Goal: Task Accomplishment & Management: Use online tool/utility

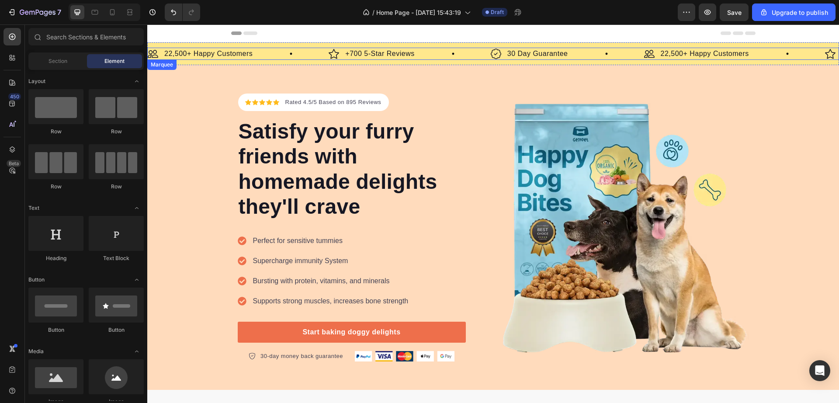
click at [280, 53] on div "Image 22,500+ Happy Customers Text Block Row" at bounding box center [238, 54] width 181 height 12
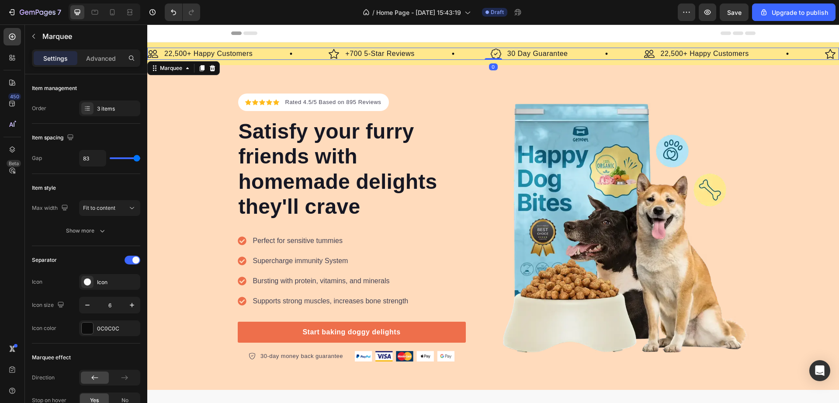
click at [285, 60] on div "Image 22,500+ Happy Customers Text Block Row Image +700 5-Star Reviews Text Blo…" at bounding box center [493, 53] width 692 height 23
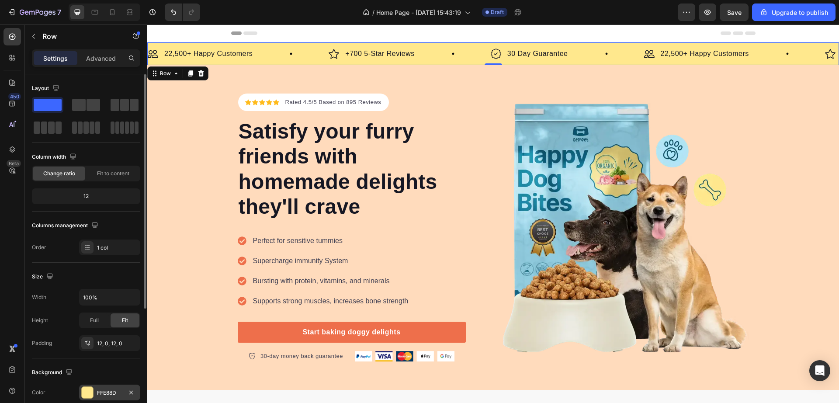
click at [92, 390] on div at bounding box center [87, 392] width 11 height 11
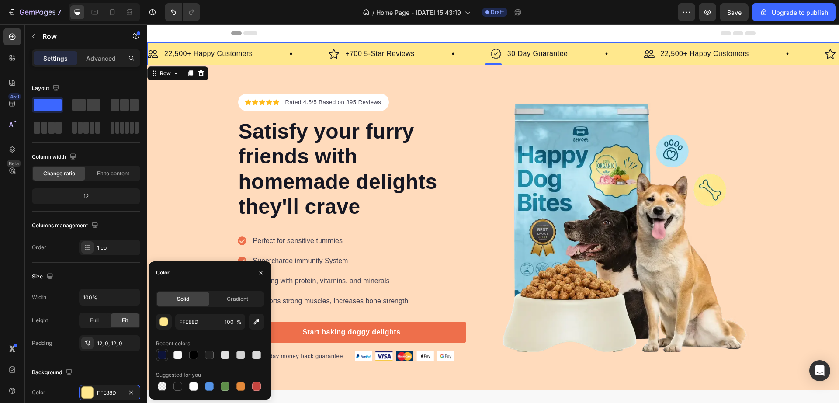
click at [165, 356] on div at bounding box center [162, 355] width 9 height 9
type input "0D1338"
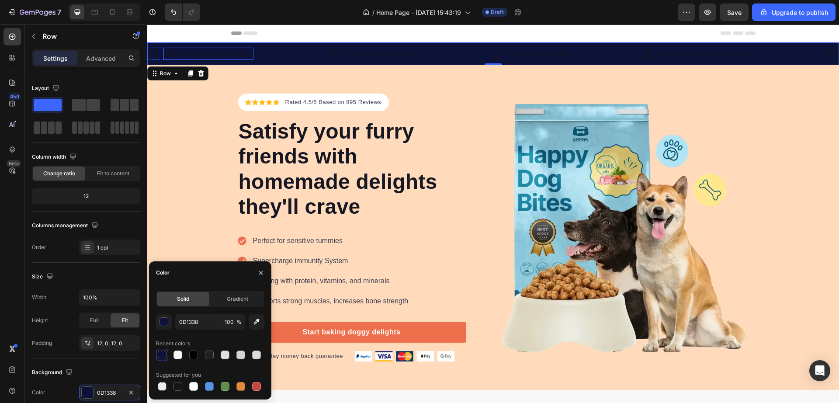
click at [198, 52] on p "22,500+ Happy Customers" at bounding box center [208, 54] width 88 height 10
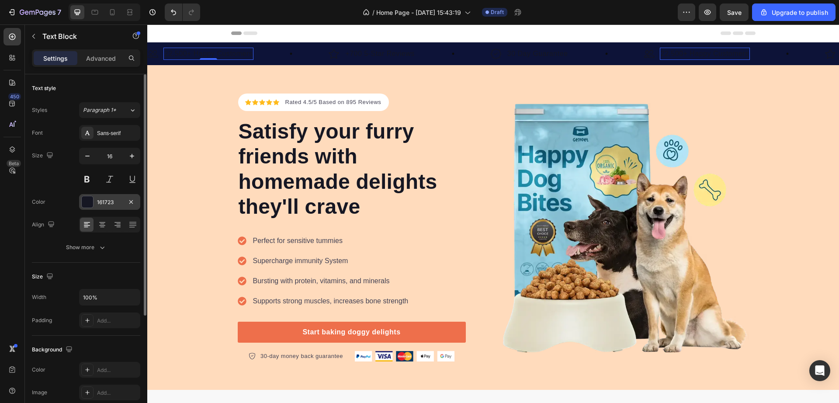
click at [90, 201] on div at bounding box center [87, 201] width 11 height 11
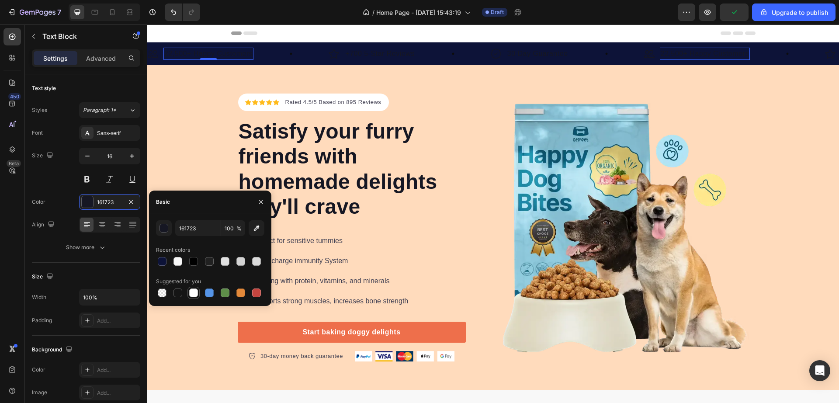
click at [191, 294] on div at bounding box center [193, 292] width 9 height 9
type input "FFFFFF"
click at [156, 52] on img at bounding box center [153, 54] width 10 height 11
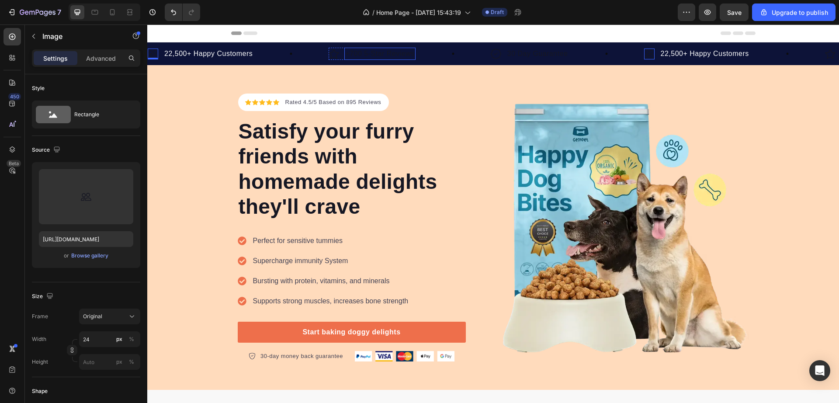
click at [400, 52] on p "+700 5-Star Reviews" at bounding box center [379, 54] width 69 height 10
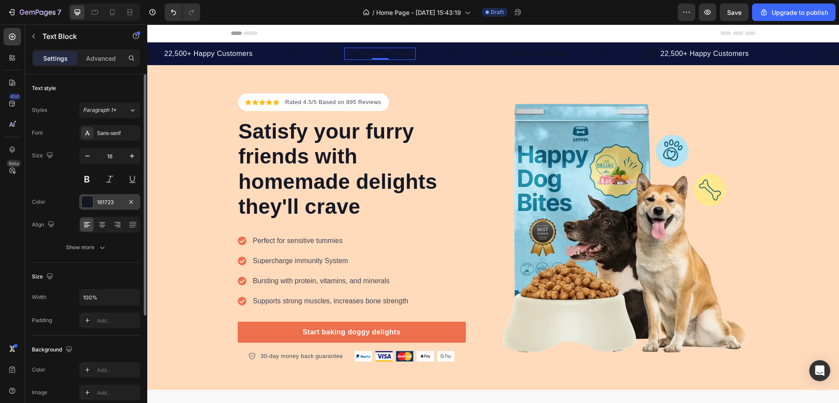
click at [88, 199] on div at bounding box center [87, 201] width 11 height 11
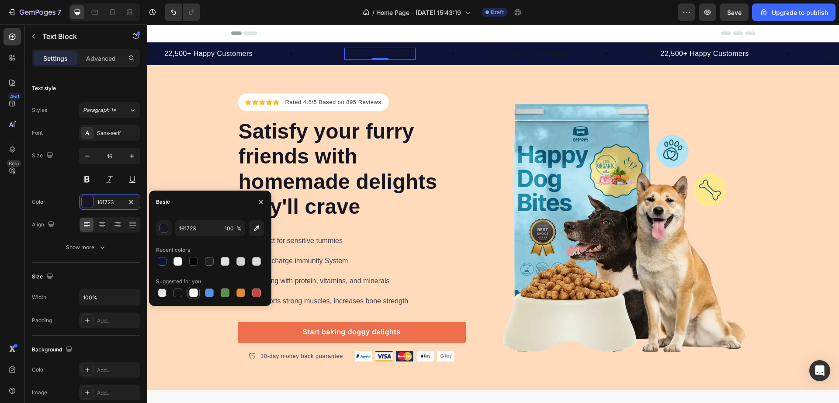
click at [198, 297] on div at bounding box center [193, 293] width 10 height 10
type input "FFFFFF"
click at [560, 55] on p "30 Day Guarantee" at bounding box center [537, 54] width 61 height 10
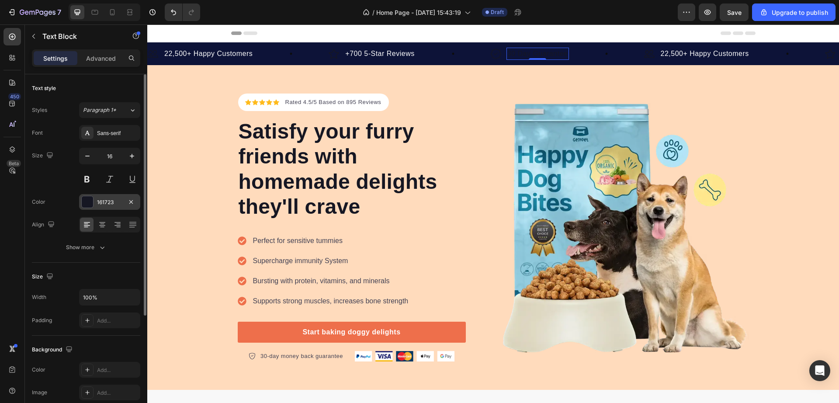
click at [89, 203] on div at bounding box center [87, 201] width 11 height 11
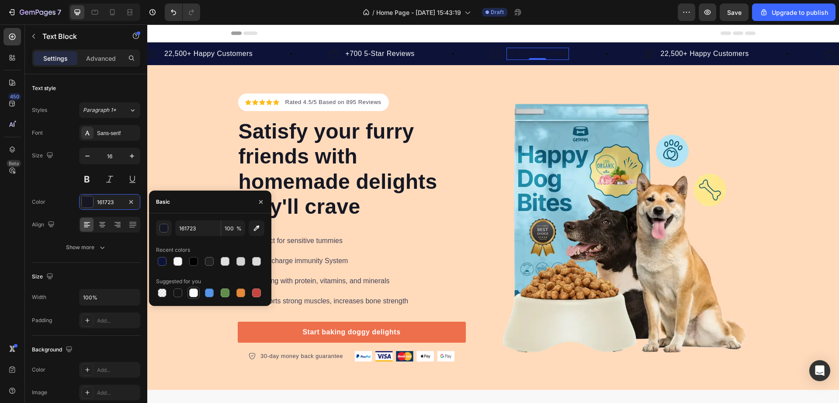
click at [190, 293] on div at bounding box center [193, 292] width 9 height 9
type input "FFFFFF"
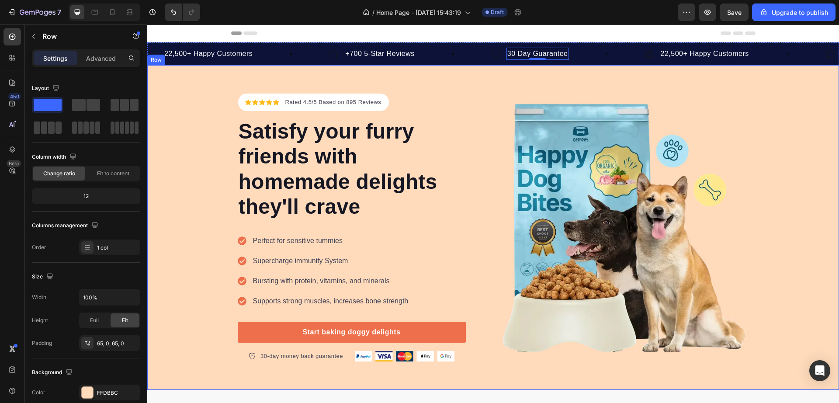
click at [212, 126] on div "Icon Icon Icon Icon Icon Icon List Hoz Rated 4.5/5 Based on 895 Reviews Text bl…" at bounding box center [493, 228] width 692 height 268
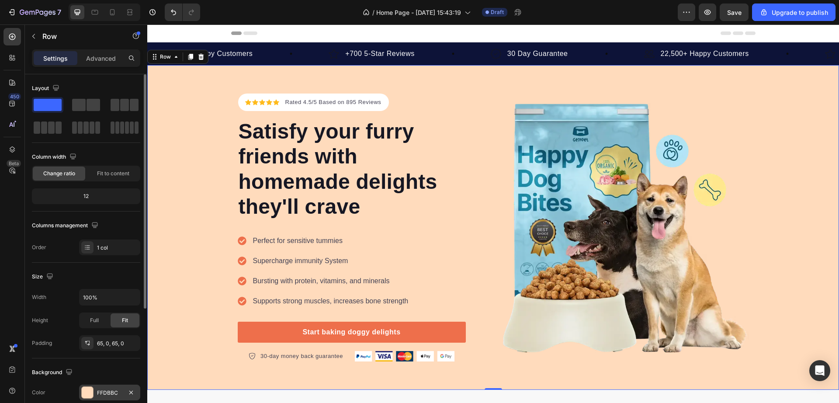
click at [89, 391] on div at bounding box center [87, 392] width 11 height 11
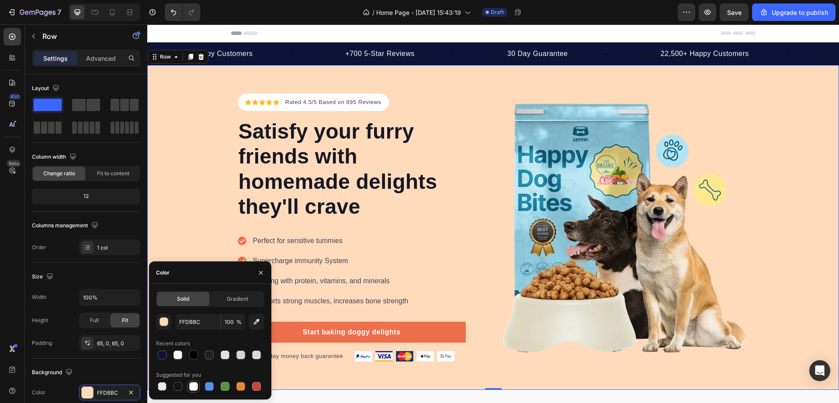
click at [197, 383] on div at bounding box center [193, 386] width 9 height 9
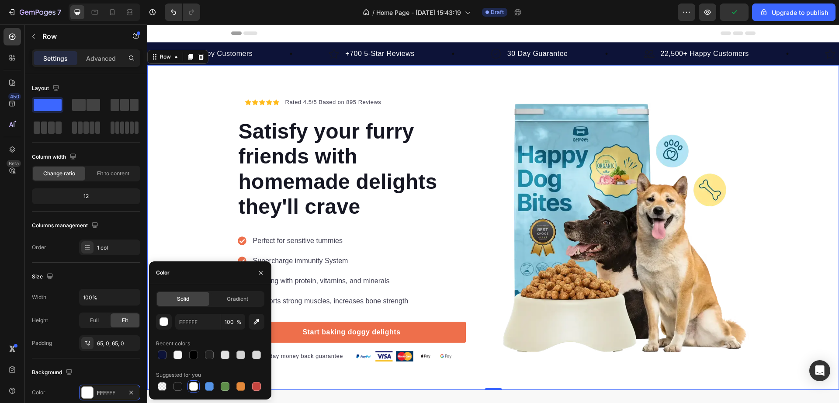
click at [193, 386] on div at bounding box center [193, 386] width 9 height 9
click at [262, 320] on button "button" at bounding box center [257, 322] width 16 height 16
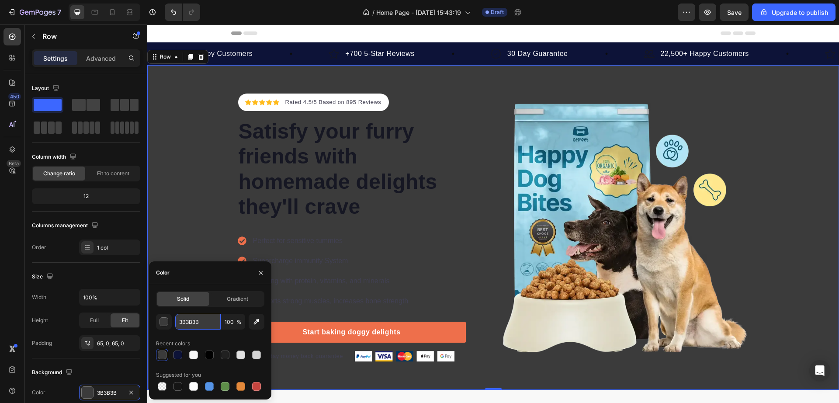
click at [211, 323] on input "3B3B3B" at bounding box center [197, 322] width 45 height 16
click at [231, 323] on input "100" at bounding box center [233, 322] width 24 height 16
click at [208, 321] on input "3B3B3B" at bounding box center [197, 322] width 45 height 16
click at [166, 324] on div "button" at bounding box center [164, 322] width 9 height 9
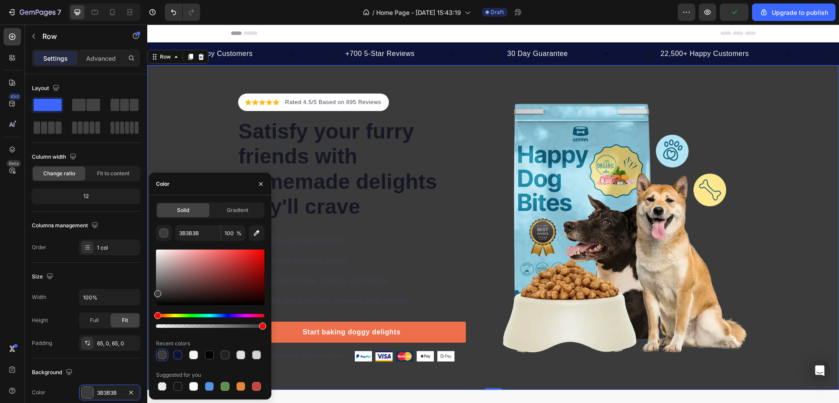
click at [229, 318] on div at bounding box center [210, 321] width 108 height 14
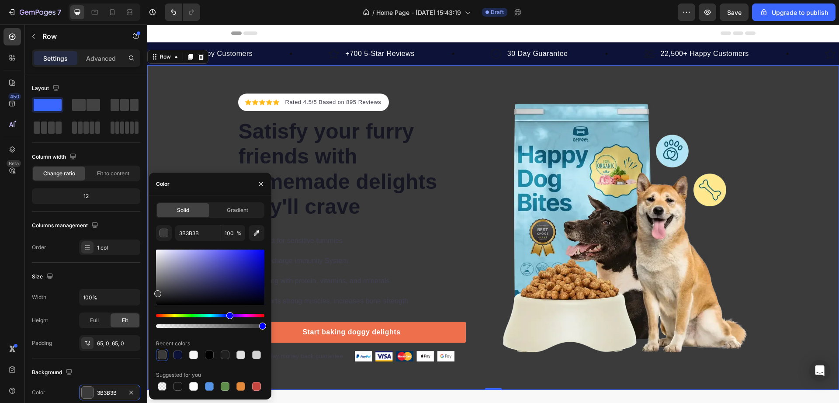
click at [229, 315] on div "Hue" at bounding box center [210, 315] width 108 height 3
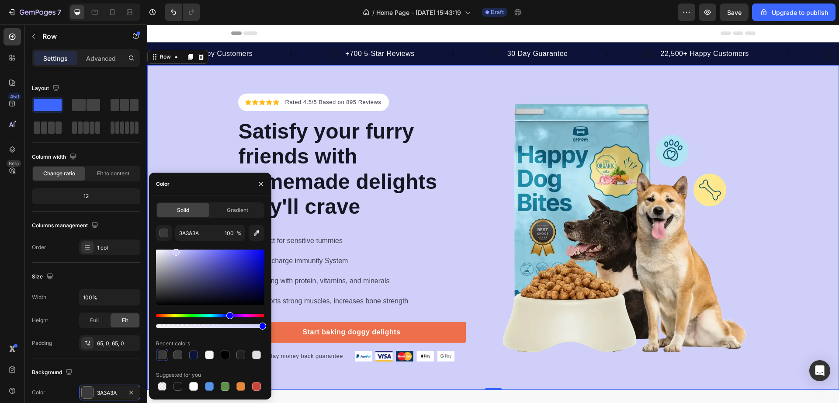
drag, startPoint x: 158, startPoint y: 293, endPoint x: 175, endPoint y: 250, distance: 45.7
click at [175, 250] on div at bounding box center [176, 252] width 7 height 7
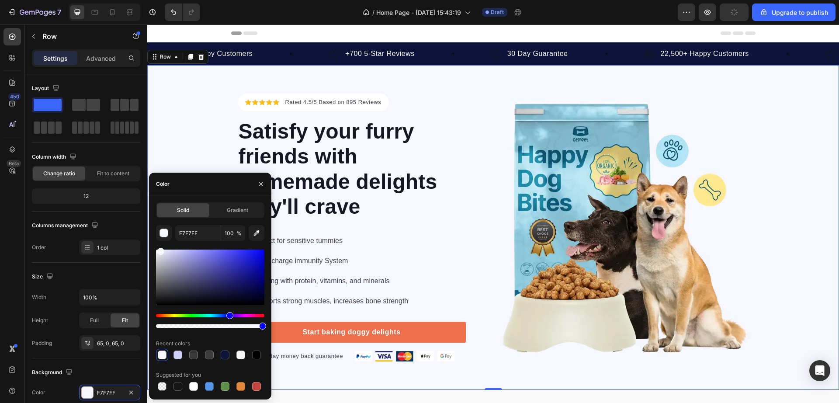
drag, startPoint x: 177, startPoint y: 250, endPoint x: 160, endPoint y: 246, distance: 18.0
click at [160, 246] on div "F7F7FF 100 % Recent colors Suggested for you" at bounding box center [210, 308] width 108 height 167
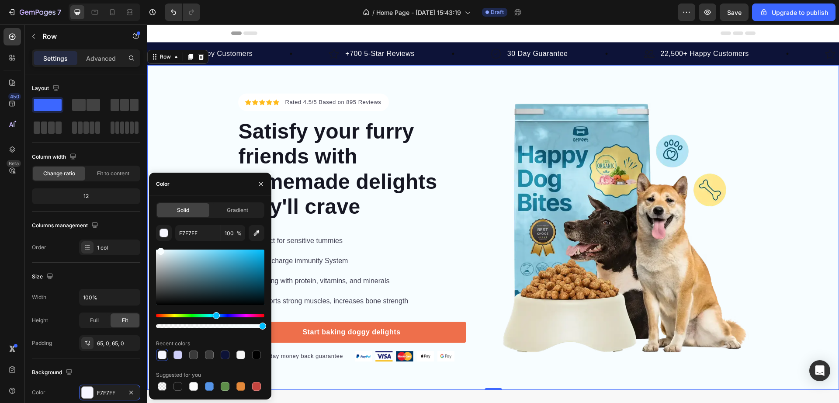
drag, startPoint x: 228, startPoint y: 315, endPoint x: 215, endPoint y: 313, distance: 12.7
click at [215, 313] on div "Hue" at bounding box center [216, 315] width 7 height 7
type input "F7FDFF"
click at [176, 132] on div "Icon Icon Icon Icon Icon Icon List Hoz Rated 4.5/5 Based on 895 Reviews Text bl…" at bounding box center [493, 228] width 692 height 268
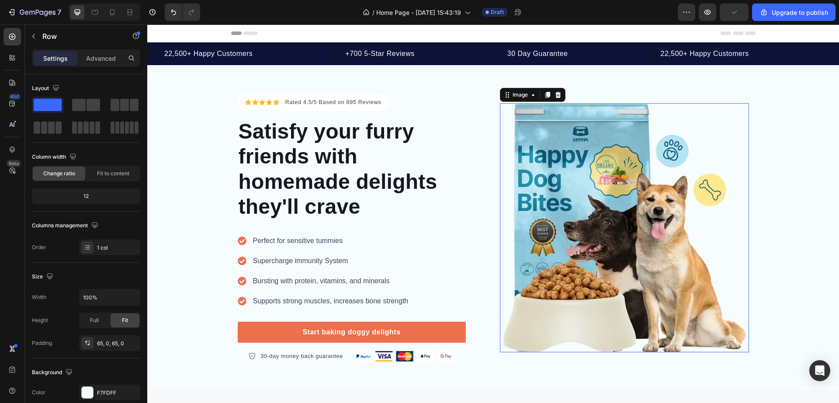
click at [657, 252] on img at bounding box center [624, 227] width 249 height 249
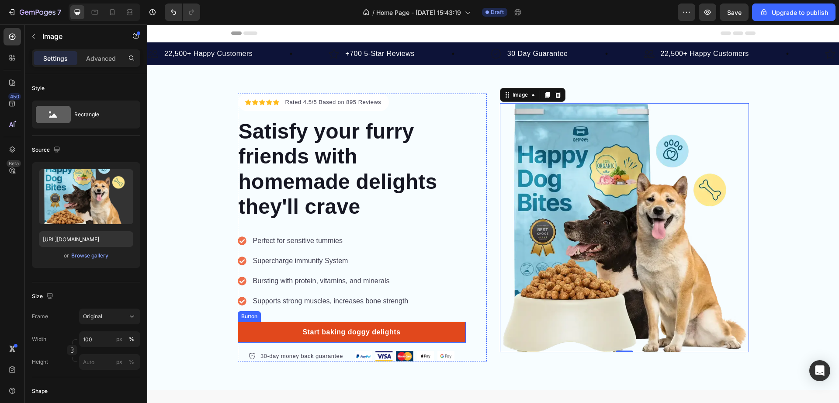
click at [454, 323] on link "Start baking doggy delights" at bounding box center [352, 332] width 228 height 21
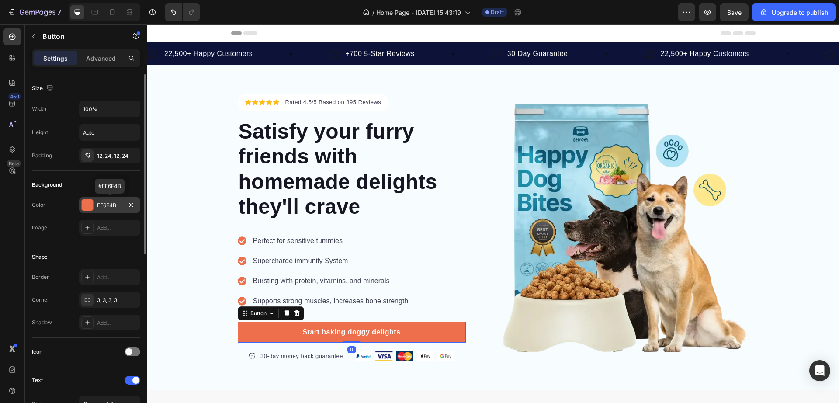
click at [87, 200] on div at bounding box center [87, 204] width 11 height 11
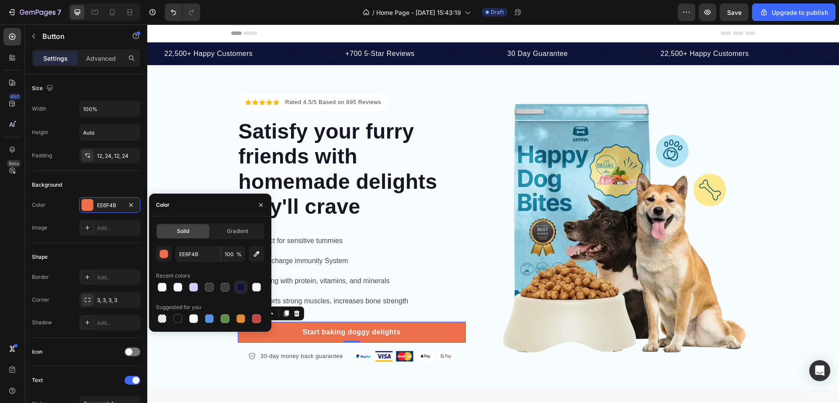
click at [243, 291] on div at bounding box center [240, 287] width 9 height 9
type input "0D1338"
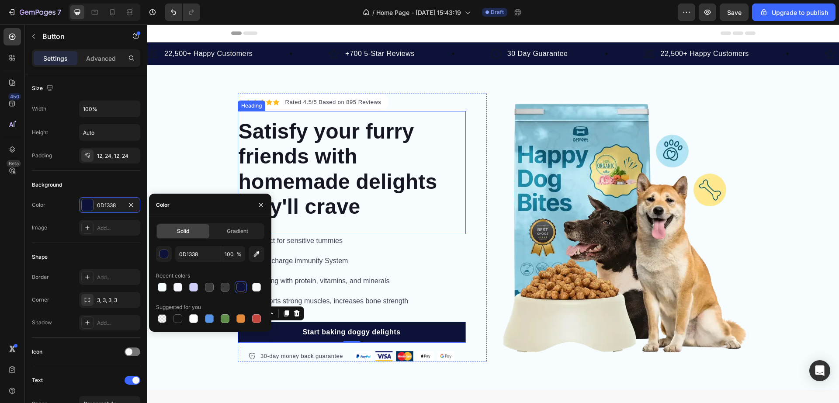
click at [313, 204] on p "Satisfy your furry friends with homemade delights they'll crave" at bounding box center [352, 169] width 226 height 101
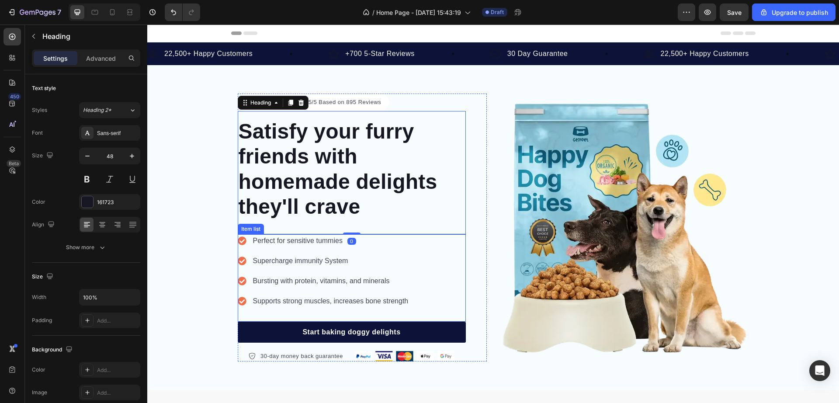
click at [241, 242] on icon at bounding box center [242, 240] width 8 height 8
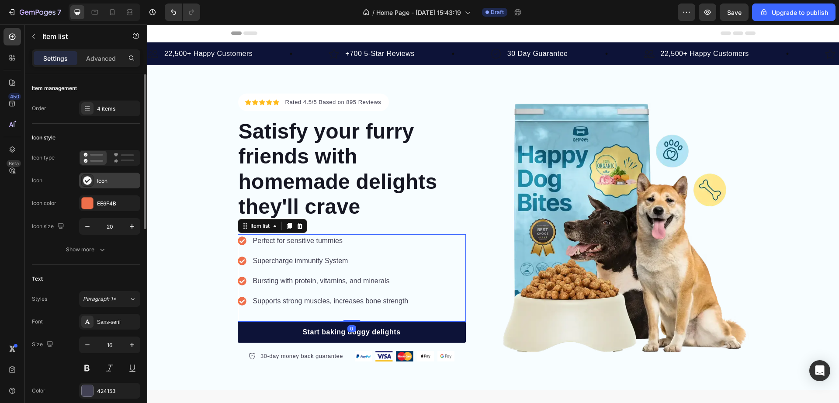
click at [95, 182] on div "Icon" at bounding box center [109, 181] width 61 height 16
click at [86, 205] on div at bounding box center [87, 203] width 11 height 11
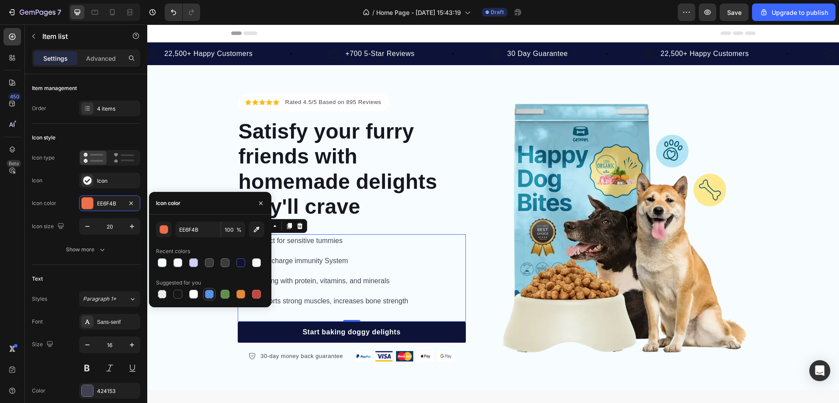
click at [209, 292] on div at bounding box center [209, 294] width 9 height 9
type input "5594E7"
click at [199, 313] on div "Icon Icon Icon Icon Icon Icon List Hoz Rated 4.5/5 Based on 895 Reviews Text bl…" at bounding box center [493, 228] width 692 height 268
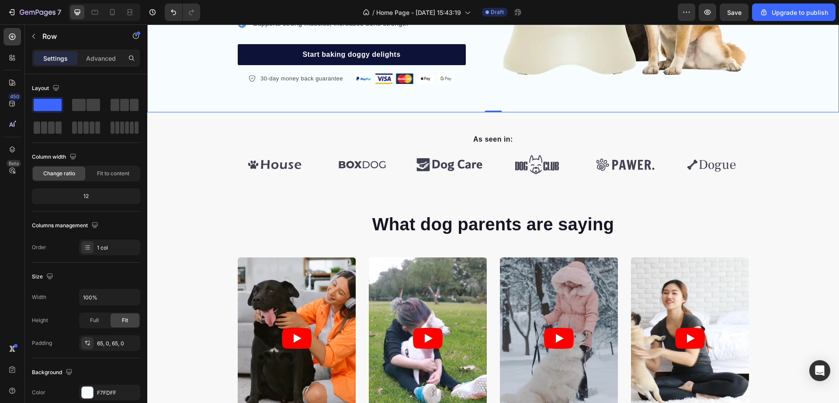
scroll to position [281, 0]
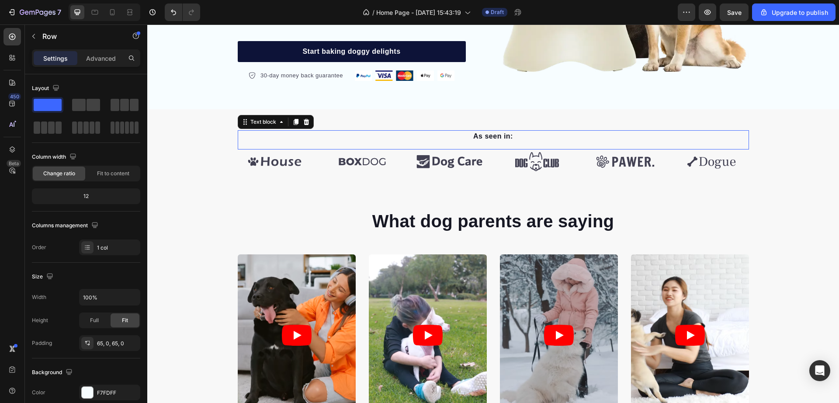
click at [459, 137] on p "As seen in:" at bounding box center [494, 136] width 510 height 10
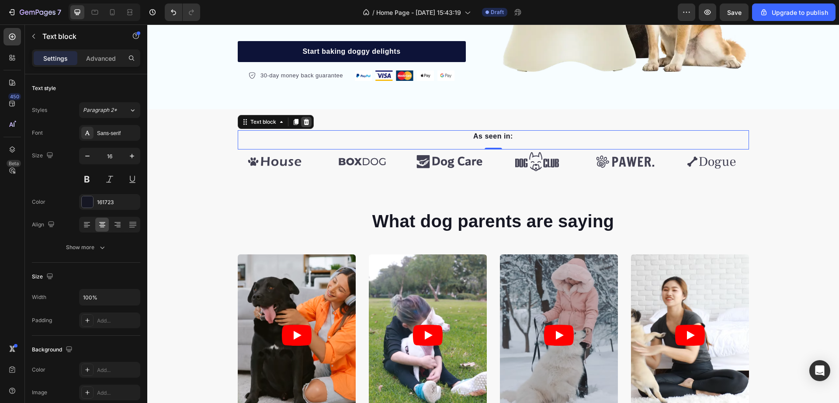
click at [303, 120] on icon at bounding box center [306, 122] width 6 height 6
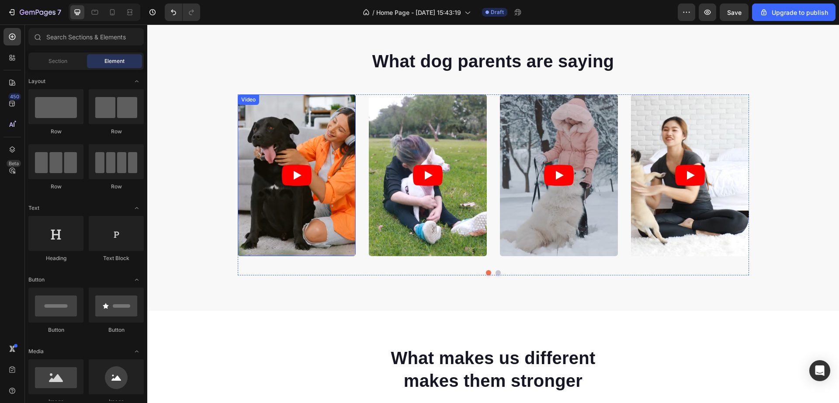
scroll to position [434, 0]
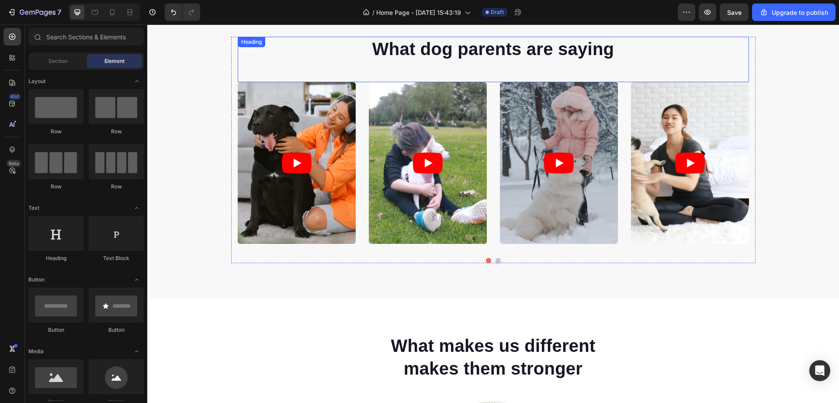
click at [444, 44] on p "What dog parents are saying" at bounding box center [494, 49] width 510 height 23
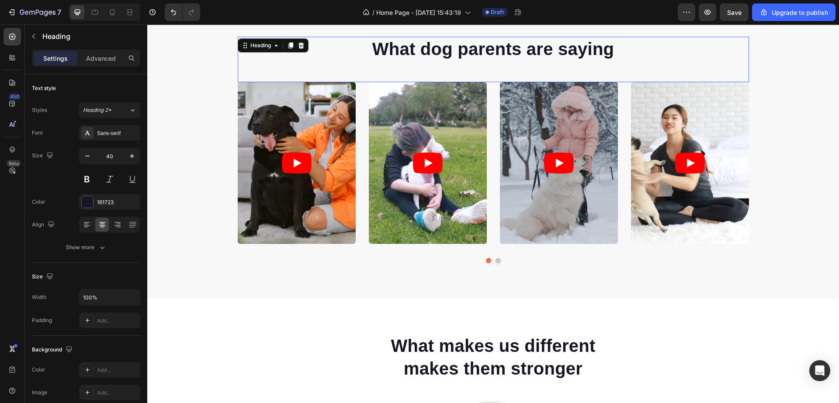
click at [444, 44] on p "What dog parents are saying" at bounding box center [494, 49] width 510 height 23
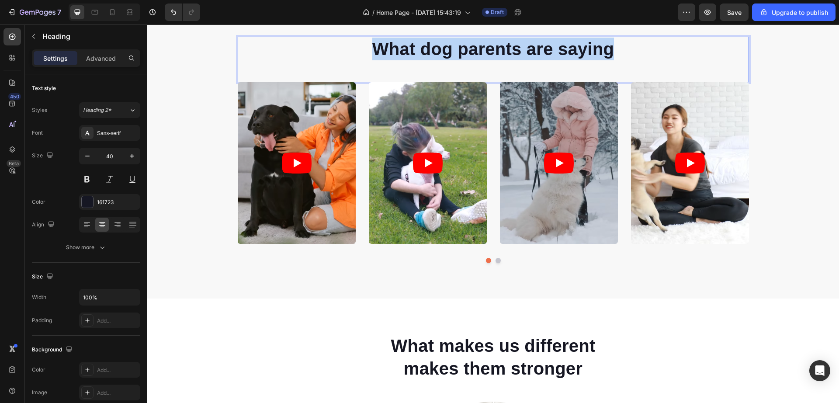
click at [444, 44] on p "What dog parents are saying" at bounding box center [494, 49] width 510 height 23
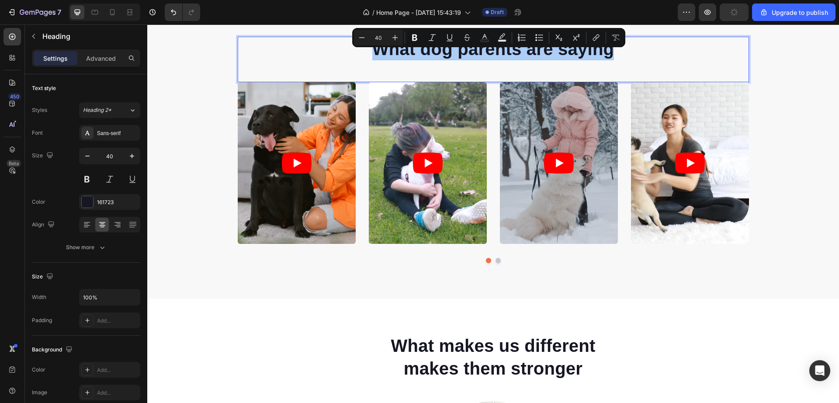
click at [444, 44] on button "Underline" at bounding box center [450, 38] width 16 height 16
click at [453, 63] on div "What dog parents are saying Heading 0" at bounding box center [493, 59] width 511 height 45
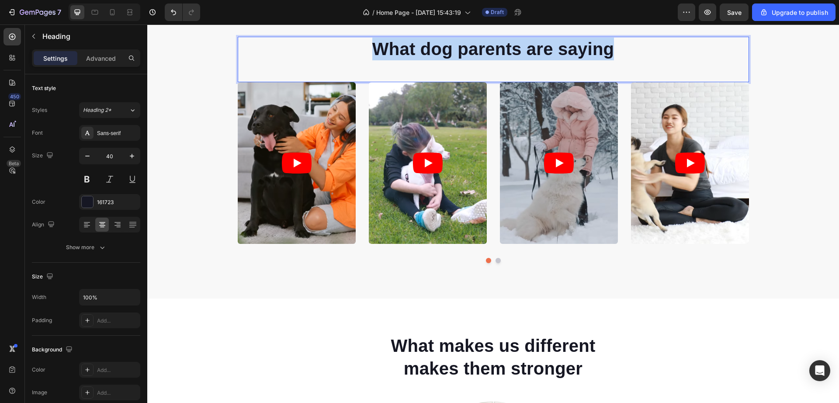
click at [445, 48] on p "What dog parents are saying" at bounding box center [494, 49] width 510 height 23
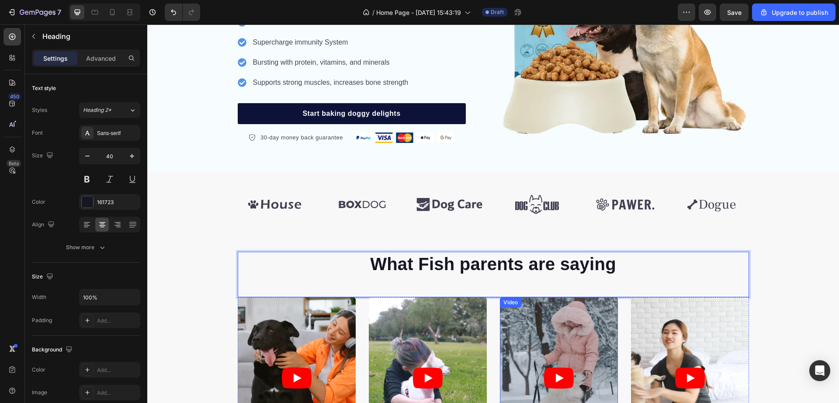
scroll to position [0, 0]
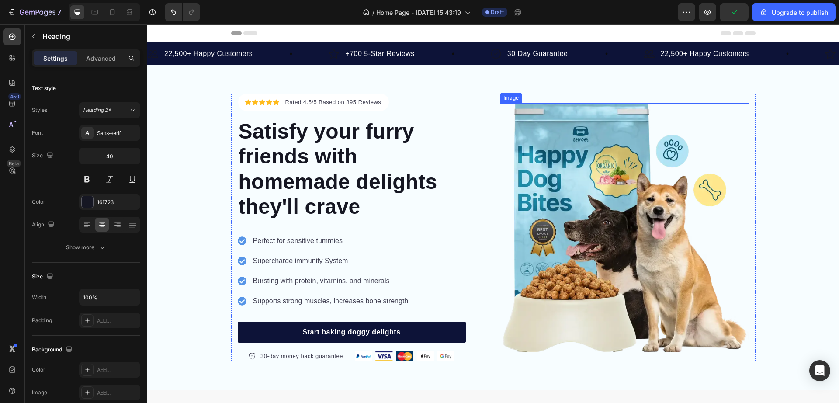
click at [577, 172] on img at bounding box center [624, 227] width 249 height 249
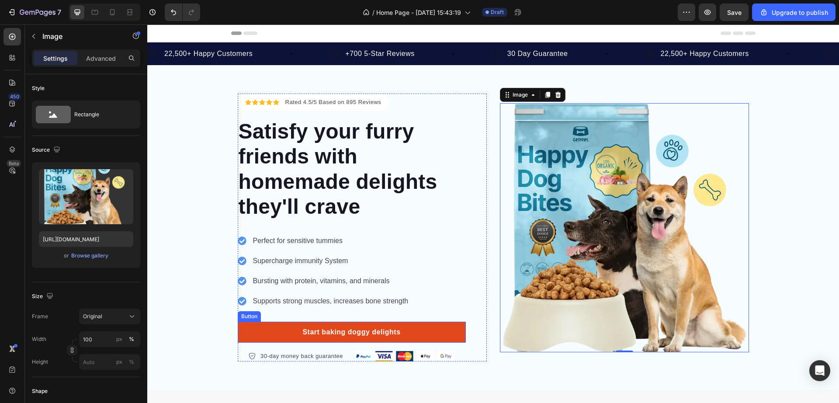
click at [404, 329] on link "Start baking doggy delights" at bounding box center [352, 332] width 228 height 21
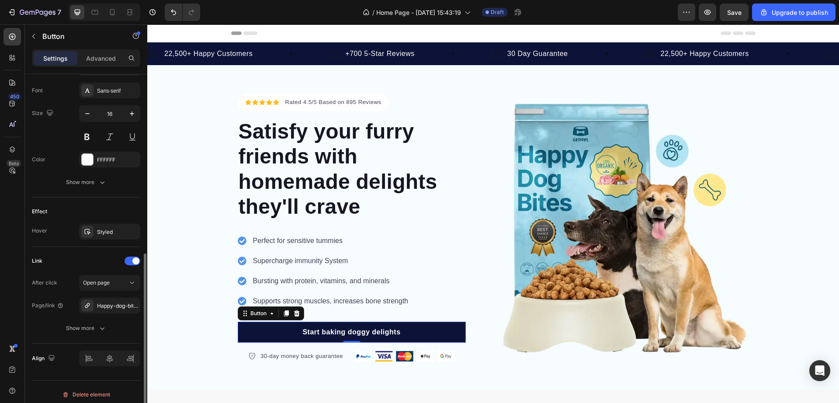
scroll to position [341, 0]
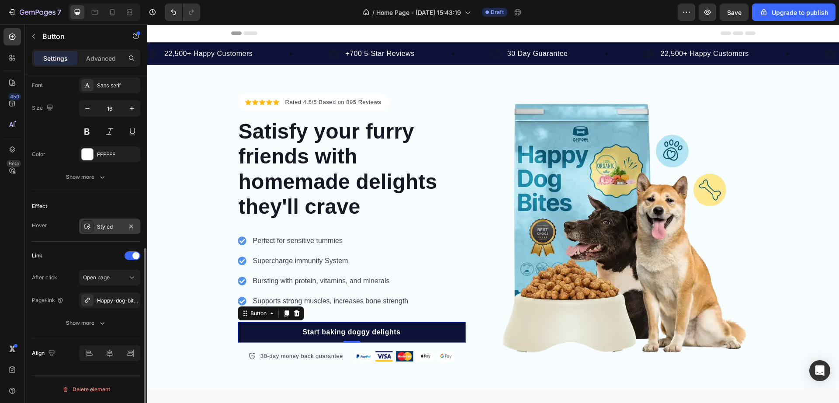
click at [110, 230] on div "Styled" at bounding box center [109, 227] width 25 height 8
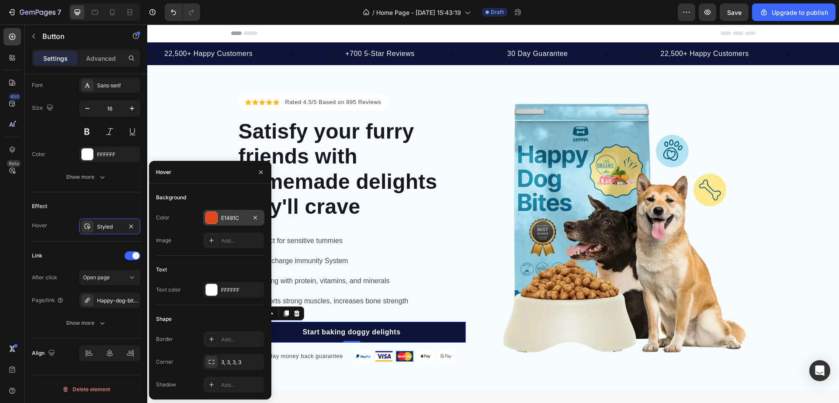
click at [211, 219] on div at bounding box center [211, 217] width 11 height 11
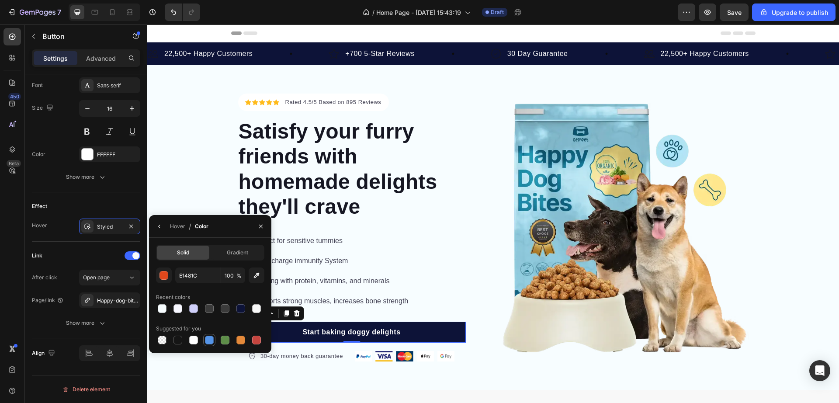
click at [207, 338] on div at bounding box center [209, 340] width 9 height 9
type input "5594E7"
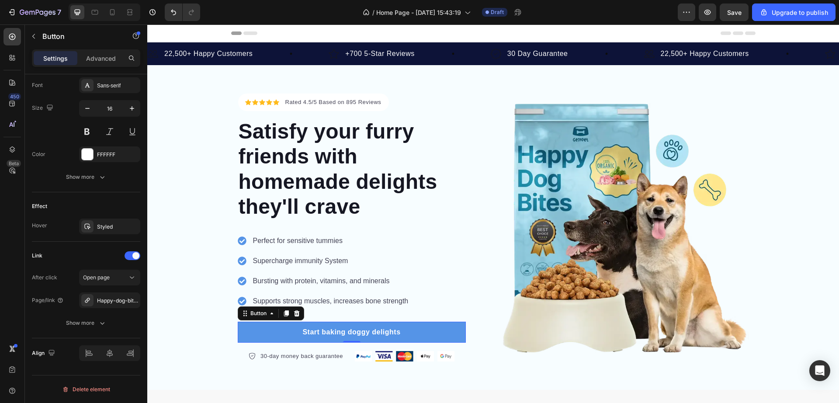
click at [433, 333] on link "Start baking doggy delights" at bounding box center [352, 332] width 228 height 21
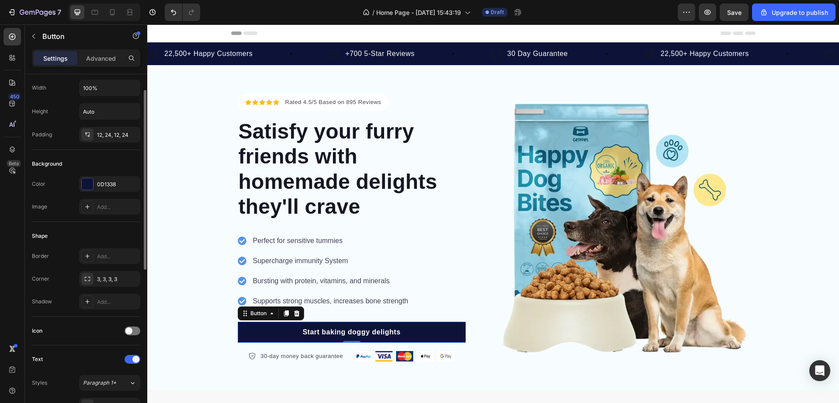
scroll to position [24, 0]
click at [124, 272] on div "3, 3, 3, 3" at bounding box center [109, 276] width 61 height 16
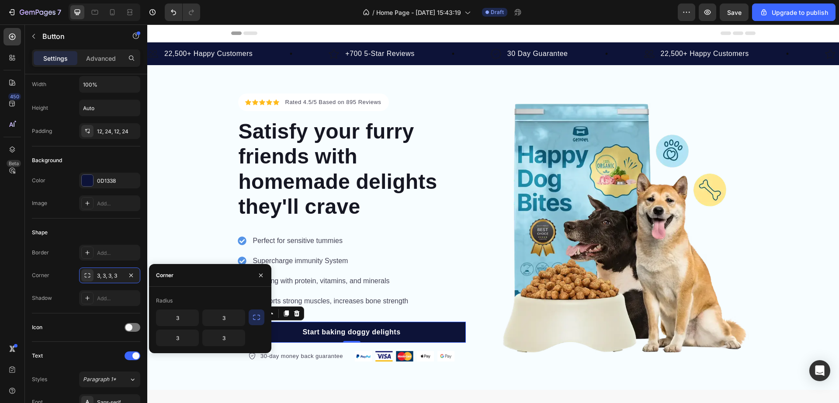
click at [258, 318] on icon "button" at bounding box center [256, 317] width 9 height 9
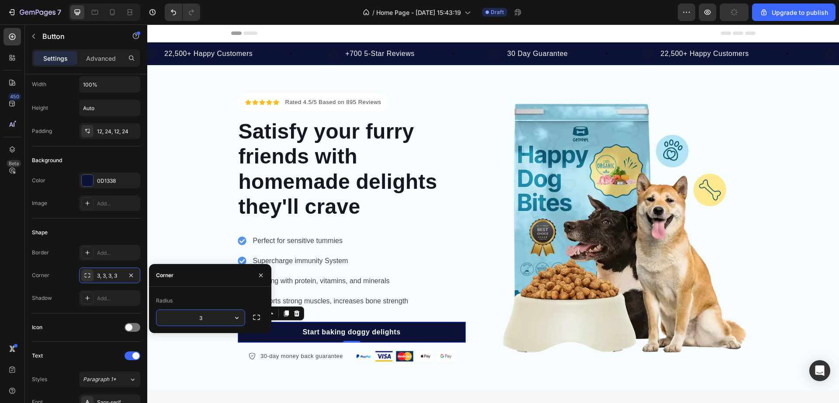
click at [196, 322] on input "3" at bounding box center [200, 318] width 88 height 16
click at [202, 315] on input "16" at bounding box center [200, 318] width 88 height 16
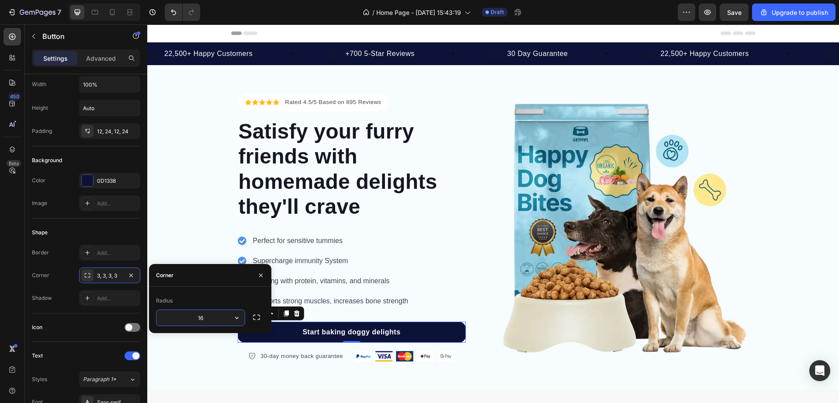
type input "8"
click at [181, 214] on div "Icon Icon Icon Icon Icon Icon List Hoz Rated 4.5/5 Based on 895 Reviews Text bl…" at bounding box center [493, 228] width 692 height 268
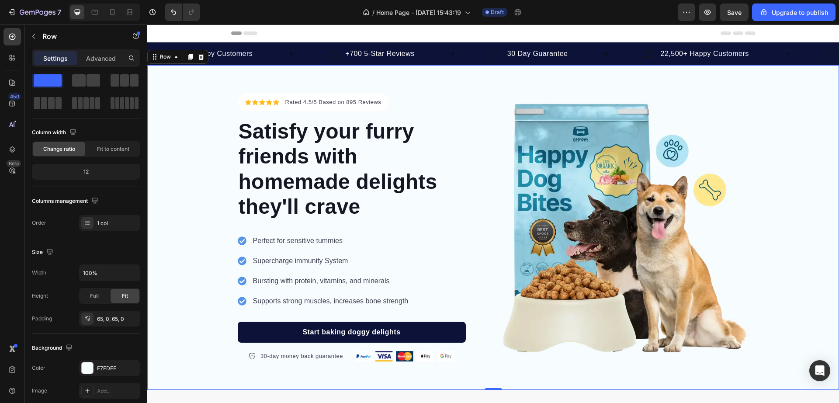
scroll to position [0, 0]
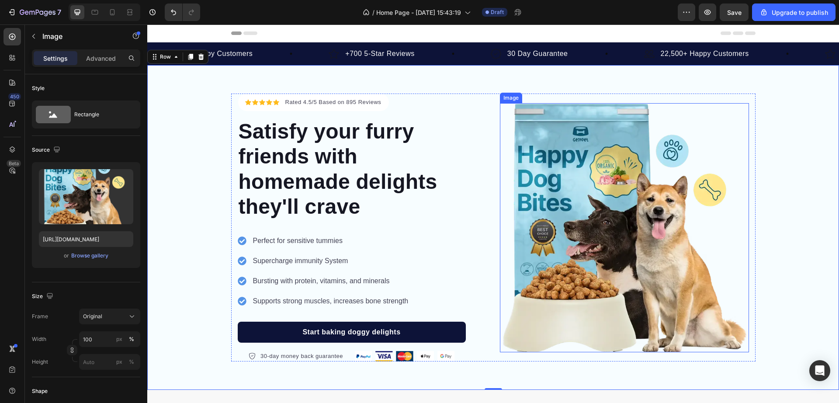
click at [621, 167] on img at bounding box center [624, 227] width 249 height 249
click at [188, 138] on div "Icon Icon Icon Icon Icon Icon List Hoz Rated 4.5/5 Based on 895 Reviews Text bl…" at bounding box center [493, 228] width 692 height 268
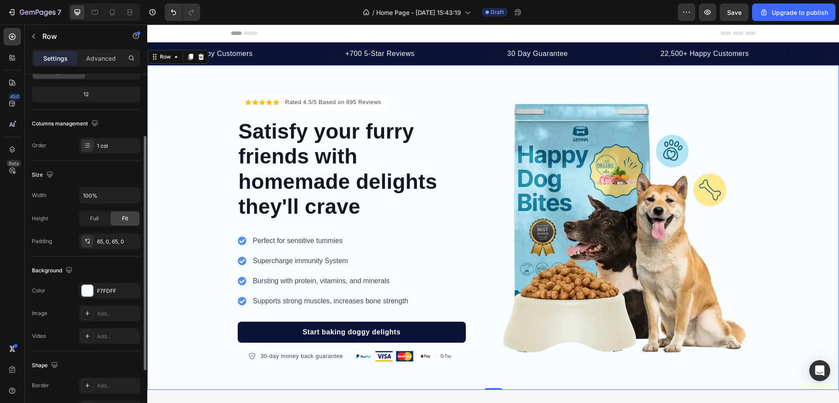
scroll to position [105, 0]
click at [104, 289] on div "F7FDFF" at bounding box center [109, 288] width 25 height 8
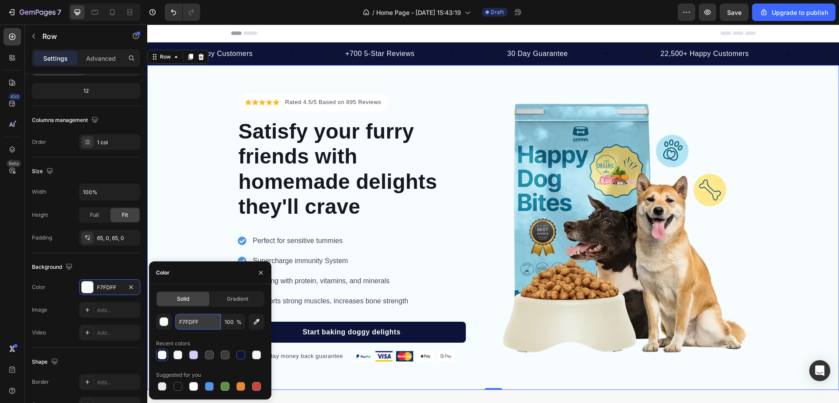
click at [184, 319] on input "F7FDFF" at bounding box center [197, 322] width 45 height 16
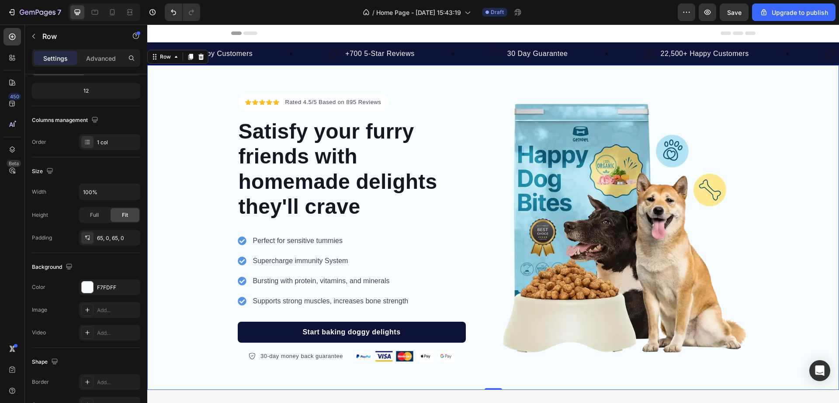
click at [176, 170] on div "Icon Icon Icon Icon Icon Icon List Hoz Rated 4.5/5 Based on 895 Reviews Text bl…" at bounding box center [493, 228] width 692 height 268
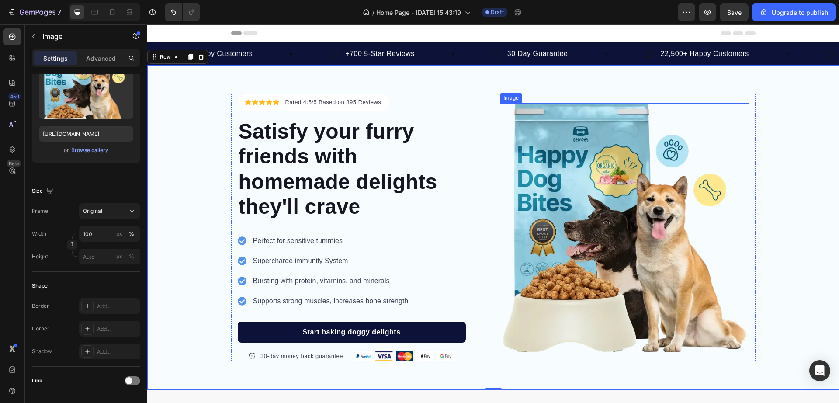
click at [571, 252] on img at bounding box center [624, 227] width 249 height 249
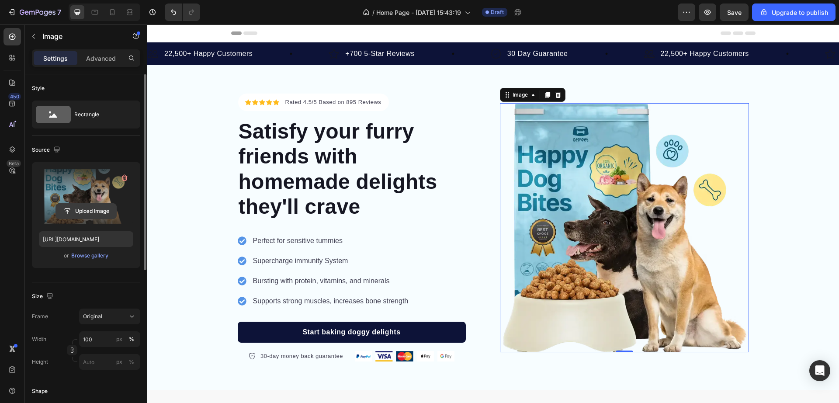
click at [74, 208] on input "file" at bounding box center [86, 211] width 60 height 15
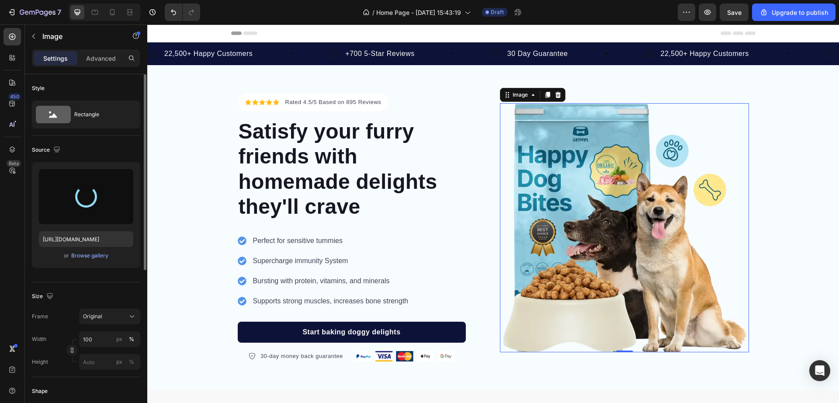
type input "[URL][DOMAIN_NAME]"
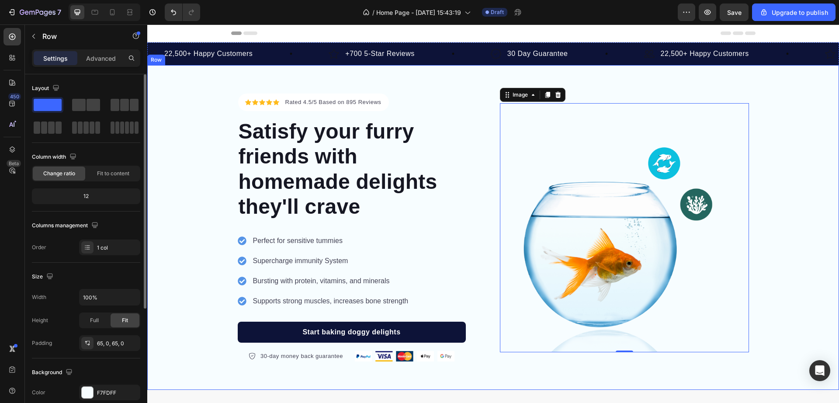
click at [770, 104] on div "Icon Icon Icon Icon Icon Icon List Hoz Rated 4.5/5 Based on 895 Reviews Text bl…" at bounding box center [493, 228] width 692 height 268
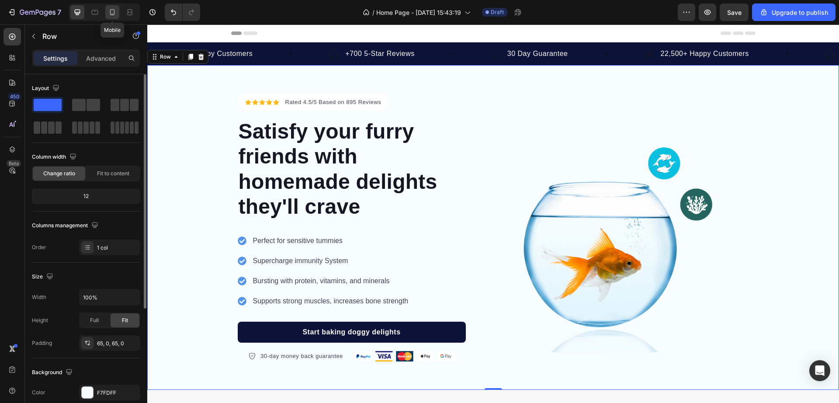
click at [118, 16] on div at bounding box center [112, 12] width 14 height 14
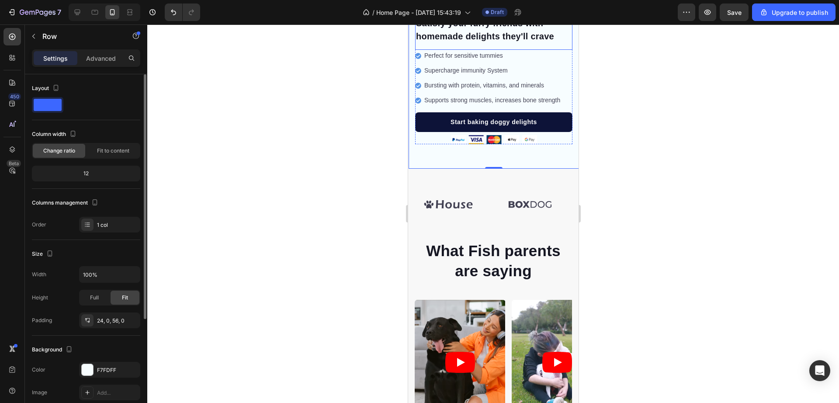
scroll to position [259, 0]
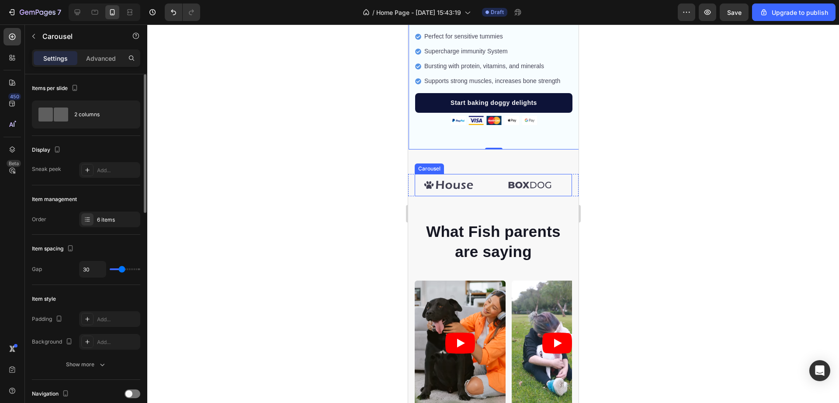
click at [483, 175] on div "Image Image Image Image Image Image" at bounding box center [492, 185] width 157 height 22
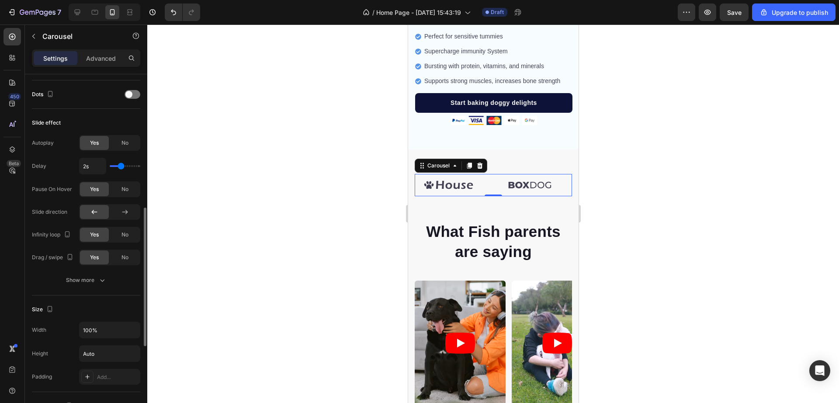
scroll to position [324, 0]
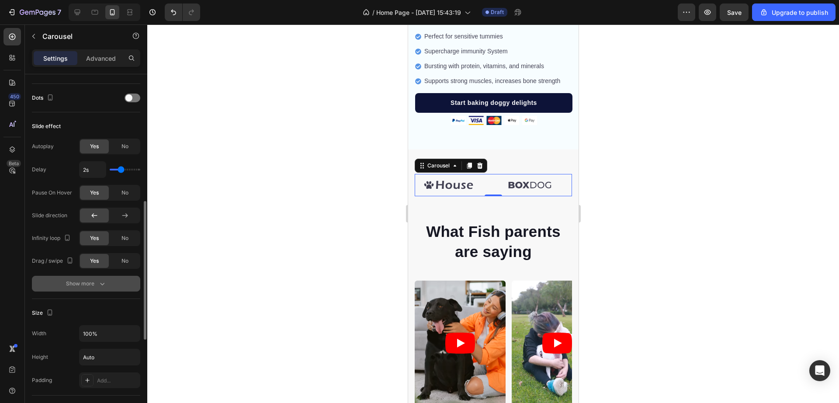
click at [84, 283] on div "Show more" at bounding box center [86, 283] width 41 height 9
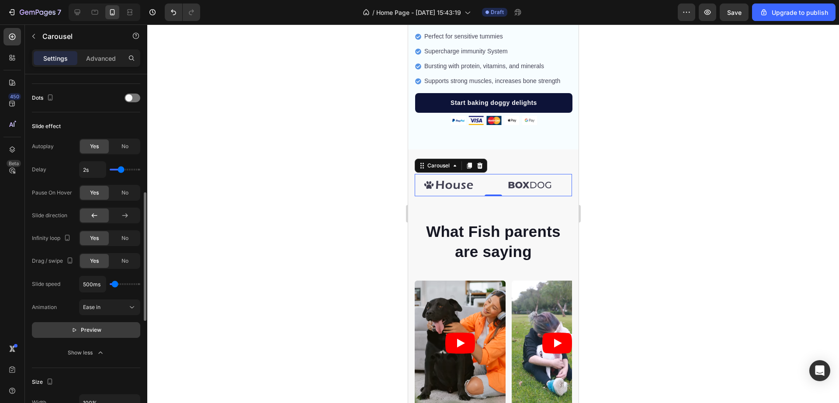
click at [88, 325] on button "Preview" at bounding box center [86, 330] width 108 height 16
click at [90, 333] on span "Pause" at bounding box center [90, 330] width 15 height 9
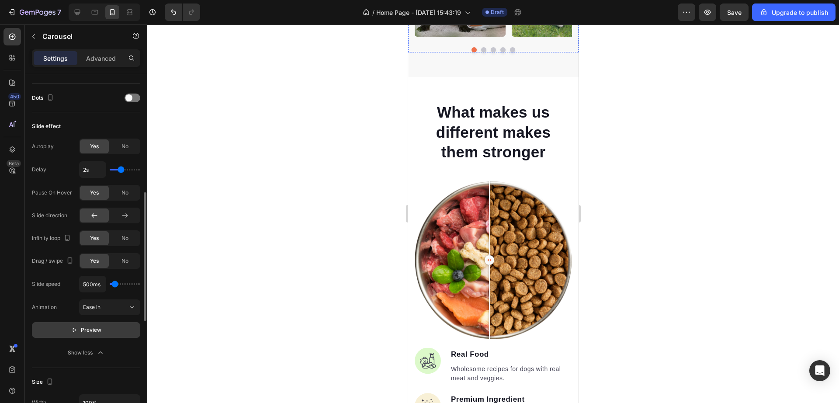
scroll to position [630, 0]
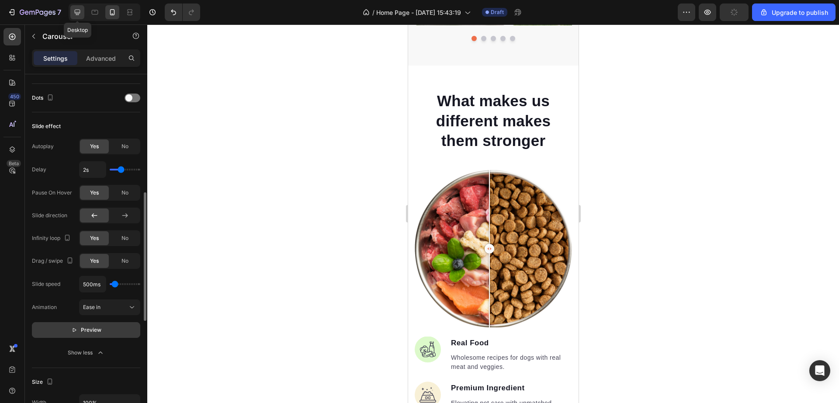
click at [80, 9] on icon at bounding box center [77, 12] width 9 height 9
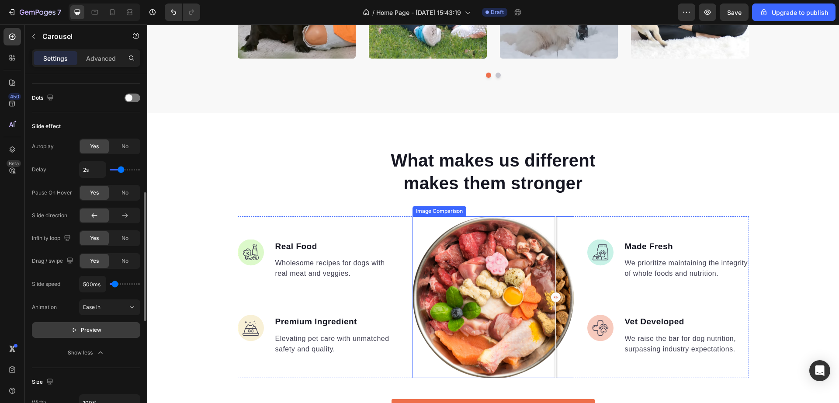
drag, startPoint x: 488, startPoint y: 296, endPoint x: 556, endPoint y: 293, distance: 67.8
click at [556, 293] on div at bounding box center [556, 297] width 10 height 10
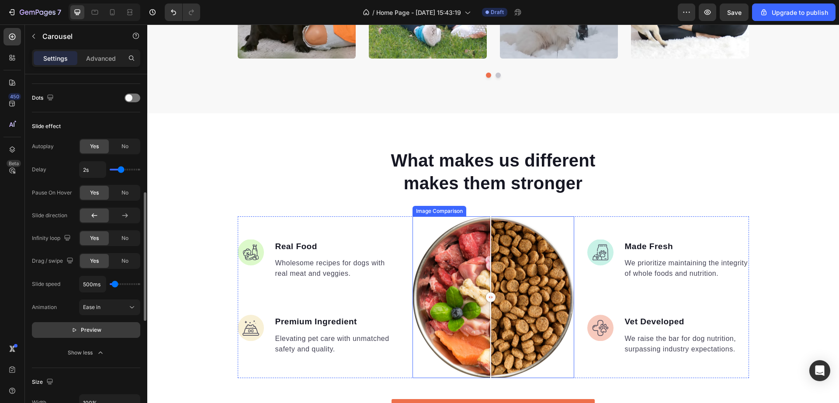
drag, startPoint x: 556, startPoint y: 293, endPoint x: 486, endPoint y: 290, distance: 70.4
click at [486, 292] on div at bounding box center [491, 297] width 10 height 10
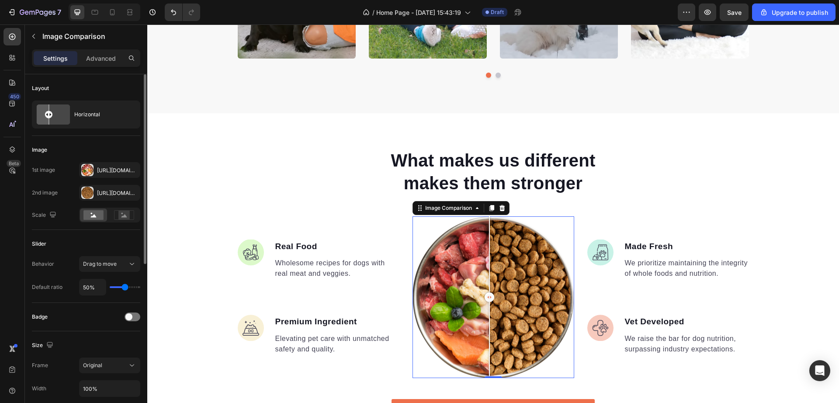
drag, startPoint x: 486, startPoint y: 290, endPoint x: 485, endPoint y: 295, distance: 4.8
click at [485, 295] on div at bounding box center [490, 297] width 10 height 10
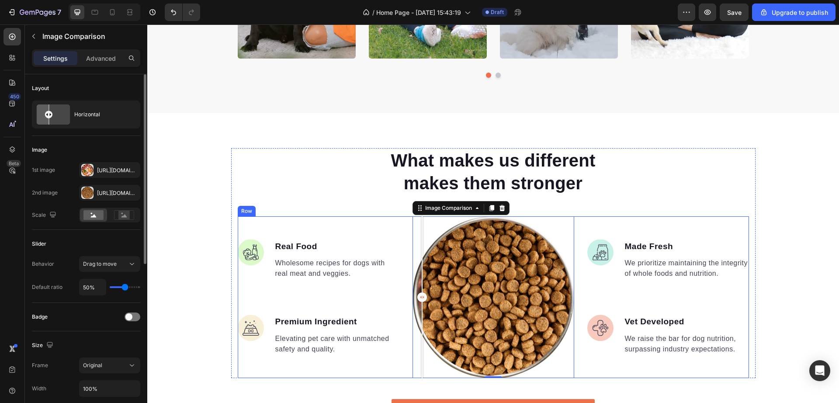
drag, startPoint x: 485, startPoint y: 295, endPoint x: 391, endPoint y: 293, distance: 94.4
click at [391, 293] on div "Image Real Food Text block Wholesome recipes for dogs with real meat and veggie…" at bounding box center [493, 297] width 511 height 162
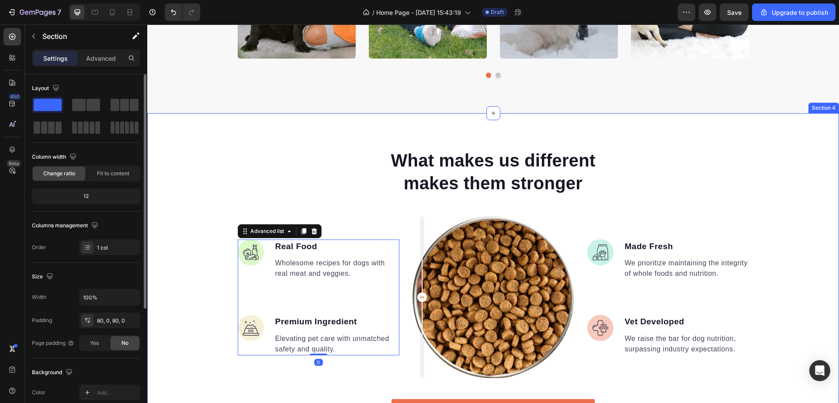
click at [787, 191] on div "What makes us different makes them stronger Heading Image Real Food Text block …" at bounding box center [493, 293] width 692 height 291
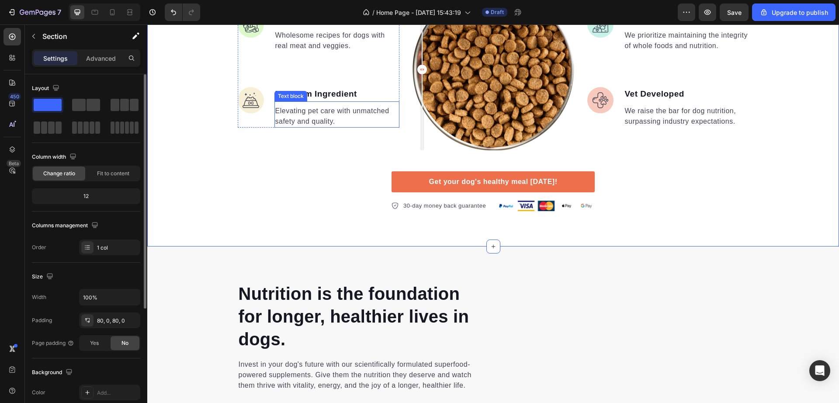
scroll to position [860, 0]
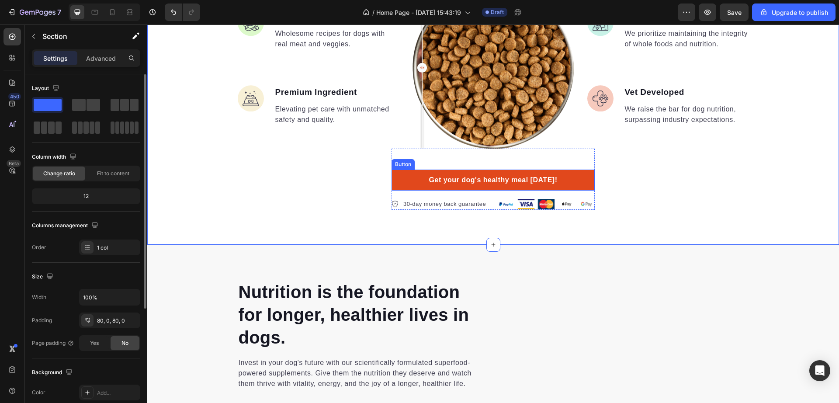
click at [401, 181] on link "Get your dog's healthy meal [DATE]!" at bounding box center [493, 180] width 203 height 21
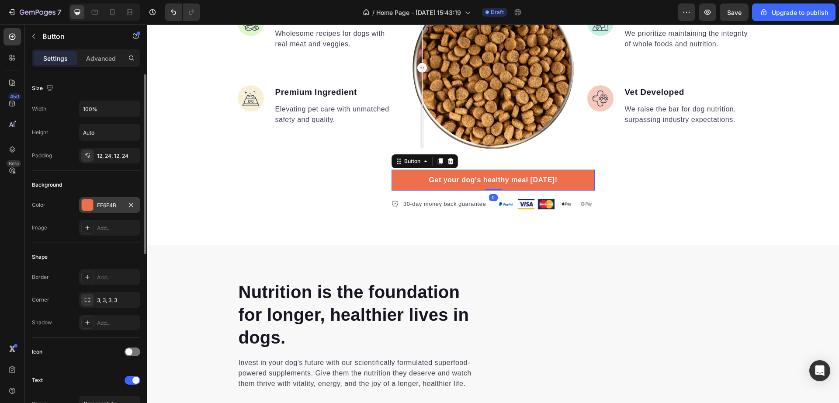
click at [90, 204] on div at bounding box center [87, 204] width 11 height 11
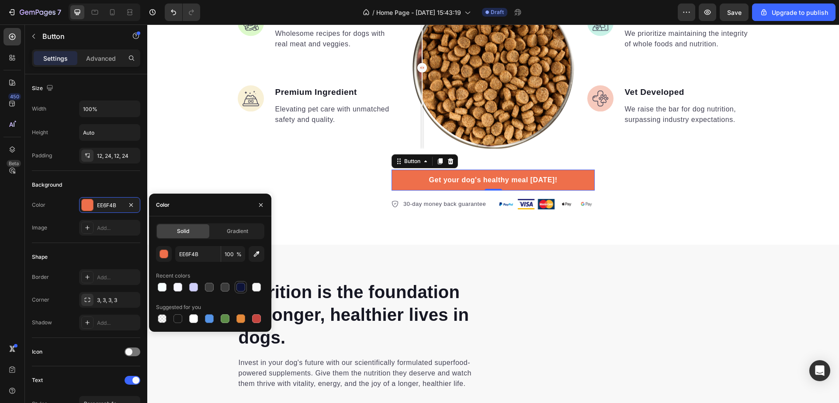
click at [242, 286] on div at bounding box center [240, 287] width 9 height 9
type input "0D1338"
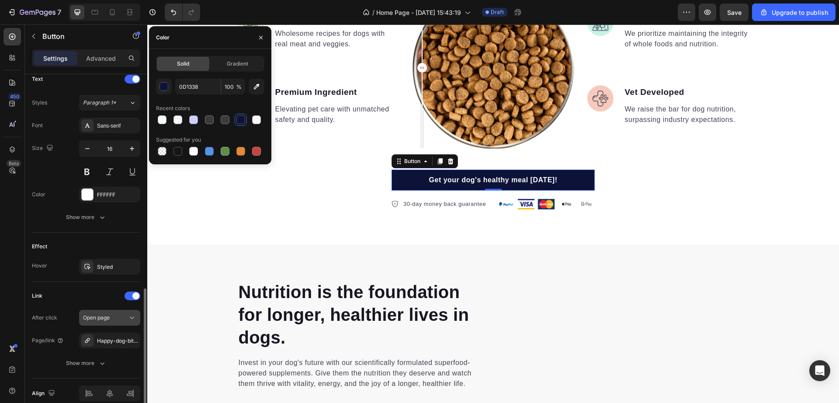
scroll to position [341, 0]
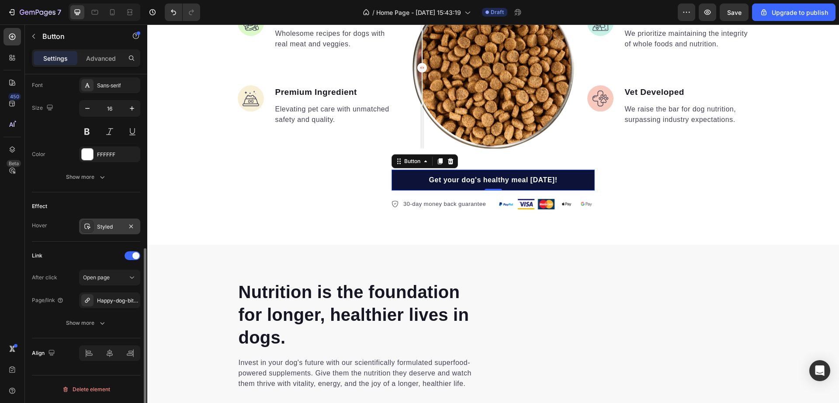
click at [102, 224] on div "Styled" at bounding box center [109, 227] width 25 height 8
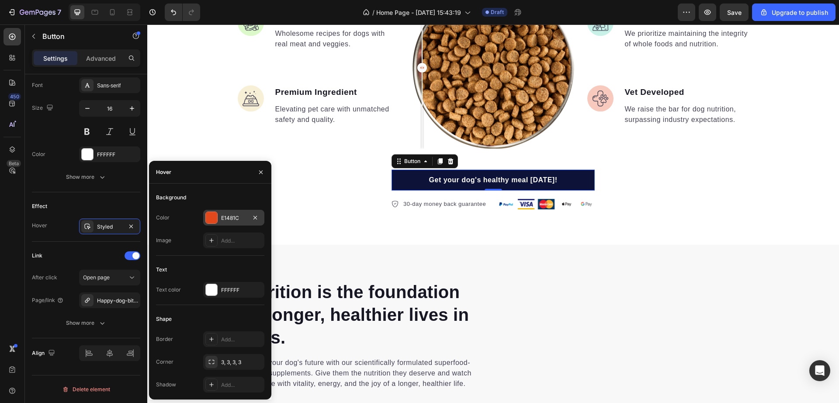
click at [212, 216] on div at bounding box center [211, 217] width 11 height 11
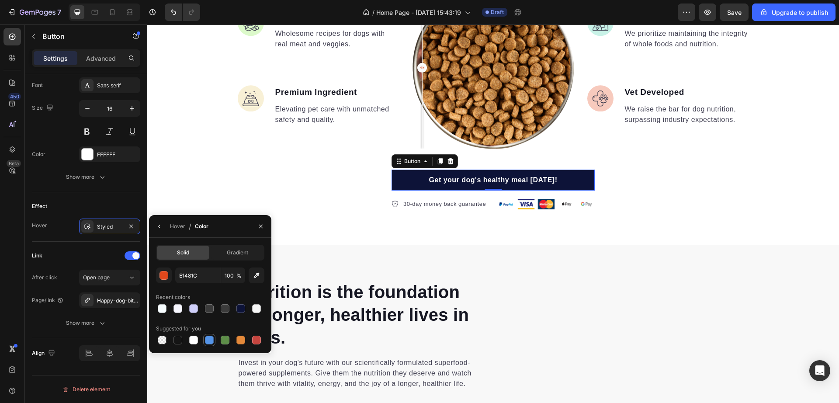
click at [207, 337] on div at bounding box center [209, 340] width 9 height 9
type input "5594E7"
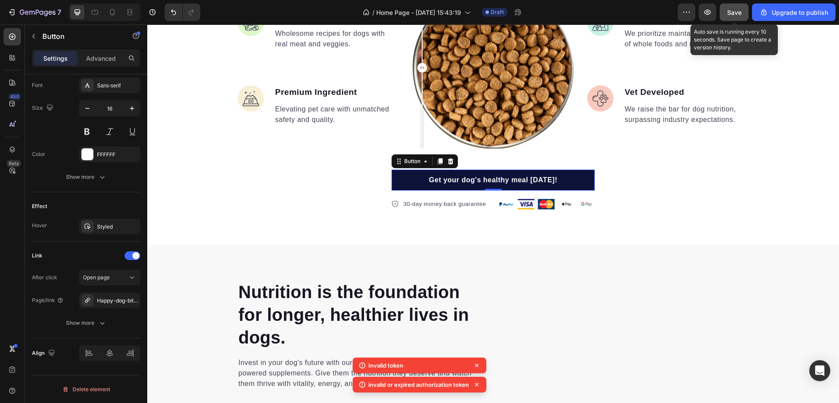
click at [730, 17] on button "Save" at bounding box center [734, 11] width 29 height 17
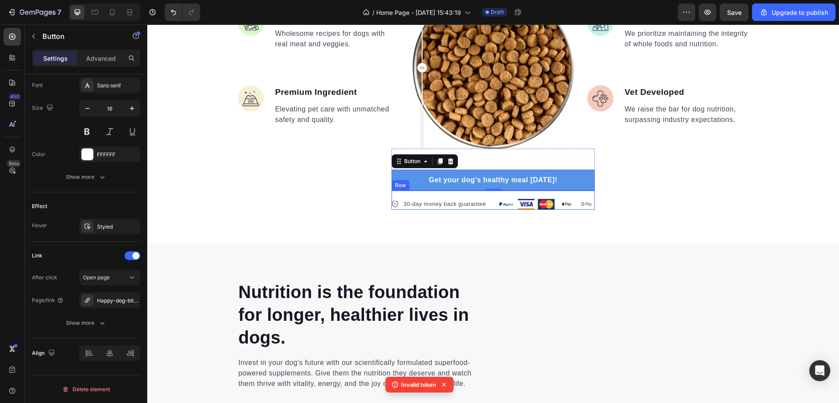
click at [396, 189] on div "Get your dog's healthy meal today! Button 0 30-day money back guarantee Item li…" at bounding box center [493, 190] width 203 height 40
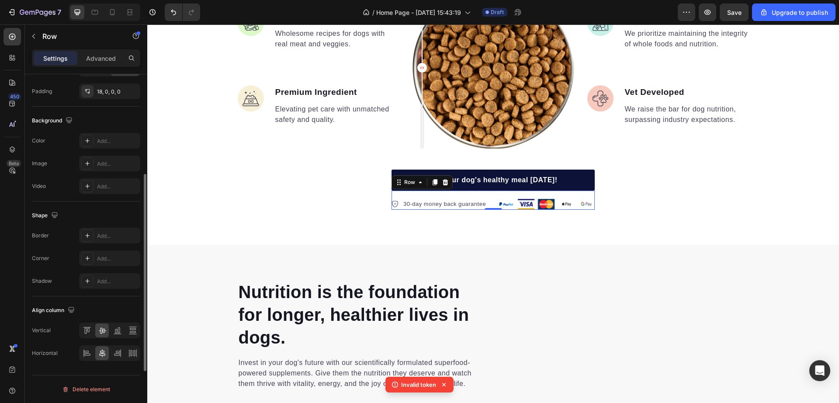
scroll to position [0, 0]
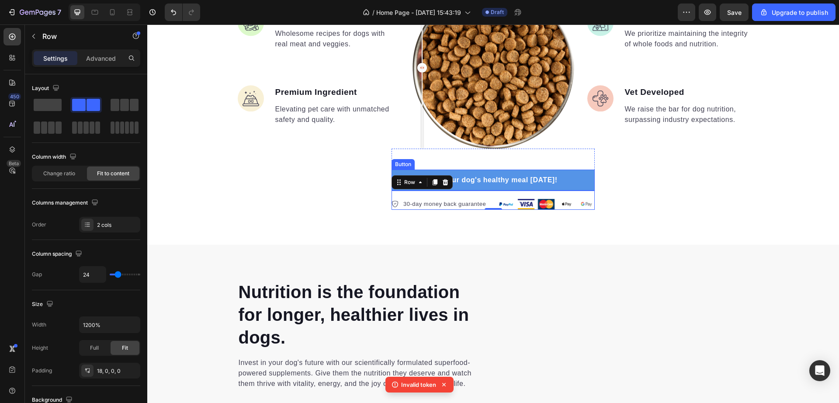
click at [579, 177] on link "Get your dog's healthy meal [DATE]!" at bounding box center [493, 180] width 203 height 21
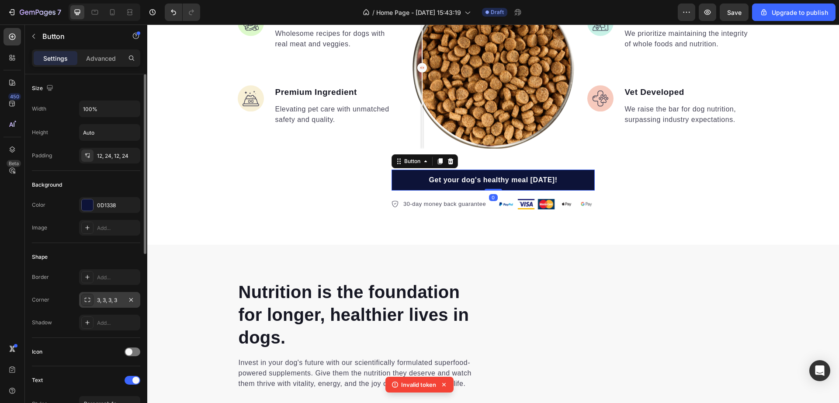
click at [117, 292] on div "3, 3, 3, 3" at bounding box center [109, 300] width 61 height 16
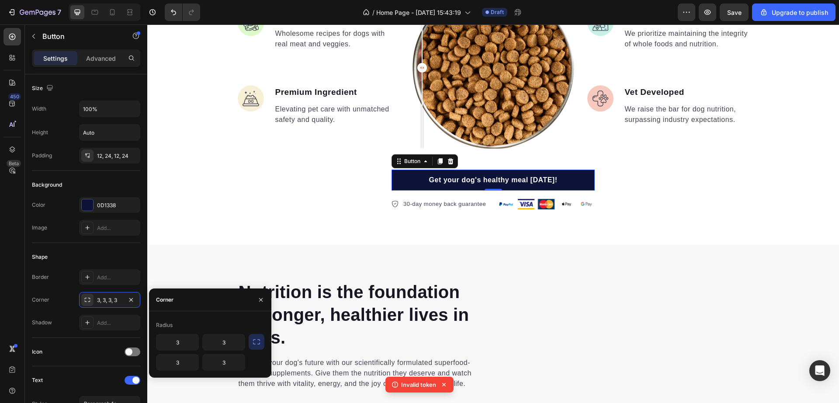
click at [257, 337] on button "button" at bounding box center [257, 342] width 16 height 16
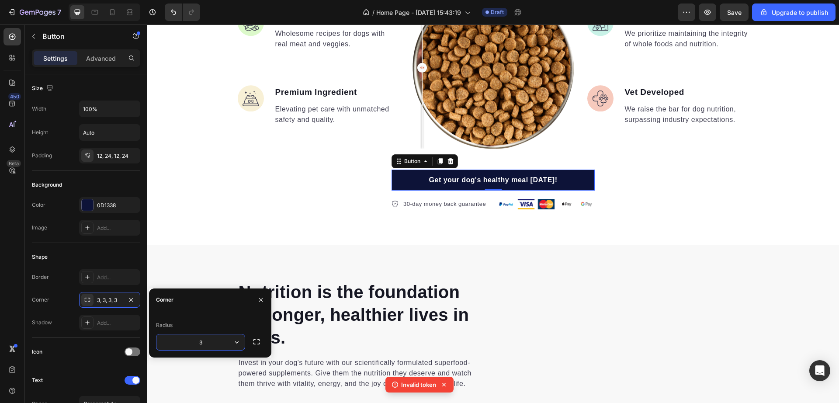
click at [193, 347] on input "3" at bounding box center [200, 342] width 88 height 16
type input "8"
click at [227, 230] on div "What makes us different makes them stronger Heading Image Real Food Text block …" at bounding box center [493, 64] width 692 height 361
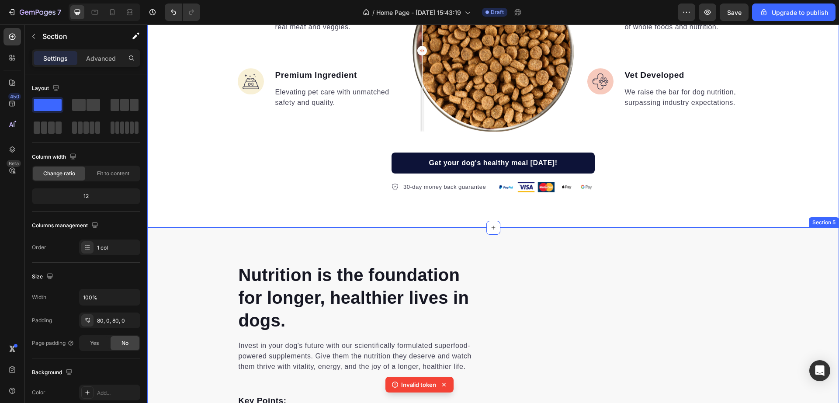
scroll to position [878, 0]
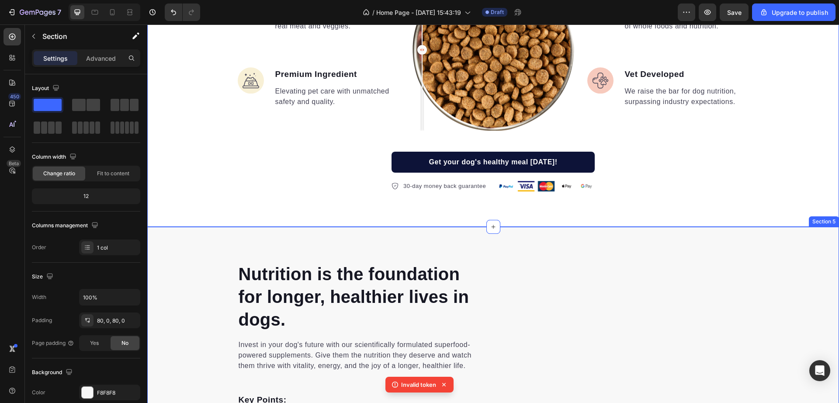
click at [511, 254] on div "Nutrition is the foundation for longer, healthier lives in dogs. Heading Invest…" at bounding box center [493, 410] width 692 height 366
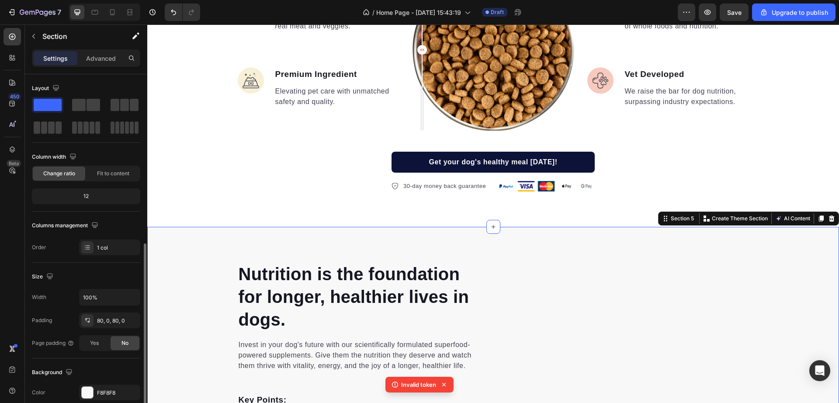
scroll to position [142, 0]
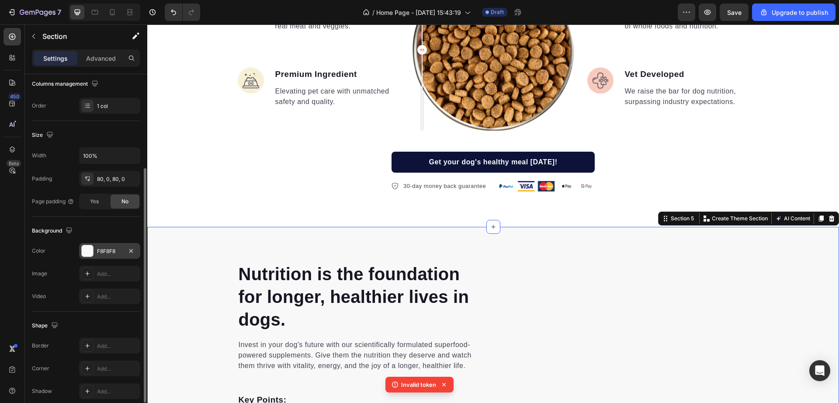
click at [102, 249] on div "F8F8F8" at bounding box center [109, 251] width 25 height 8
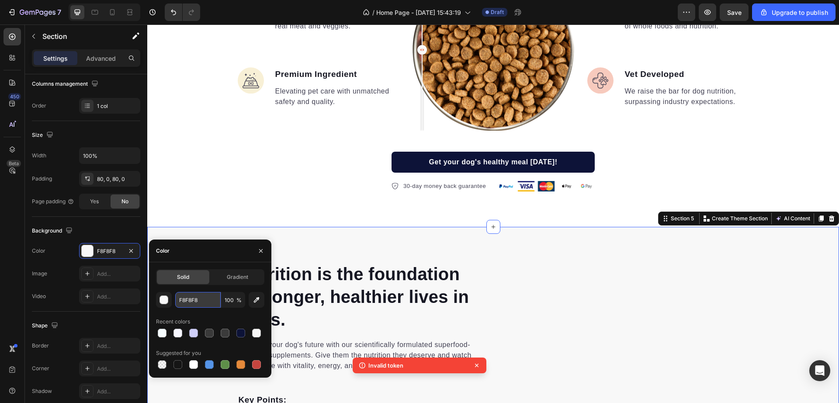
click at [193, 305] on input "F8F8F8" at bounding box center [197, 300] width 45 height 16
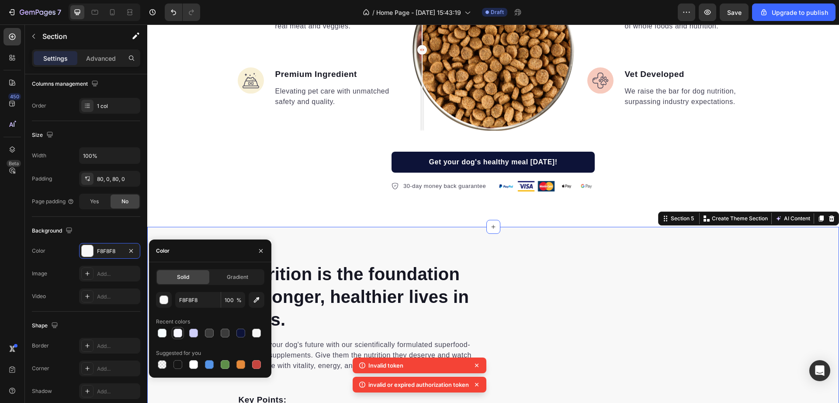
click at [176, 330] on div at bounding box center [178, 333] width 9 height 9
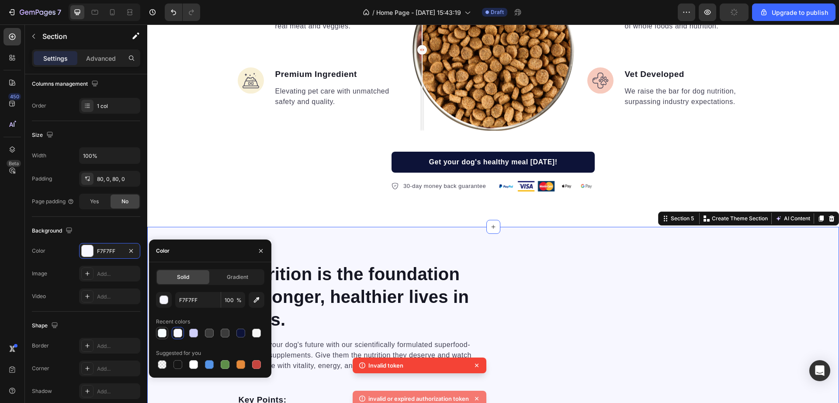
click at [163, 331] on div at bounding box center [162, 333] width 9 height 9
type input "F7FDFF"
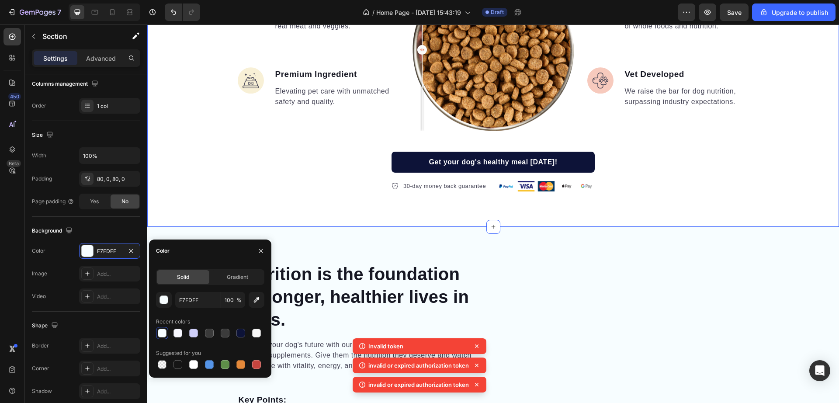
click at [251, 192] on div "What makes us different makes them stronger Heading Image Real Food Text block …" at bounding box center [493, 46] width 692 height 361
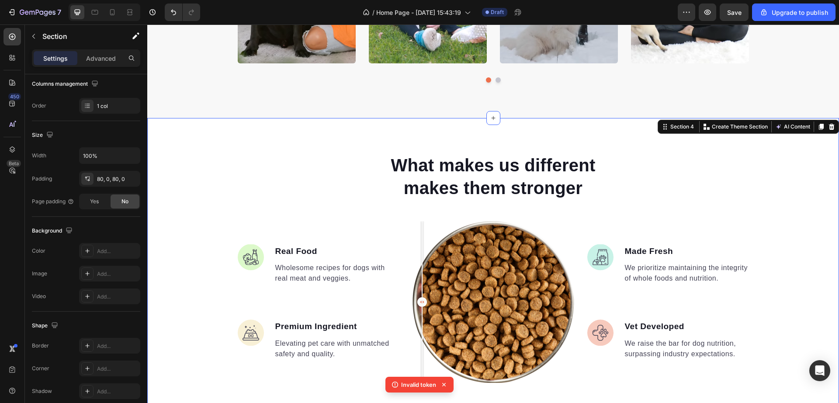
scroll to position [626, 0]
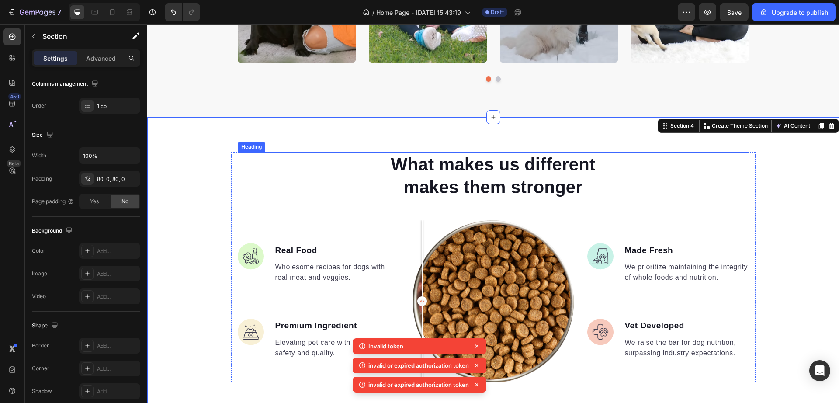
click at [562, 181] on p "What makes us different makes them stronger" at bounding box center [493, 175] width 233 height 45
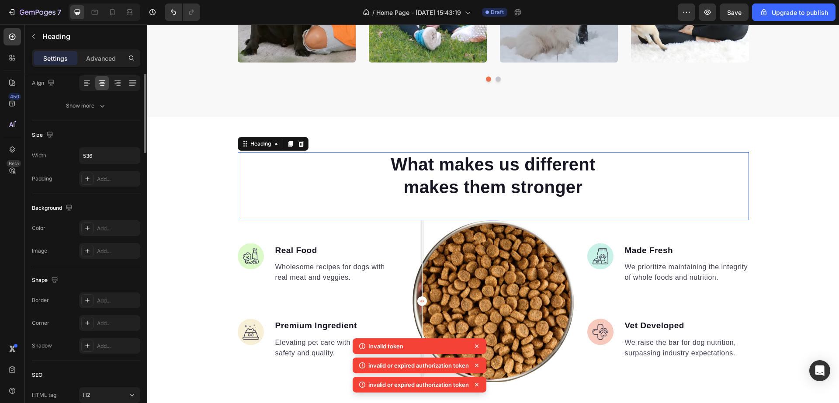
click at [562, 181] on p "What makes us different makes them stronger" at bounding box center [493, 175] width 233 height 45
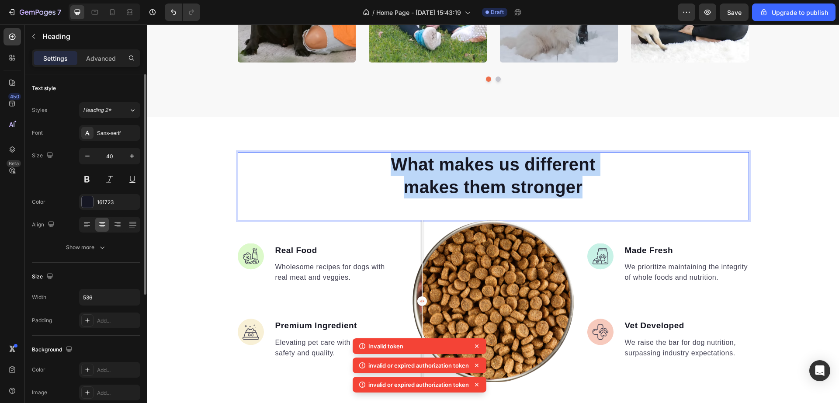
click at [562, 181] on p "What makes us different makes them stronger" at bounding box center [493, 175] width 233 height 45
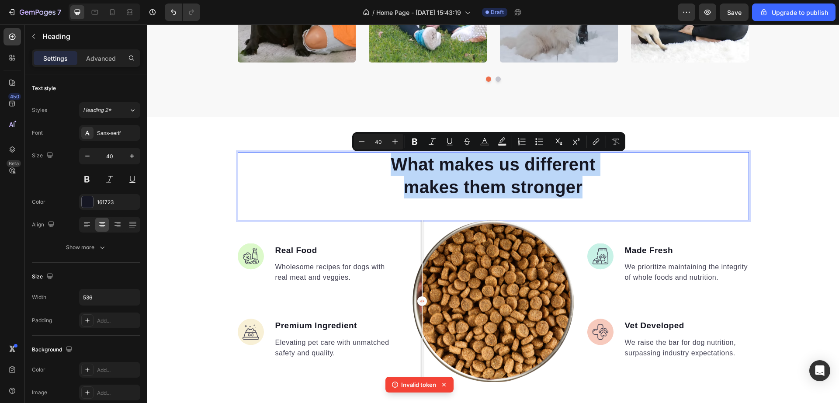
click at [562, 181] on p "What makes us different makes them stronger" at bounding box center [493, 175] width 233 height 45
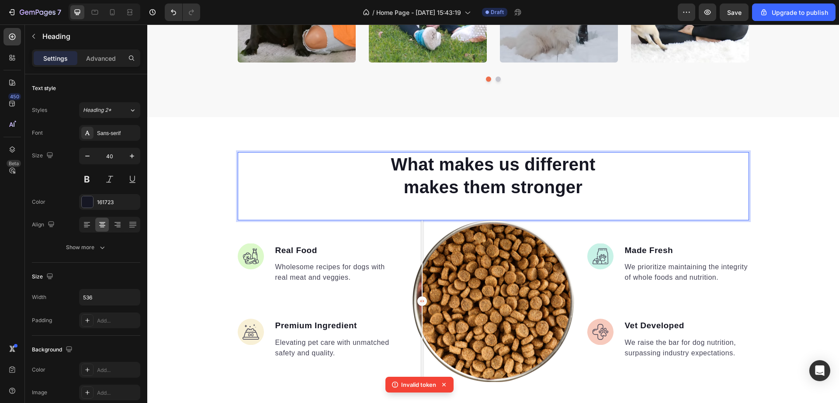
click at [557, 190] on p "What makes us different makes them stronger" at bounding box center [493, 175] width 233 height 45
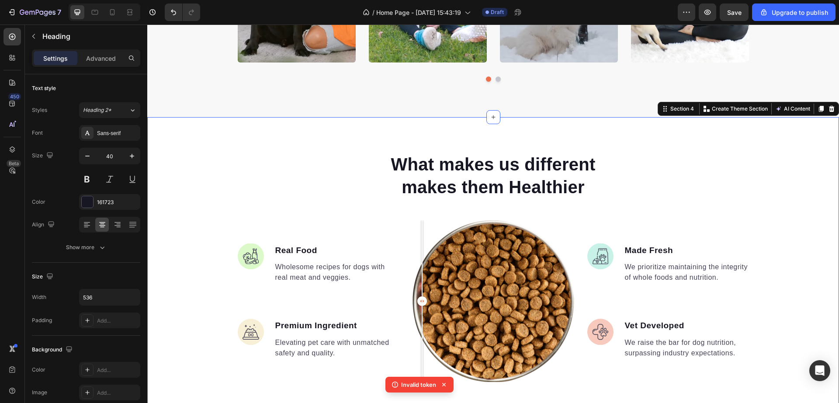
click at [799, 204] on div "What makes us different makes them Healthier Heading Image Real Food Text block…" at bounding box center [493, 297] width 692 height 291
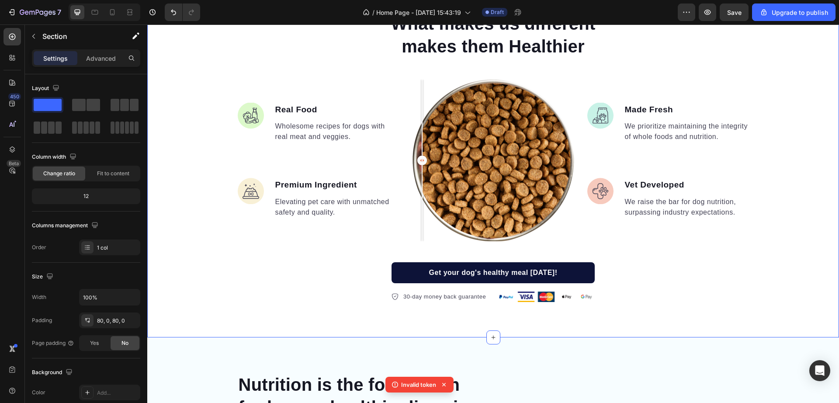
scroll to position [768, 0]
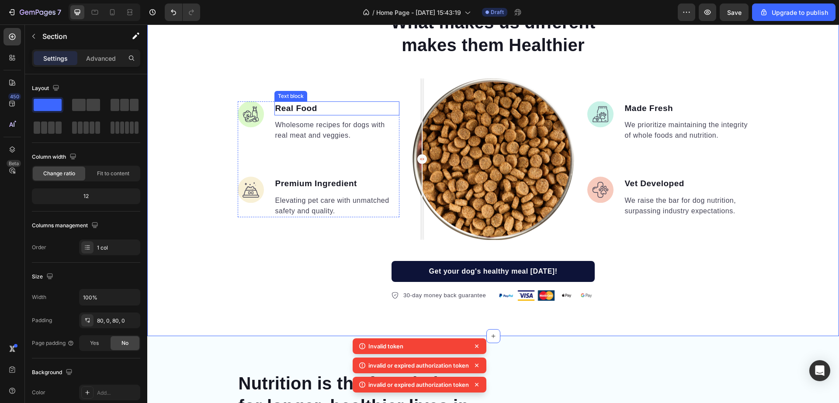
click at [309, 108] on p "Real Food" at bounding box center [336, 108] width 123 height 13
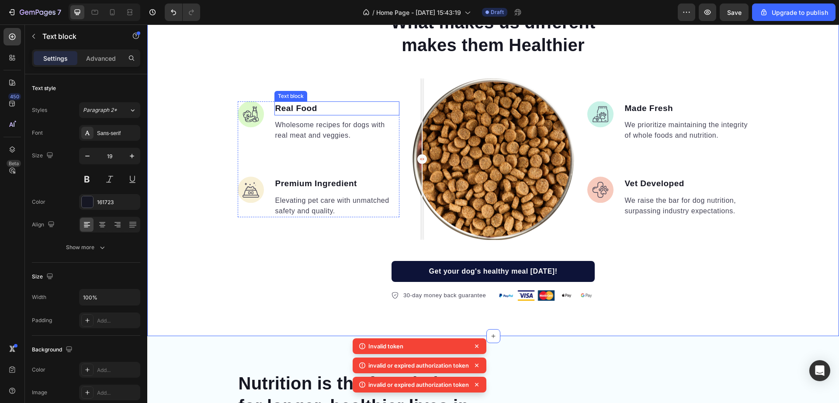
click at [309, 108] on p "Real Food" at bounding box center [336, 108] width 123 height 13
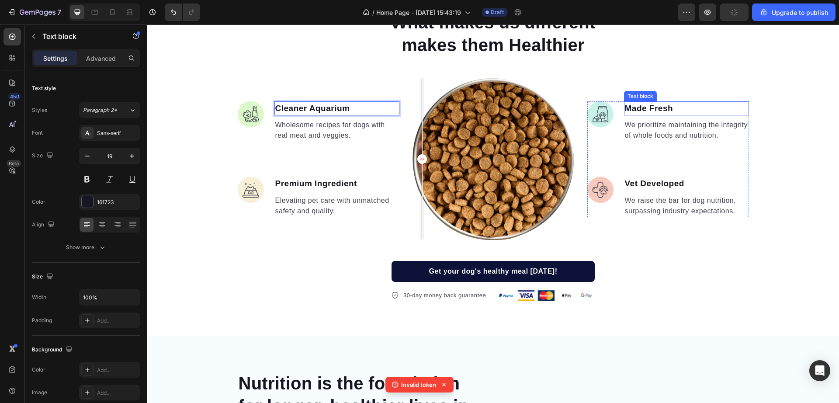
click at [638, 105] on p "Made Fresh" at bounding box center [686, 108] width 123 height 13
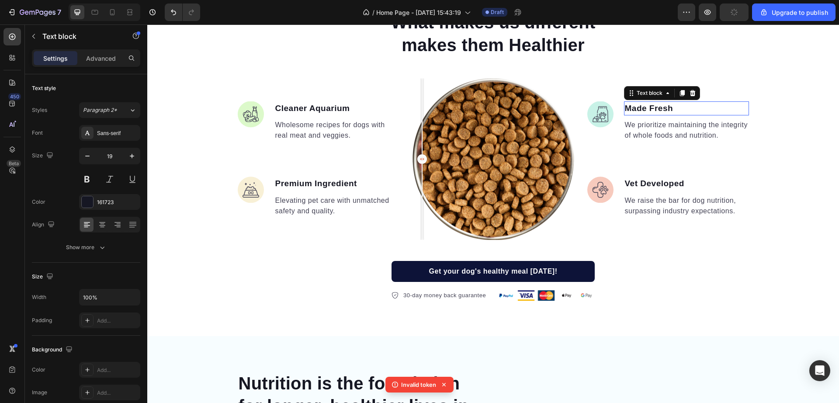
click at [638, 105] on p "Made Fresh" at bounding box center [686, 108] width 123 height 13
click at [653, 187] on p "Vet Developed" at bounding box center [686, 183] width 123 height 13
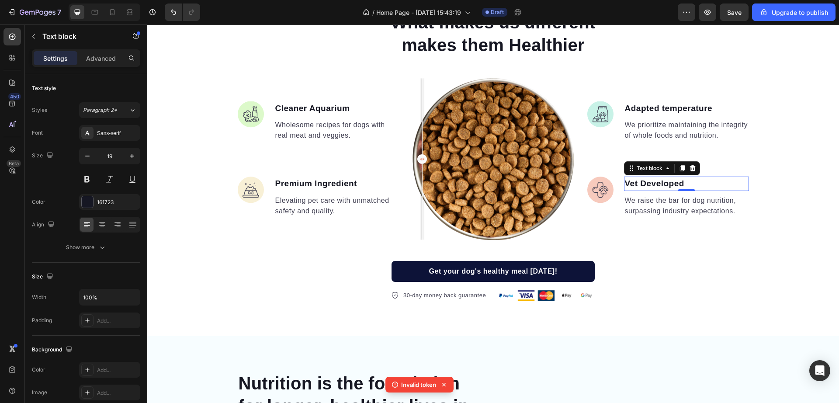
click at [653, 187] on p "Vet Developed" at bounding box center [686, 183] width 123 height 13
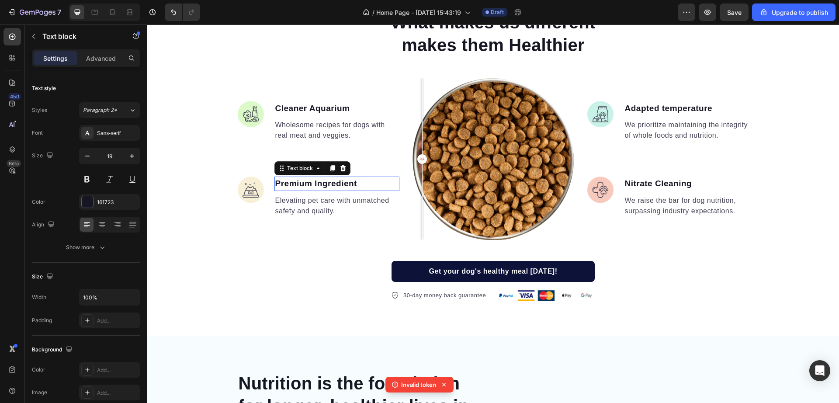
click at [328, 183] on p "Premium Ingredient" at bounding box center [336, 183] width 123 height 13
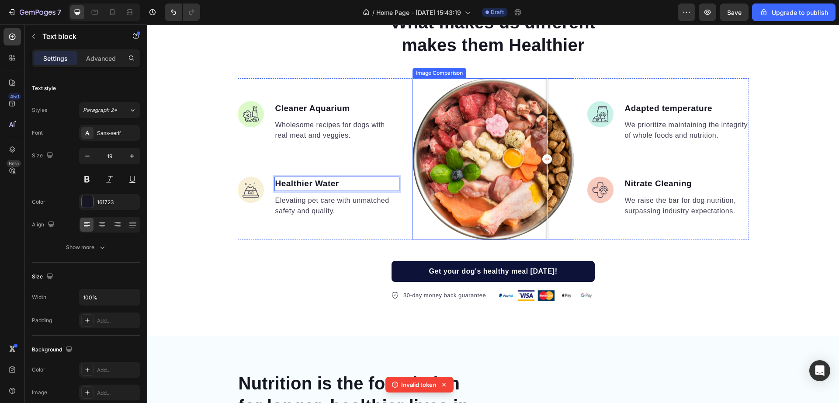
drag, startPoint x: 423, startPoint y: 161, endPoint x: 543, endPoint y: 173, distance: 120.7
click at [543, 173] on div at bounding box center [547, 159] width 17 height 162
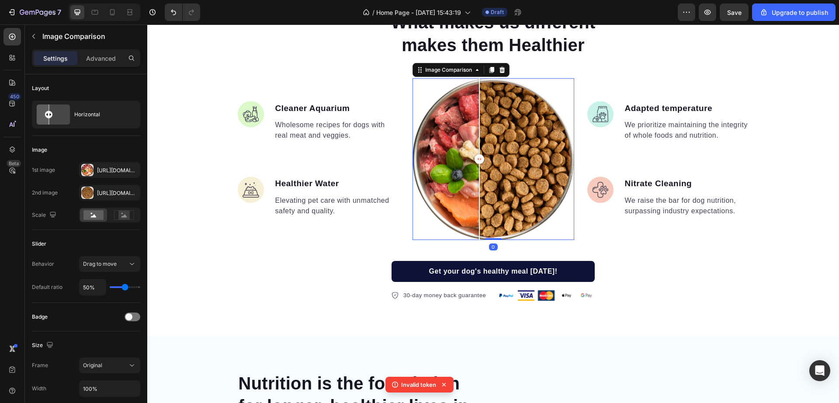
click at [475, 168] on div at bounding box center [494, 159] width 162 height 162
click at [90, 167] on div at bounding box center [87, 170] width 12 height 12
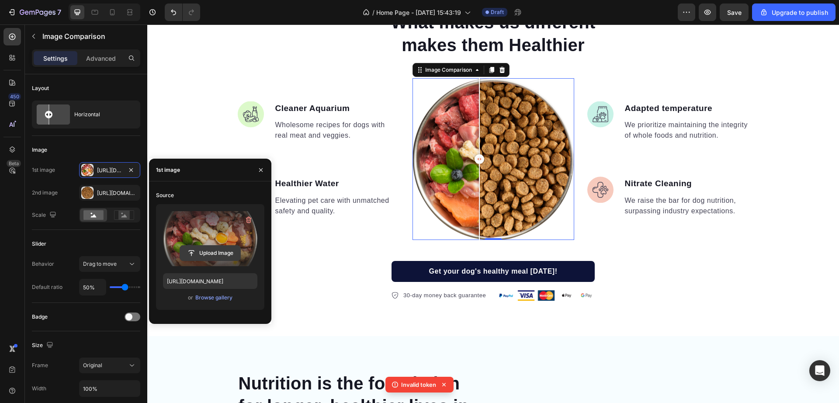
click at [205, 250] on input "file" at bounding box center [210, 253] width 60 height 15
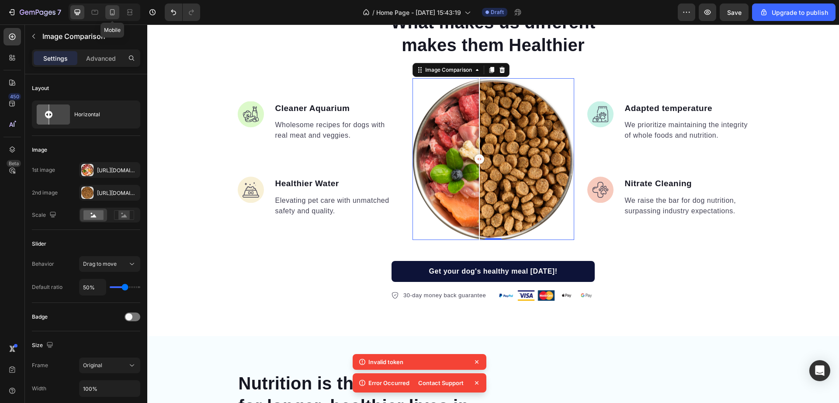
click at [108, 11] on icon at bounding box center [112, 12] width 9 height 9
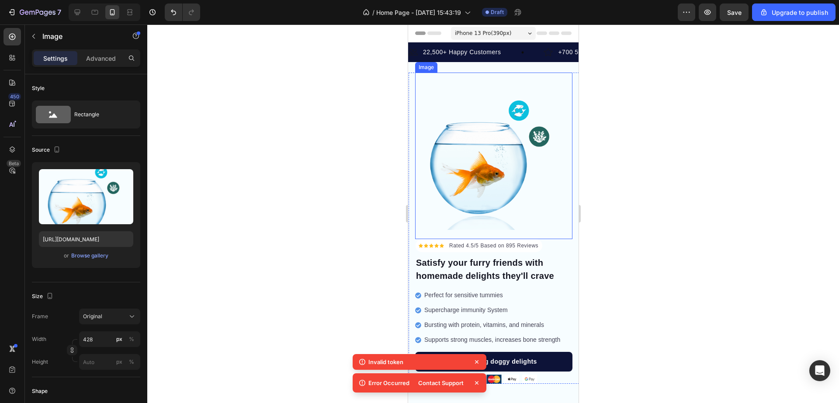
click at [537, 205] on img at bounding box center [493, 151] width 157 height 157
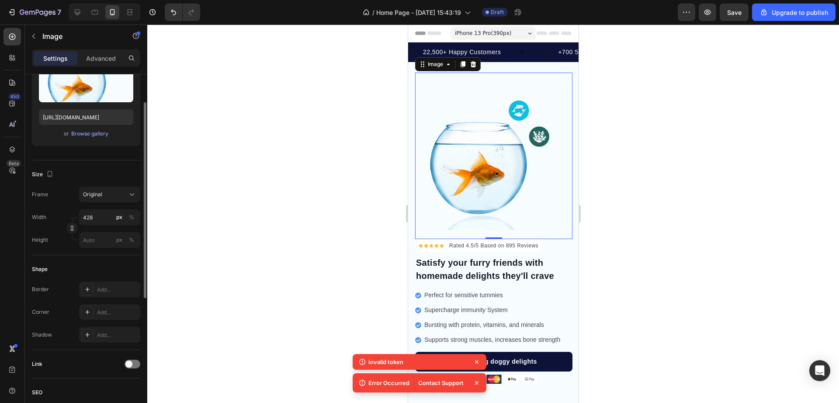
scroll to position [76, 0]
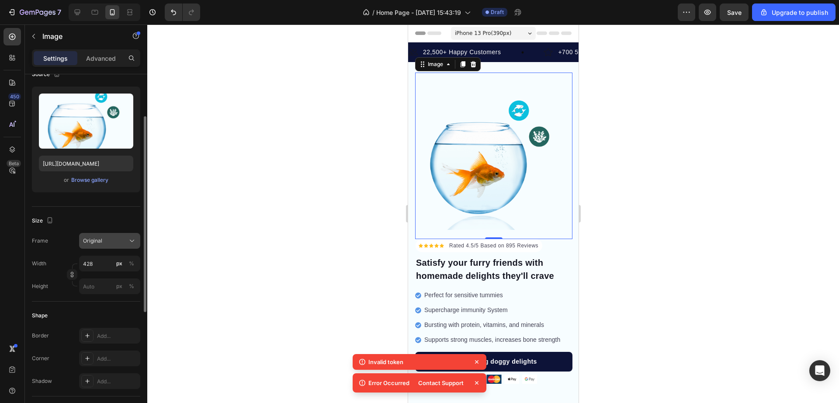
click at [130, 241] on icon at bounding box center [132, 240] width 9 height 9
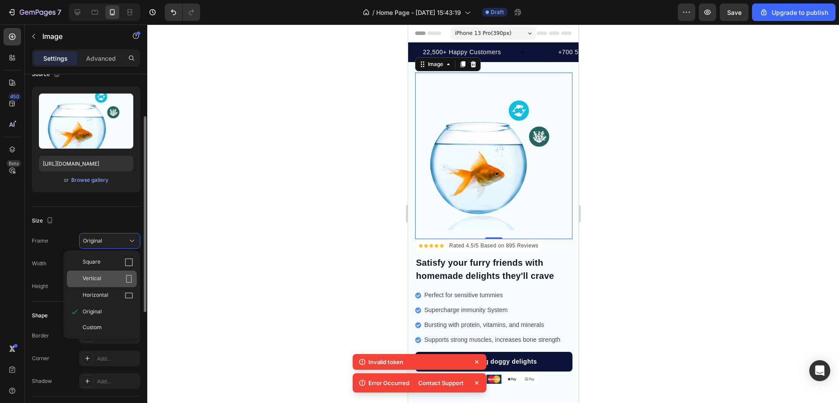
click at [124, 282] on div "Vertical" at bounding box center [108, 279] width 51 height 9
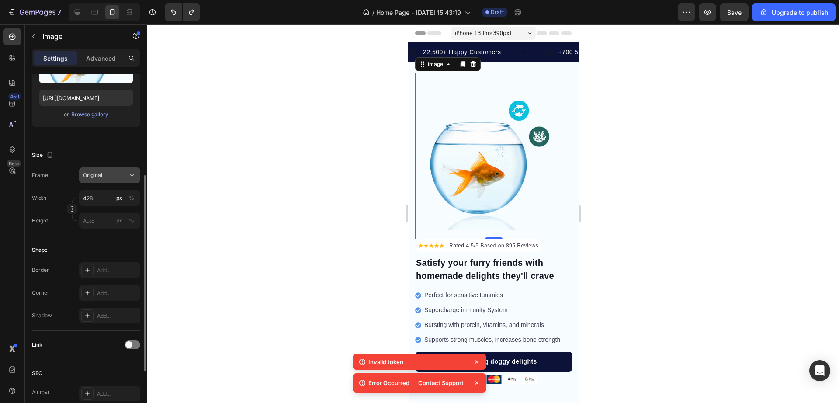
scroll to position [217, 0]
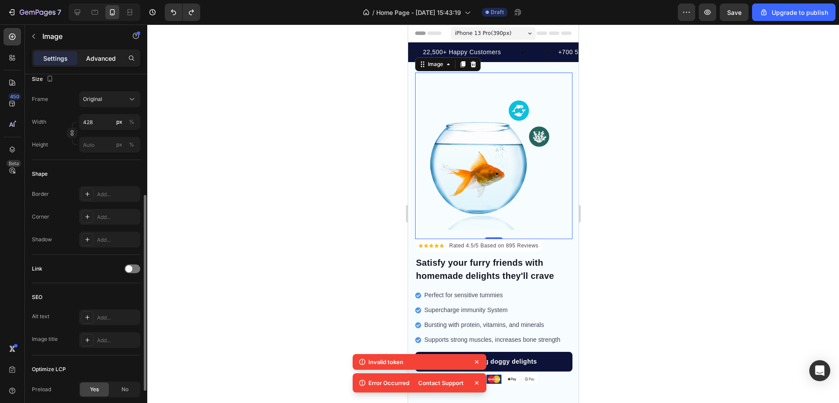
click at [100, 54] on p "Advanced" at bounding box center [101, 58] width 30 height 9
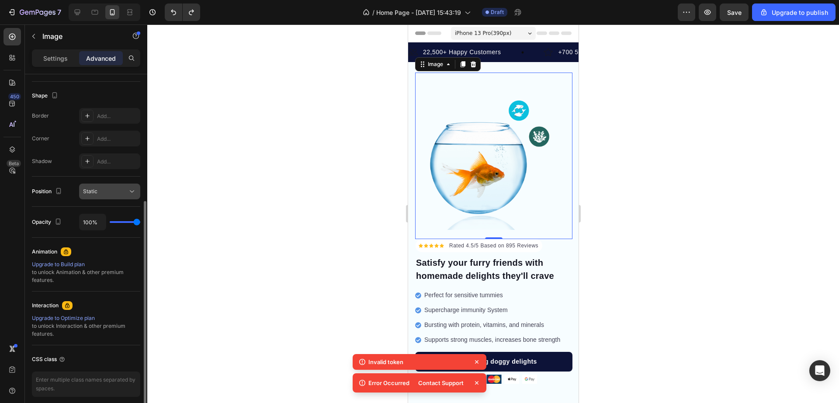
click at [112, 186] on button "Static" at bounding box center [109, 192] width 61 height 16
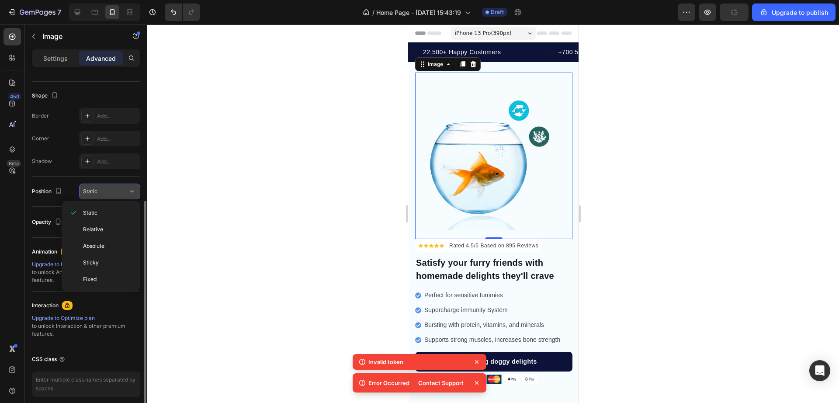
click at [112, 186] on button "Static" at bounding box center [109, 192] width 61 height 16
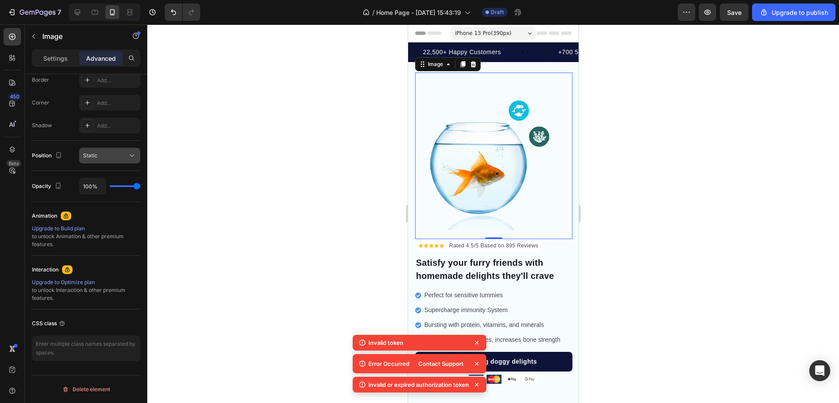
scroll to position [0, 0]
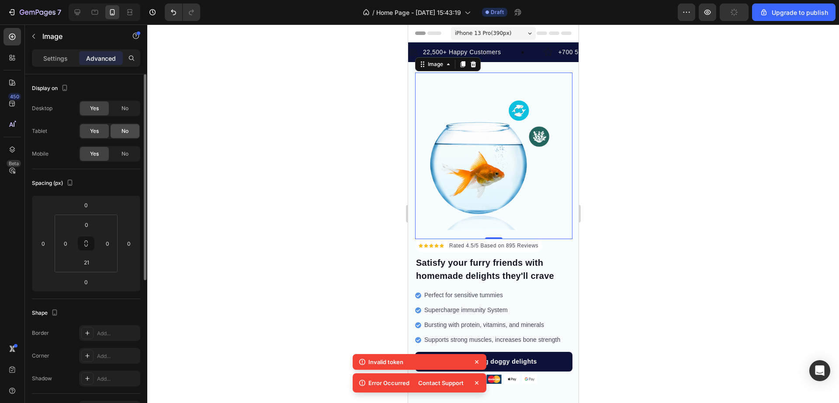
click at [127, 132] on span "No" at bounding box center [125, 131] width 7 height 8
click at [128, 109] on span "No" at bounding box center [125, 108] width 7 height 8
click at [86, 134] on div "Yes" at bounding box center [94, 131] width 29 height 14
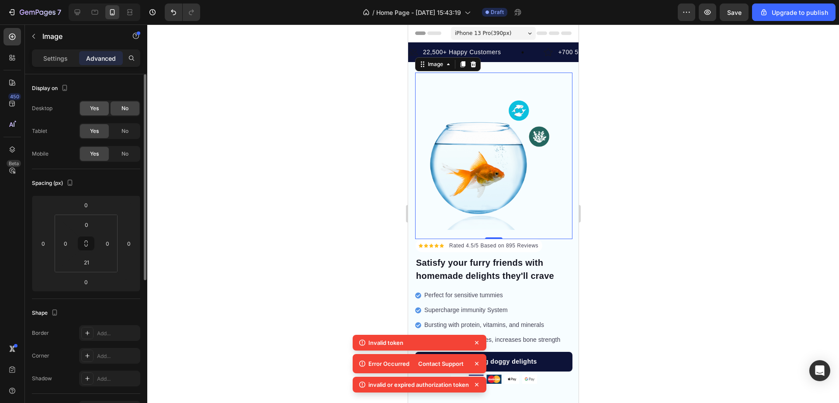
click at [91, 111] on span "Yes" at bounding box center [94, 108] width 9 height 8
click at [135, 156] on div "No" at bounding box center [125, 154] width 29 height 14
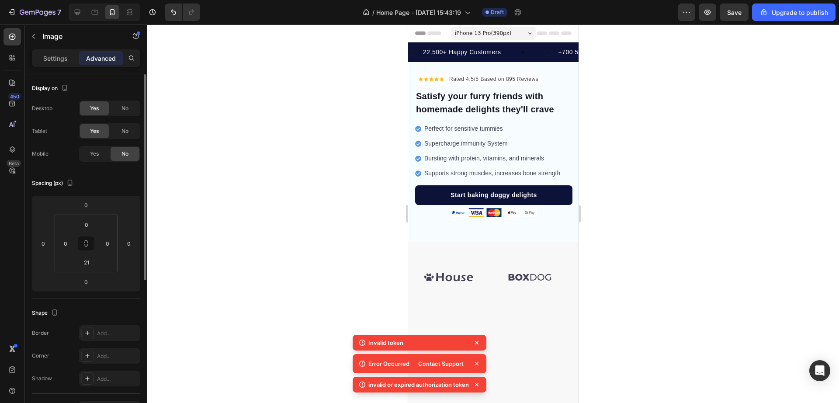
click at [102, 161] on div "Yes No" at bounding box center [109, 154] width 61 height 16
click at [99, 151] on span "Yes" at bounding box center [94, 154] width 9 height 8
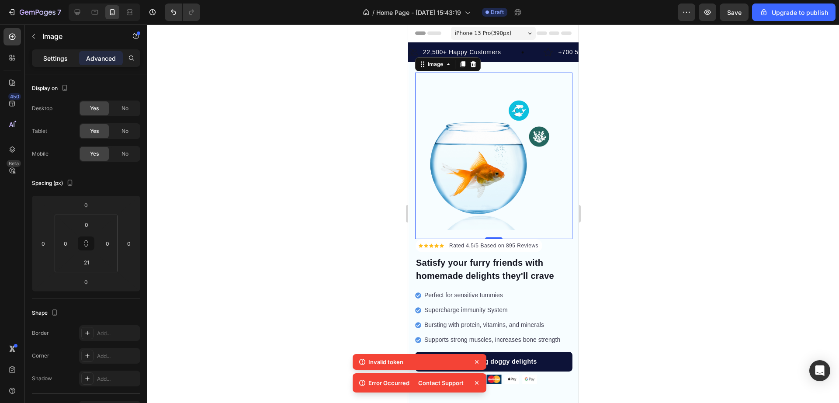
click at [59, 61] on p "Settings" at bounding box center [55, 58] width 24 height 9
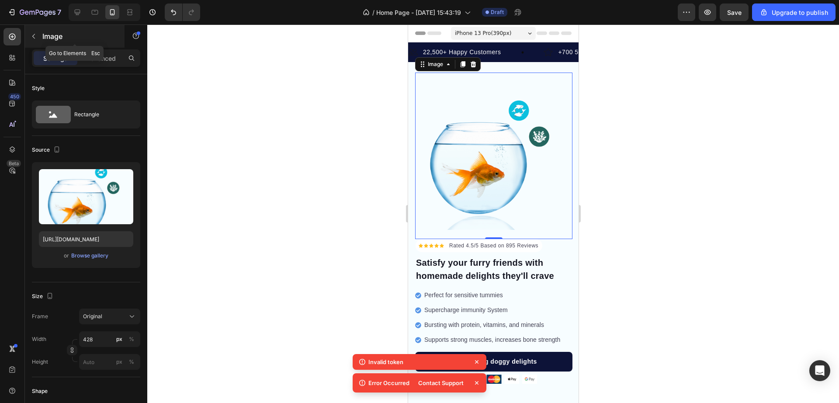
click at [33, 35] on icon "button" at bounding box center [33, 36] width 7 height 7
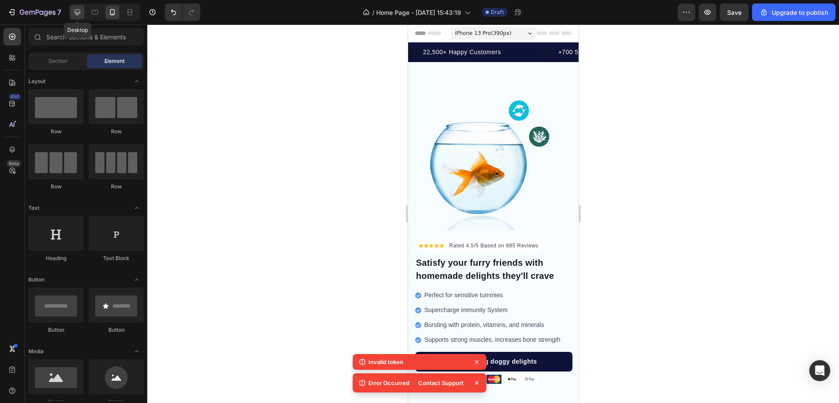
click at [75, 11] on icon at bounding box center [78, 13] width 6 height 6
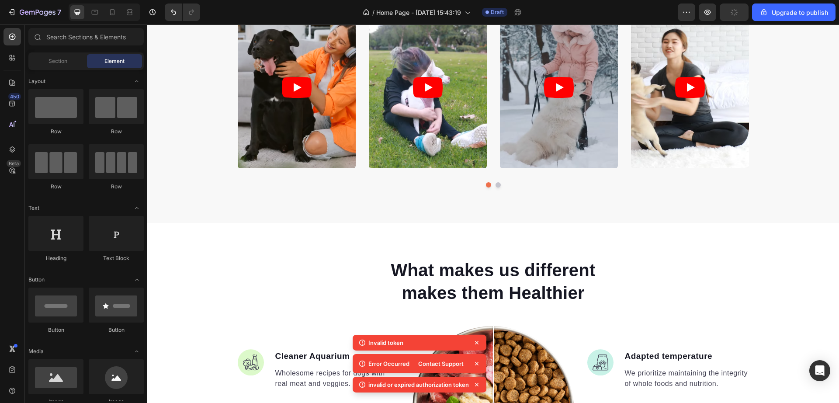
scroll to position [499, 0]
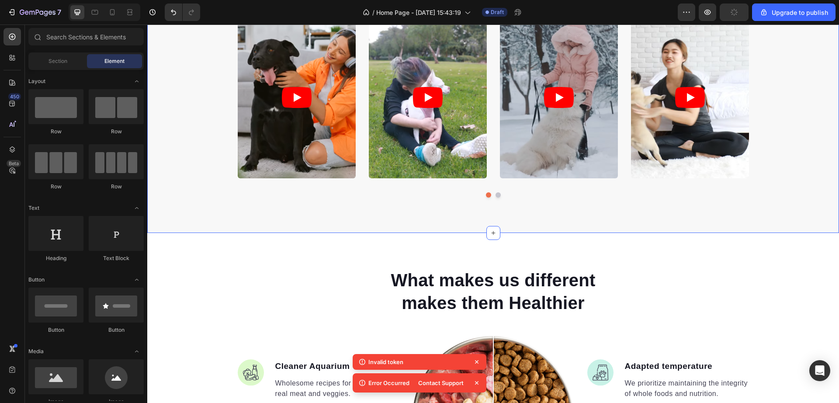
click at [498, 218] on div "What Fish parents are saying Heading Video Video Video Video Video Carousel Row…" at bounding box center [493, 84] width 692 height 297
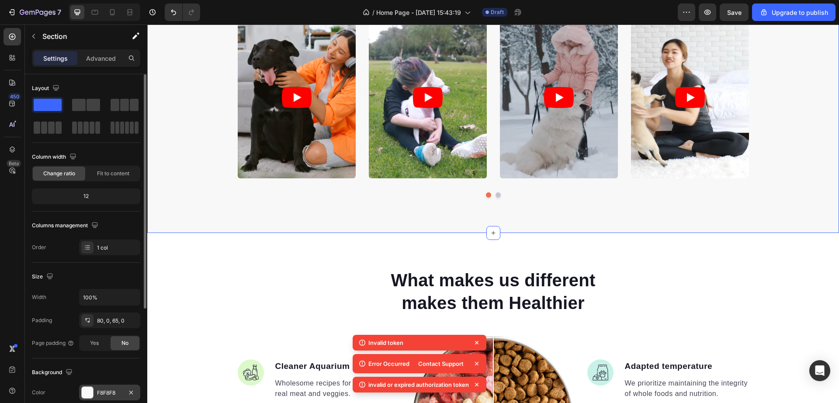
click at [87, 394] on div at bounding box center [87, 392] width 11 height 11
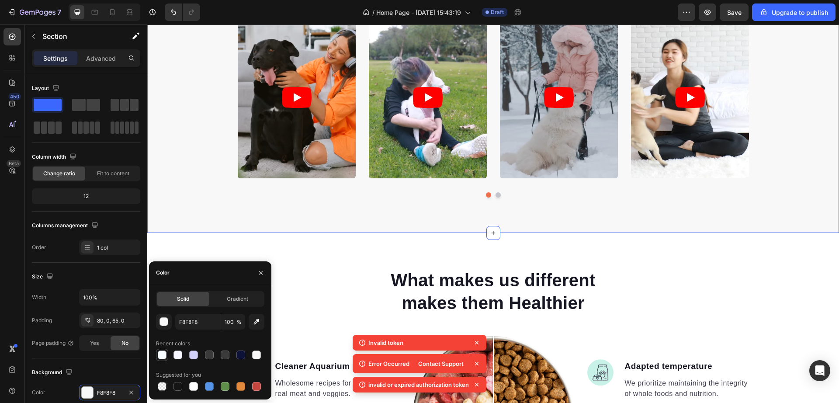
click at [161, 358] on div at bounding box center [162, 355] width 9 height 9
type input "F7FDFF"
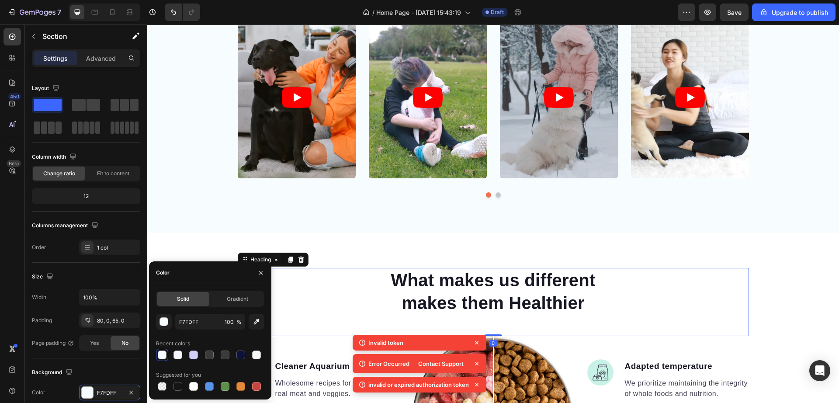
click at [318, 285] on div "What makes us different makes them Healthier" at bounding box center [493, 291] width 511 height 47
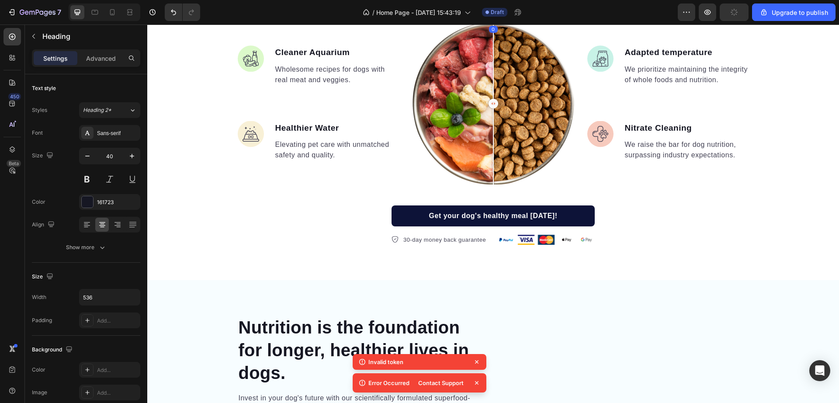
scroll to position [820, 0]
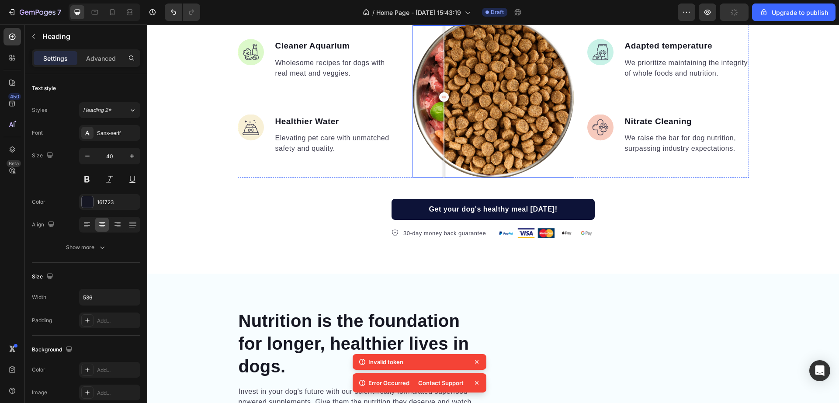
click at [440, 96] on div at bounding box center [494, 97] width 162 height 162
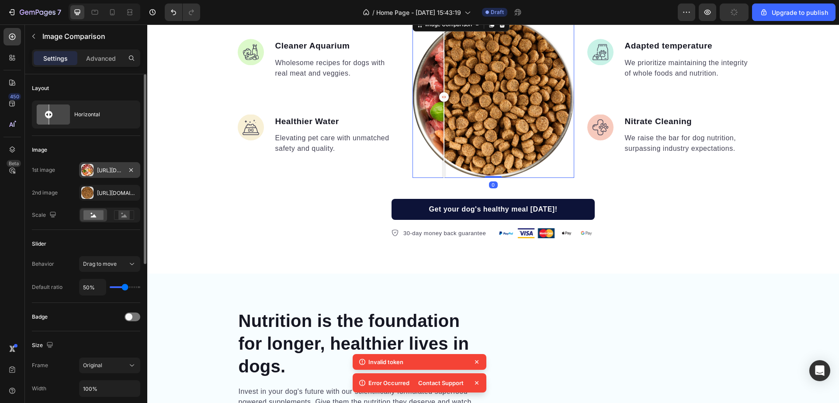
click at [101, 172] on div "[URL][DOMAIN_NAME]" at bounding box center [109, 171] width 25 height 8
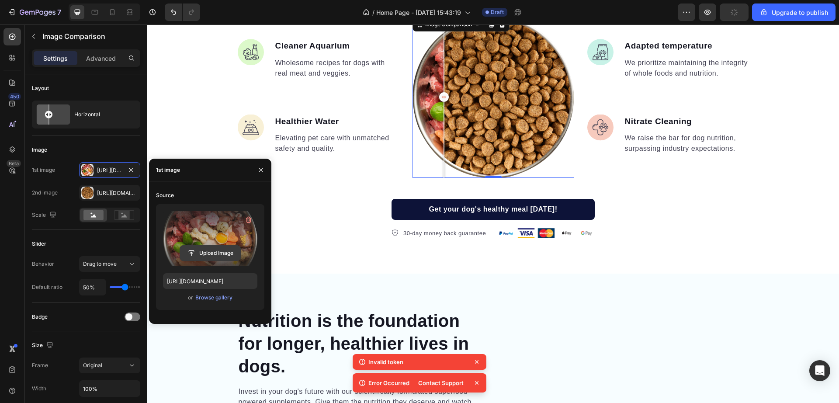
click at [208, 246] on input "file" at bounding box center [210, 253] width 60 height 15
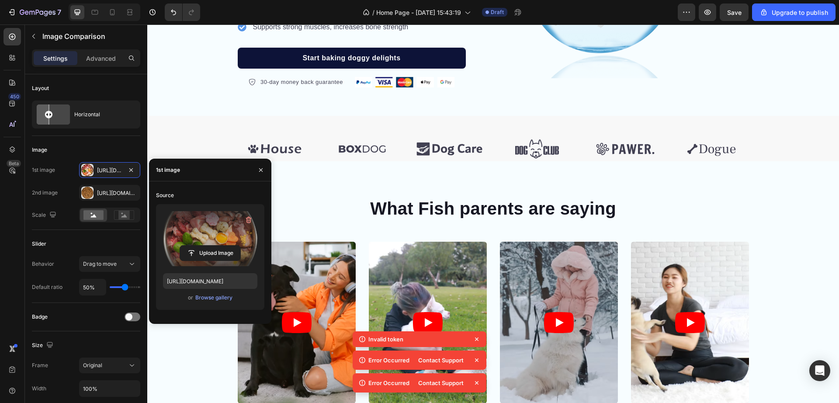
scroll to position [277, 0]
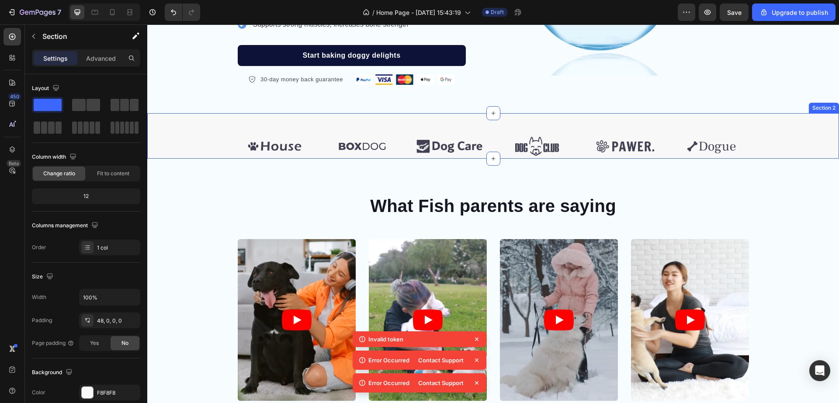
click at [382, 133] on div "Image Image Image Image Image Image Carousel Row Section 2" at bounding box center [493, 135] width 692 height 45
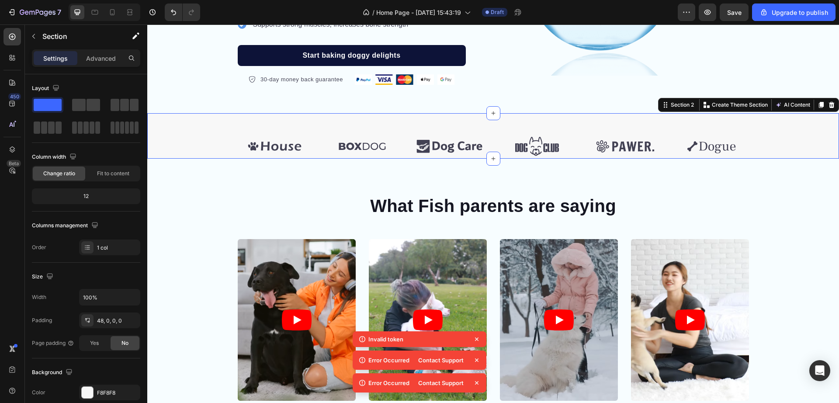
click at [106, 49] on div "Settings Advanced" at bounding box center [86, 57] width 108 height 17
click at [105, 56] on p "Advanced" at bounding box center [101, 58] width 30 height 9
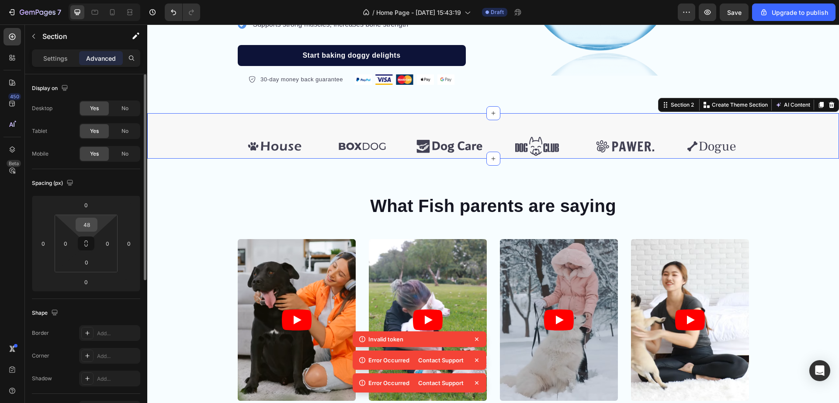
click at [84, 225] on input "48" at bounding box center [86, 224] width 17 height 13
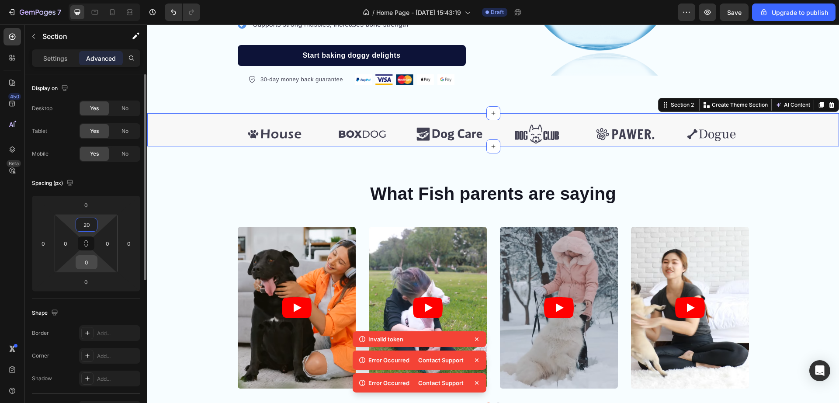
type input "20"
click at [85, 266] on input "0" at bounding box center [86, 262] width 17 height 13
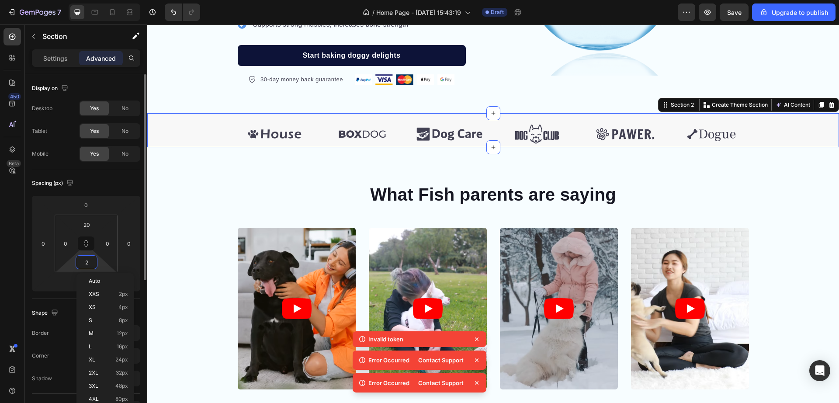
type input "20"
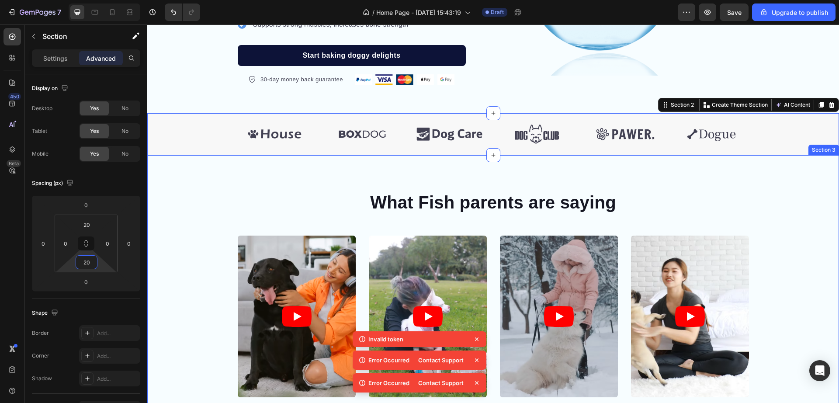
click at [190, 219] on div "What Fish parents are saying Heading Video Video Video Video Video Carousel Row" at bounding box center [493, 306] width 692 height 233
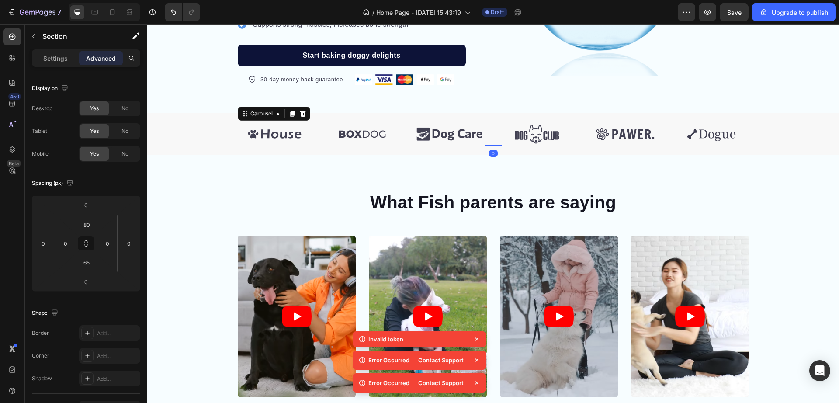
click at [318, 124] on div "Image Image Image Image Image Image" at bounding box center [493, 134] width 511 height 24
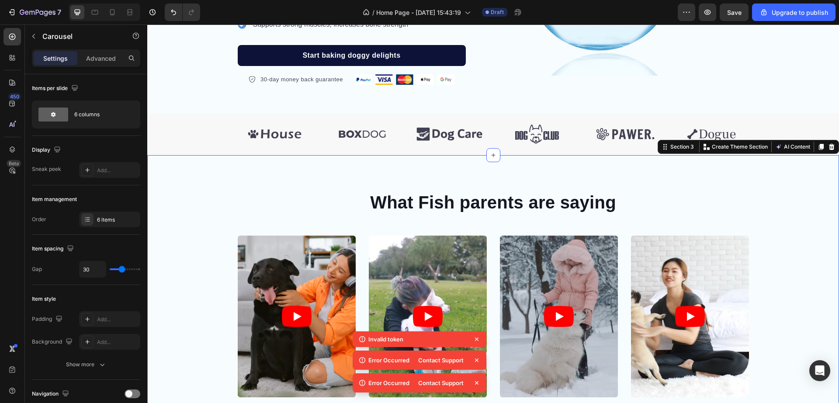
click at [207, 195] on div "What Fish parents are saying Heading Video Video Video Video Video Carousel Row" at bounding box center [493, 306] width 692 height 233
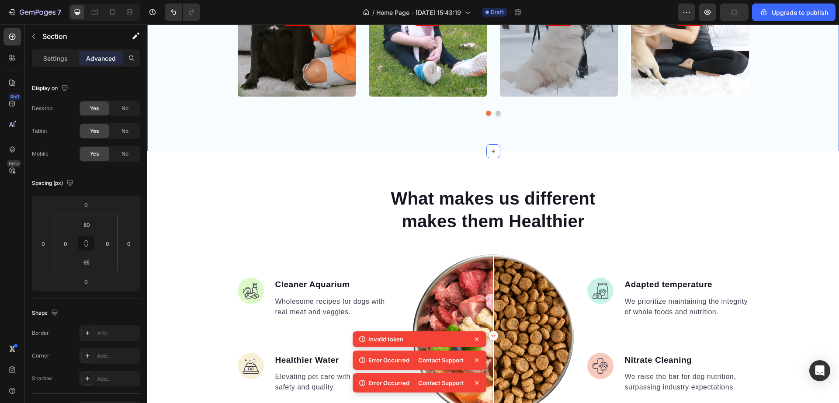
scroll to position [615, 0]
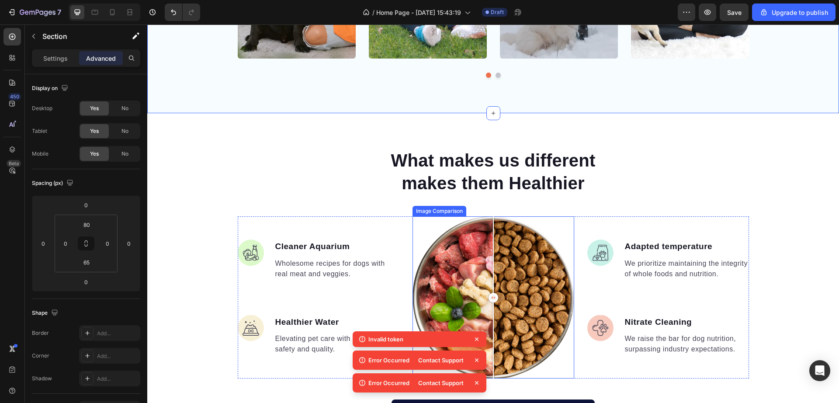
click at [438, 270] on div at bounding box center [494, 297] width 162 height 162
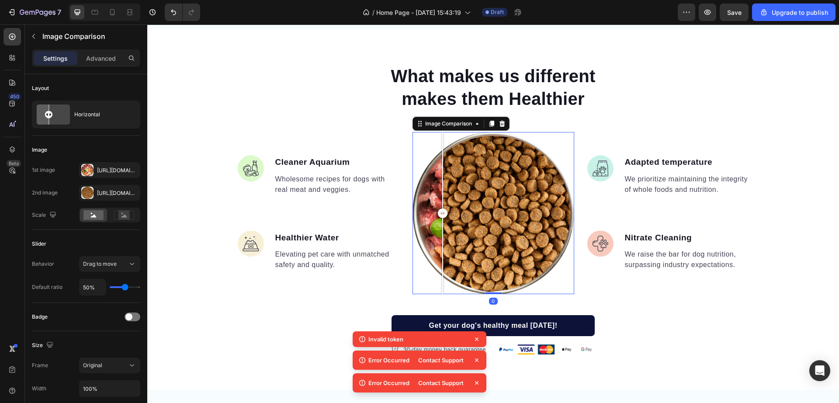
scroll to position [718, 0]
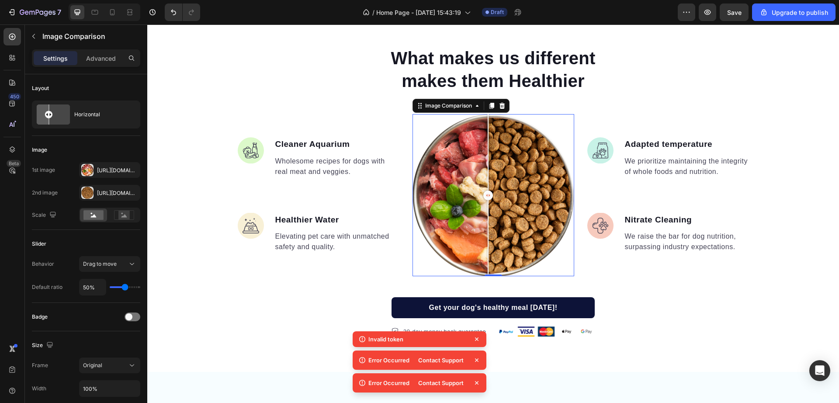
drag, startPoint x: 438, startPoint y: 191, endPoint x: 484, endPoint y: 194, distance: 46.4
click at [484, 194] on div at bounding box center [488, 196] width 10 height 10
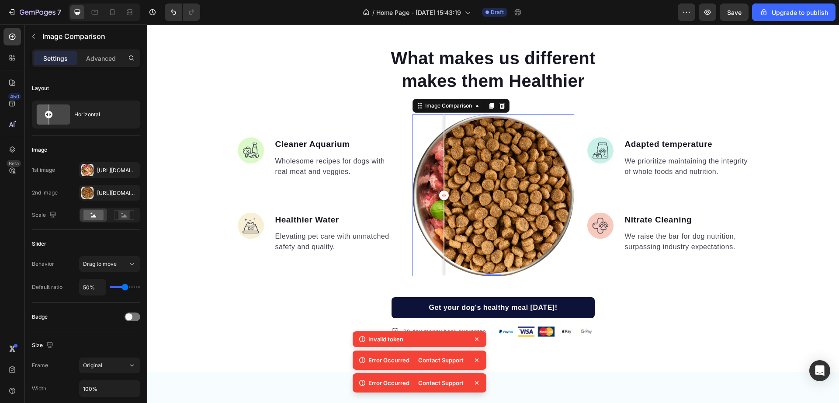
click at [440, 181] on div at bounding box center [494, 195] width 162 height 162
click at [104, 169] on div "[URL][DOMAIN_NAME]" at bounding box center [109, 171] width 25 height 8
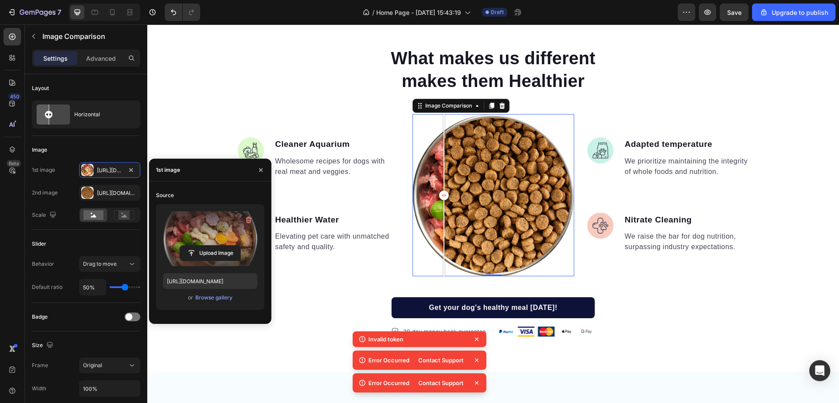
click at [196, 244] on label at bounding box center [210, 238] width 94 height 55
click at [196, 246] on input "file" at bounding box center [210, 253] width 60 height 15
click at [247, 219] on icon "button" at bounding box center [249, 220] width 6 height 7
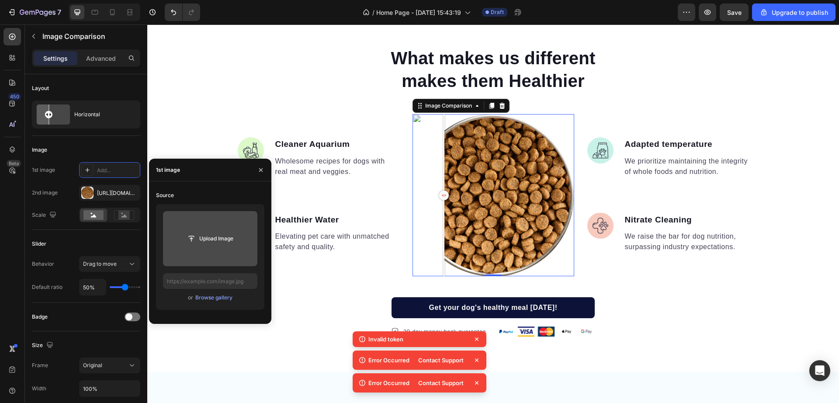
click at [197, 236] on input "file" at bounding box center [210, 238] width 60 height 15
click at [123, 192] on div "[URL][DOMAIN_NAME]" at bounding box center [109, 193] width 61 height 16
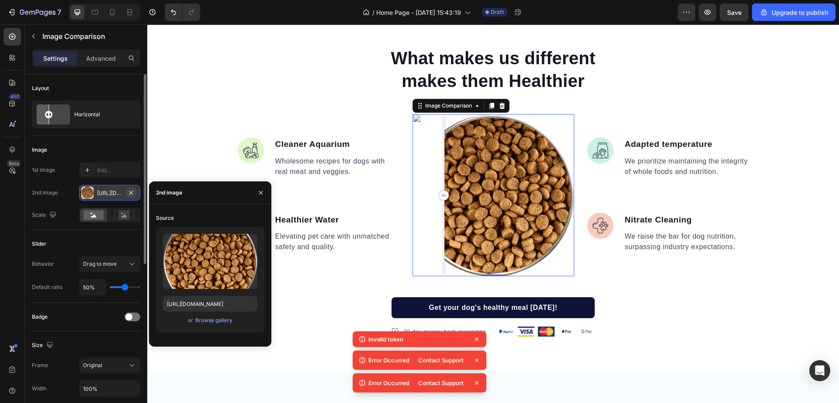
click at [131, 191] on icon "button" at bounding box center [131, 192] width 7 height 7
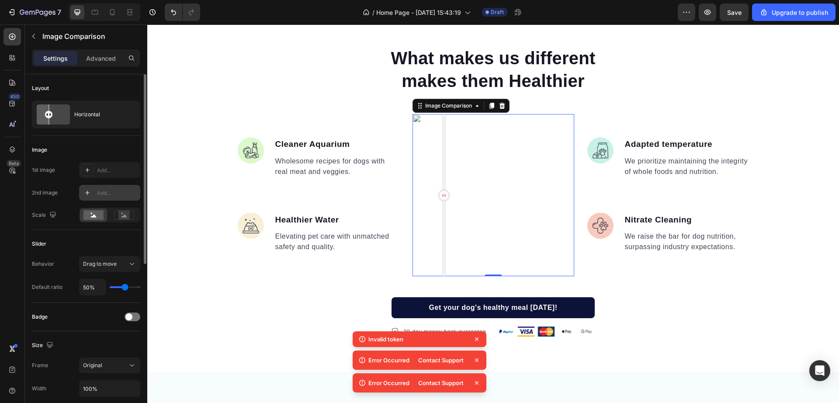
click at [113, 192] on div "Add..." at bounding box center [117, 193] width 41 height 8
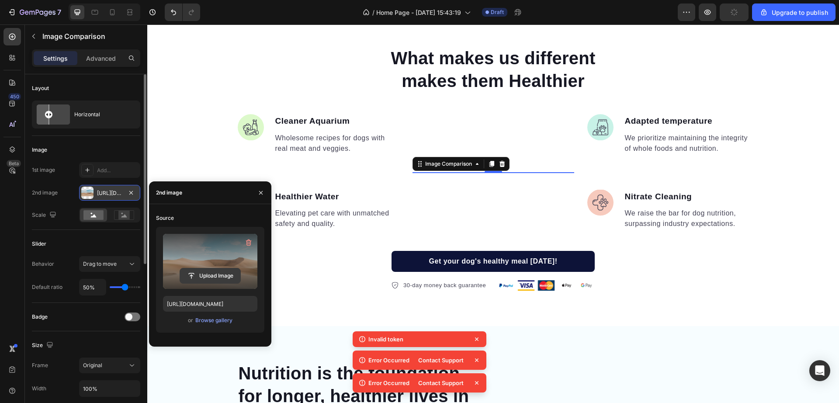
click at [198, 283] on input "file" at bounding box center [210, 275] width 60 height 15
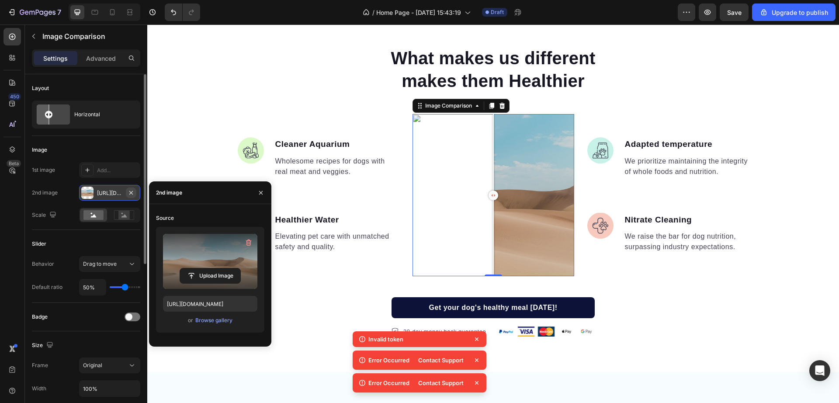
click at [136, 192] on button "button" at bounding box center [131, 193] width 10 height 10
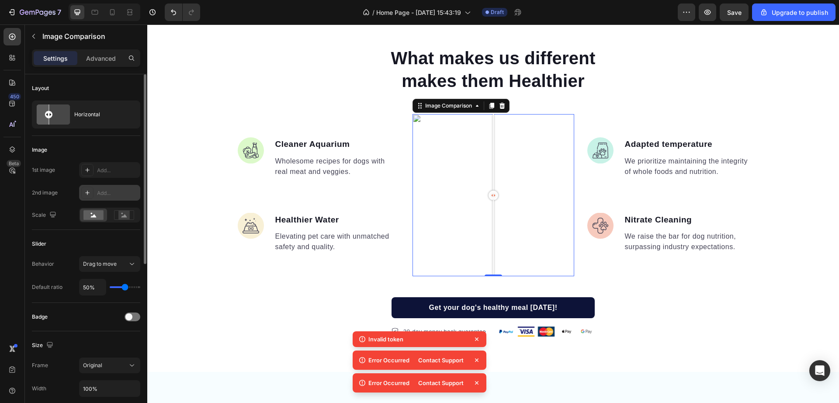
click at [104, 193] on div "Add..." at bounding box center [117, 193] width 41 height 8
type input "[URL][DOMAIN_NAME]"
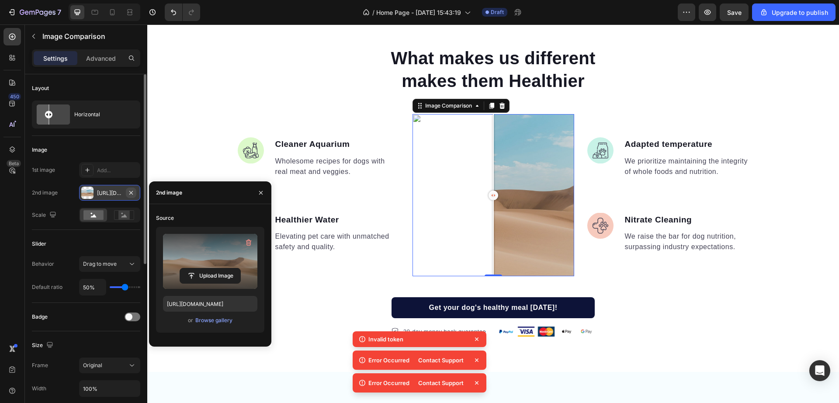
click at [132, 191] on icon "button" at bounding box center [131, 192] width 7 height 7
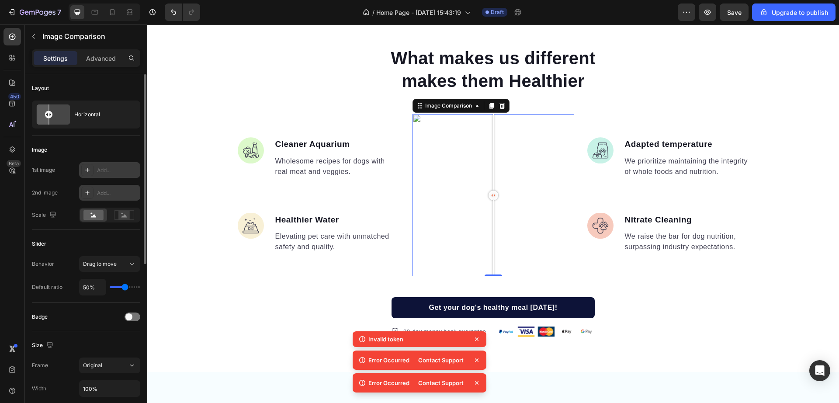
click at [85, 169] on icon at bounding box center [87, 170] width 7 height 7
type input "[URL][DOMAIN_NAME]"
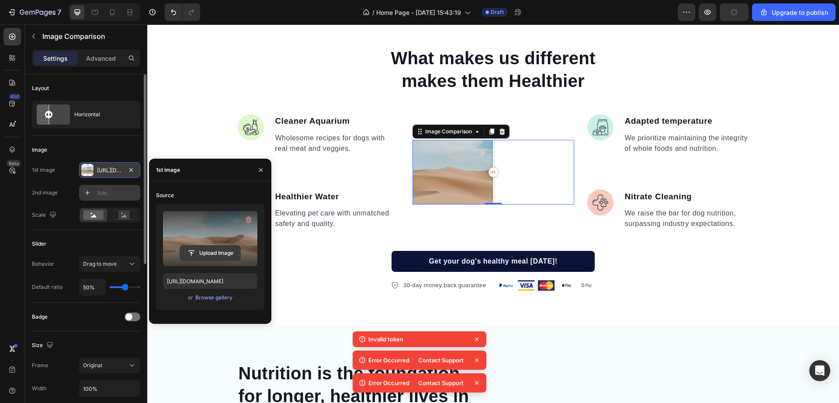
click at [198, 251] on input "file" at bounding box center [210, 253] width 60 height 15
click at [131, 168] on icon "button" at bounding box center [131, 170] width 7 height 7
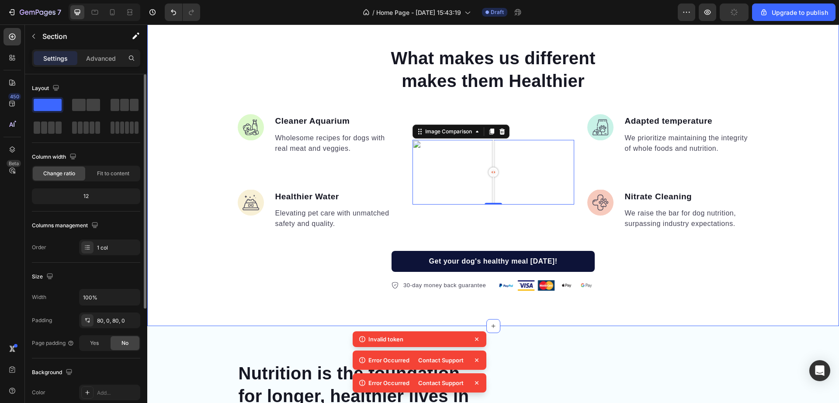
click at [181, 104] on div "What makes us different makes them Healthier Heading Image Cleaner Aquarium Tex…" at bounding box center [493, 168] width 692 height 245
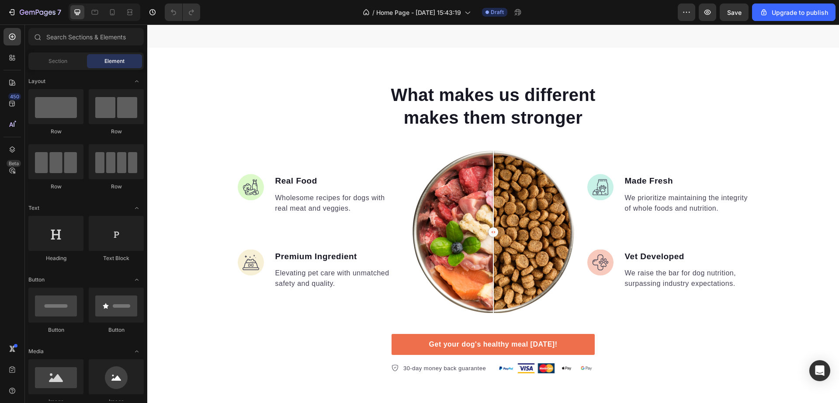
scroll to position [685, 0]
click at [452, 248] on div at bounding box center [494, 231] width 162 height 162
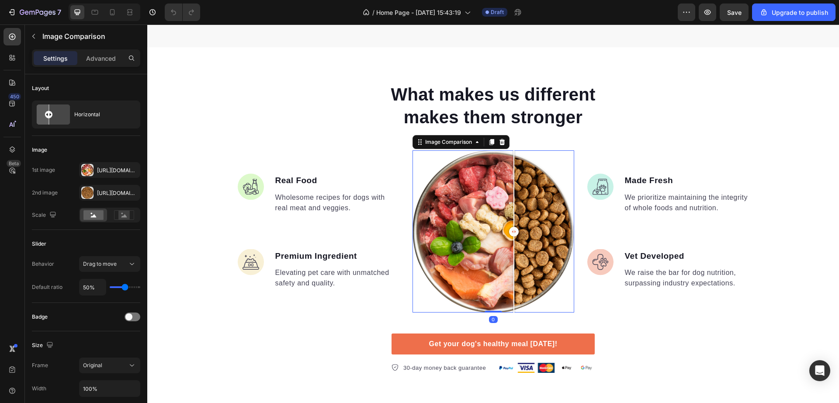
drag, startPoint x: 452, startPoint y: 225, endPoint x: 513, endPoint y: 228, distance: 60.8
click at [513, 228] on div at bounding box center [514, 232] width 10 height 10
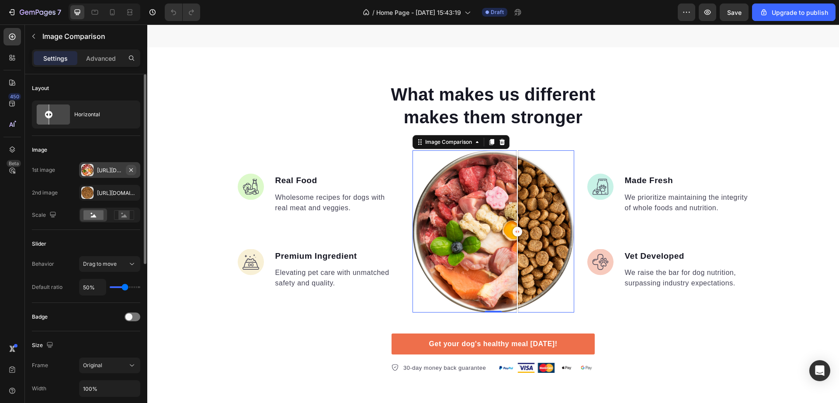
click at [132, 172] on icon "button" at bounding box center [131, 170] width 7 height 7
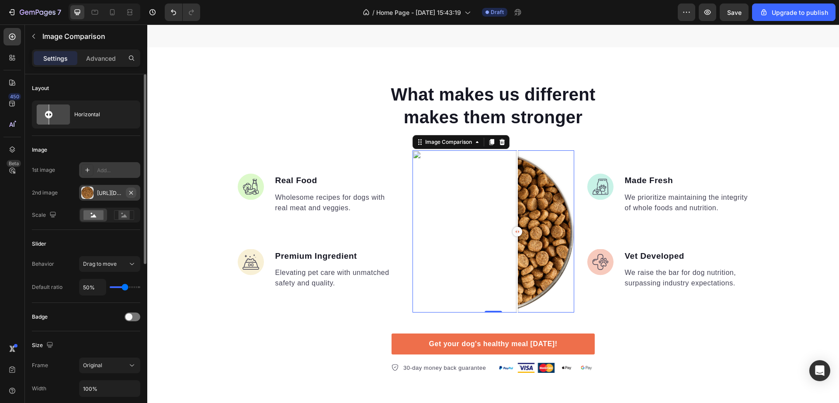
click at [131, 194] on icon "button" at bounding box center [131, 192] width 7 height 7
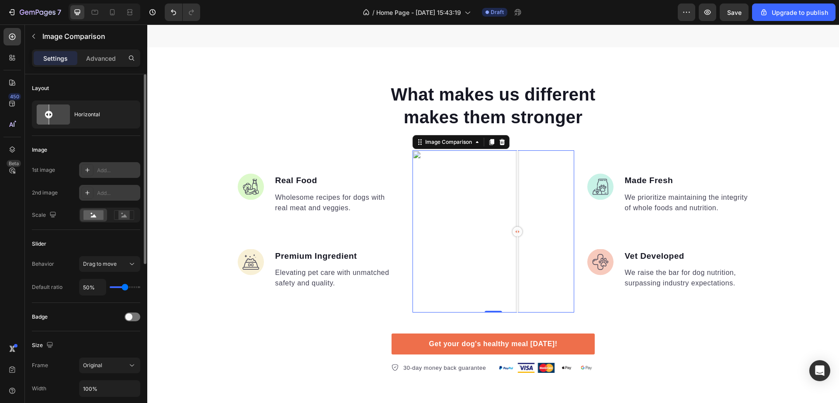
click at [88, 171] on icon at bounding box center [87, 170] width 7 height 7
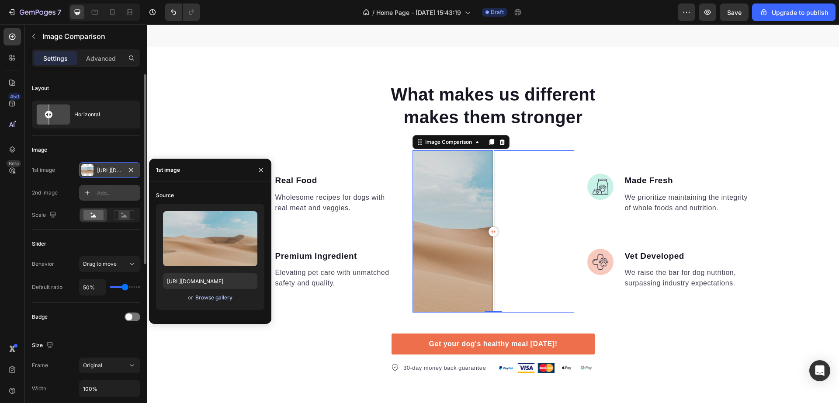
click at [204, 299] on div "Browse gallery" at bounding box center [213, 298] width 37 height 8
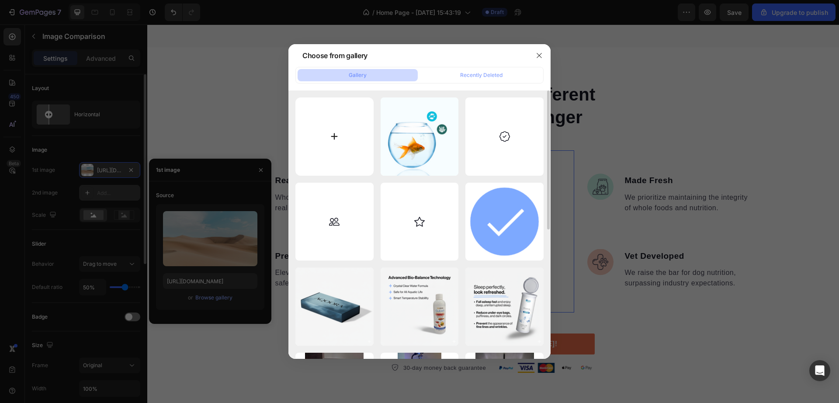
click at [355, 151] on input "file" at bounding box center [334, 136] width 78 height 78
type input "C:\fakepath\fish (1).png"
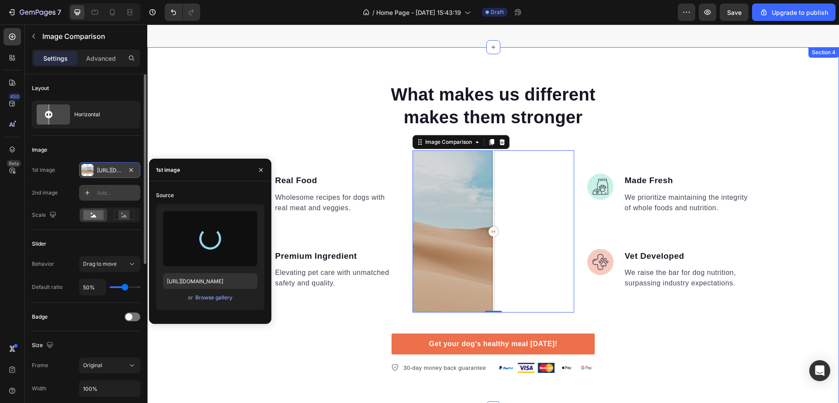
type input "[URL][DOMAIN_NAME]"
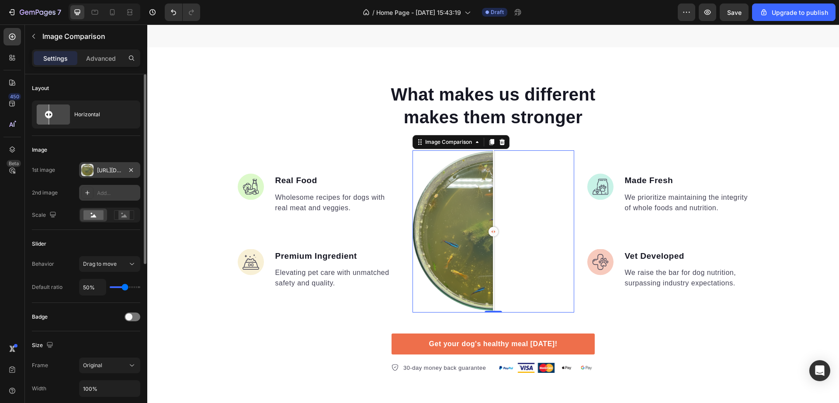
click at [85, 198] on div at bounding box center [87, 193] width 12 height 12
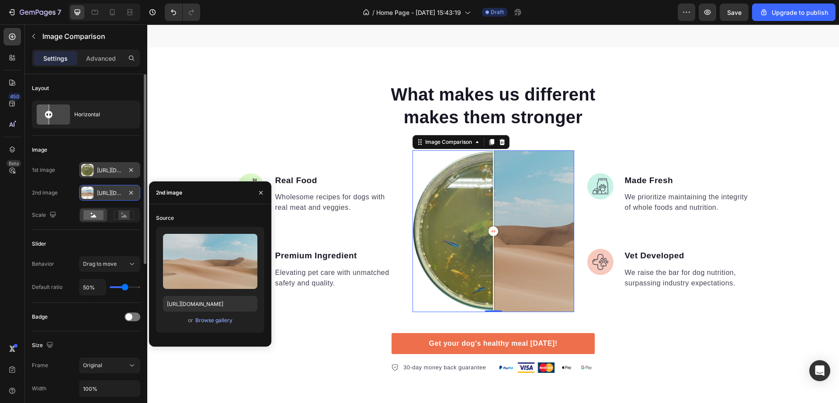
click at [217, 327] on div "Upload Image [URL][DOMAIN_NAME] or Browse gallery" at bounding box center [210, 280] width 108 height 106
click at [217, 321] on div "Browse gallery" at bounding box center [213, 320] width 37 height 8
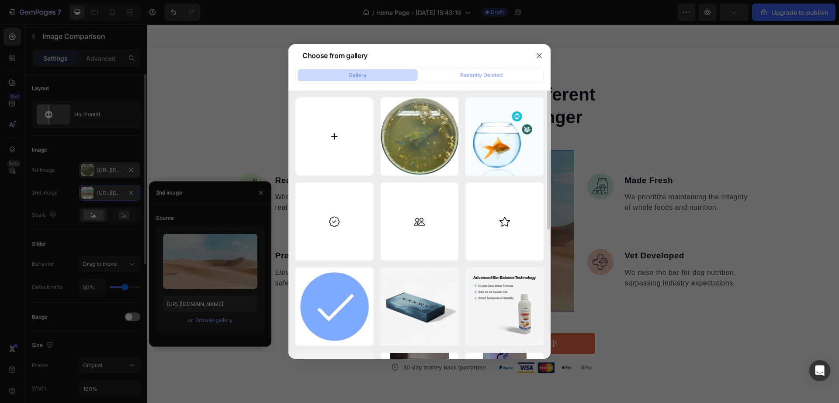
click at [352, 129] on input "file" at bounding box center [334, 136] width 78 height 78
type input "C:\fakepath\fish (2).png"
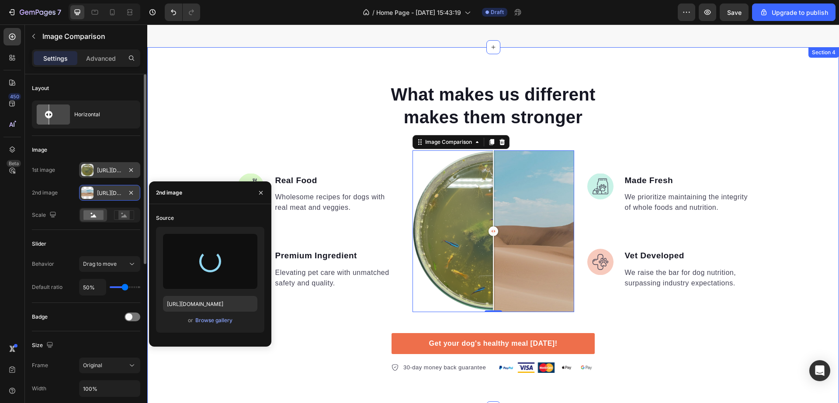
type input "[URL][DOMAIN_NAME]"
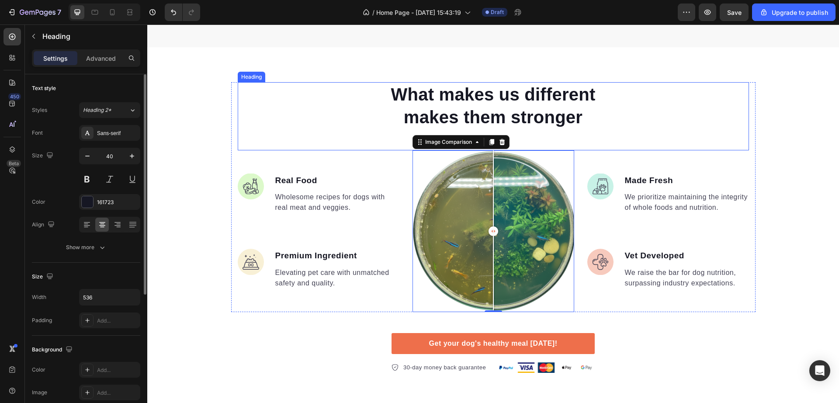
click at [319, 83] on div "What makes us different makes them stronger" at bounding box center [493, 105] width 511 height 47
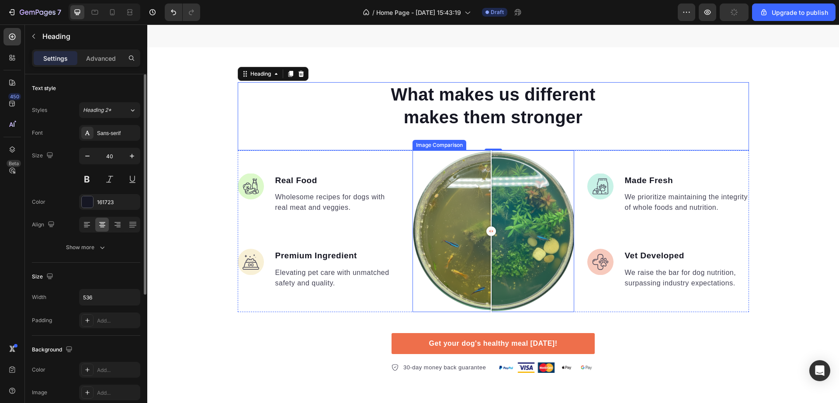
drag, startPoint x: 487, startPoint y: 229, endPoint x: 487, endPoint y: 233, distance: 4.8
click at [487, 233] on div at bounding box center [492, 231] width 10 height 10
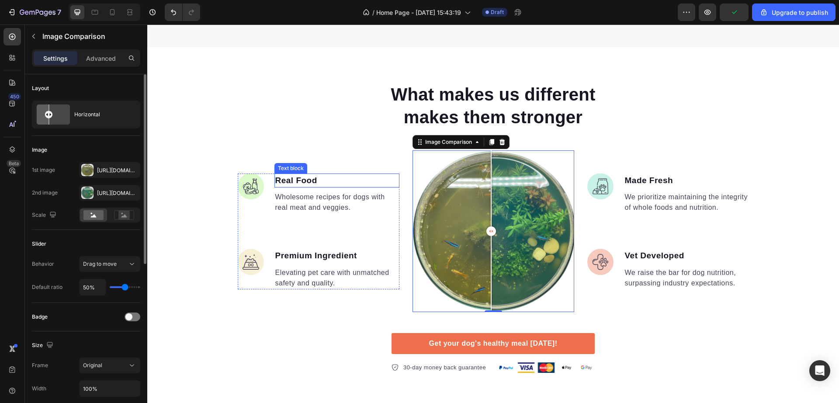
click at [281, 179] on p "Real Food" at bounding box center [336, 180] width 123 height 13
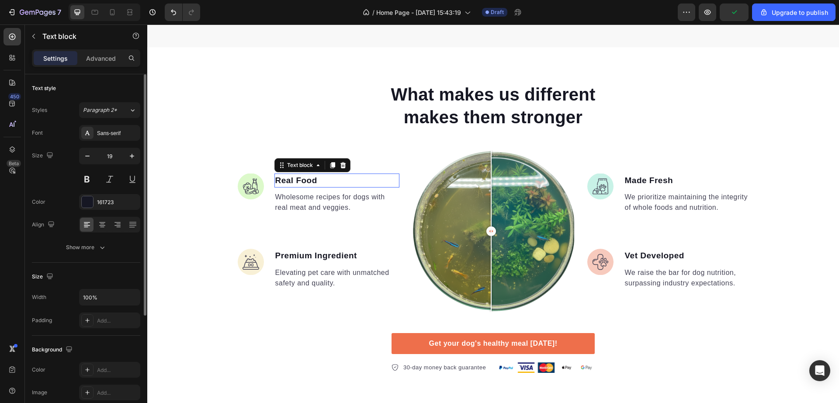
click at [281, 179] on p "Real Food" at bounding box center [336, 180] width 123 height 13
click at [660, 182] on p "Made Fresh" at bounding box center [686, 180] width 123 height 13
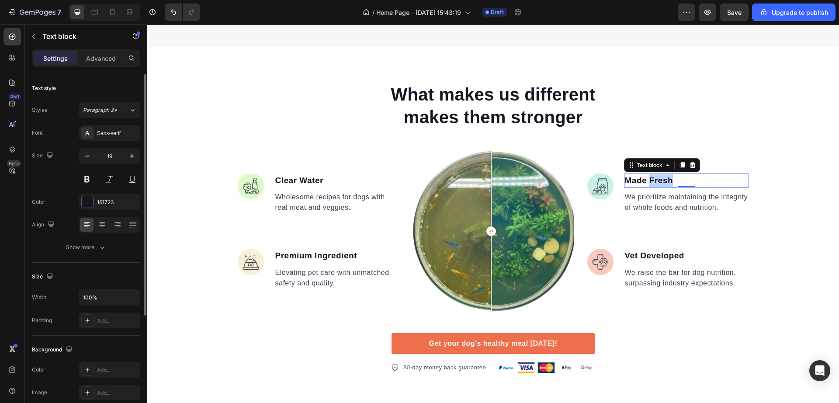
click at [660, 182] on p "Made Fresh" at bounding box center [686, 180] width 123 height 13
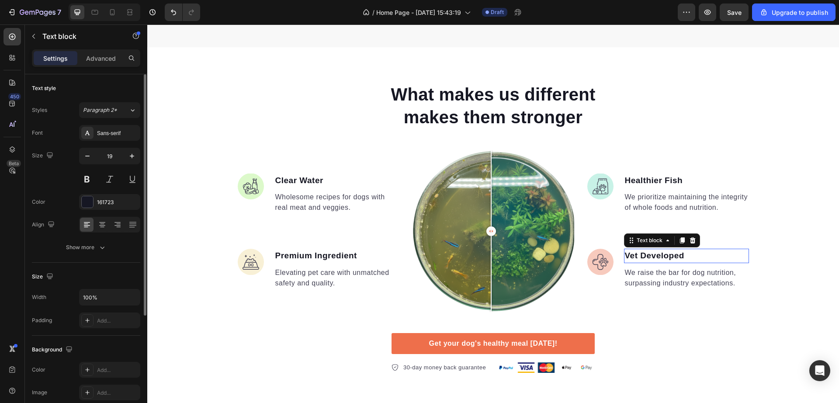
click at [664, 257] on p "Vet Developed" at bounding box center [686, 256] width 123 height 13
click at [689, 254] on p "Adapted Water tempature" at bounding box center [686, 256] width 123 height 13
click at [330, 254] on p "Premium Ingredient" at bounding box center [336, 256] width 123 height 13
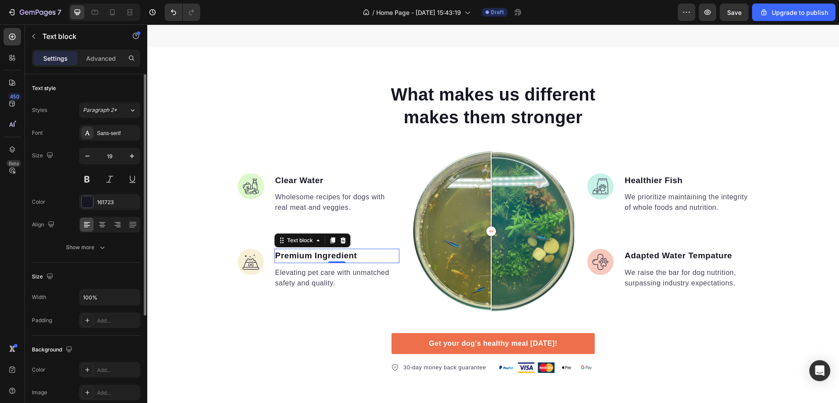
click at [330, 254] on p "Premium Ingredient" at bounding box center [336, 256] width 123 height 13
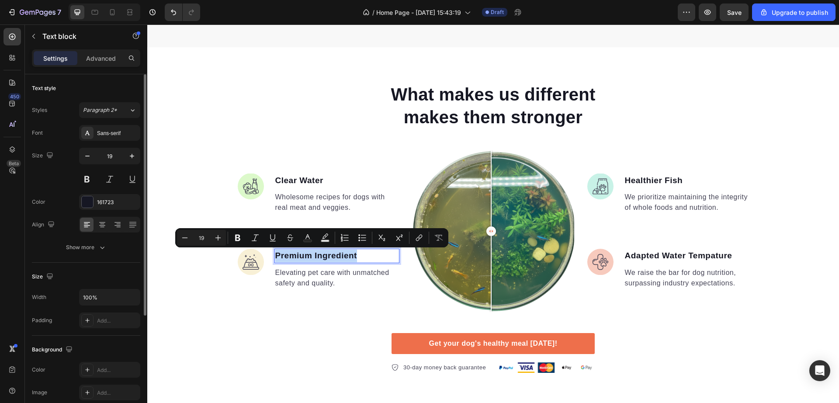
click at [330, 254] on p "Premium Ingredient" at bounding box center [336, 256] width 123 height 13
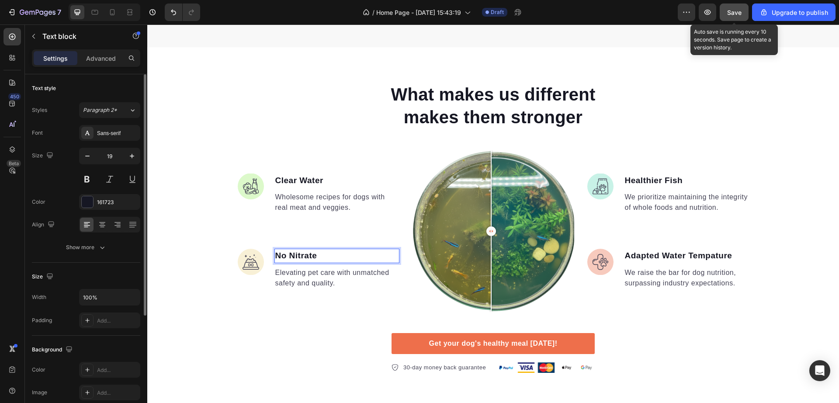
click at [737, 8] on div "Save" at bounding box center [734, 12] width 14 height 9
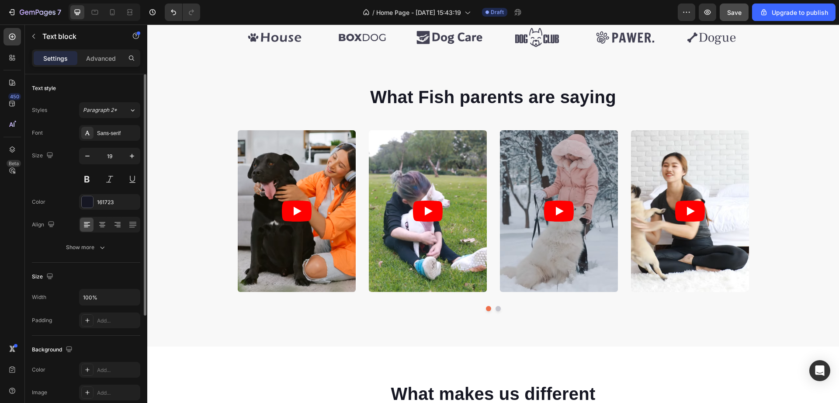
scroll to position [401, 0]
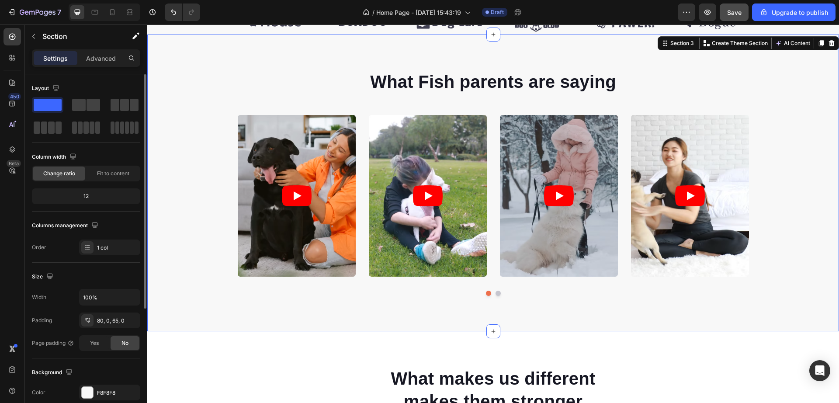
click at [200, 157] on div "What Fish parents are saying Heading Video Video Video Video Video Carousel Row" at bounding box center [493, 186] width 692 height 233
click at [86, 392] on div at bounding box center [87, 392] width 11 height 11
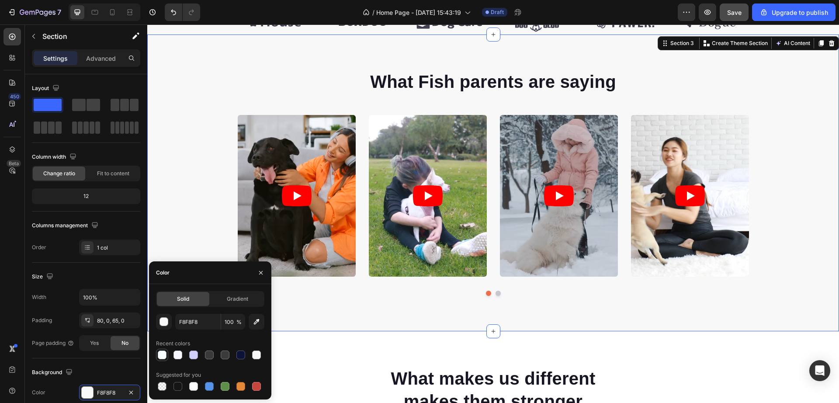
click at [162, 357] on div at bounding box center [162, 355] width 9 height 9
type input "F7FDFF"
click at [310, 373] on div "What makes us different makes them stronger" at bounding box center [493, 389] width 511 height 47
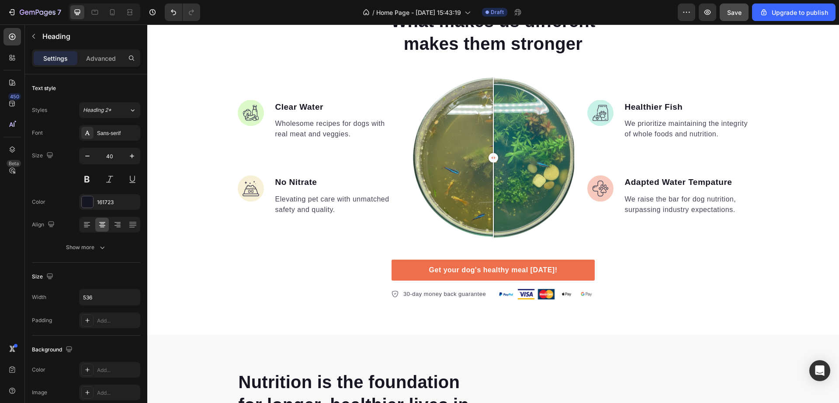
scroll to position [776, 0]
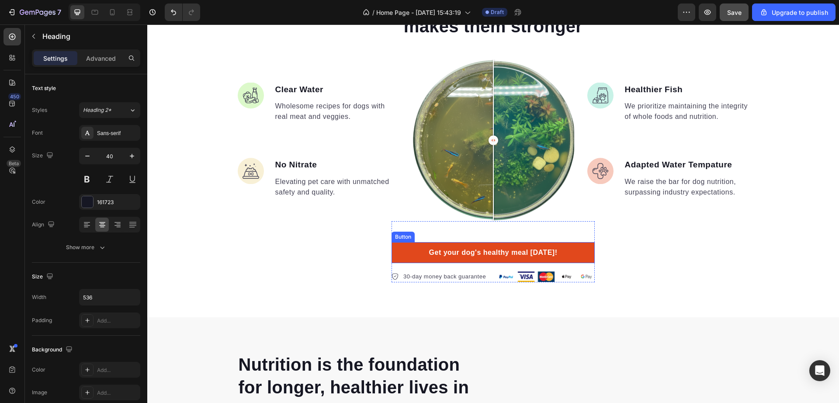
click at [407, 248] on link "Get your dog's healthy meal [DATE]!" at bounding box center [493, 252] width 203 height 21
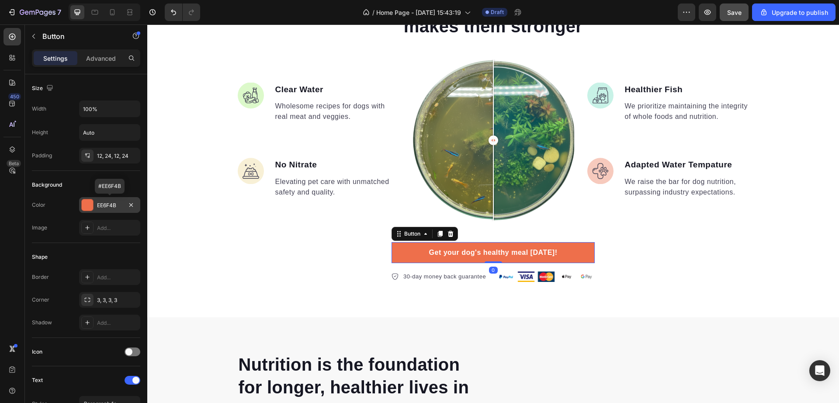
click at [89, 204] on div at bounding box center [87, 204] width 11 height 11
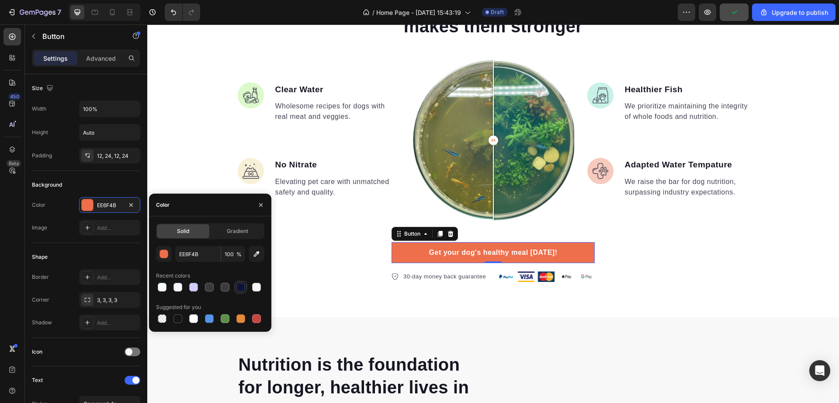
click at [245, 288] on div at bounding box center [240, 287] width 9 height 9
type input "0D1338"
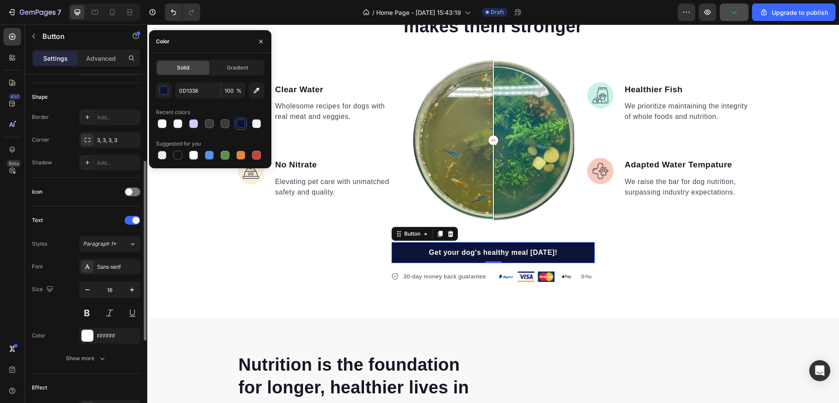
scroll to position [163, 0]
click at [107, 142] on div "3, 3, 3, 3" at bounding box center [109, 137] width 61 height 16
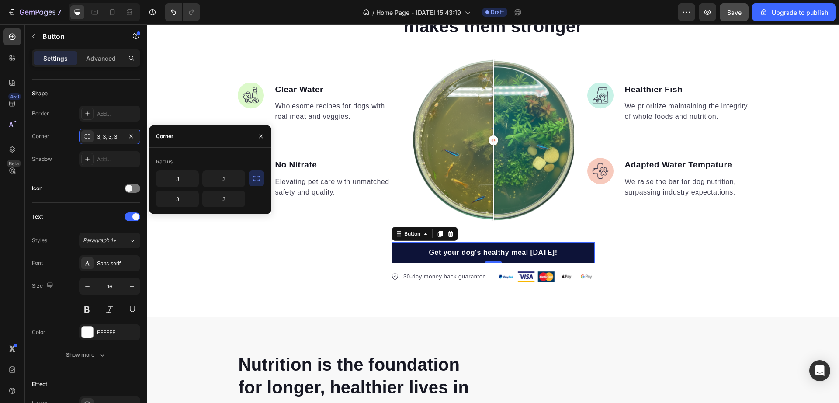
click at [261, 178] on button "button" at bounding box center [257, 178] width 16 height 16
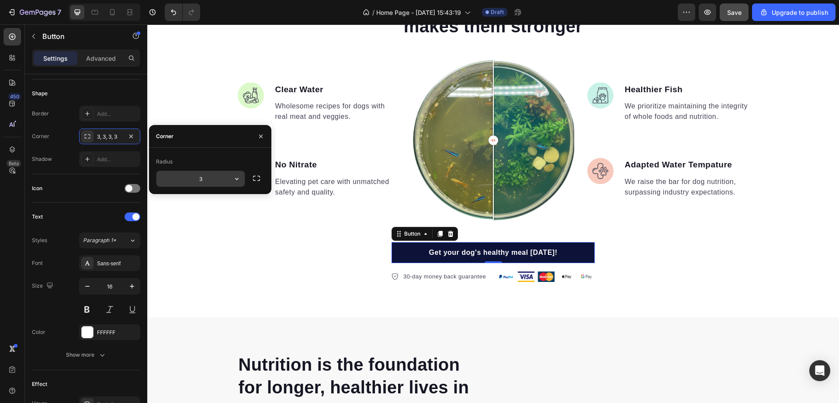
click at [213, 182] on input "3" at bounding box center [200, 179] width 88 height 16
type input "8"
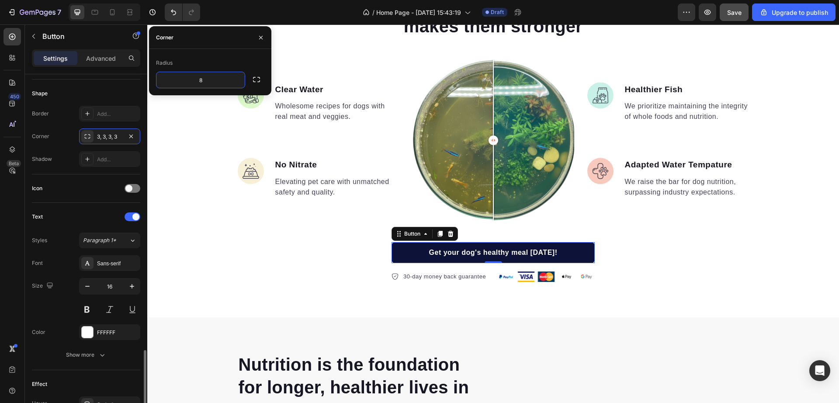
scroll to position [341, 0]
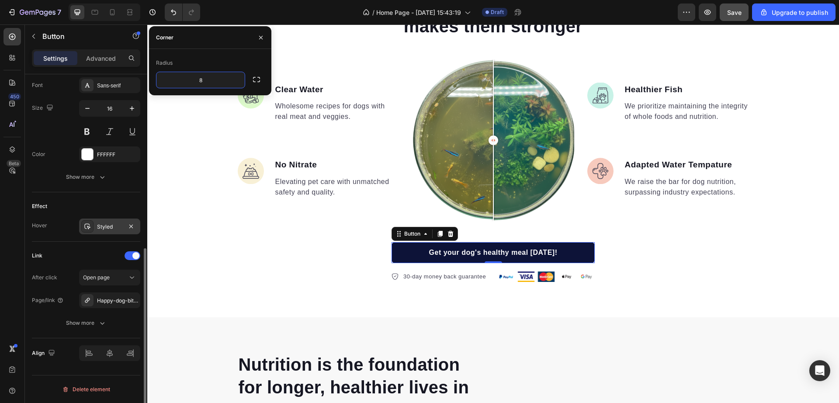
click at [104, 231] on div "Styled" at bounding box center [109, 227] width 61 height 16
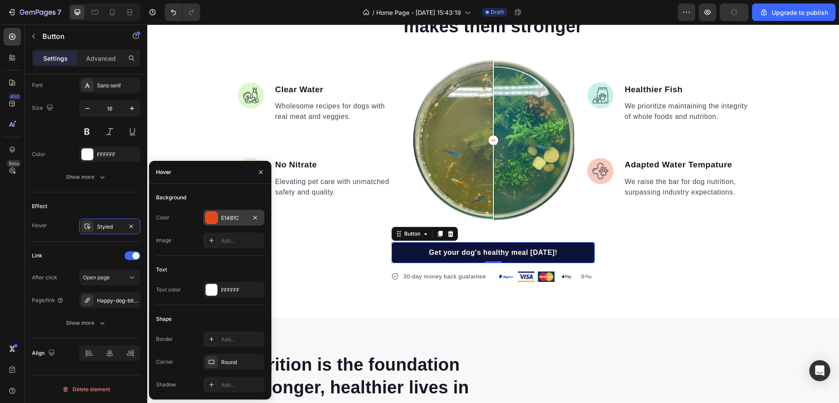
click at [204, 220] on div "E1481C" at bounding box center [233, 218] width 61 height 16
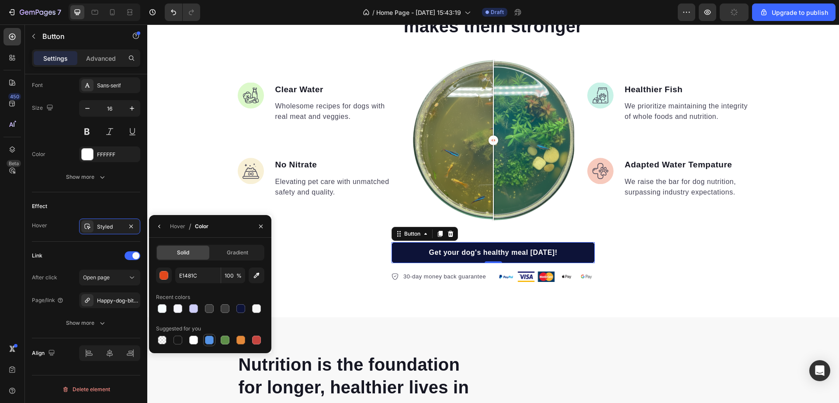
click at [213, 338] on div at bounding box center [209, 340] width 9 height 9
type input "5594E7"
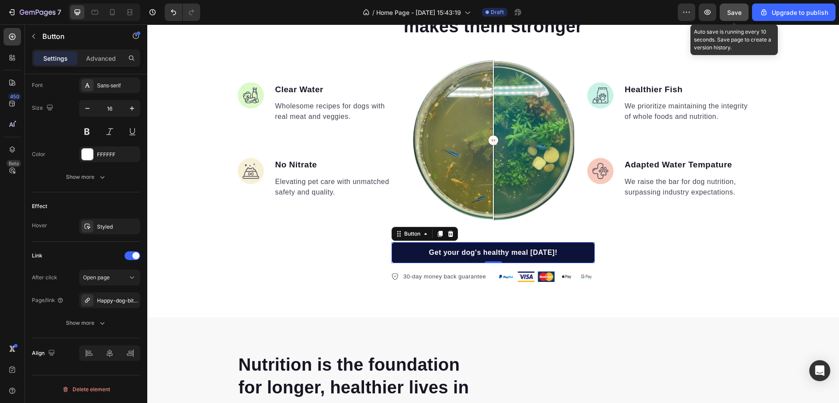
click at [722, 11] on button "Save" at bounding box center [734, 11] width 29 height 17
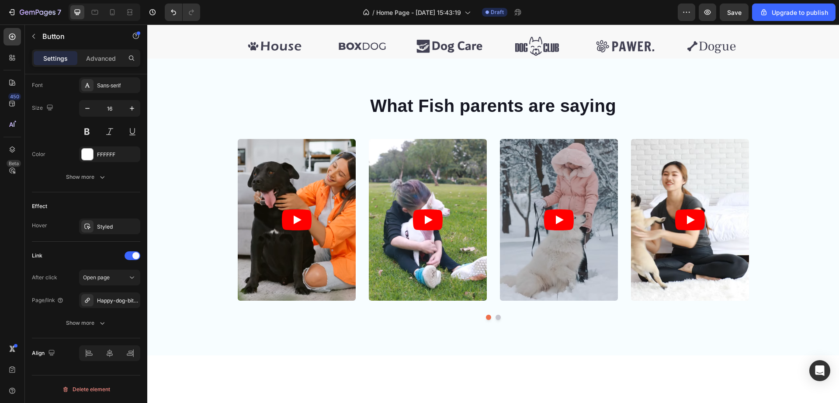
scroll to position [0, 0]
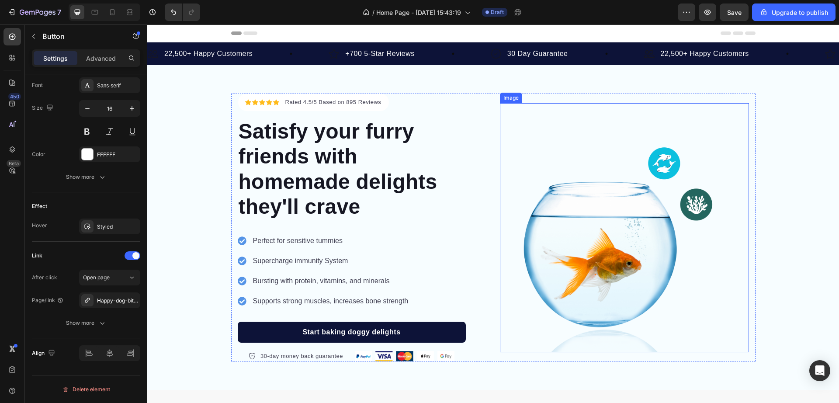
click at [674, 247] on img at bounding box center [624, 227] width 249 height 249
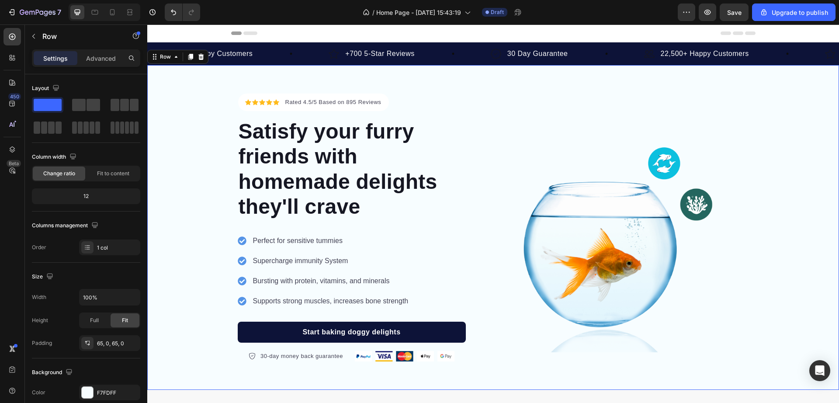
click at [218, 365] on div "Icon Icon Icon Icon Icon Icon List Hoz Rated 4.5/5 Based on 895 Reviews Text bl…" at bounding box center [493, 227] width 692 height 325
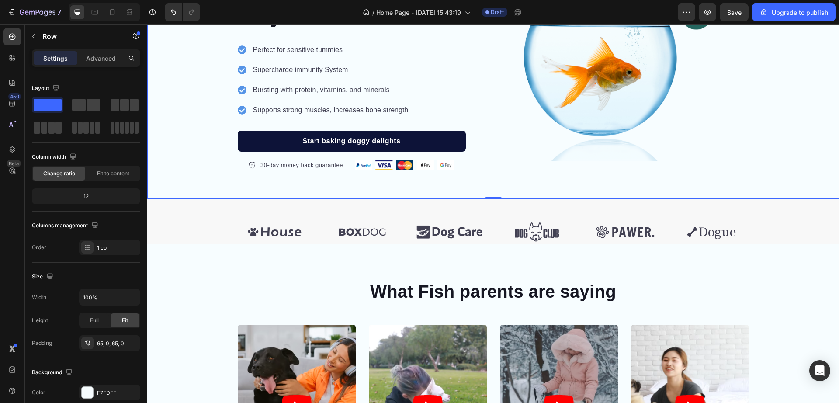
scroll to position [211, 0]
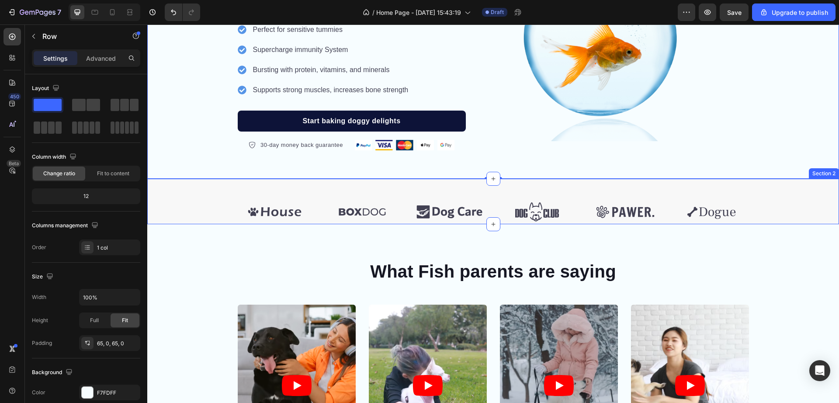
click at [478, 193] on div "Image Image Image Image Image Image Carousel Row Section 2" at bounding box center [493, 201] width 692 height 45
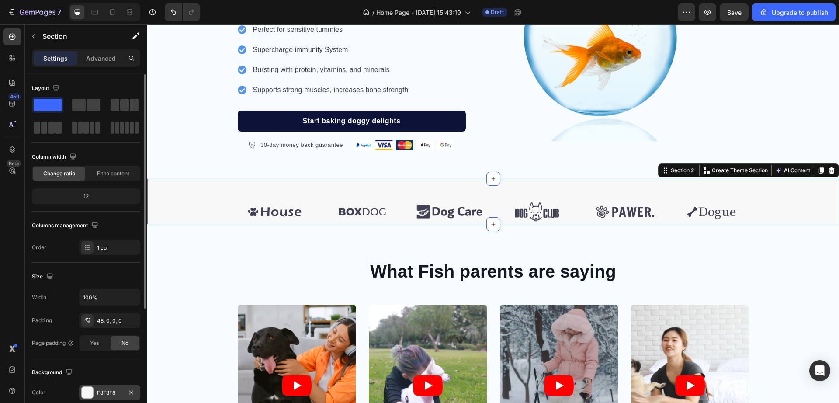
click at [89, 389] on div at bounding box center [87, 392] width 11 height 11
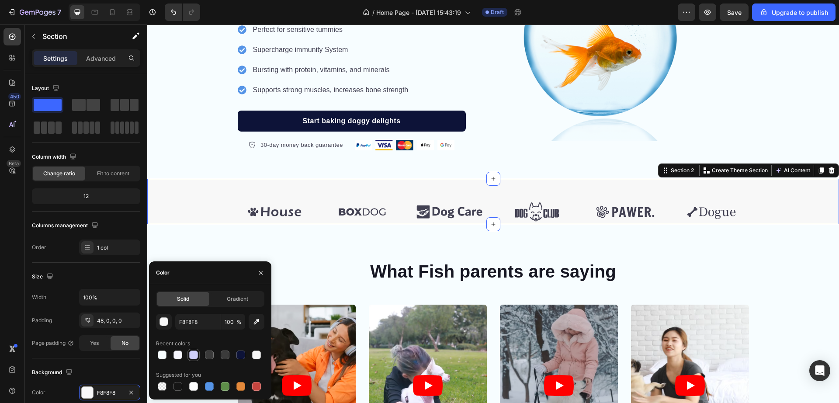
click at [194, 358] on div at bounding box center [193, 355] width 9 height 9
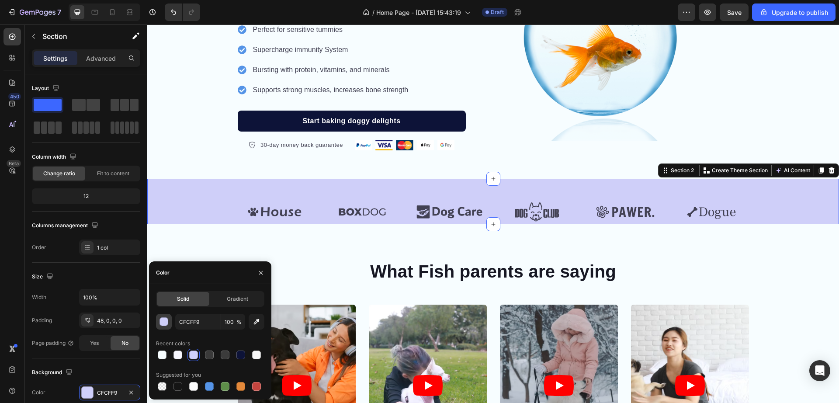
click at [163, 323] on div "button" at bounding box center [164, 322] width 9 height 9
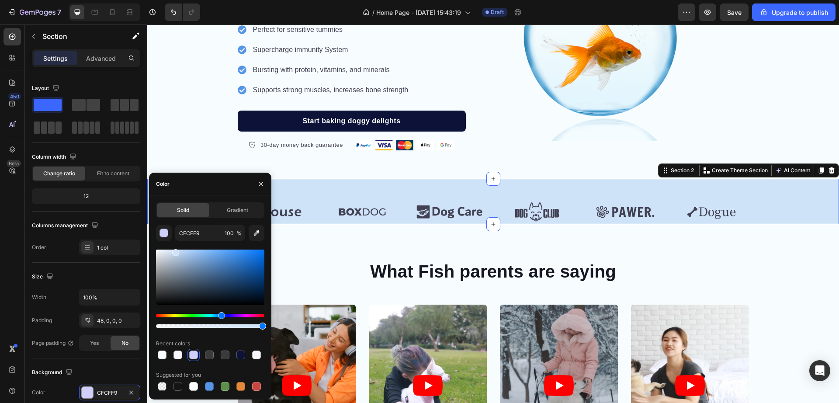
drag, startPoint x: 229, startPoint y: 315, endPoint x: 220, endPoint y: 316, distance: 8.3
click at [220, 316] on div "Hue" at bounding box center [221, 315] width 7 height 7
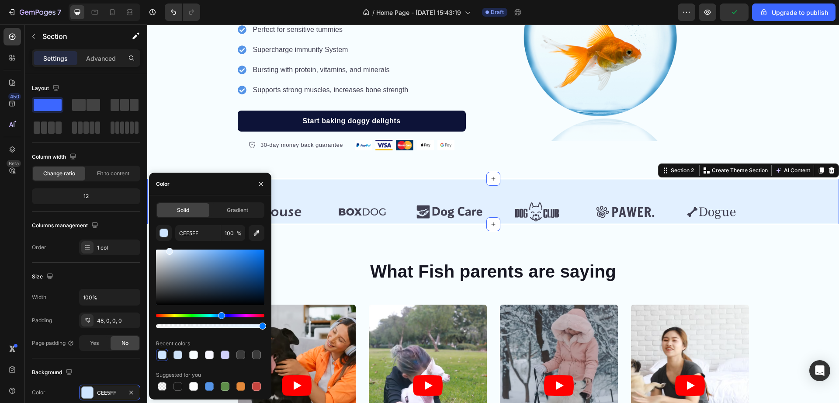
drag, startPoint x: 174, startPoint y: 251, endPoint x: 168, endPoint y: 245, distance: 8.4
click at [168, 245] on div "CEE5FF 100 % Recent colors Suggested for you" at bounding box center [210, 308] width 108 height 167
type input "E5F1FF"
click at [104, 317] on div "48, 0, 0, 0" at bounding box center [109, 321] width 25 height 8
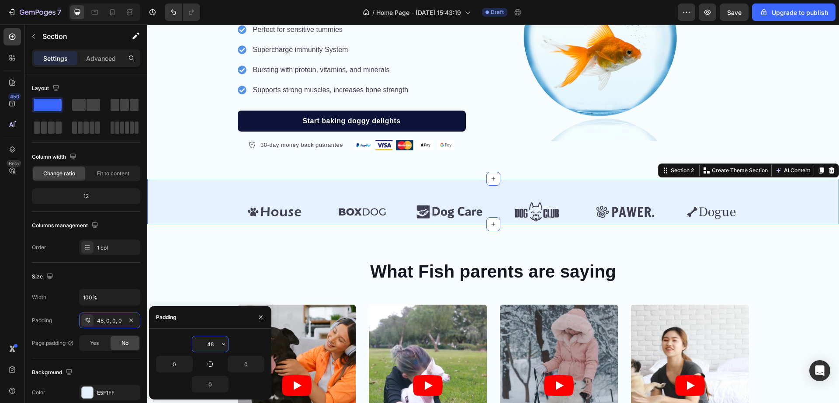
click at [200, 341] on input "48" at bounding box center [210, 344] width 36 height 16
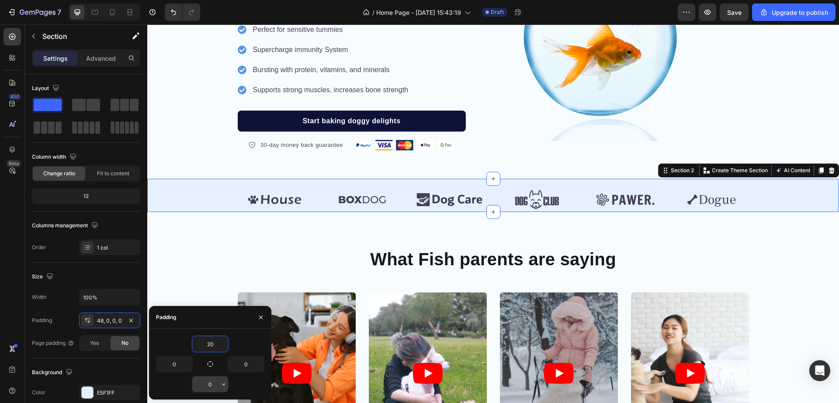
type input "20"
click at [213, 385] on input "0" at bounding box center [210, 384] width 36 height 16
type input "20"
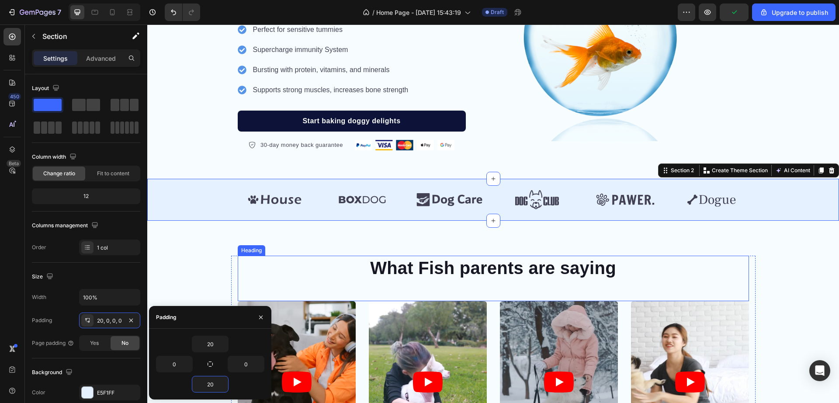
click at [308, 259] on h2 "What Fish parents are saying" at bounding box center [493, 268] width 511 height 24
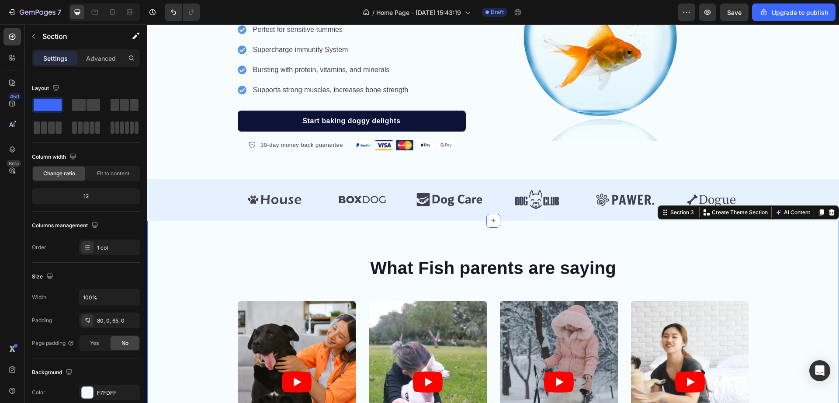
click at [215, 316] on div "What Fish parents are saying Heading Video Video Video Video Video Carousel Row" at bounding box center [493, 372] width 692 height 233
click at [265, 191] on img at bounding box center [275, 200] width 74 height 24
click at [214, 272] on div "What Fish parents are saying Heading Video Video Video Video Video Carousel Row" at bounding box center [493, 372] width 692 height 233
click at [731, 19] on button "Save" at bounding box center [734, 11] width 29 height 17
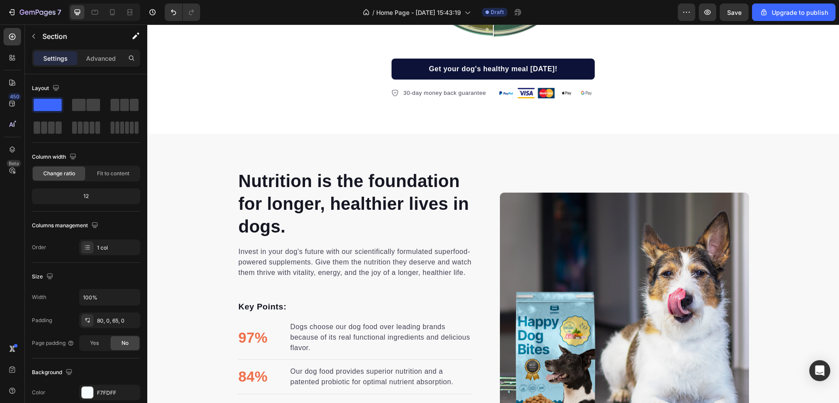
scroll to position [1089, 0]
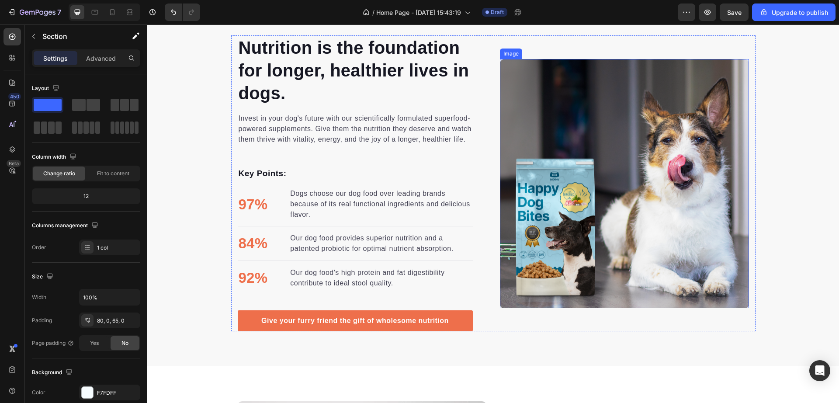
click at [576, 205] on img at bounding box center [624, 183] width 249 height 249
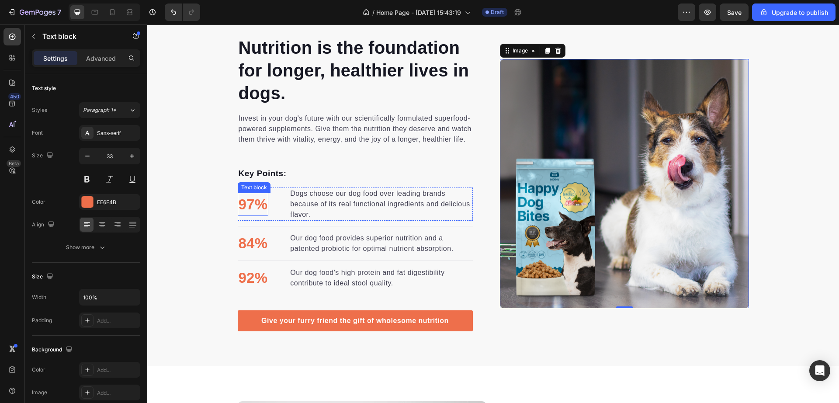
click at [243, 206] on p "97%" at bounding box center [253, 205] width 29 height 22
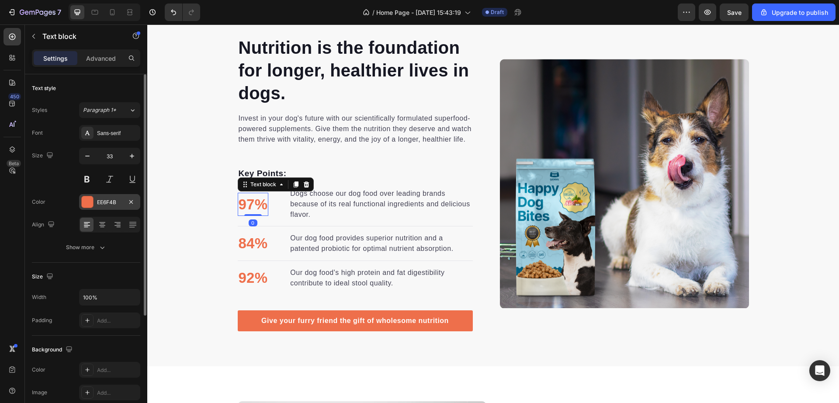
click at [87, 202] on div at bounding box center [87, 201] width 11 height 11
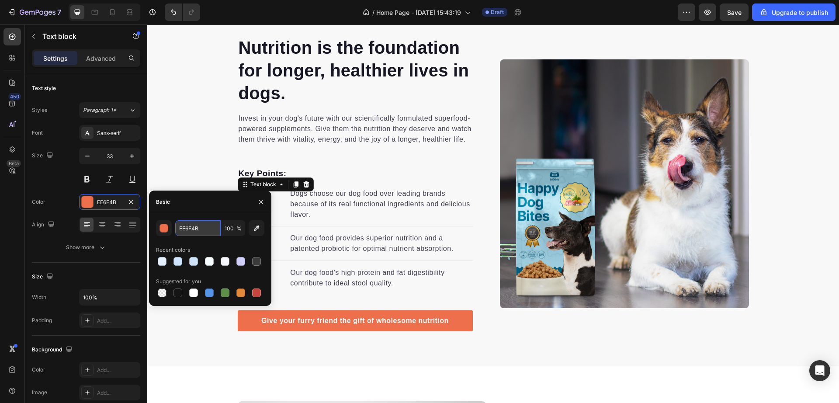
click at [181, 229] on input "EE6F4B" at bounding box center [197, 228] width 45 height 16
paste input "0D1338"
type input "0D1338"
click at [184, 359] on div "Nutrition is the foundation for longer, healthier lives in dogs. Heading Invest…" at bounding box center [493, 183] width 692 height 366
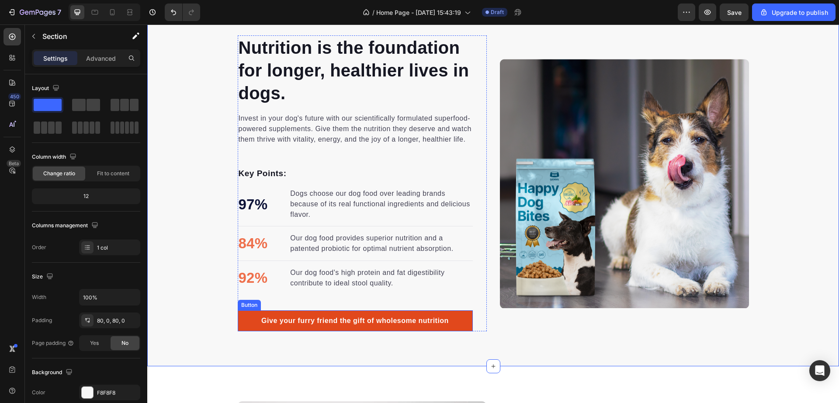
click at [238, 321] on link "Give your furry friend the gift of wholesome nutrition" at bounding box center [355, 320] width 235 height 21
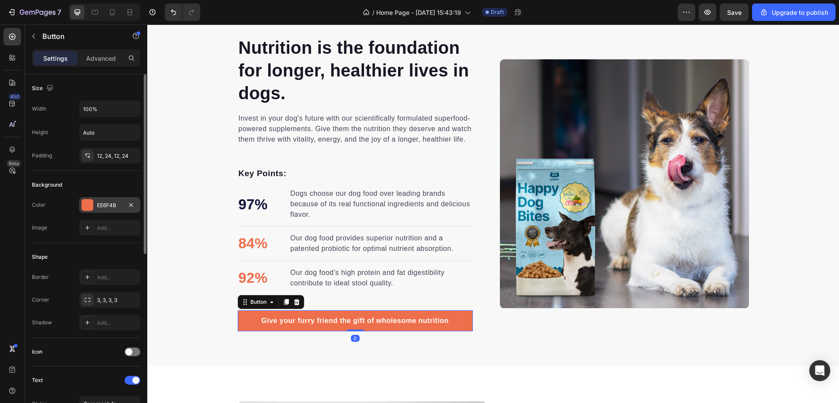
click at [87, 201] on div at bounding box center [87, 204] width 11 height 11
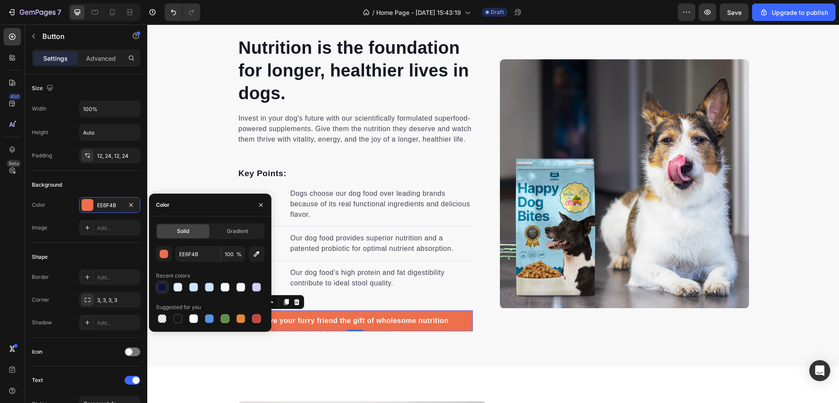
click at [163, 289] on div at bounding box center [162, 287] width 9 height 9
type input "0D1338"
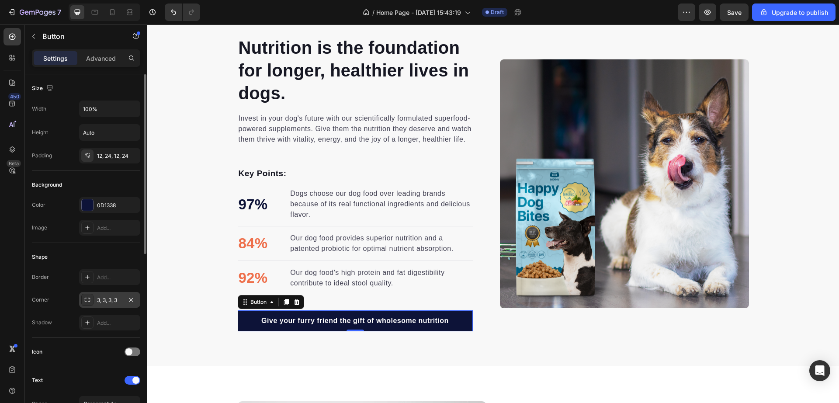
click at [115, 298] on div "3, 3, 3, 3" at bounding box center [109, 300] width 25 height 8
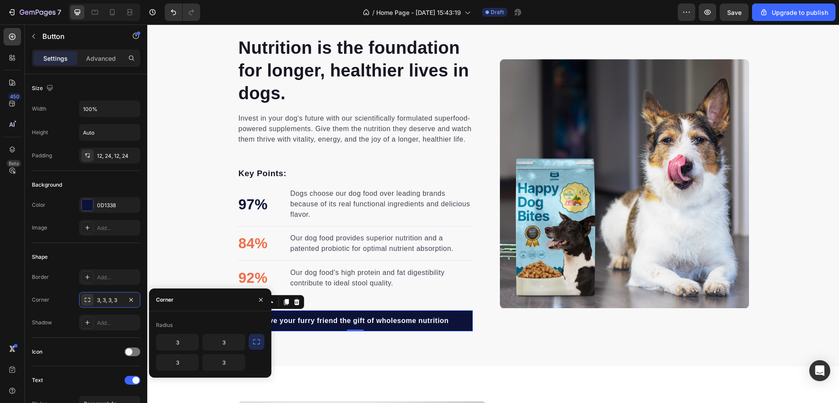
click at [253, 341] on icon "button" at bounding box center [256, 341] width 9 height 9
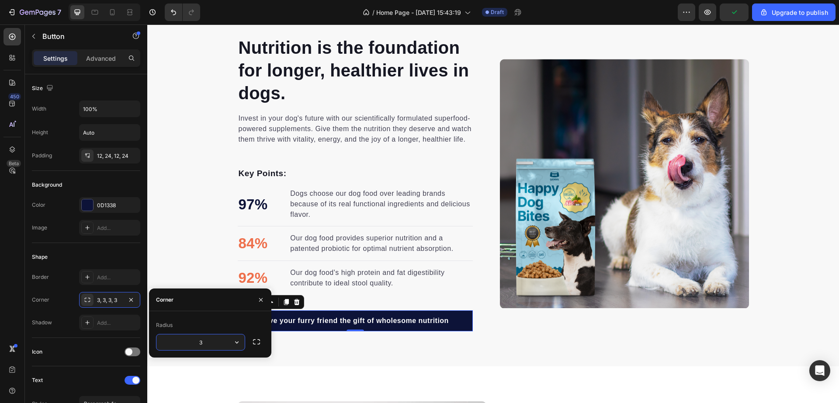
click at [216, 345] on input "3" at bounding box center [200, 342] width 88 height 16
type input "8"
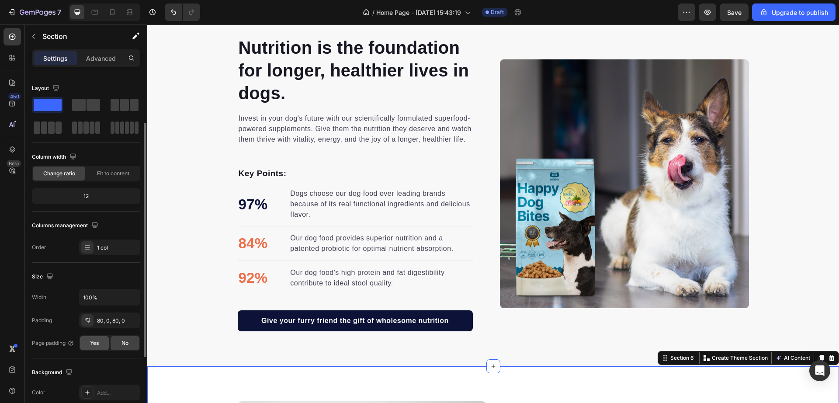
scroll to position [62, 0]
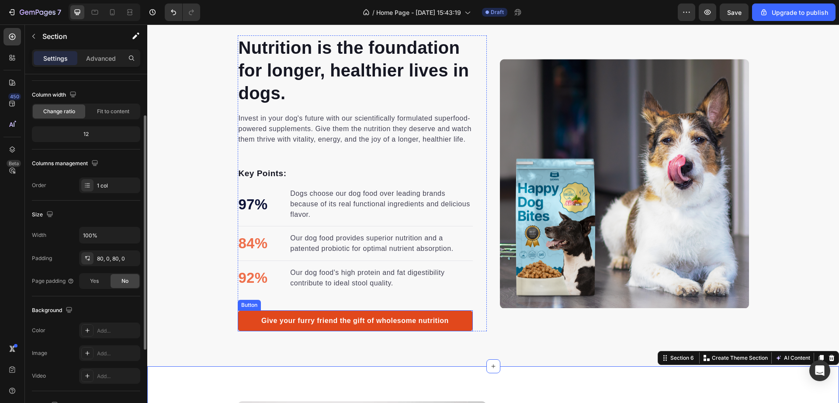
click at [242, 316] on link "Give your furry friend the gift of wholesome nutrition" at bounding box center [355, 320] width 235 height 21
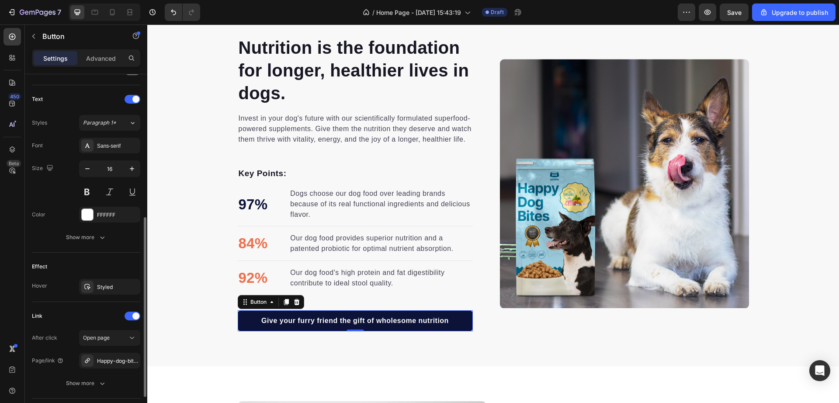
scroll to position [285, 0]
click at [108, 284] on div "Styled" at bounding box center [109, 284] width 25 height 8
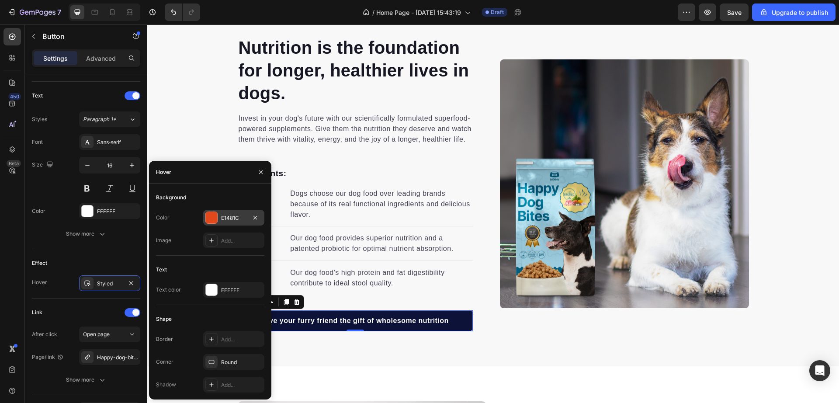
click at [209, 216] on div at bounding box center [211, 217] width 11 height 11
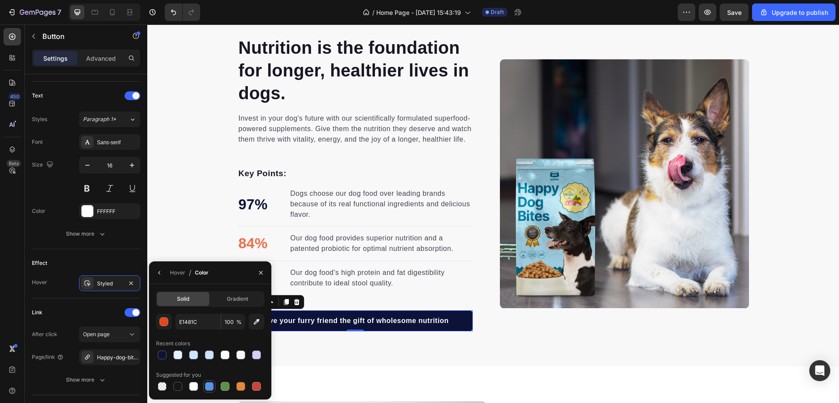
click at [208, 387] on div at bounding box center [209, 386] width 9 height 9
type input "5594E7"
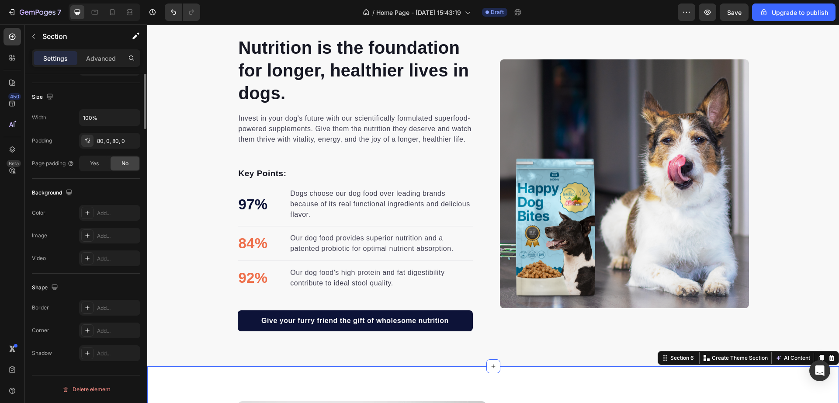
scroll to position [0, 0]
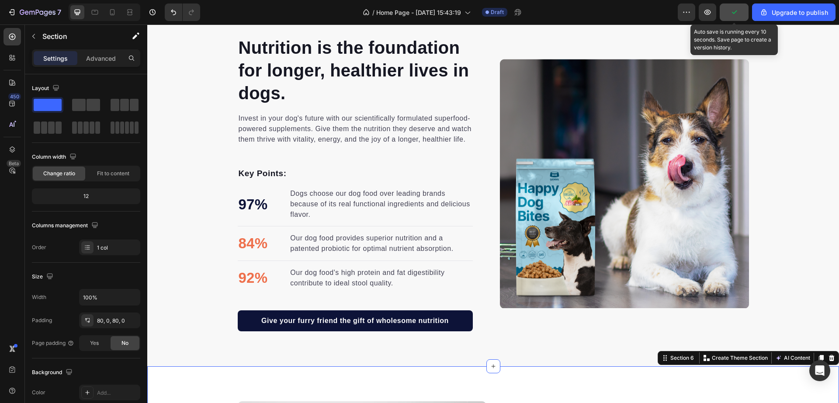
click at [744, 10] on button "button" at bounding box center [734, 11] width 29 height 17
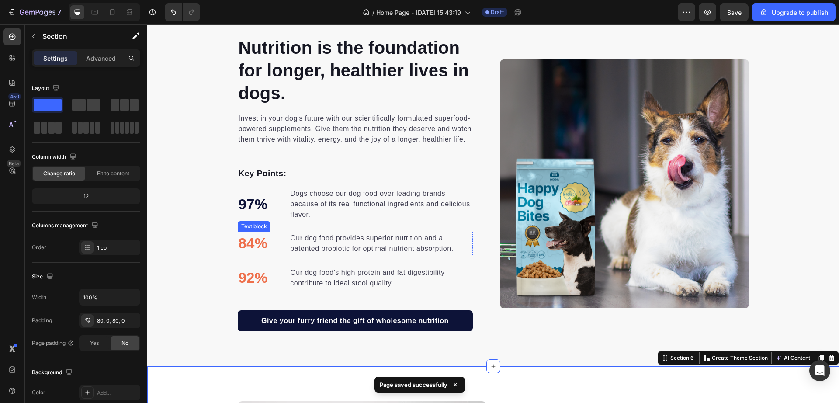
click at [245, 244] on p "84%" at bounding box center [253, 244] width 29 height 22
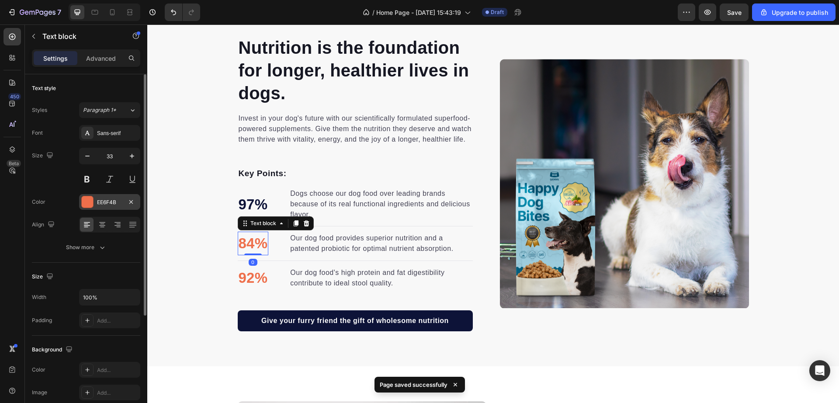
click at [87, 202] on div at bounding box center [87, 201] width 11 height 11
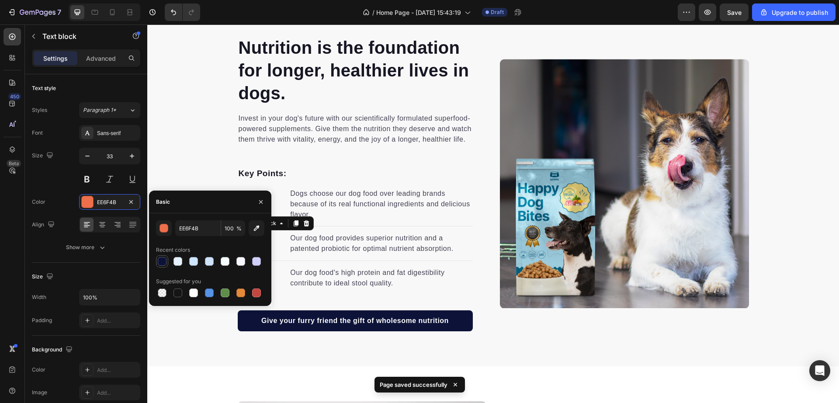
click at [157, 263] on div at bounding box center [162, 261] width 10 height 10
type input "0D1338"
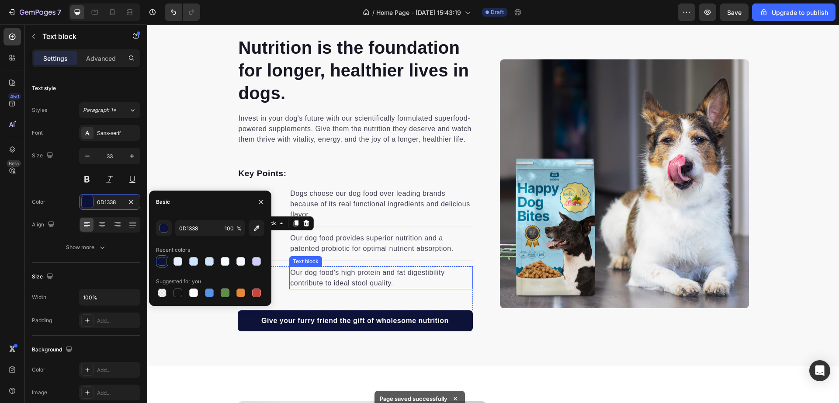
click at [295, 273] on p "Our dog food's high protein and fat digestibility contribute to ideal stool qua…" at bounding box center [380, 278] width 181 height 21
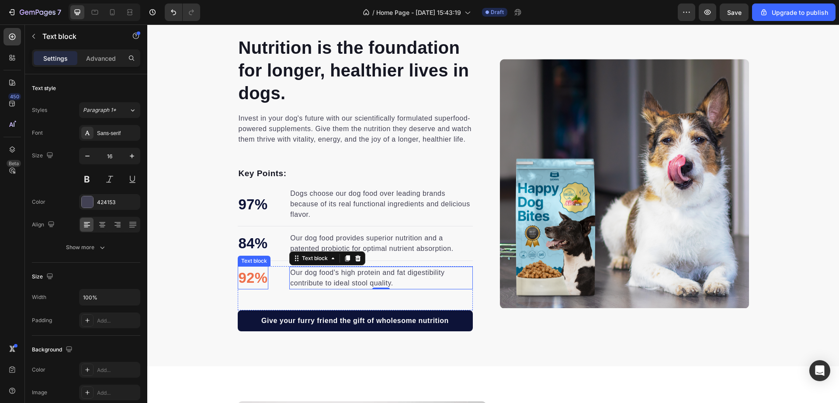
click at [250, 274] on p "92%" at bounding box center [253, 278] width 29 height 22
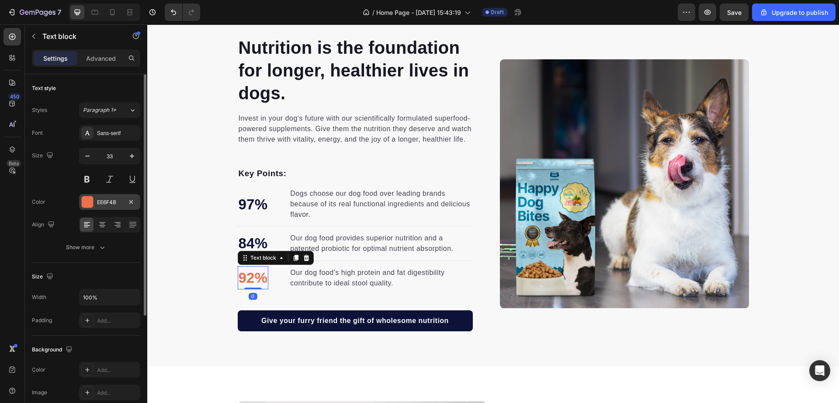
click at [87, 201] on div at bounding box center [87, 201] width 11 height 11
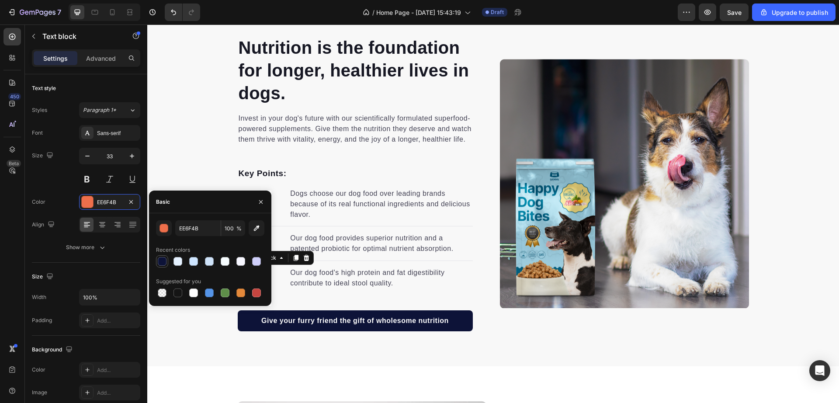
click at [165, 263] on div at bounding box center [162, 261] width 9 height 9
type input "0D1338"
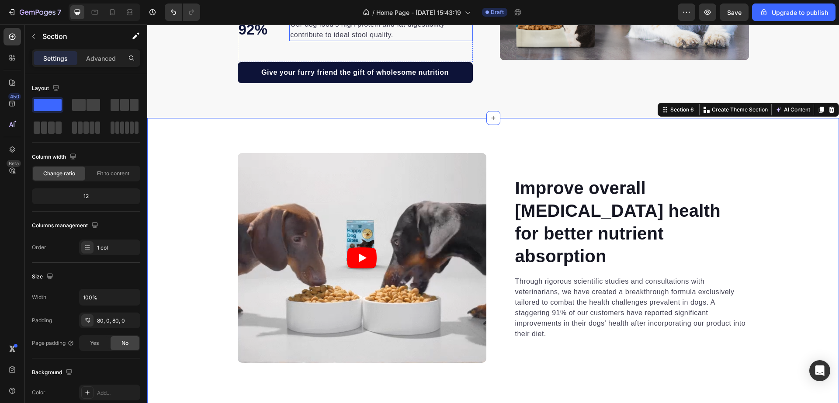
scroll to position [1304, 0]
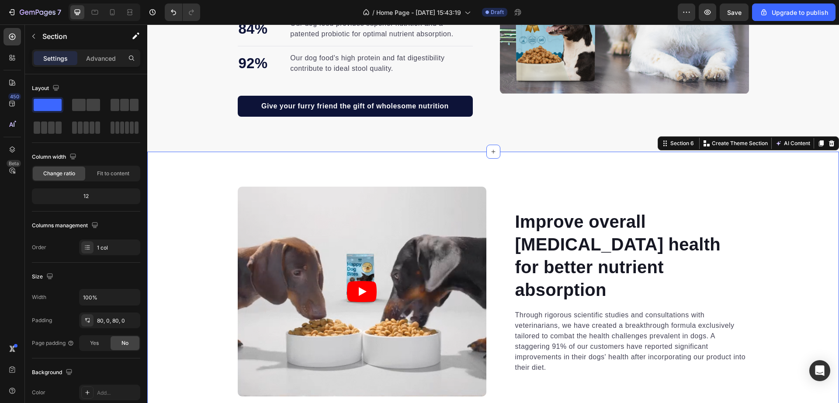
click at [527, 172] on div "Video Improve overall [MEDICAL_DATA] health for better nutrient absorption Head…" at bounding box center [493, 369] width 692 height 435
click at [829, 143] on icon at bounding box center [832, 143] width 6 height 6
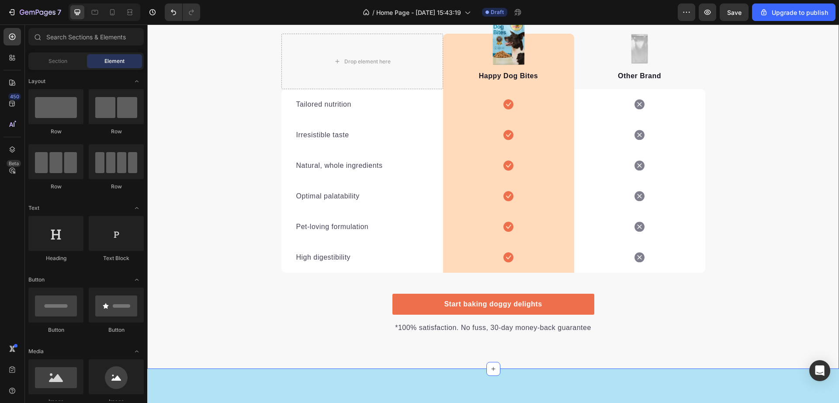
scroll to position [1512, 0]
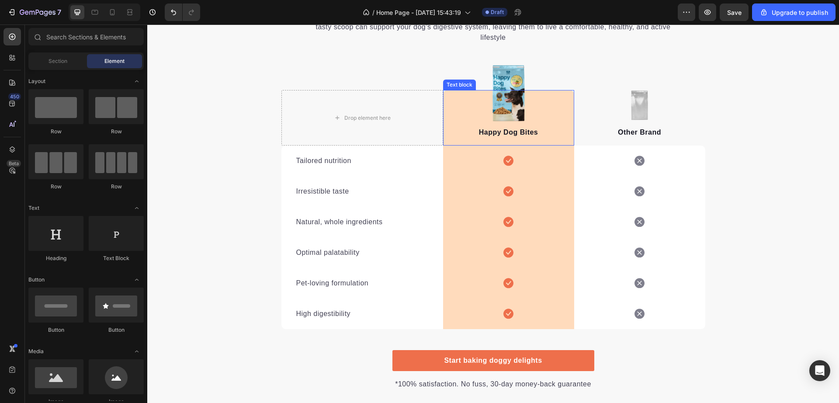
click at [560, 111] on div "Happy Dog Bites Text block" at bounding box center [508, 118] width 131 height 56
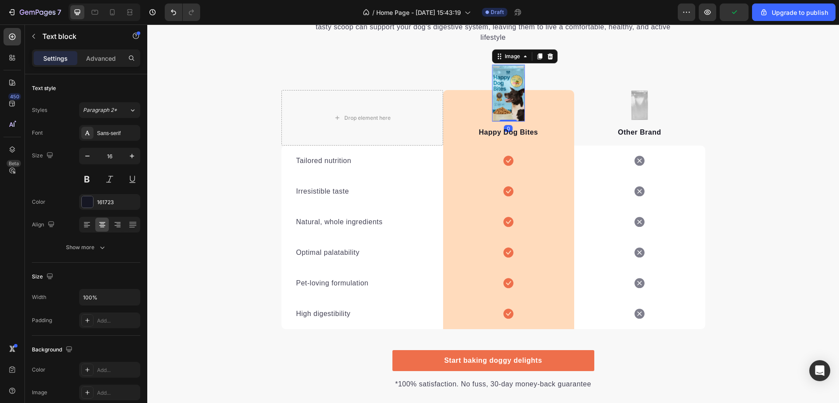
click at [517, 69] on img at bounding box center [508, 93] width 33 height 57
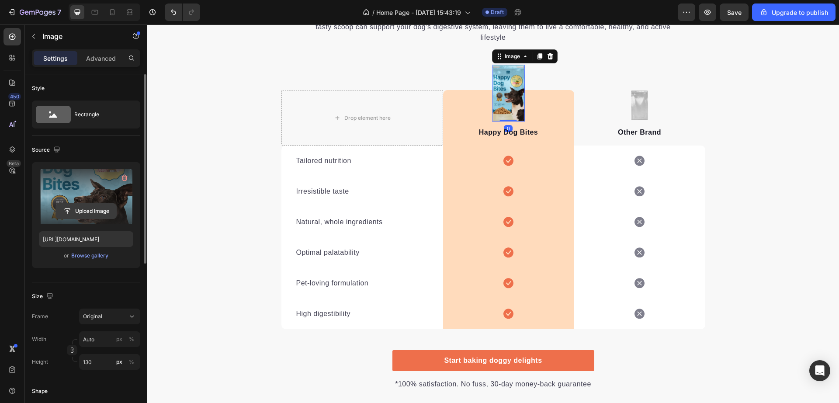
click at [109, 216] on input "file" at bounding box center [86, 211] width 60 height 15
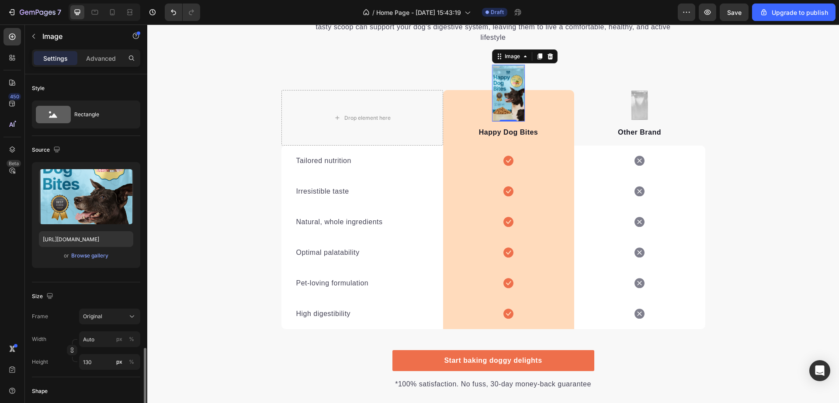
scroll to position [306, 0]
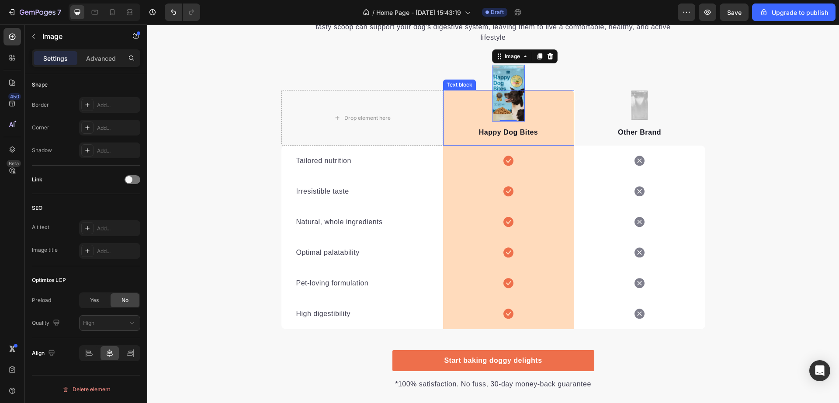
click at [462, 110] on div "Happy Dog Bites Text block" at bounding box center [508, 118] width 131 height 56
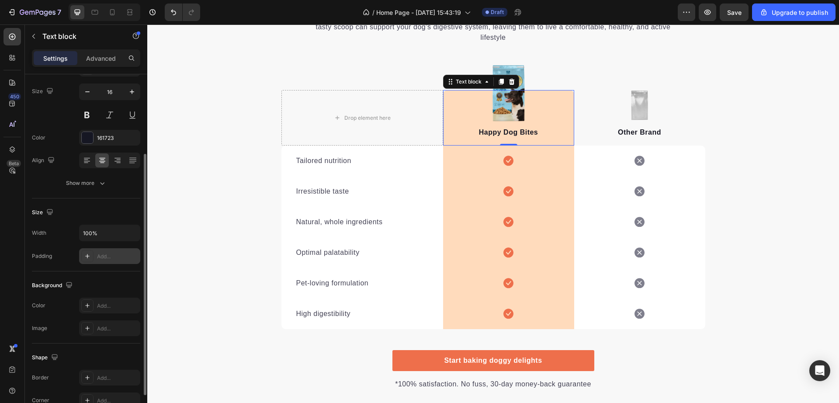
scroll to position [164, 0]
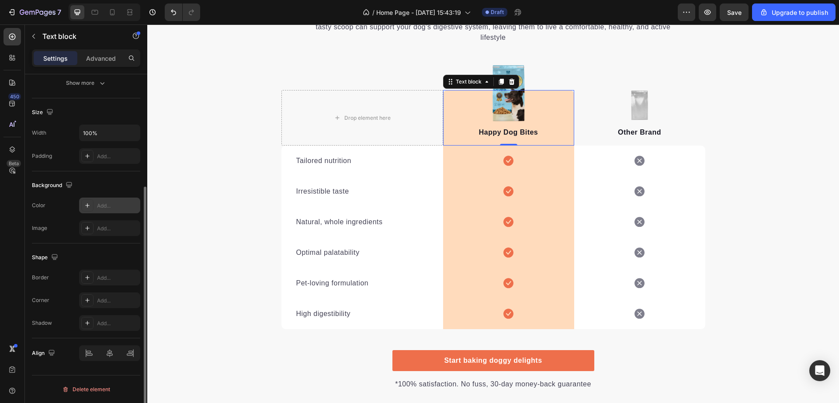
click at [106, 205] on div "Add..." at bounding box center [117, 206] width 41 height 8
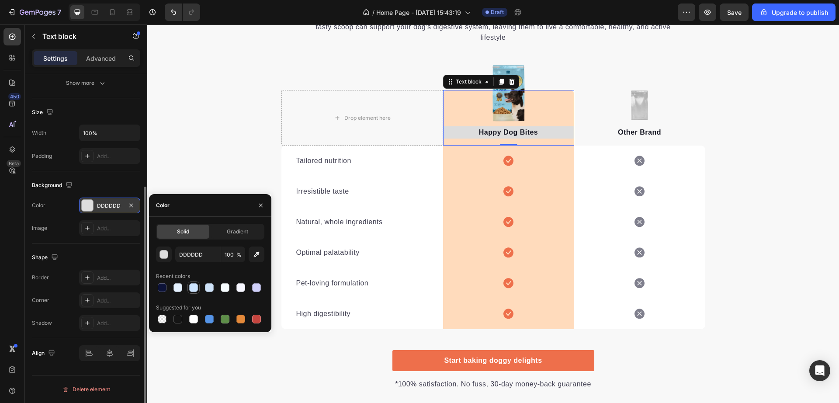
click at [195, 288] on div at bounding box center [193, 287] width 9 height 9
type input "DDDDDD"
click at [458, 113] on div "Happy Dog Bites Text block 0" at bounding box center [508, 118] width 131 height 56
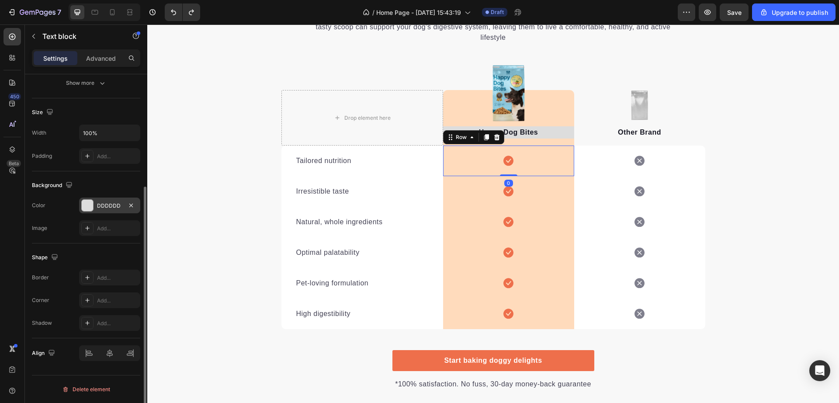
click at [476, 161] on div "Icon Row 0" at bounding box center [508, 161] width 131 height 31
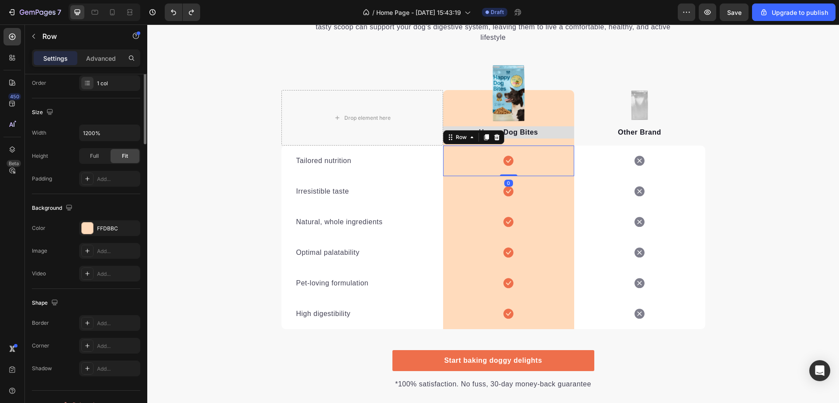
scroll to position [0, 0]
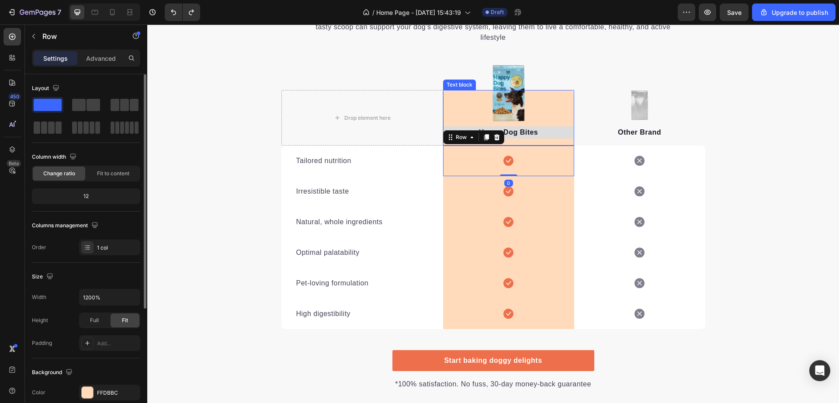
click at [565, 113] on div "Happy Dog Bites Text block" at bounding box center [508, 118] width 131 height 56
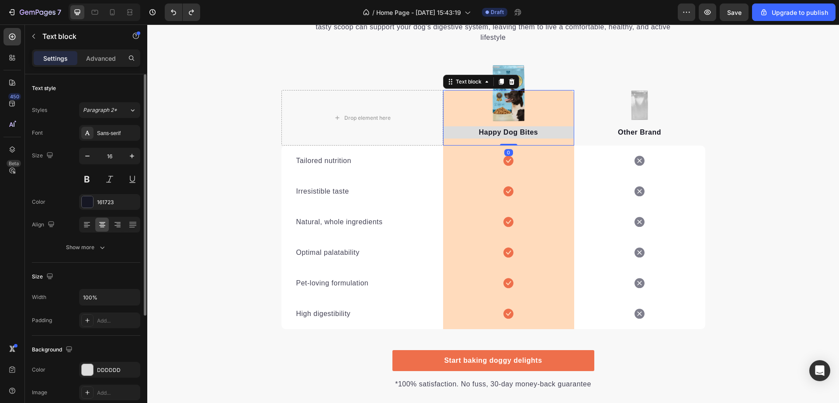
click at [552, 119] on div "Happy Dog Bites Text block 0" at bounding box center [508, 118] width 131 height 56
click at [532, 133] on p "Happy Dog Bites" at bounding box center [508, 132] width 129 height 10
click at [580, 117] on div "Text block" at bounding box center [590, 115] width 33 height 10
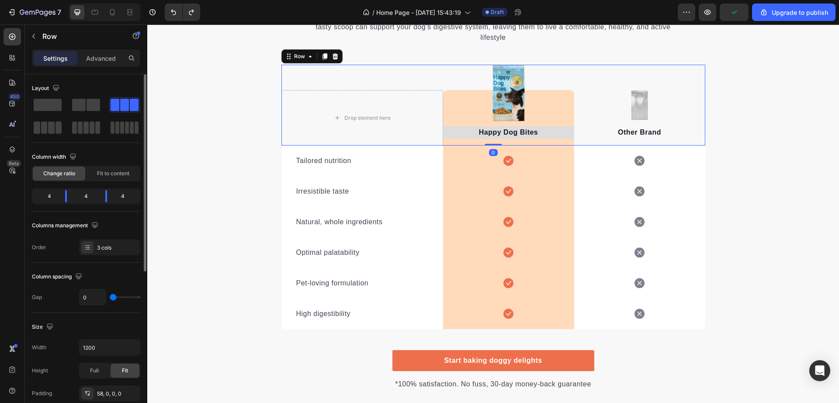
click at [549, 89] on div "Drop element here Image Happy Dog Bites Text block Row Image Other Brand Text b…" at bounding box center [494, 105] width 424 height 81
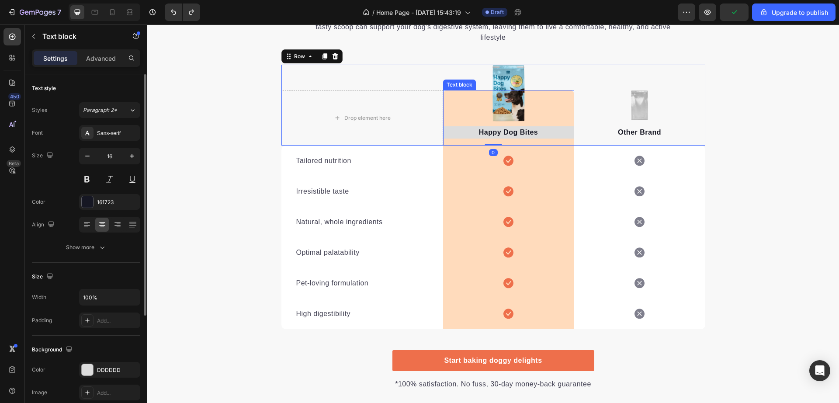
click at [548, 111] on div "Happy Dog Bites Text block" at bounding box center [508, 118] width 131 height 56
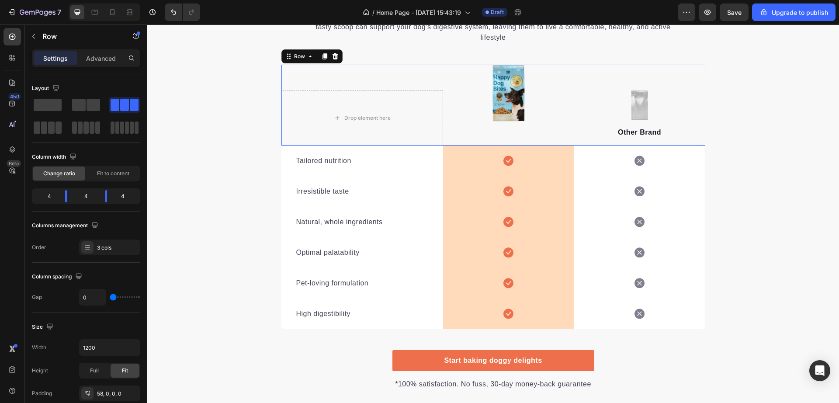
click at [537, 127] on div "Image Row" at bounding box center [508, 118] width 131 height 56
click at [532, 119] on div "Image Row" at bounding box center [508, 118] width 131 height 56
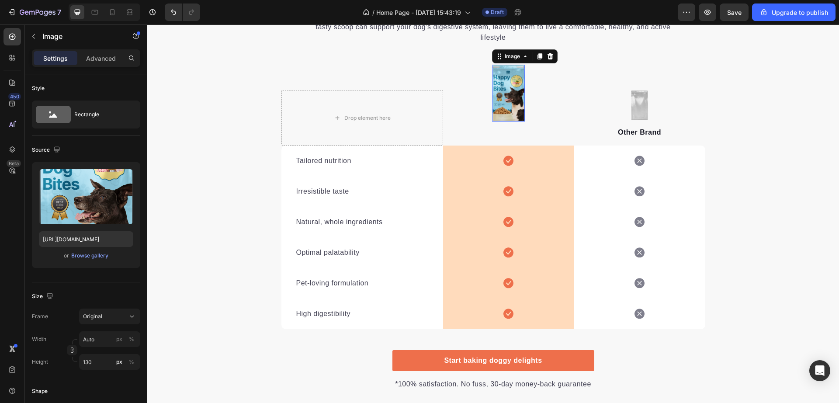
click at [500, 90] on img at bounding box center [508, 93] width 33 height 57
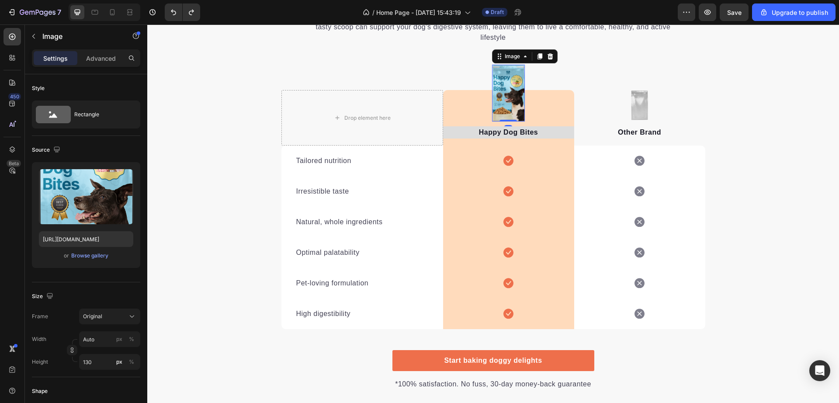
click at [517, 78] on img at bounding box center [508, 93] width 33 height 57
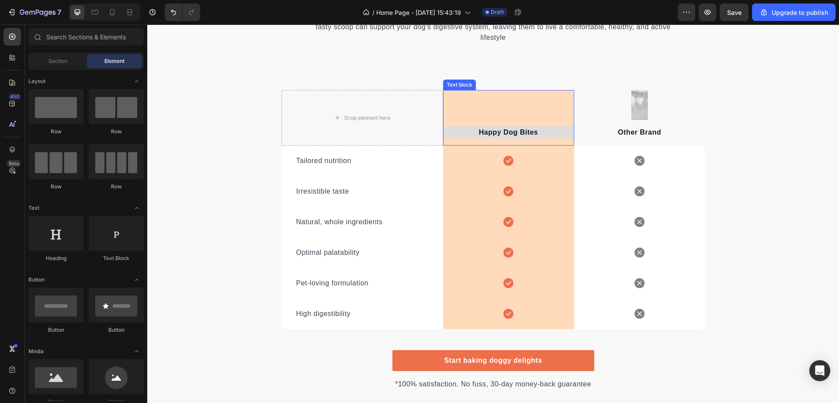
click at [514, 109] on div "Happy Dog Bites Text block" at bounding box center [508, 118] width 131 height 56
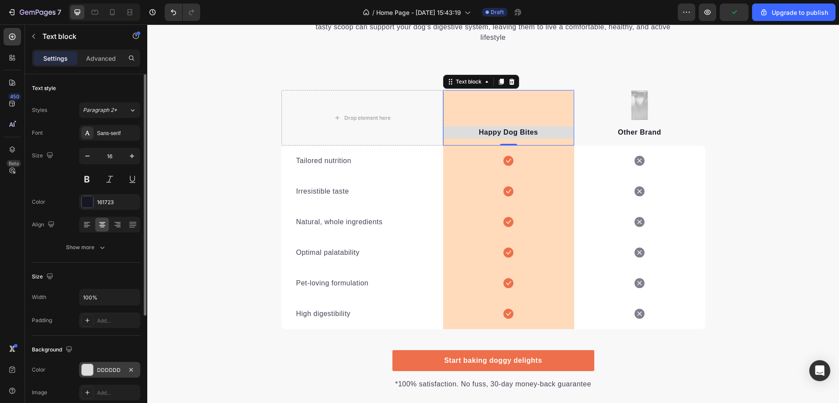
click at [84, 371] on div at bounding box center [87, 369] width 11 height 11
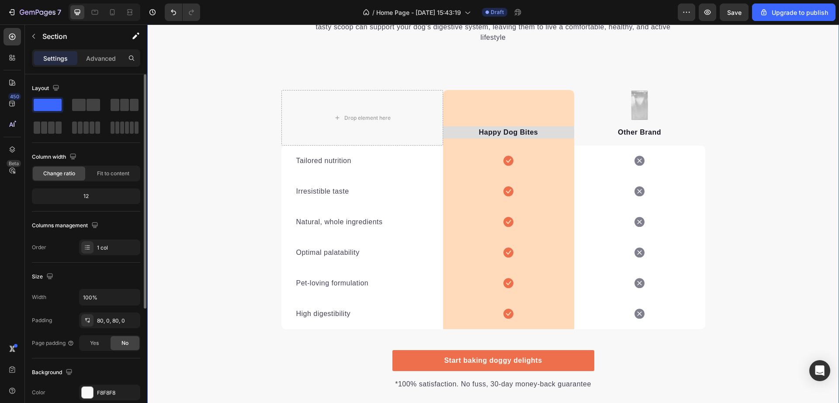
click at [205, 238] on div "We’re a whole different breed. Heading It’s easy to see why Super Tummy Daily i…" at bounding box center [493, 184] width 692 height 411
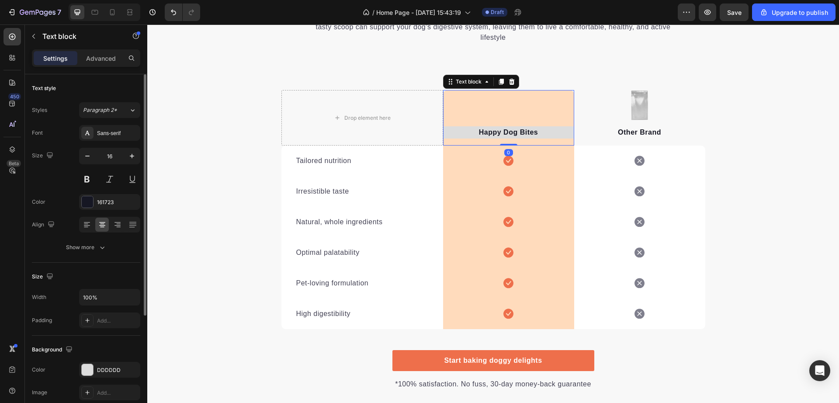
click at [473, 97] on div "Happy Dog Bites Text block 0" at bounding box center [508, 118] width 131 height 56
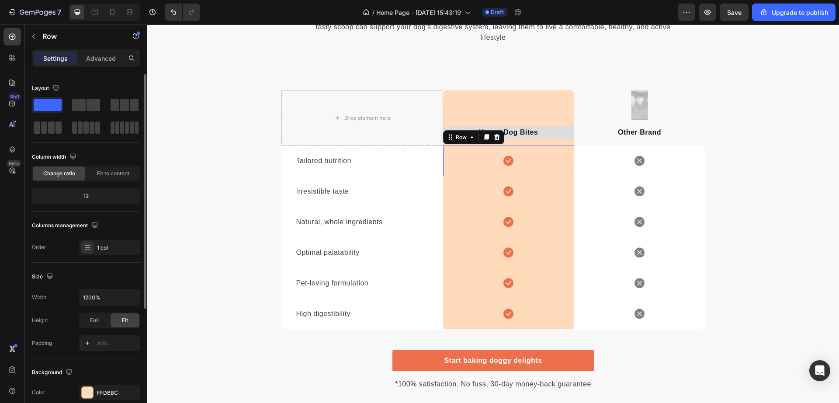
click at [459, 169] on div "Icon Row 0" at bounding box center [508, 161] width 131 height 31
click at [87, 391] on div at bounding box center [87, 392] width 11 height 11
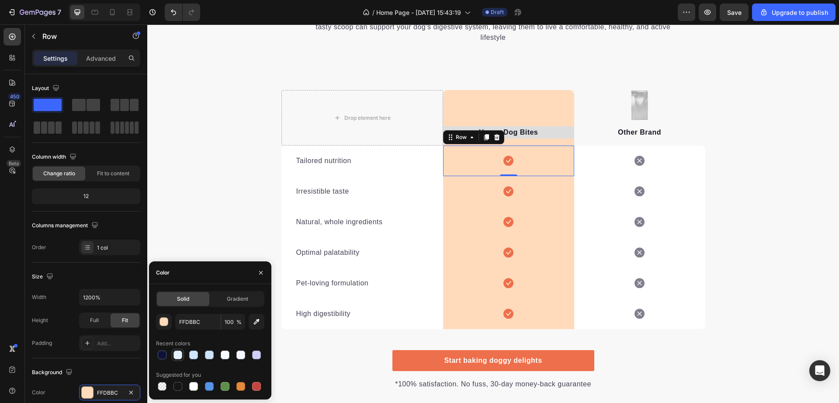
click at [177, 360] on div at bounding box center [178, 355] width 10 height 10
type input "E5F1FF"
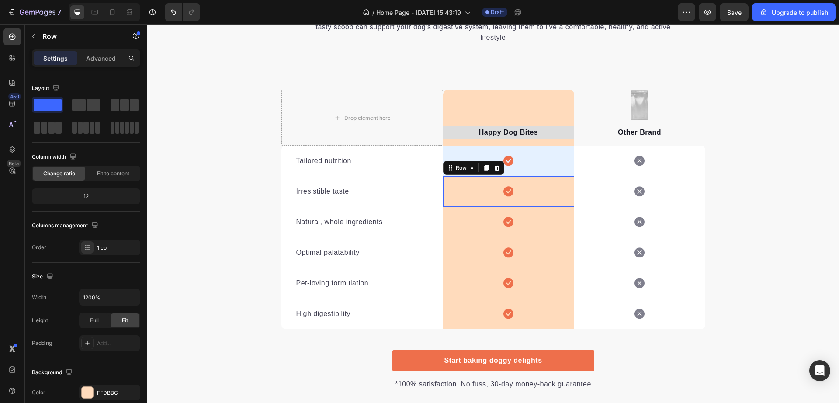
click at [460, 181] on div "Icon Row 0" at bounding box center [508, 191] width 131 height 31
click at [89, 392] on div at bounding box center [87, 392] width 11 height 11
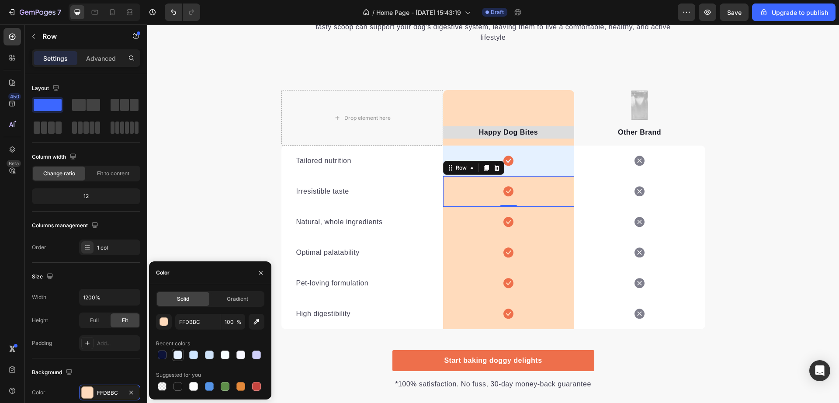
click at [177, 355] on div at bounding box center [178, 355] width 9 height 9
type input "E5F1FF"
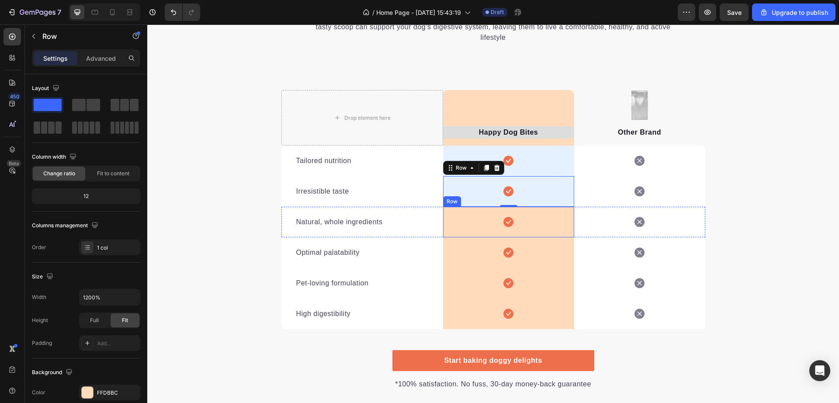
click at [458, 221] on div "Icon Row" at bounding box center [508, 222] width 131 height 31
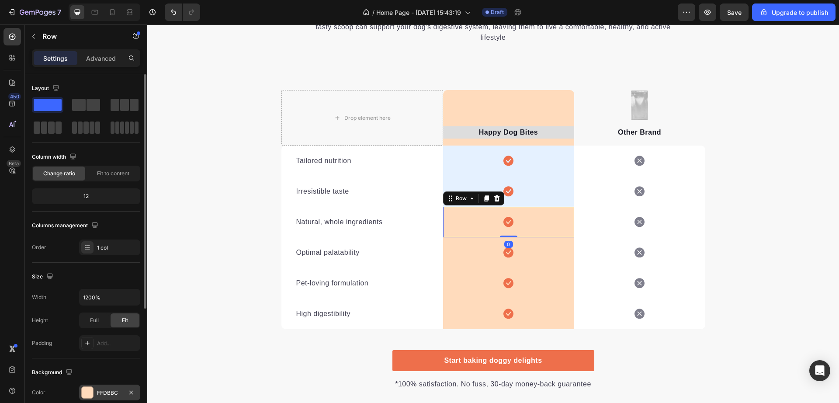
click at [87, 394] on div at bounding box center [87, 392] width 11 height 11
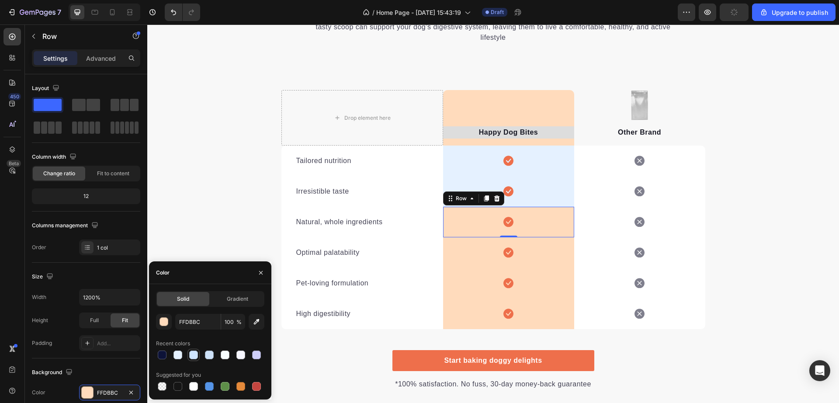
drag, startPoint x: 190, startPoint y: 356, endPoint x: 238, endPoint y: 261, distance: 106.5
click at [190, 356] on div at bounding box center [193, 355] width 9 height 9
type input "CEE5FF"
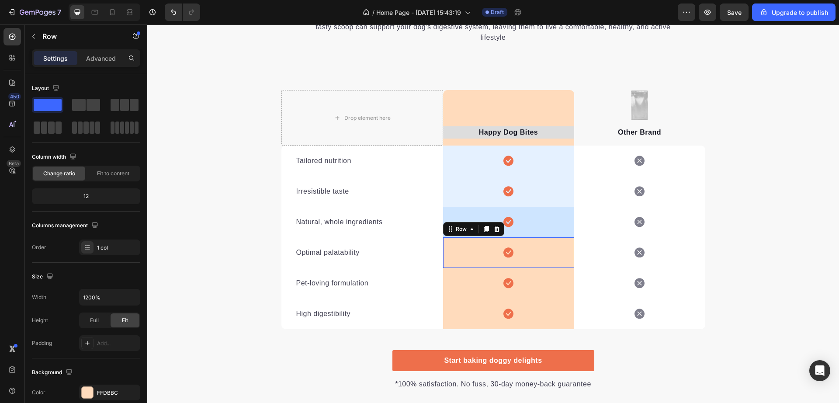
click at [461, 257] on div "Icon Row 0" at bounding box center [508, 252] width 131 height 31
click at [475, 211] on div "Icon Row 0" at bounding box center [508, 222] width 131 height 31
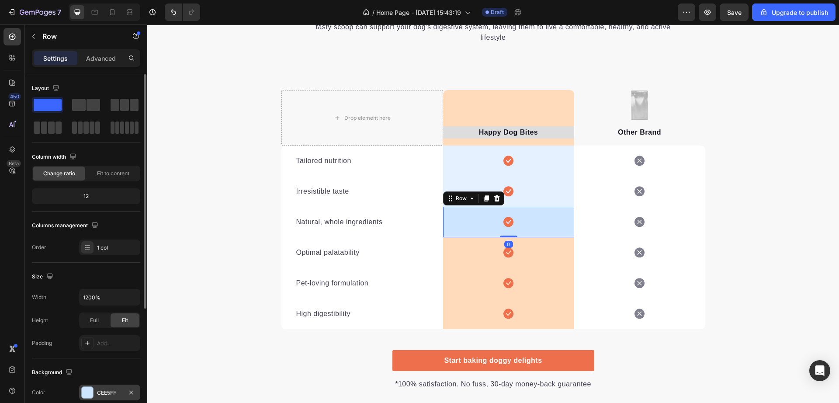
click at [91, 390] on div at bounding box center [87, 392] width 11 height 11
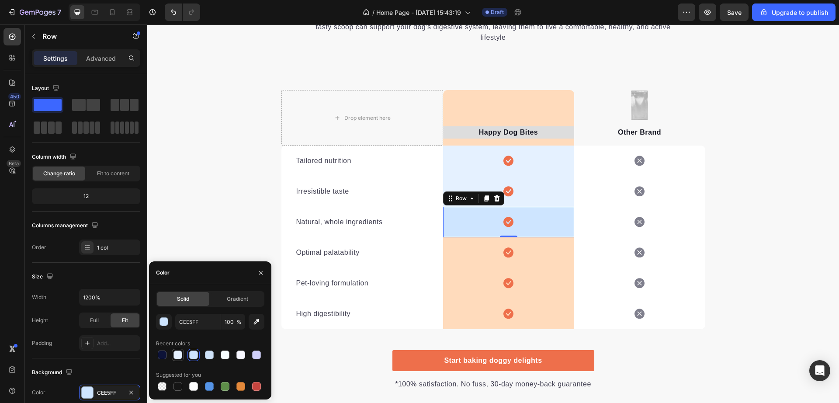
click at [178, 354] on div at bounding box center [178, 355] width 9 height 9
type input "E5F1FF"
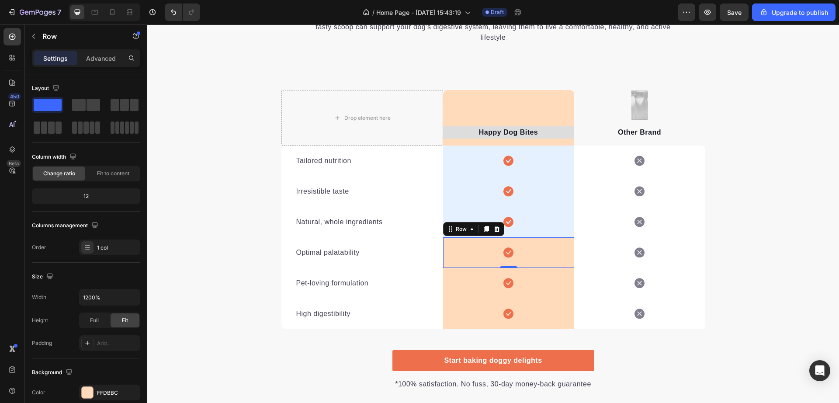
click at [463, 255] on div "Icon Row 0" at bounding box center [508, 252] width 131 height 31
click at [87, 393] on div at bounding box center [87, 392] width 11 height 11
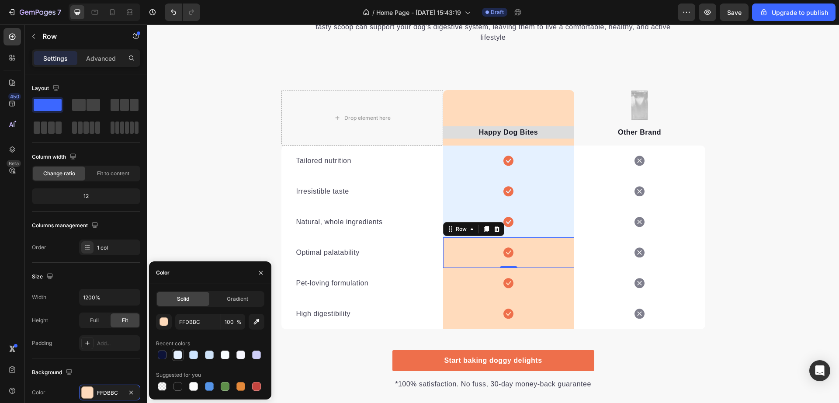
drag, startPoint x: 178, startPoint y: 354, endPoint x: 213, endPoint y: 251, distance: 108.5
click at [178, 354] on div at bounding box center [178, 355] width 9 height 9
type input "E5F1FF"
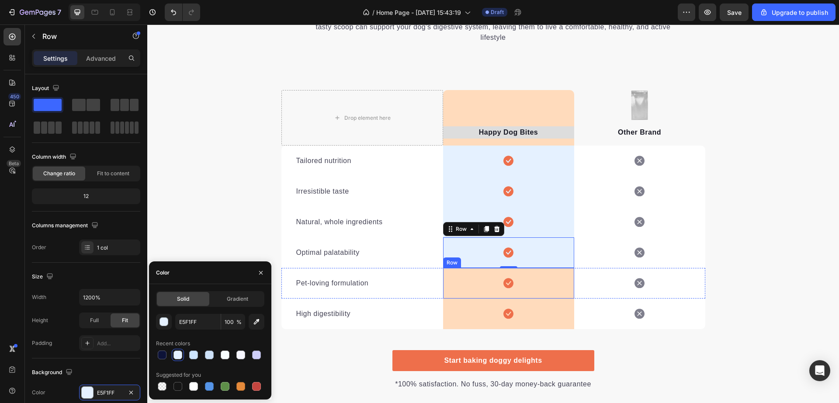
click at [460, 287] on div "Icon Row" at bounding box center [508, 283] width 131 height 31
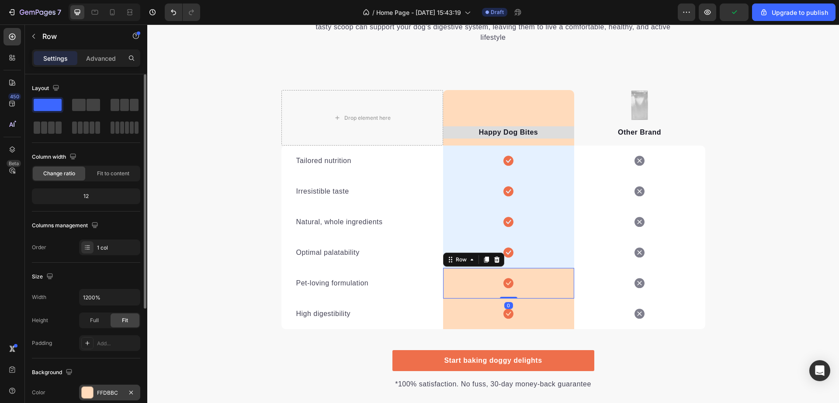
click at [90, 389] on div at bounding box center [87, 392] width 11 height 11
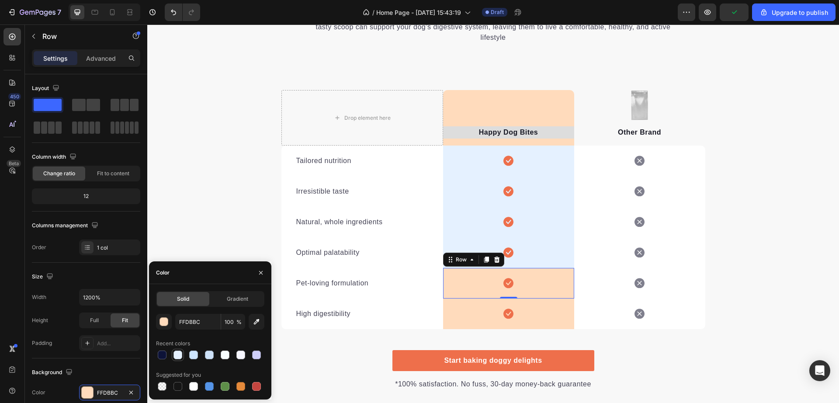
drag, startPoint x: 178, startPoint y: 358, endPoint x: 210, endPoint y: 312, distance: 56.6
click at [178, 358] on div at bounding box center [178, 355] width 9 height 9
type input "E5F1FF"
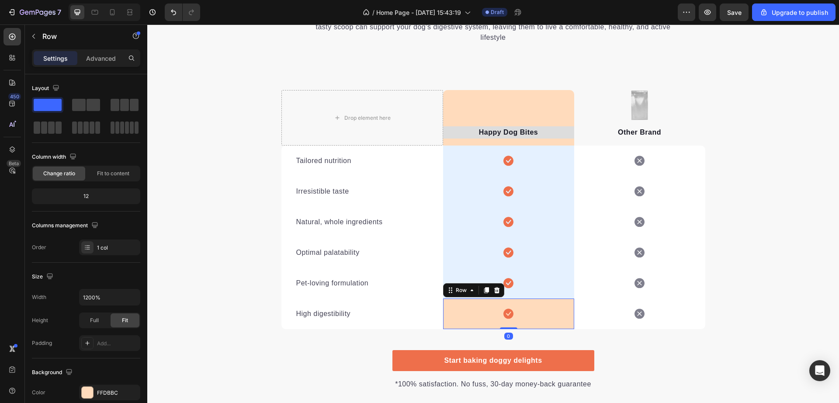
click at [471, 317] on div "Icon Row 0" at bounding box center [508, 314] width 131 height 31
click at [85, 393] on div at bounding box center [87, 392] width 11 height 11
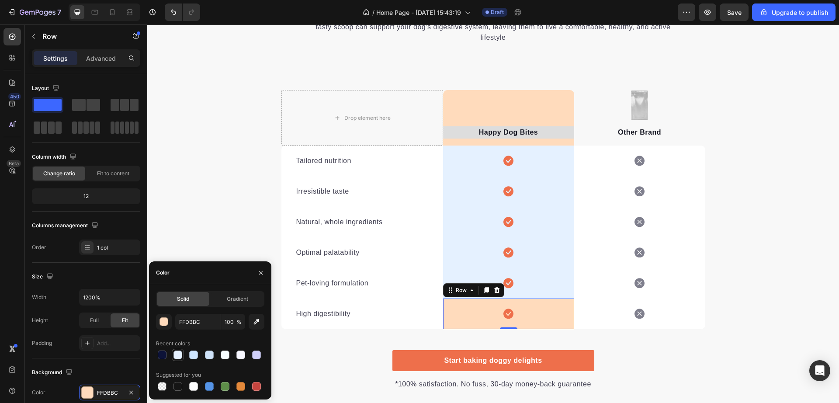
click at [182, 358] on div at bounding box center [178, 355] width 10 height 10
type input "E5F1FF"
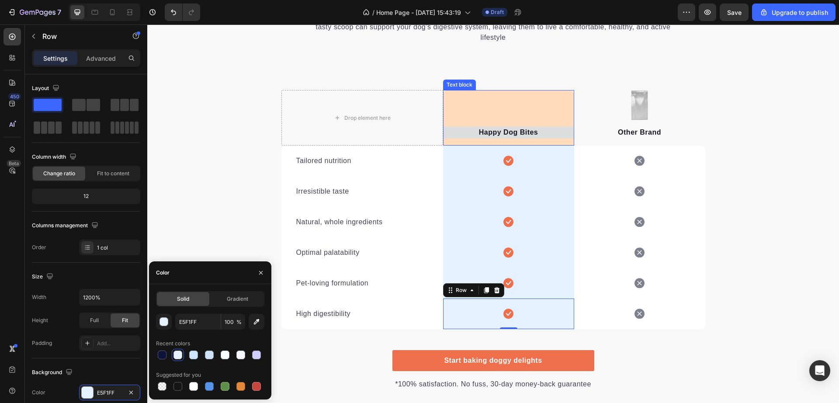
click at [492, 132] on p "Happy Dog Bites" at bounding box center [508, 132] width 129 height 10
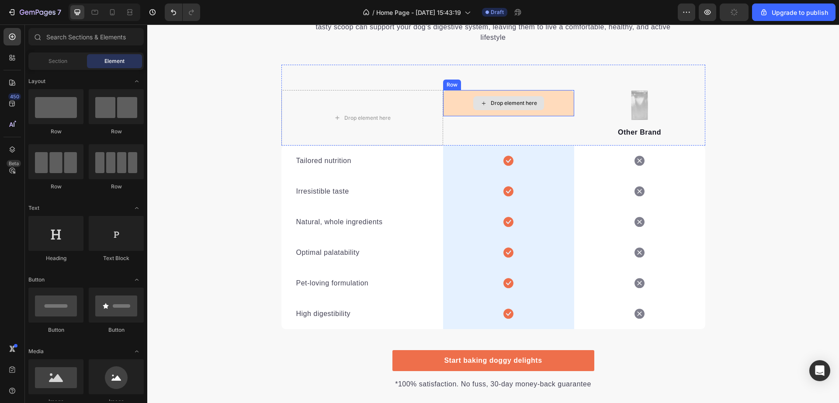
click at [453, 102] on div "Drop element here" at bounding box center [508, 103] width 131 height 26
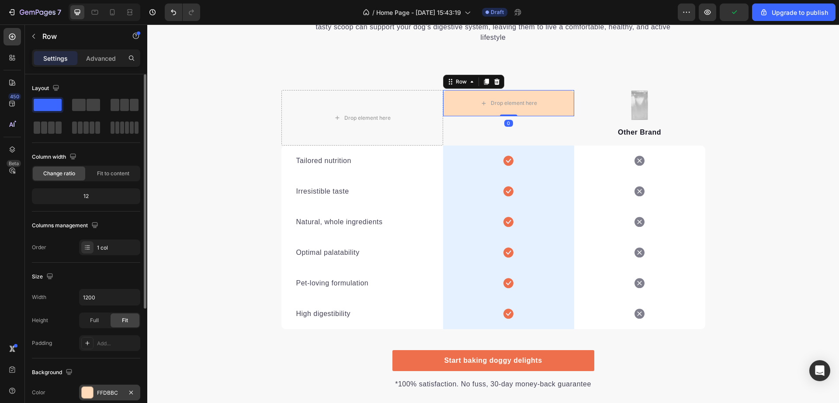
click at [91, 392] on div at bounding box center [87, 392] width 11 height 11
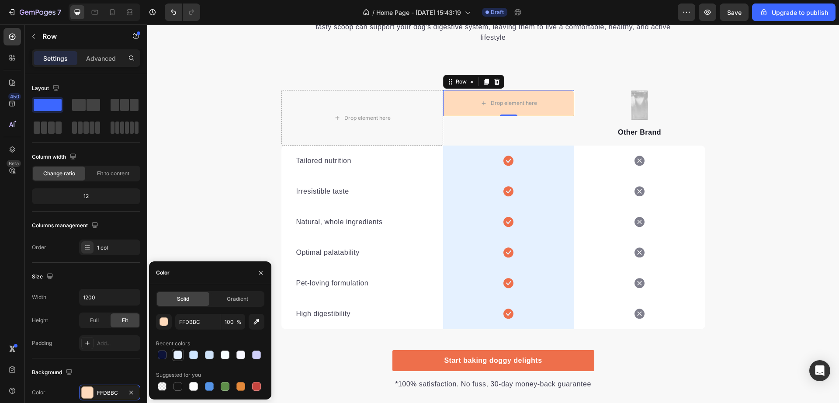
click at [180, 354] on div at bounding box center [178, 355] width 9 height 9
type input "E5F1FF"
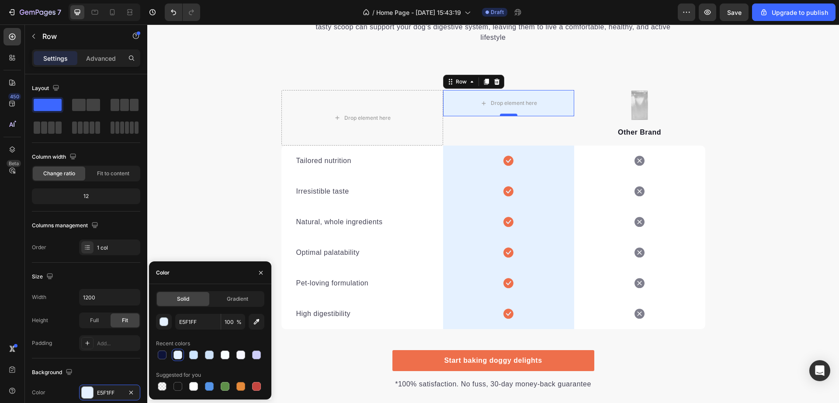
click at [500, 115] on div at bounding box center [508, 115] width 17 height 3
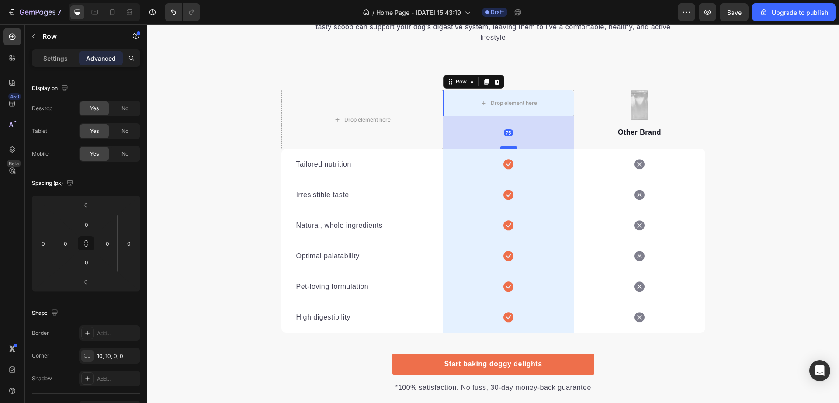
drag, startPoint x: 503, startPoint y: 115, endPoint x: 497, endPoint y: 147, distance: 32.8
click at [500, 147] on div at bounding box center [508, 147] width 17 height 3
type input "75"
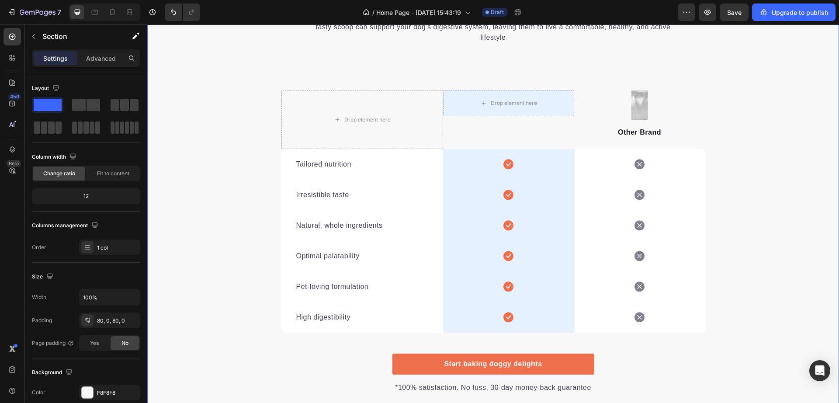
click at [712, 100] on div "We’re a whole different breed. Heading It’s easy to see why Super Tummy Daily i…" at bounding box center [493, 186] width 692 height 415
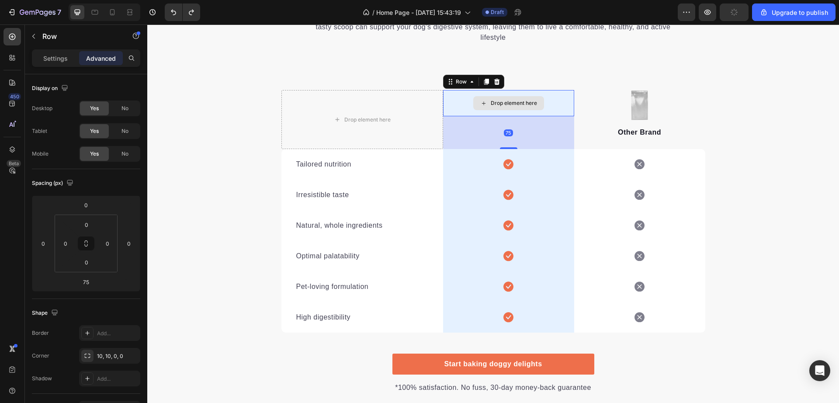
click at [522, 116] on div "Drop element here" at bounding box center [508, 103] width 131 height 26
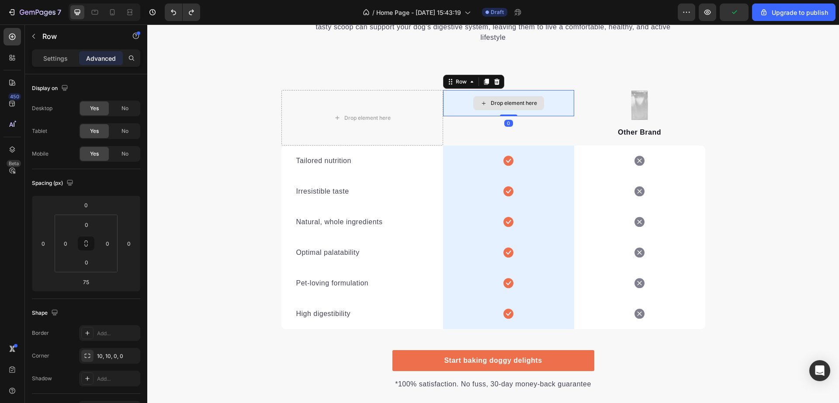
drag, startPoint x: 504, startPoint y: 149, endPoint x: 508, endPoint y: 106, distance: 43.0
click at [508, 106] on div "Drop element here Row 0" at bounding box center [508, 103] width 131 height 26
type input "0"
click at [491, 164] on div "Icon Row" at bounding box center [508, 161] width 131 height 31
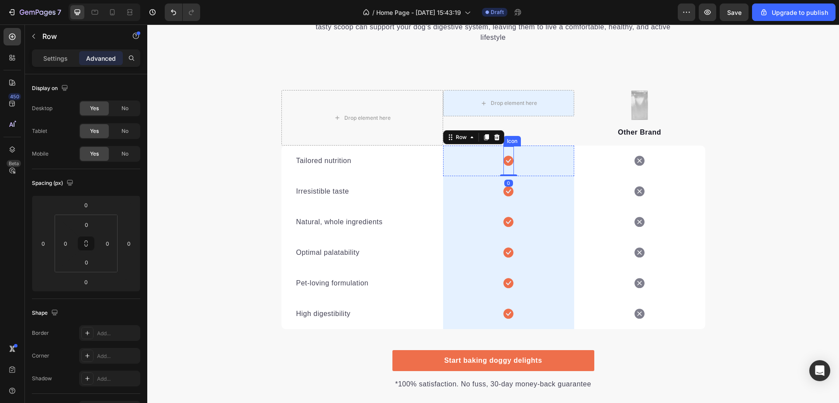
click at [504, 164] on icon at bounding box center [509, 161] width 10 height 10
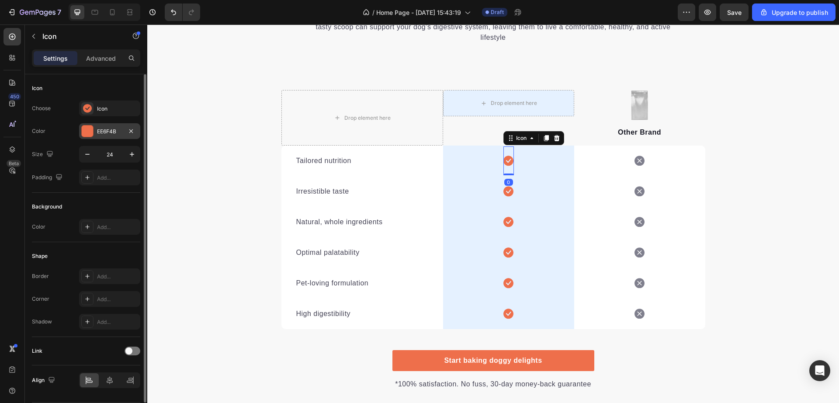
click at [80, 131] on div "EE6F4B" at bounding box center [109, 131] width 61 height 16
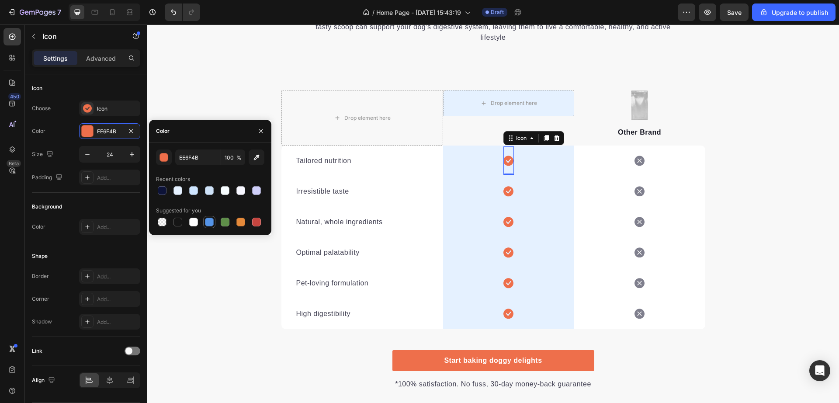
click at [209, 225] on div at bounding box center [209, 222] width 9 height 9
type input "5594E7"
click at [506, 191] on icon at bounding box center [509, 191] width 10 height 10
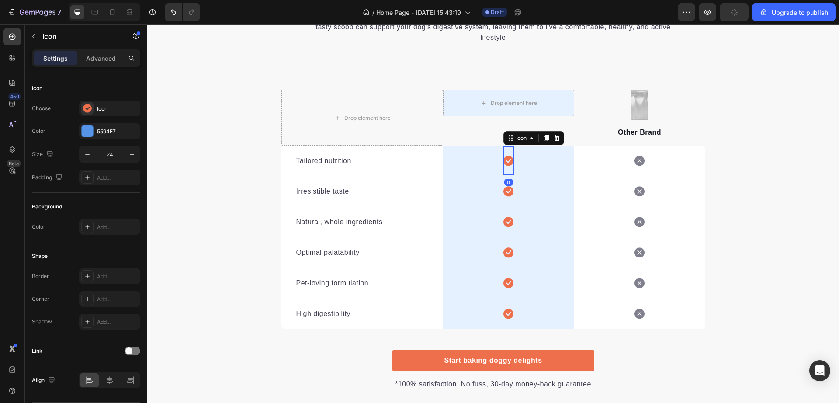
click at [504, 158] on icon at bounding box center [509, 161] width 10 height 10
click at [84, 107] on icon at bounding box center [87, 108] width 9 height 8
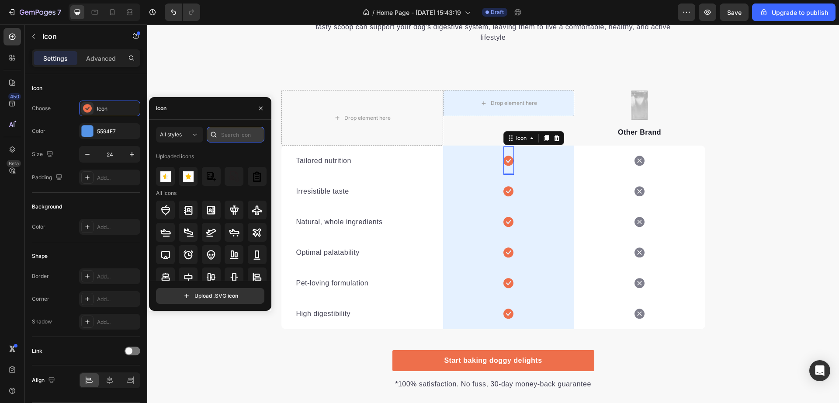
click at [229, 135] on input "text" at bounding box center [236, 135] width 58 height 16
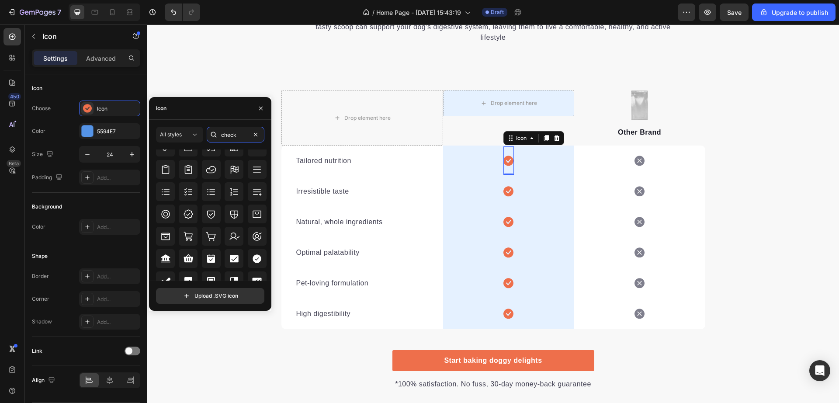
scroll to position [284, 0]
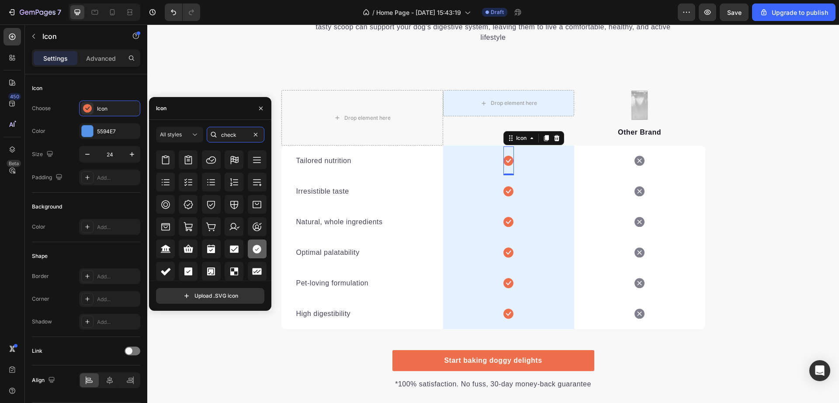
type input "check"
click at [252, 244] on icon at bounding box center [257, 249] width 10 height 10
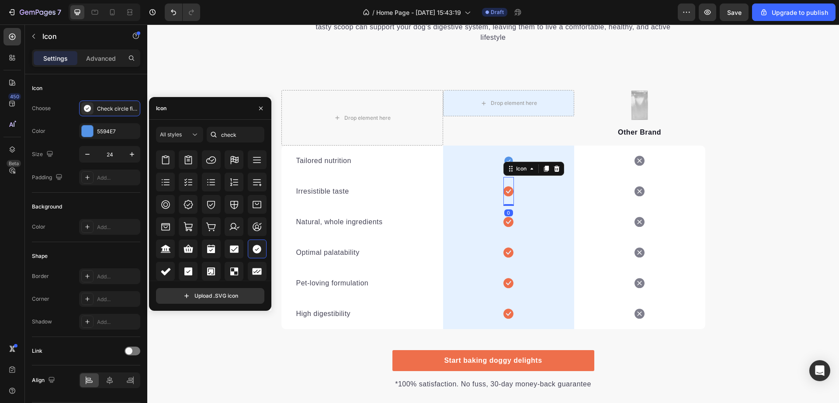
click at [504, 189] on icon at bounding box center [509, 192] width 10 height 10
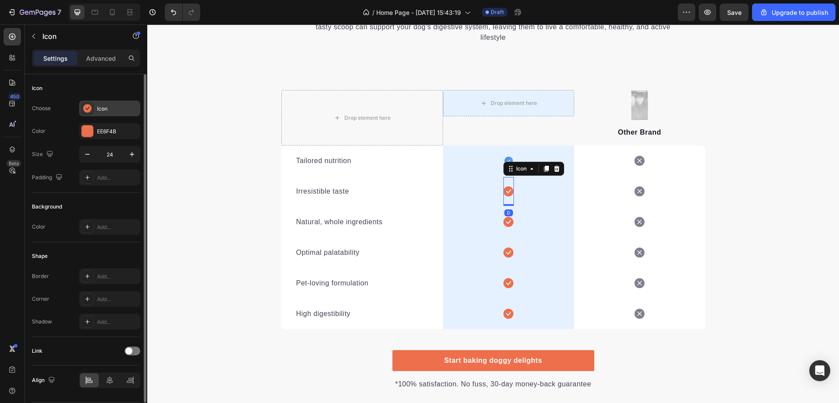
click at [90, 107] on icon at bounding box center [87, 108] width 8 height 8
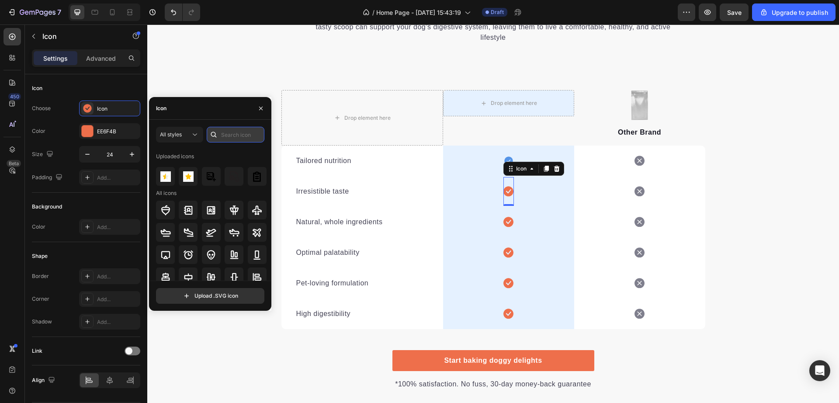
click at [247, 136] on input "text" at bounding box center [236, 135] width 58 height 16
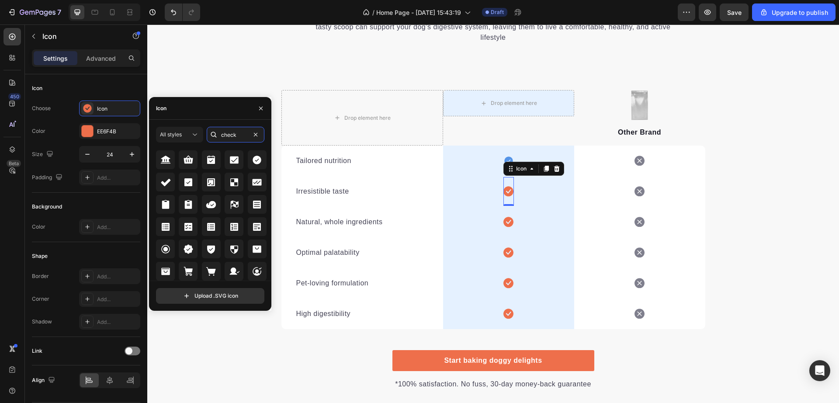
scroll to position [352, 0]
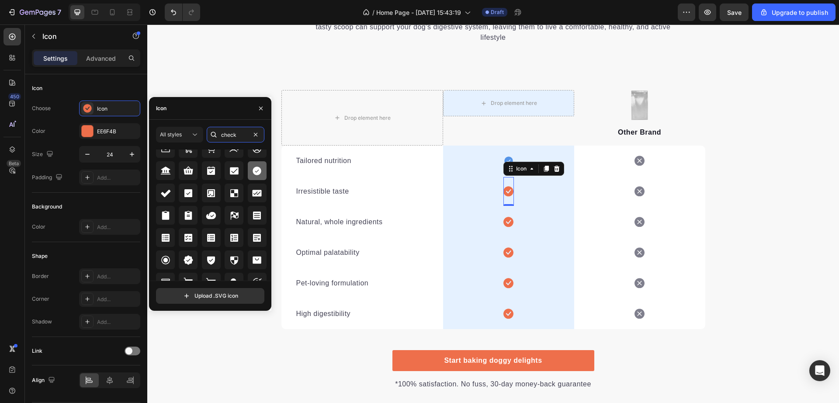
type input "check"
click at [255, 175] on icon at bounding box center [257, 171] width 10 height 10
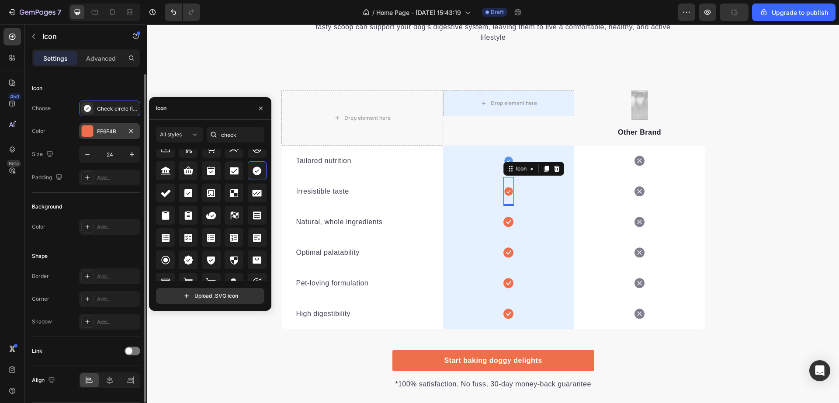
click at [83, 131] on div at bounding box center [87, 130] width 11 height 11
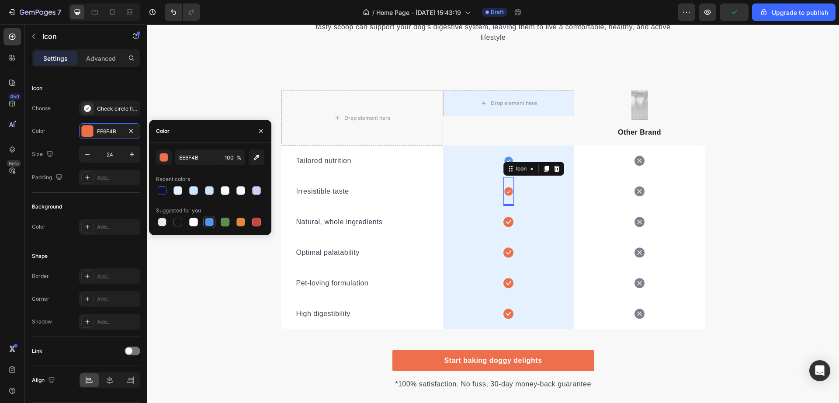
click at [207, 226] on div at bounding box center [209, 222] width 10 height 10
type input "5594E7"
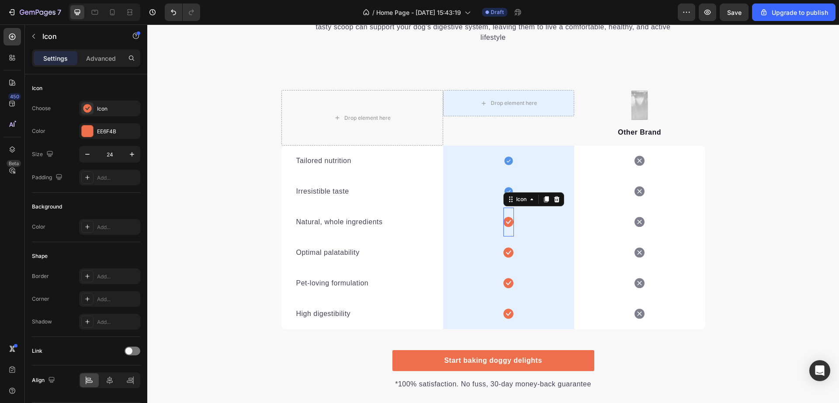
click at [506, 225] on icon at bounding box center [509, 222] width 10 height 10
drag, startPoint x: 79, startPoint y: 101, endPoint x: 83, endPoint y: 103, distance: 4.5
click at [83, 103] on div "Icon" at bounding box center [109, 109] width 61 height 16
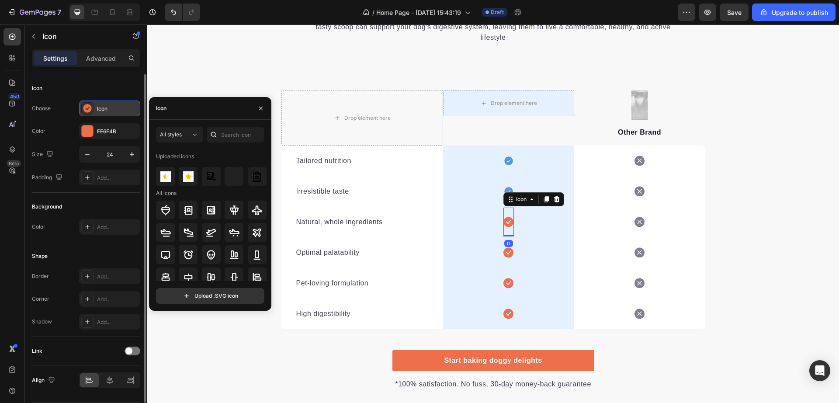
click at [83, 103] on div at bounding box center [87, 108] width 12 height 12
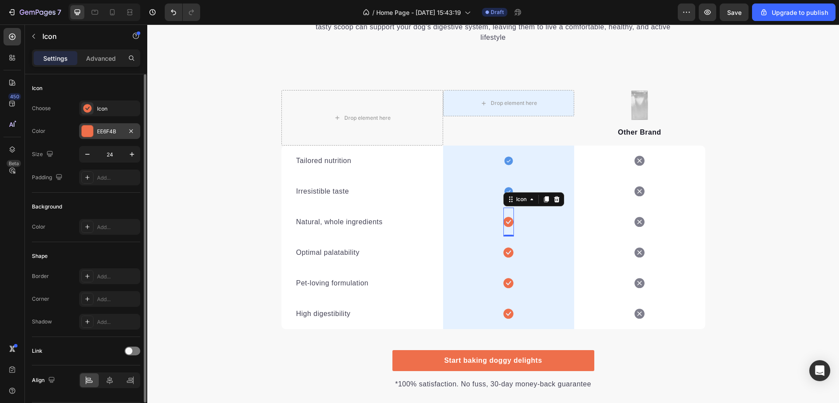
click at [90, 130] on div at bounding box center [87, 130] width 11 height 11
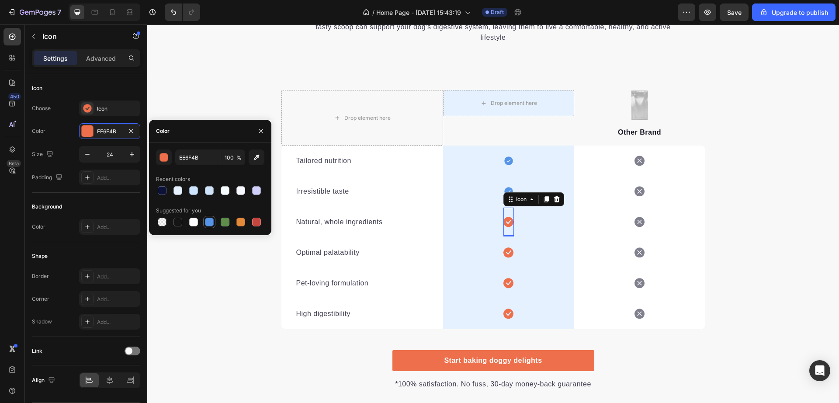
click at [210, 223] on div at bounding box center [209, 222] width 9 height 9
type input "5594E7"
click at [118, 107] on div "Icon" at bounding box center [117, 109] width 41 height 8
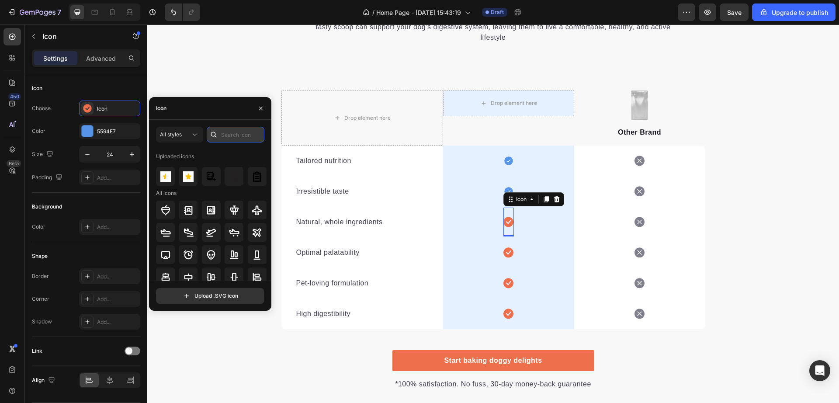
click at [239, 130] on input "text" at bounding box center [236, 135] width 58 height 16
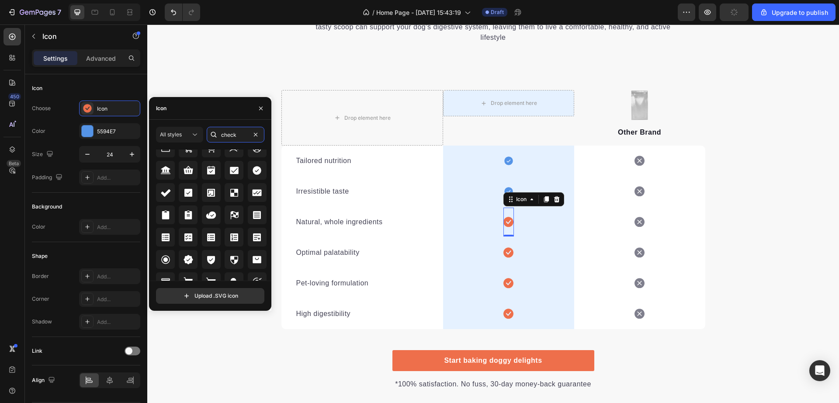
scroll to position [353, 0]
type input "check"
click at [254, 165] on icon at bounding box center [257, 169] width 10 height 10
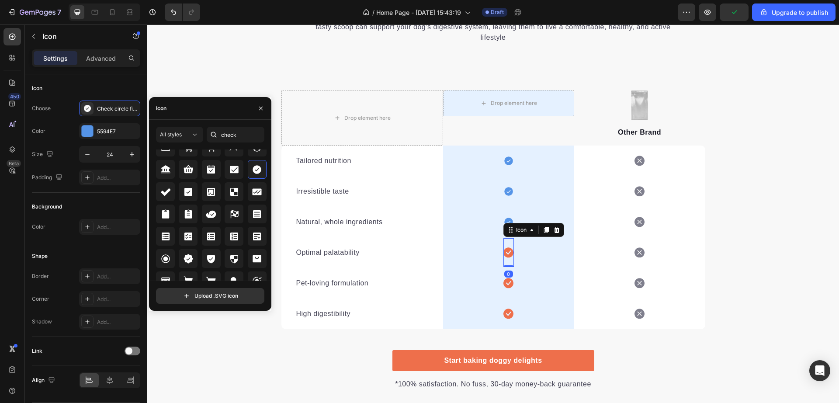
click at [507, 254] on icon at bounding box center [509, 253] width 10 height 10
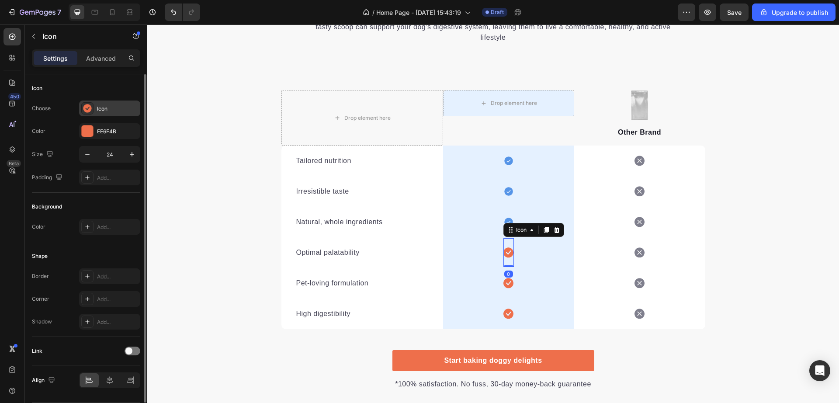
click at [89, 109] on icon at bounding box center [87, 108] width 8 height 8
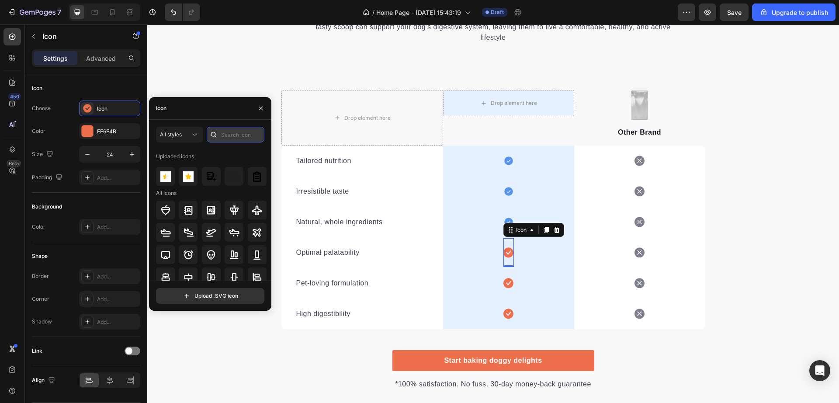
click at [221, 137] on input "text" at bounding box center [236, 135] width 58 height 16
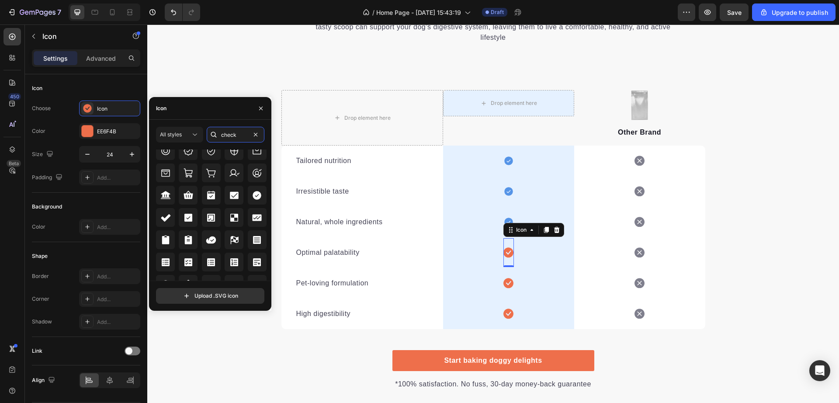
scroll to position [331, 0]
type input "check"
click at [256, 201] on div at bounding box center [257, 194] width 19 height 19
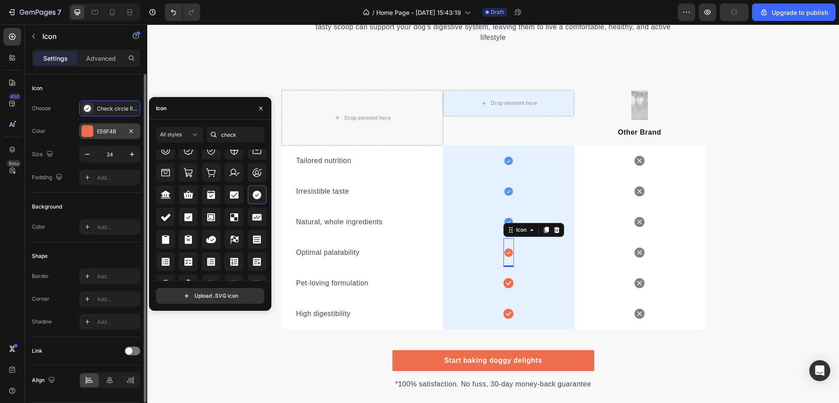
click at [86, 130] on div at bounding box center [87, 130] width 11 height 11
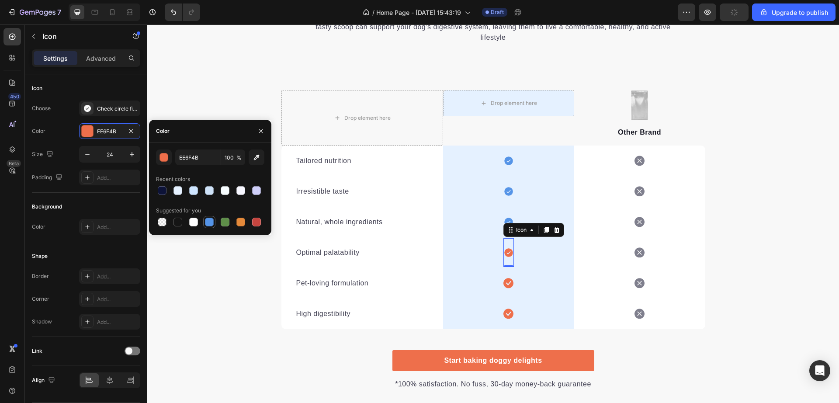
click at [209, 222] on div at bounding box center [209, 222] width 9 height 9
type input "5594E7"
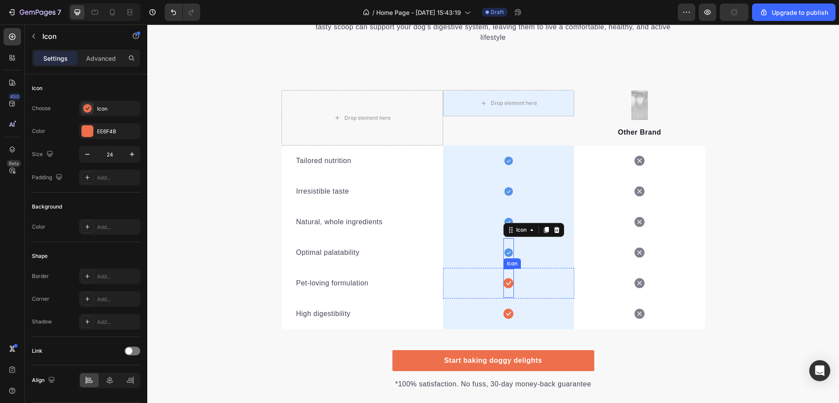
click at [506, 283] on icon at bounding box center [509, 283] width 10 height 10
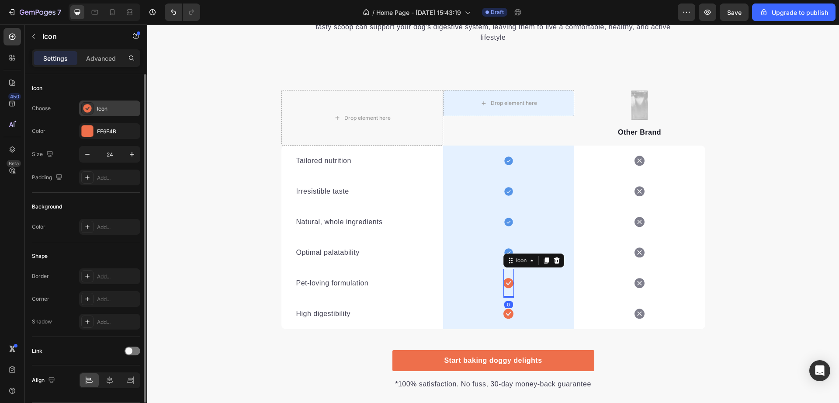
click at [87, 113] on div at bounding box center [87, 108] width 12 height 12
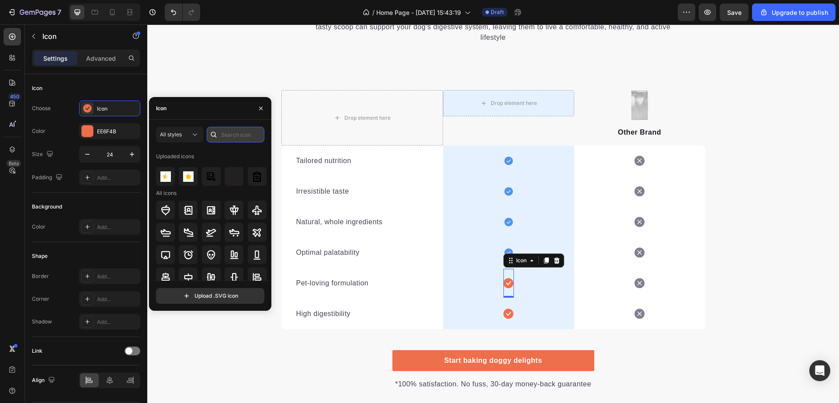
click at [230, 130] on input "text" at bounding box center [236, 135] width 58 height 16
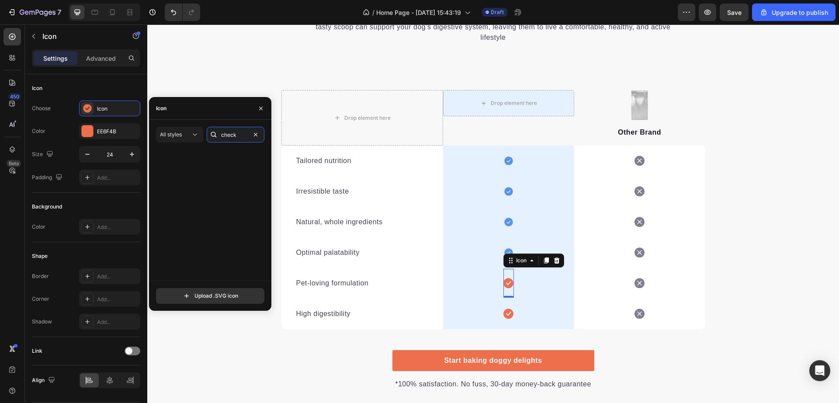
scroll to position [359, 0]
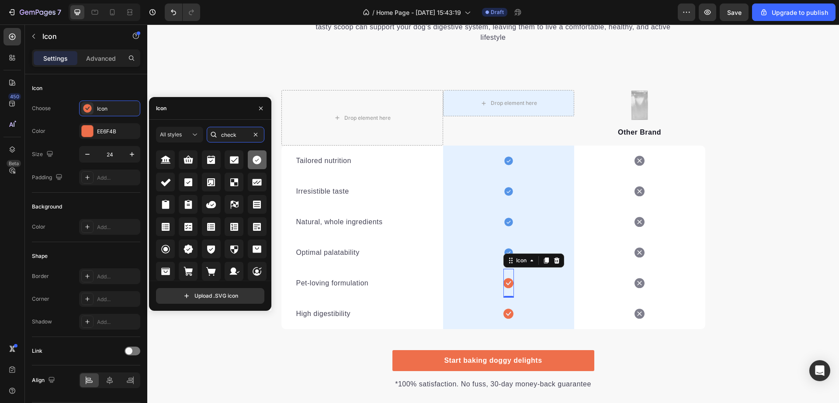
type input "check"
click at [255, 162] on icon at bounding box center [257, 160] width 9 height 9
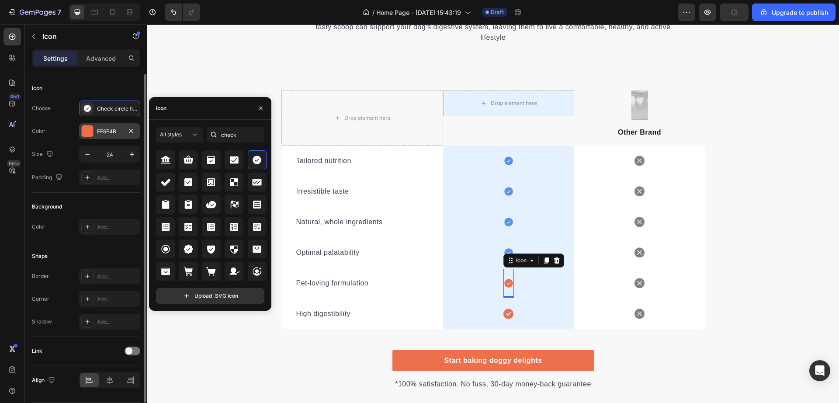
click at [86, 132] on div at bounding box center [87, 130] width 11 height 11
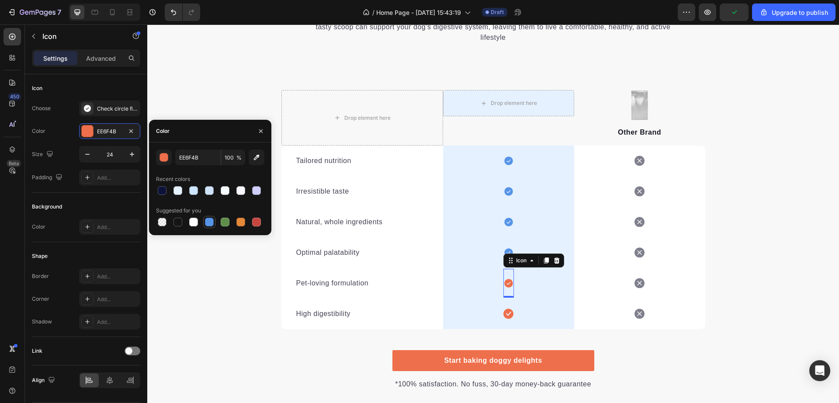
click at [205, 227] on div at bounding box center [209, 222] width 10 height 10
type input "5594E7"
click at [509, 311] on icon at bounding box center [509, 314] width 10 height 10
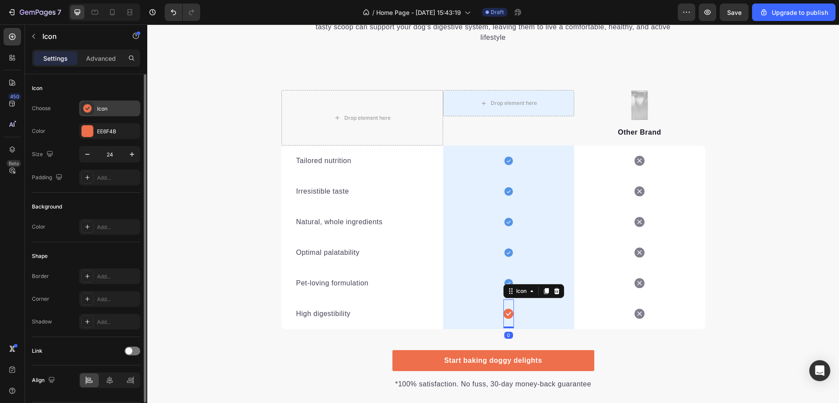
click at [83, 109] on icon at bounding box center [87, 108] width 9 height 9
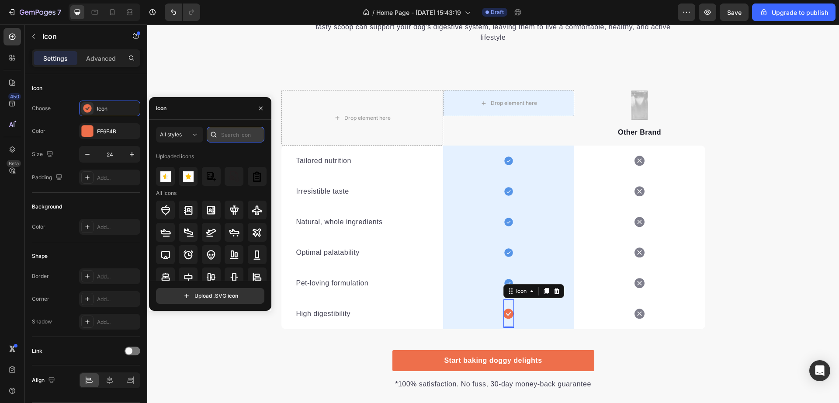
click at [224, 132] on input "text" at bounding box center [236, 135] width 58 height 16
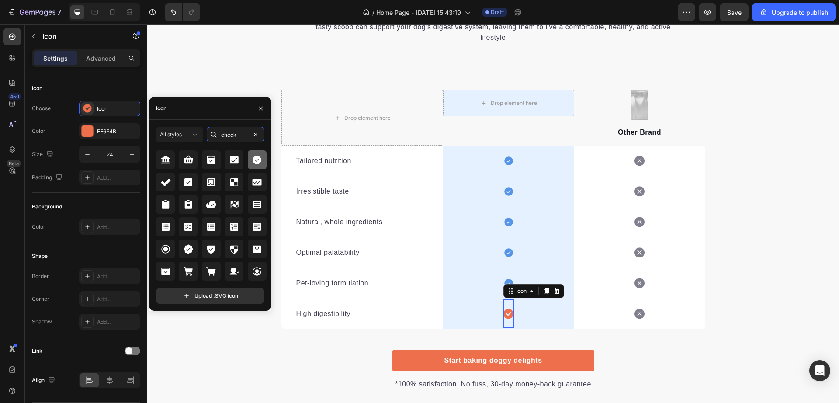
type input "check"
click at [248, 167] on div at bounding box center [257, 159] width 19 height 19
click at [93, 139] on div "Choose Check circle filled Color EE6F4B Size 24 Padding Add..." at bounding box center [86, 143] width 108 height 85
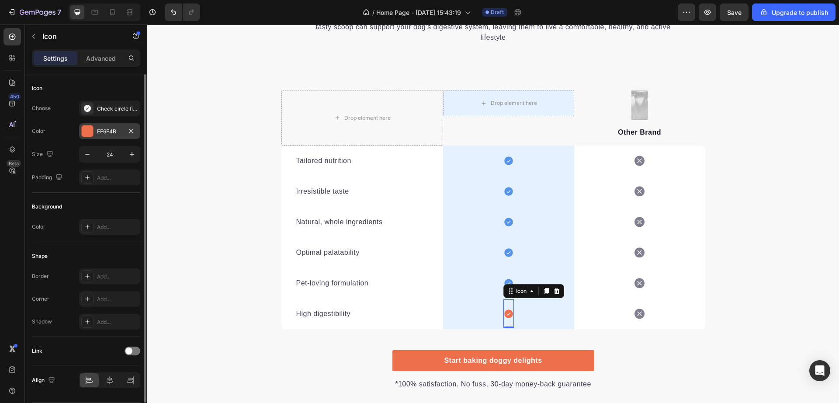
click at [90, 134] on div at bounding box center [87, 130] width 11 height 11
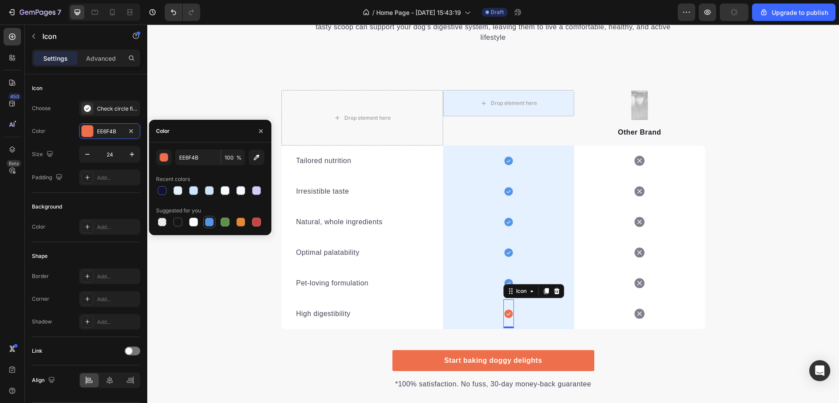
click at [205, 221] on div at bounding box center [209, 222] width 9 height 9
type input "5594E7"
click at [768, 84] on div "We’re a whole different breed. Heading It’s easy to see why Super Tummy Daily i…" at bounding box center [493, 184] width 692 height 411
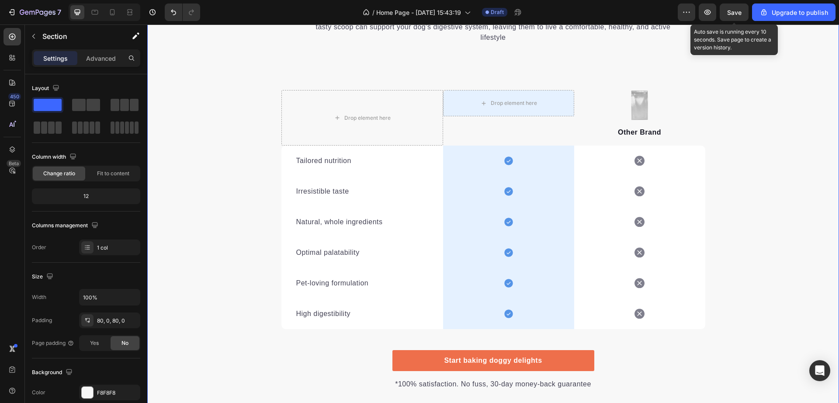
click at [739, 13] on span "Save" at bounding box center [734, 12] width 14 height 7
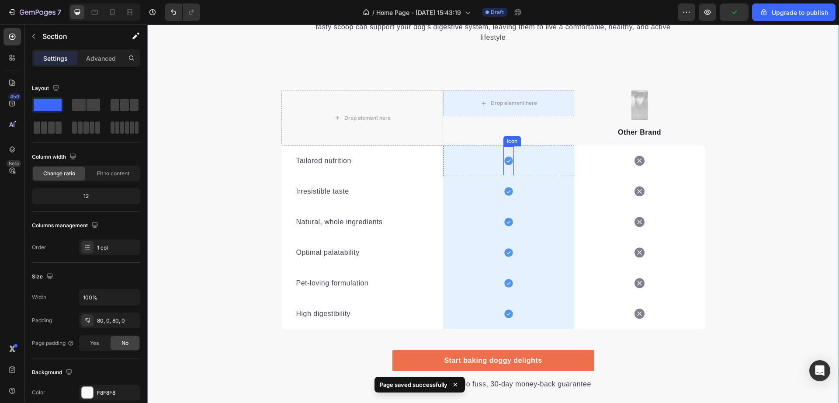
click at [504, 156] on icon at bounding box center [509, 161] width 10 height 10
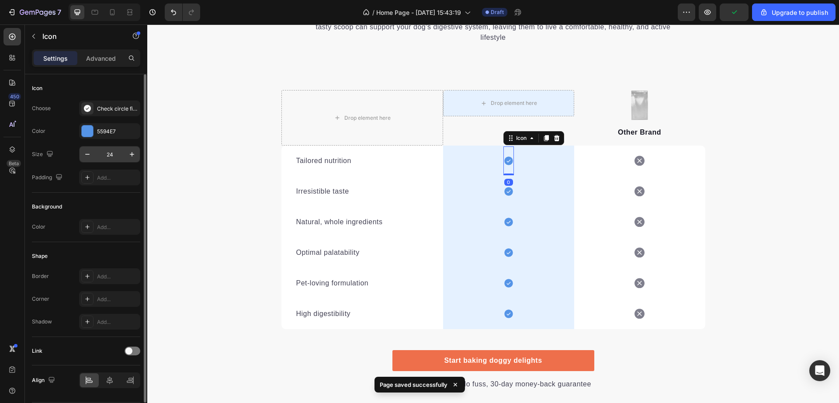
click at [113, 153] on input "24" at bounding box center [109, 154] width 29 height 16
type input "30"
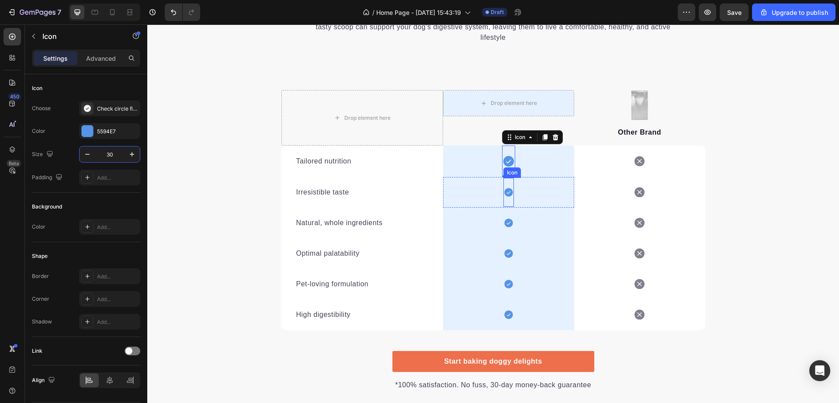
click at [504, 200] on div "Icon" at bounding box center [509, 192] width 10 height 29
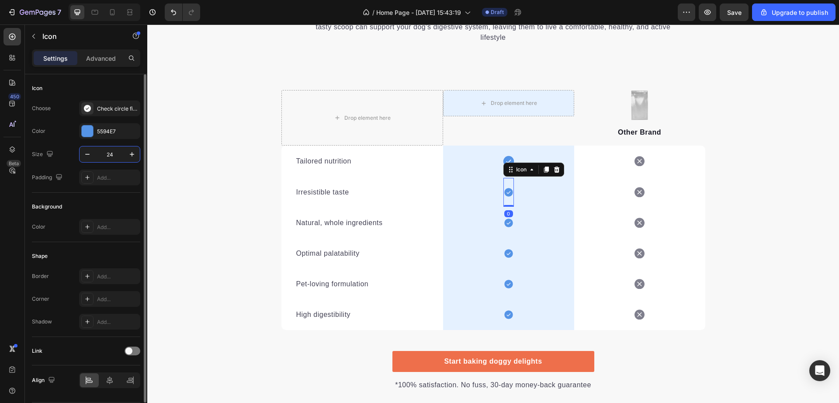
click at [117, 152] on input "24" at bounding box center [109, 154] width 29 height 16
type input "30"
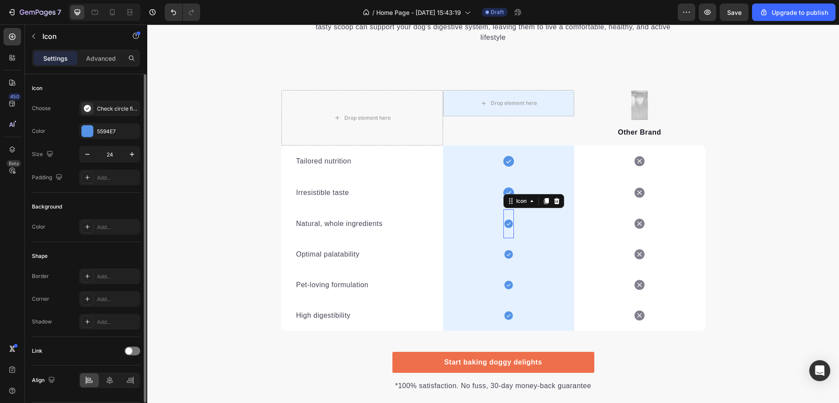
click at [504, 229] on icon at bounding box center [509, 224] width 10 height 10
click at [115, 156] on input "24" at bounding box center [109, 154] width 29 height 16
type input "30"
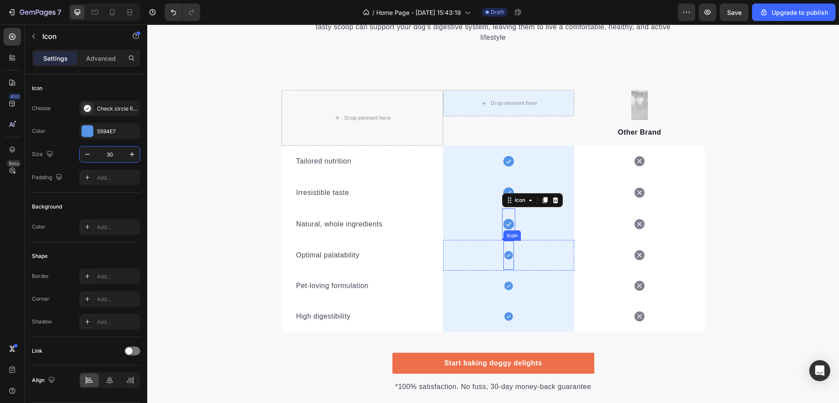
click at [507, 253] on icon at bounding box center [508, 255] width 9 height 9
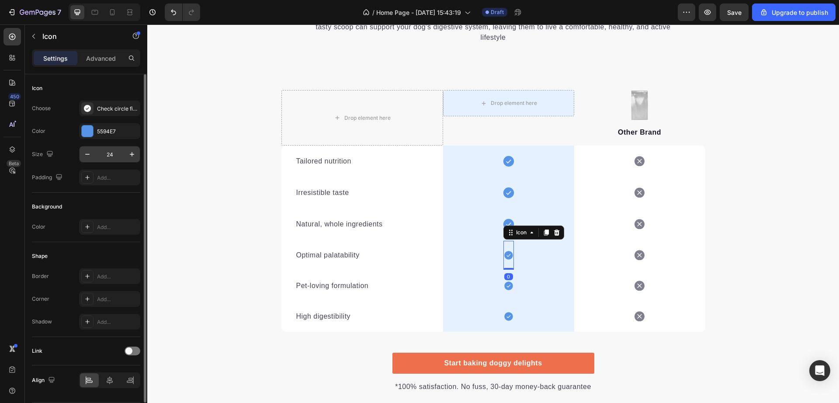
click at [110, 154] on input "24" at bounding box center [109, 154] width 29 height 16
type input "30"
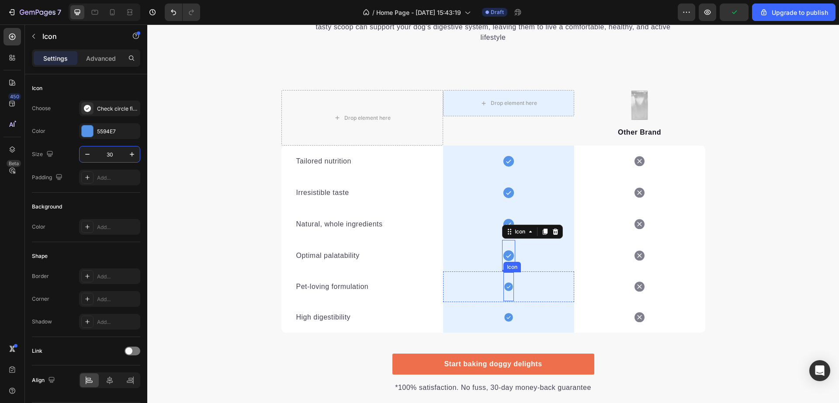
click at [504, 283] on icon at bounding box center [508, 287] width 9 height 9
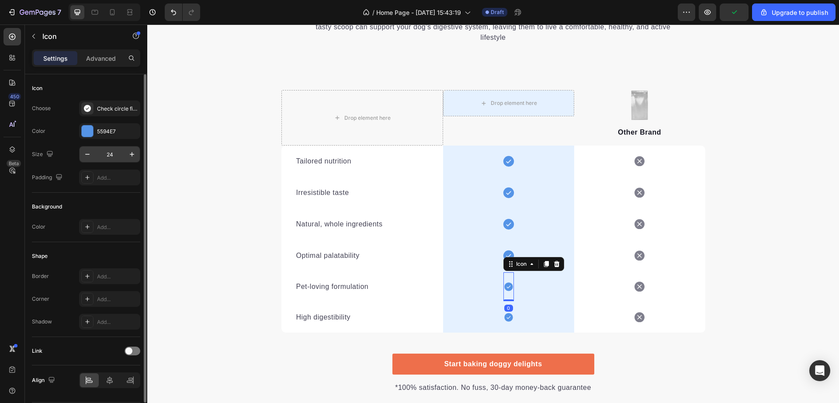
click at [115, 153] on input "24" at bounding box center [109, 154] width 29 height 16
type input "30"
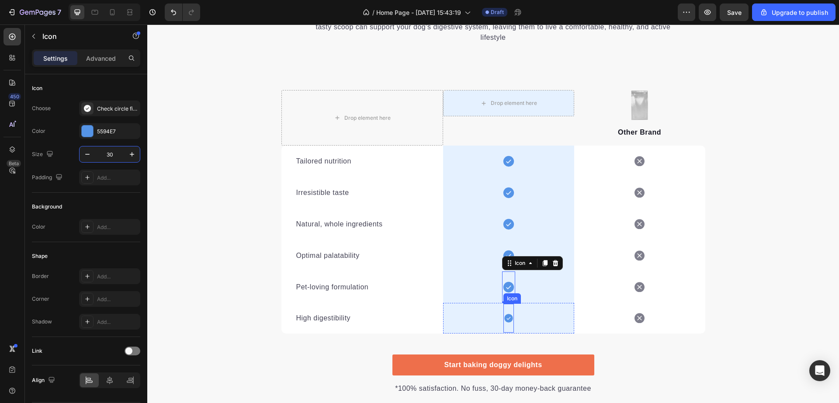
click at [508, 317] on icon at bounding box center [508, 318] width 9 height 9
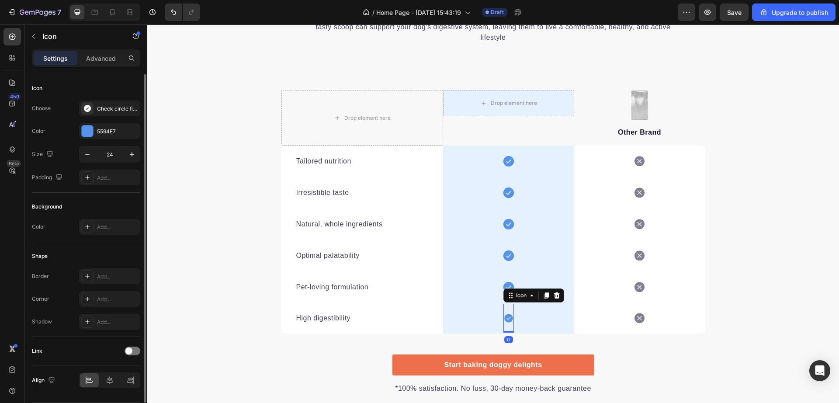
click at [106, 141] on div "Choose Check circle filled Color 5594E7 Size 24 Padding Add..." at bounding box center [86, 143] width 108 height 85
click at [108, 149] on input "24" at bounding box center [109, 154] width 29 height 16
type input "30"
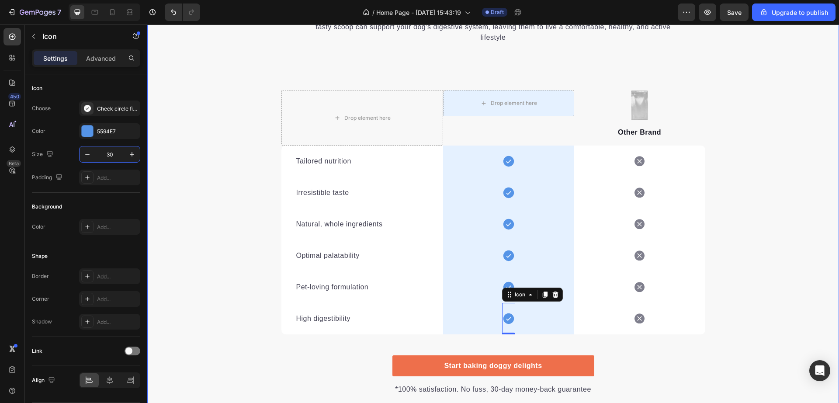
click at [797, 183] on div "We’re a whole different breed. Heading It’s easy to see why Super Tummy Daily i…" at bounding box center [493, 187] width 692 height 417
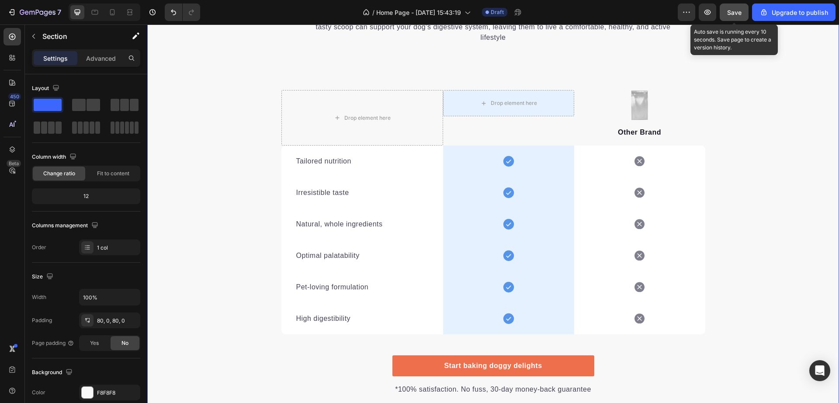
drag, startPoint x: 738, startPoint y: 17, endPoint x: 602, endPoint y: 45, distance: 138.8
click at [738, 17] on button "Save" at bounding box center [734, 11] width 29 height 17
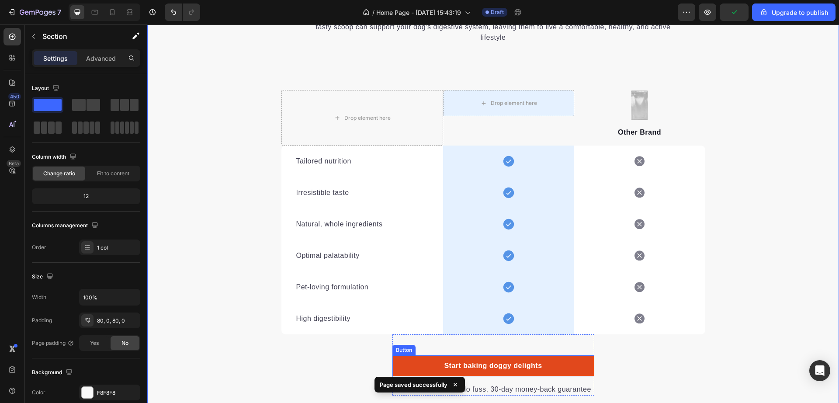
click at [573, 367] on link "Start baking doggy delights" at bounding box center [494, 365] width 202 height 21
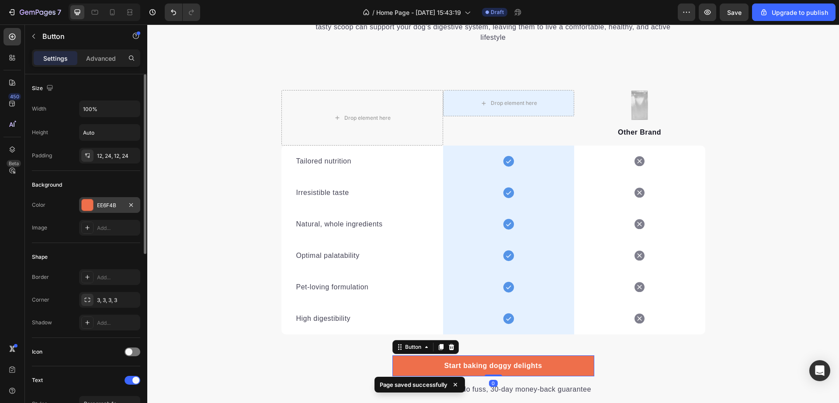
click at [90, 205] on div at bounding box center [87, 204] width 11 height 11
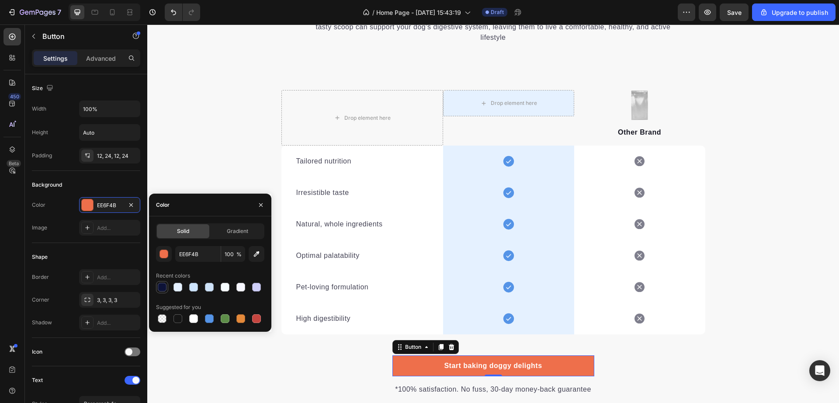
click at [167, 287] on div at bounding box center [162, 287] width 10 height 10
type input "0D1338"
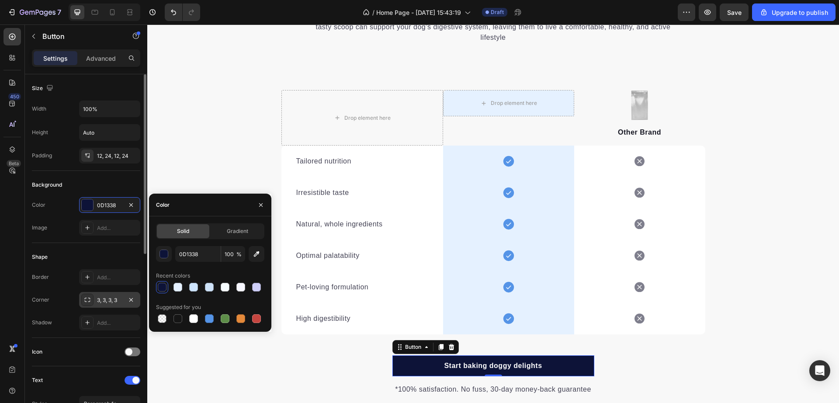
click at [115, 302] on div "3, 3, 3, 3" at bounding box center [109, 300] width 25 height 8
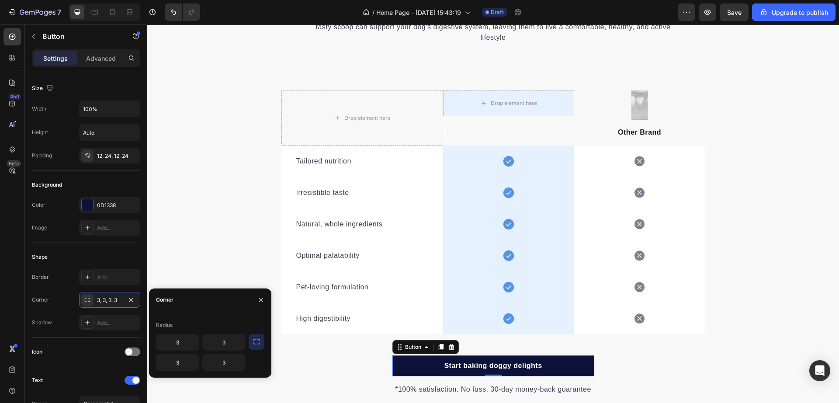
click at [256, 342] on icon "button" at bounding box center [256, 341] width 9 height 9
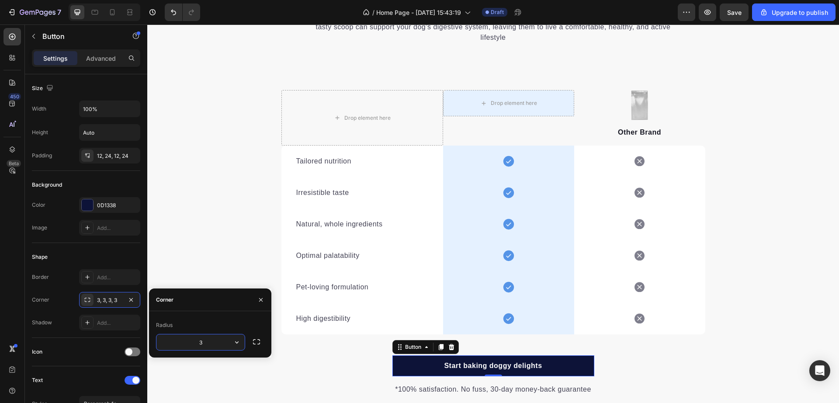
click at [209, 340] on input "3" at bounding box center [200, 342] width 88 height 16
type input "8"
click at [260, 384] on div "We’re a whole different breed. Heading It’s easy to see why Super Tummy Daily i…" at bounding box center [493, 187] width 692 height 417
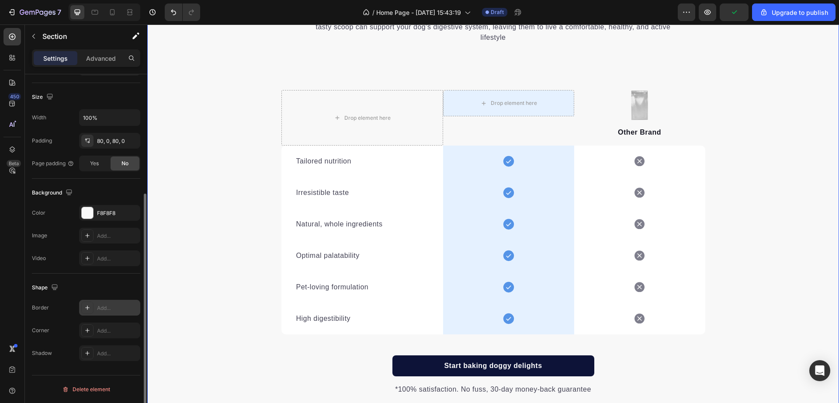
scroll to position [38, 0]
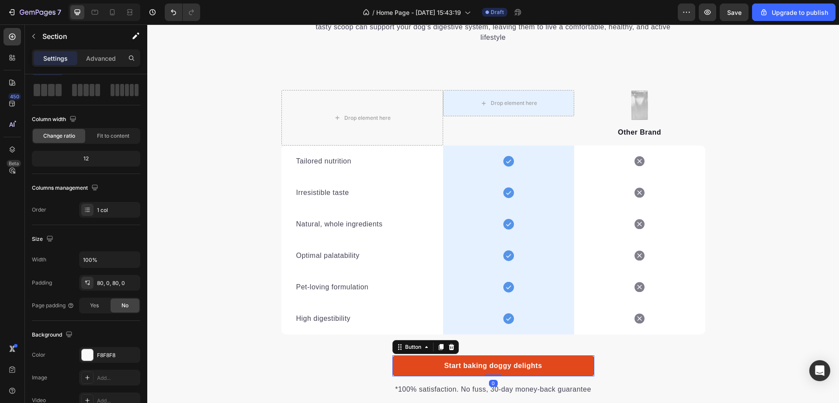
click at [406, 374] on link "Start baking doggy delights" at bounding box center [494, 365] width 202 height 21
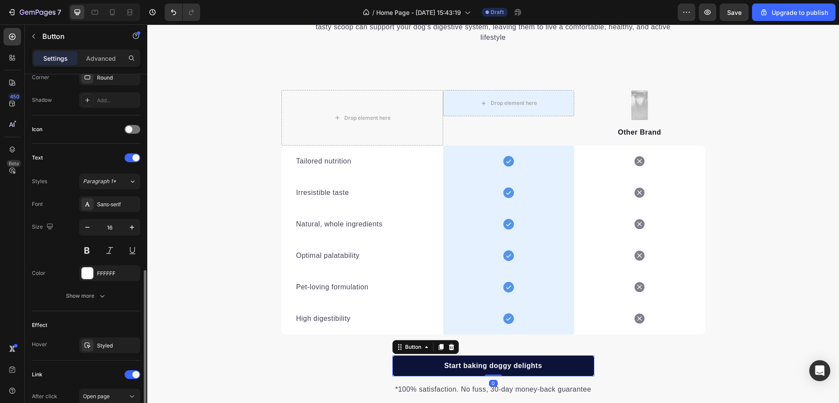
scroll to position [341, 0]
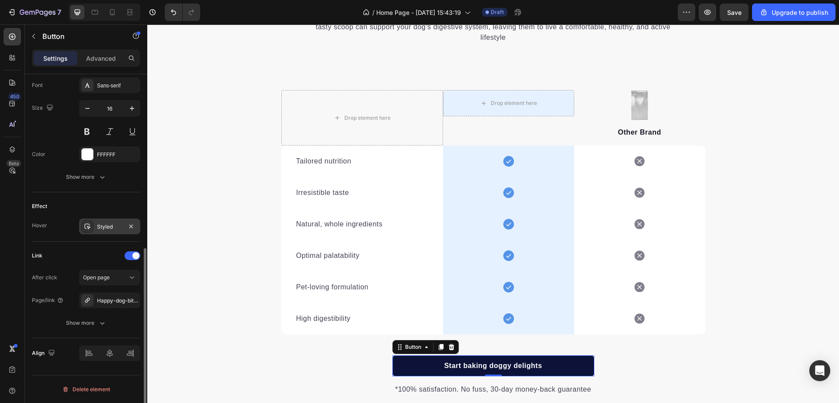
click at [109, 223] on div "Styled" at bounding box center [109, 227] width 25 height 8
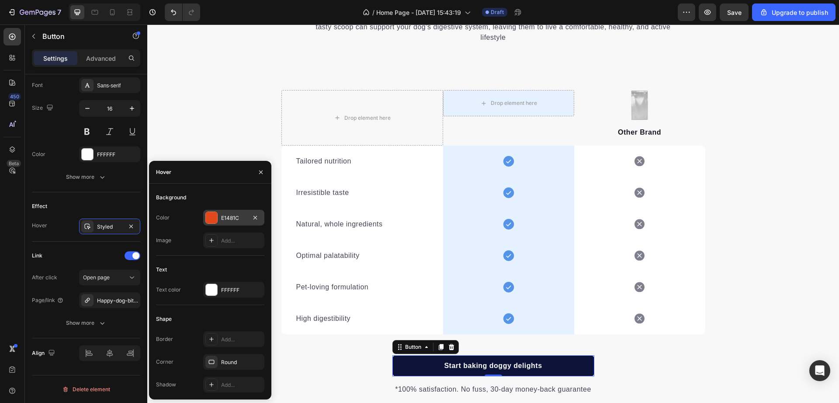
click at [222, 214] on div "E1481C" at bounding box center [233, 218] width 25 height 8
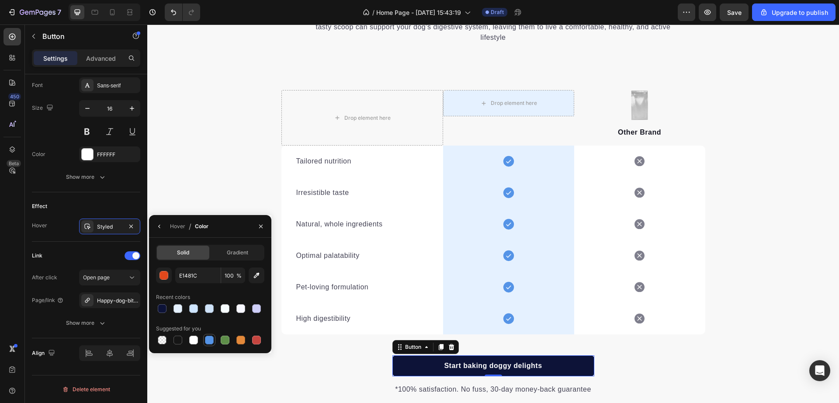
click at [212, 341] on div at bounding box center [209, 340] width 9 height 9
type input "5594E7"
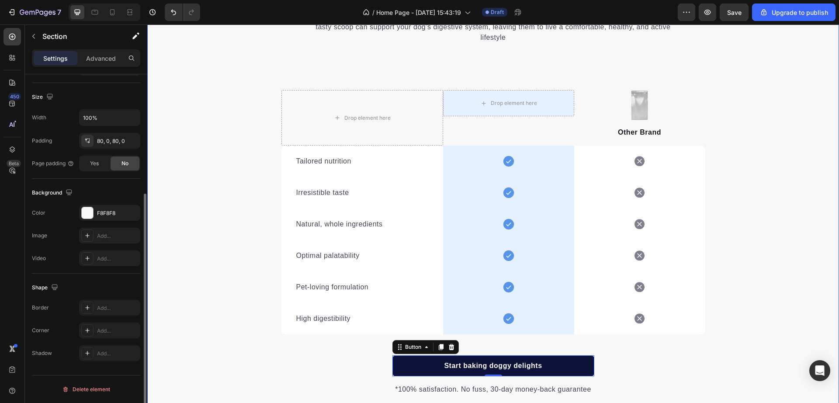
click at [301, 368] on div "We’re a whole different breed. Heading It’s easy to see why Super Tummy Daily i…" at bounding box center [493, 187] width 692 height 417
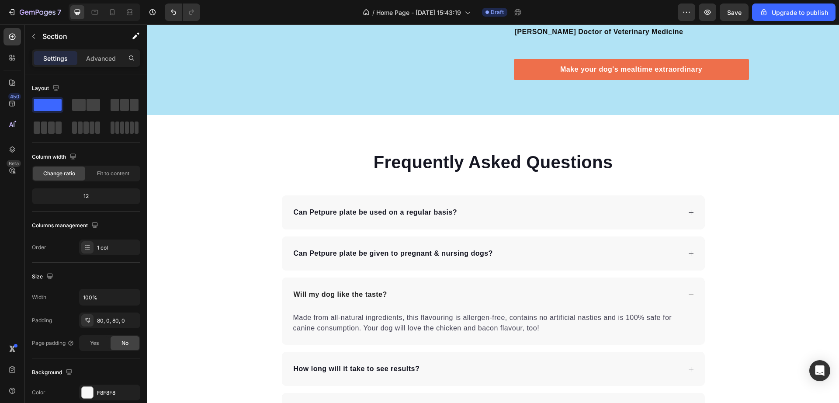
scroll to position [1861, 0]
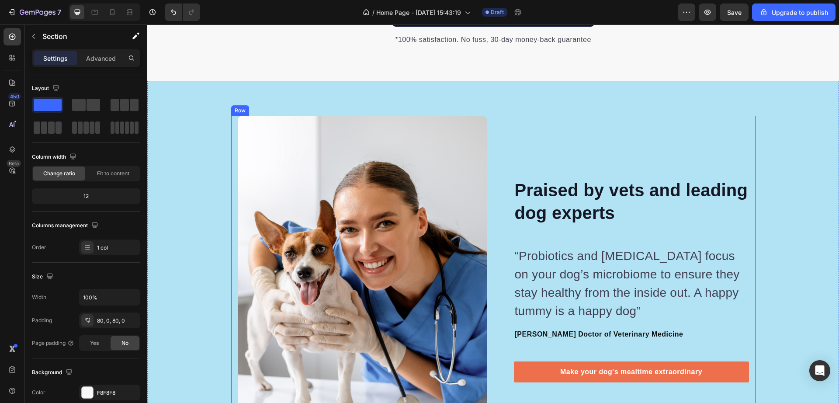
click at [591, 132] on div "Praised by vets and leading dog experts Heading “Probiotics and [MEDICAL_DATA] …" at bounding box center [624, 280] width 249 height 328
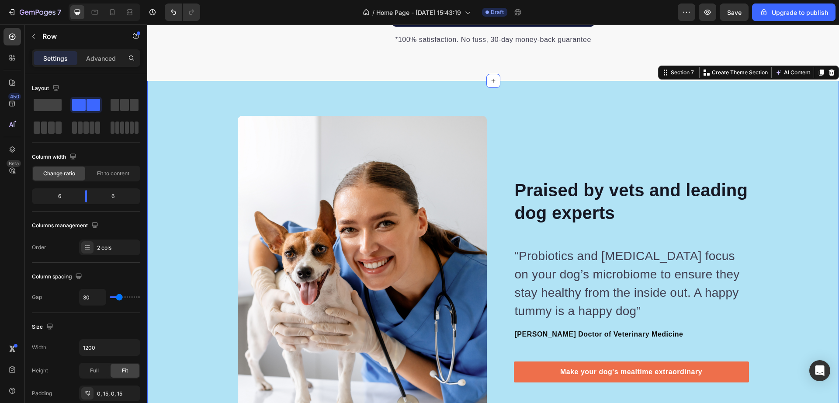
click at [657, 84] on div "Image Image Praised by vets and leading dog experts Heading “Probiotics and [ME…" at bounding box center [493, 280] width 692 height 398
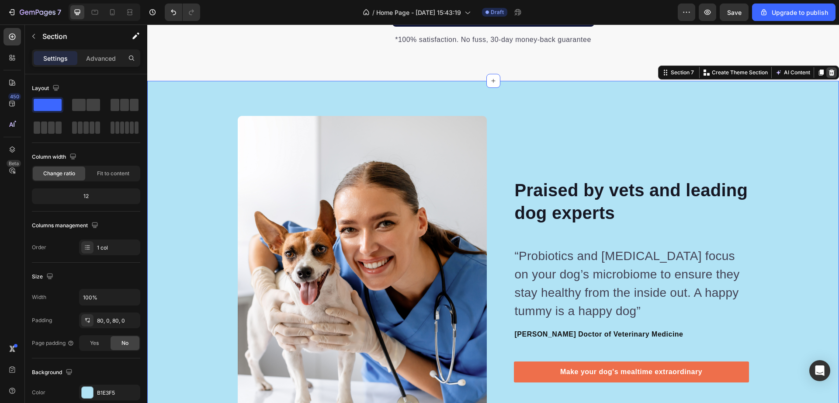
click at [828, 72] on icon at bounding box center [831, 72] width 7 height 7
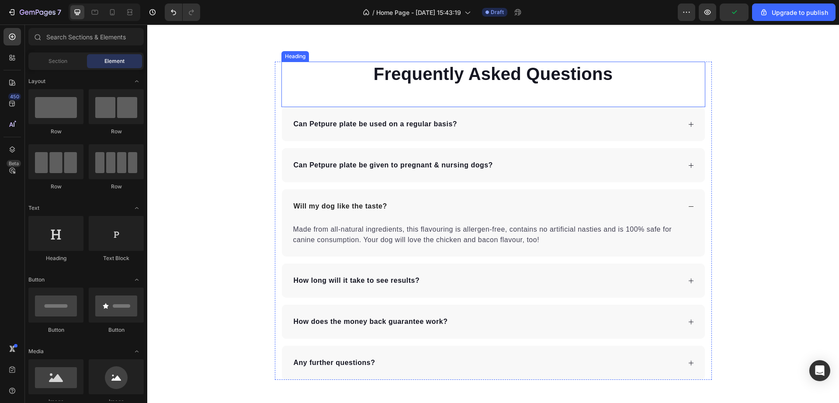
scroll to position [1911, 0]
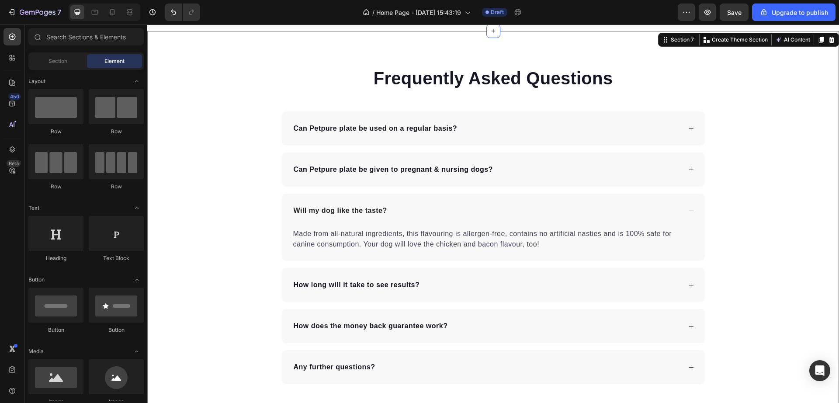
click at [251, 164] on div "Frequently Asked Questions Heading Can Petpure plate be used on a regular basis…" at bounding box center [493, 225] width 692 height 318
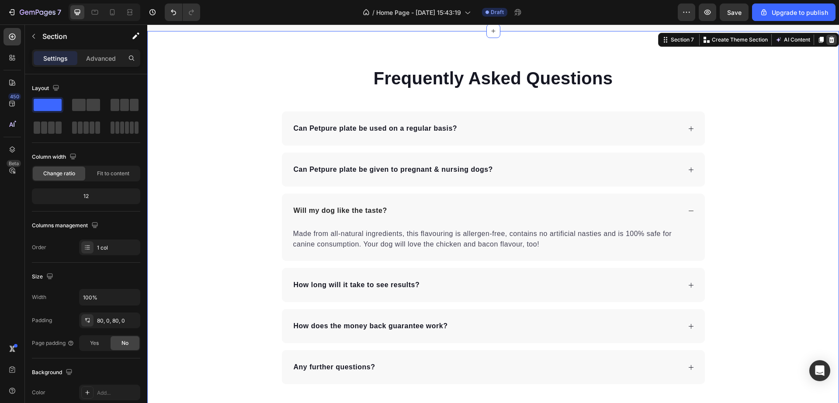
click at [829, 39] on icon at bounding box center [832, 40] width 6 height 6
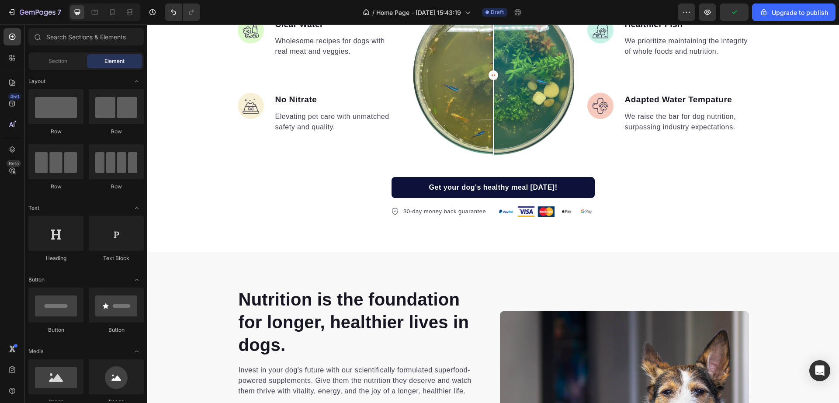
scroll to position [885, 0]
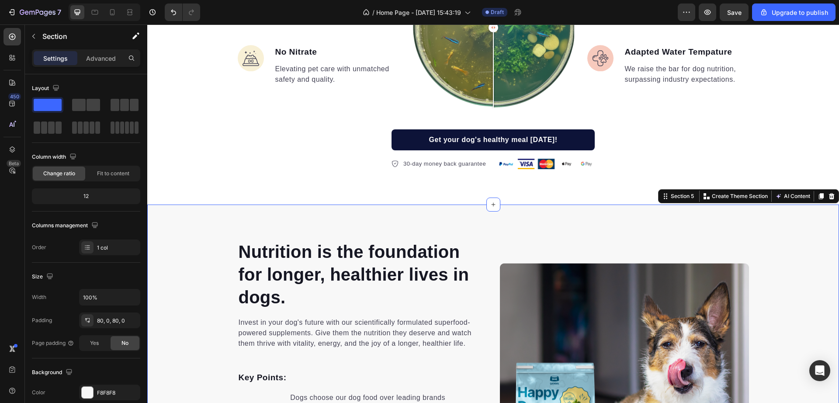
click at [755, 228] on div "Nutrition is the foundation for longer, healthier lives in dogs. Heading Invest…" at bounding box center [493, 388] width 692 height 366
click at [89, 394] on div at bounding box center [87, 392] width 11 height 11
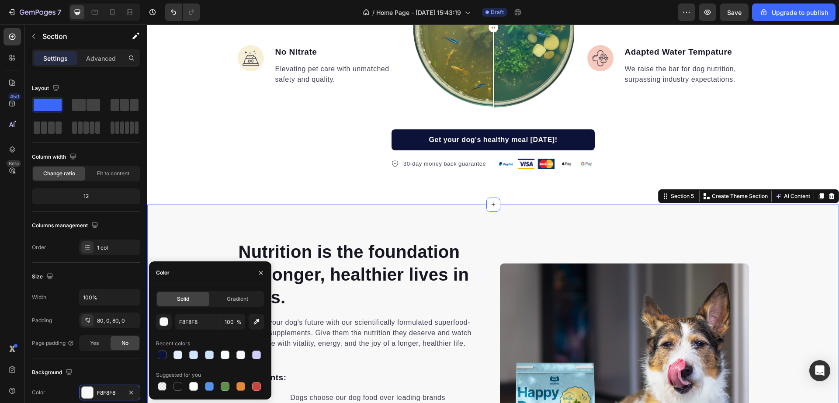
click at [232, 354] on div at bounding box center [210, 355] width 108 height 12
click at [227, 354] on div at bounding box center [225, 355] width 9 height 9
type input "F7FDFF"
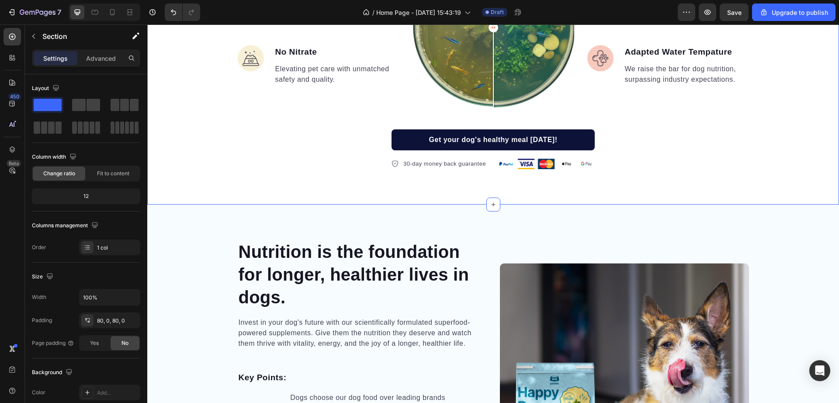
click at [233, 175] on div "What makes us different makes them stronger Heading Image Clear Water Text bloc…" at bounding box center [493, 24] width 692 height 361
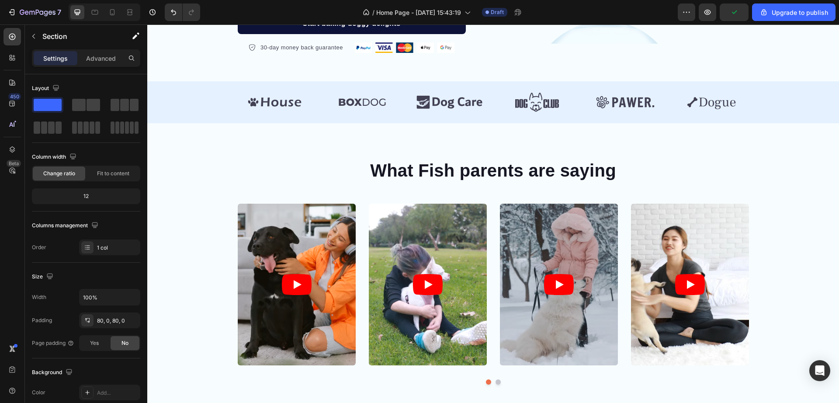
scroll to position [355, 0]
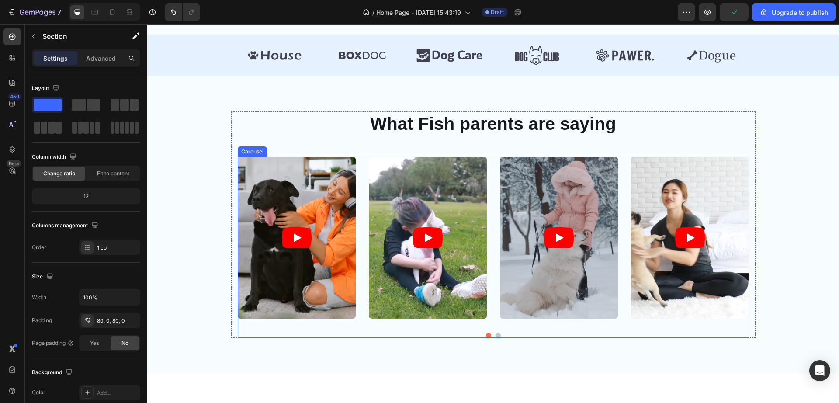
click at [496, 334] on button "Dot" at bounding box center [498, 335] width 5 height 5
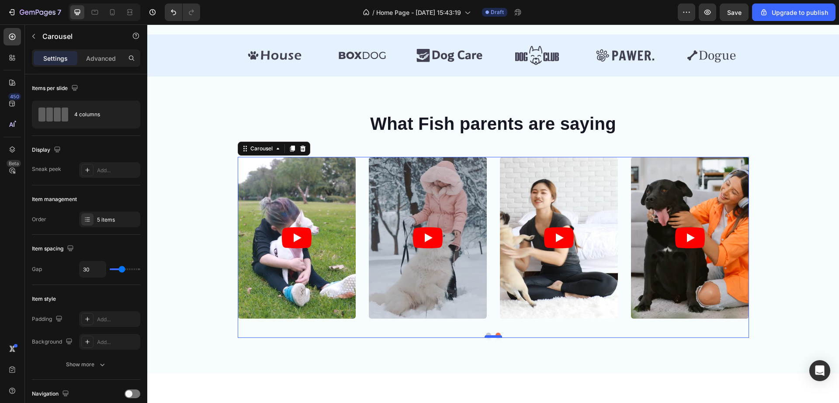
click at [485, 337] on div at bounding box center [493, 336] width 17 height 3
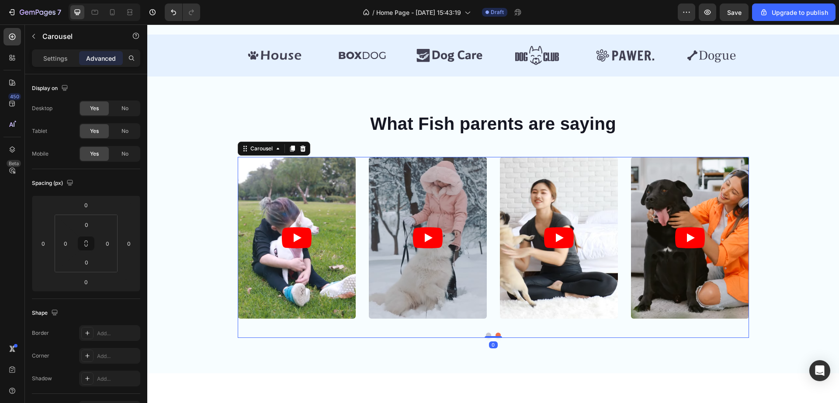
click at [486, 333] on button "Dot" at bounding box center [488, 335] width 5 height 5
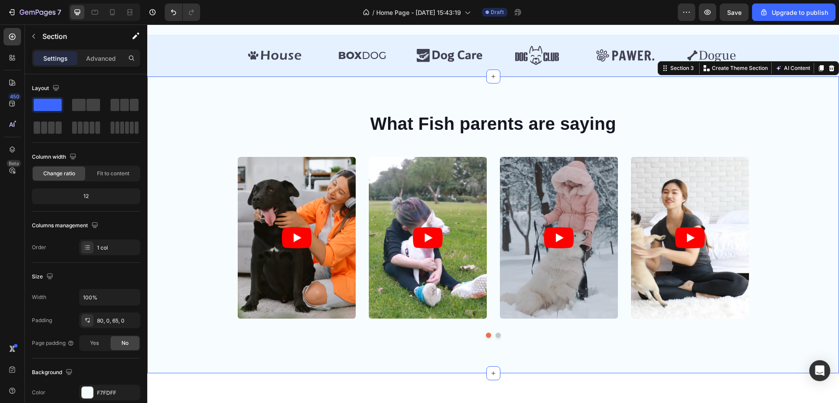
click at [551, 83] on div "What Fish parents are saying Heading Video Video Video Video Video Carousel Row…" at bounding box center [493, 224] width 692 height 297
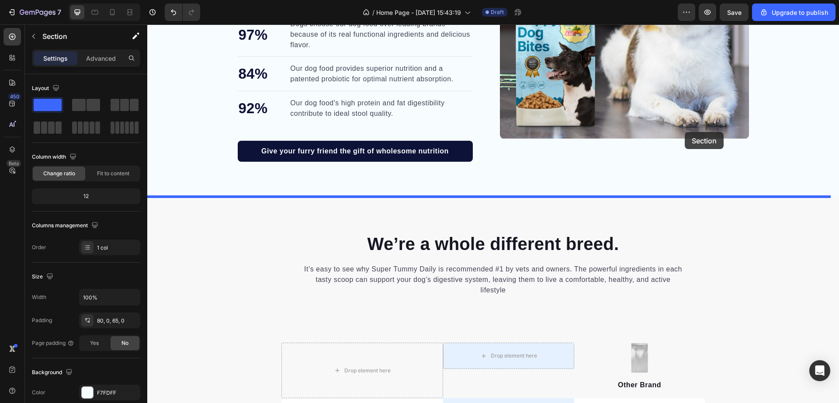
scroll to position [1249, 0]
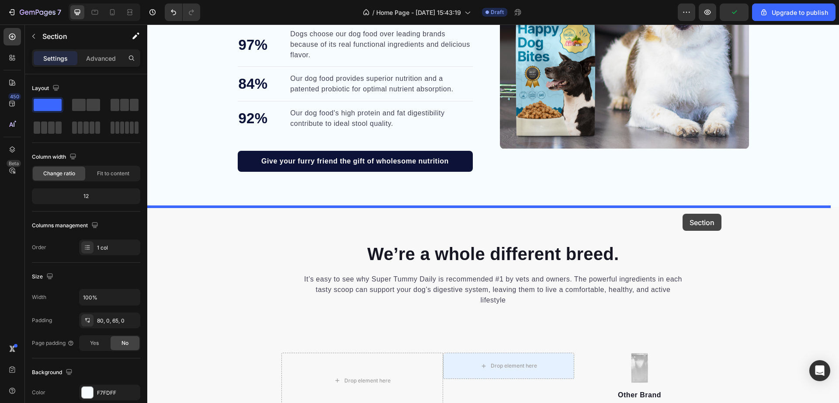
drag, startPoint x: 738, startPoint y: 107, endPoint x: 683, endPoint y: 214, distance: 120.2
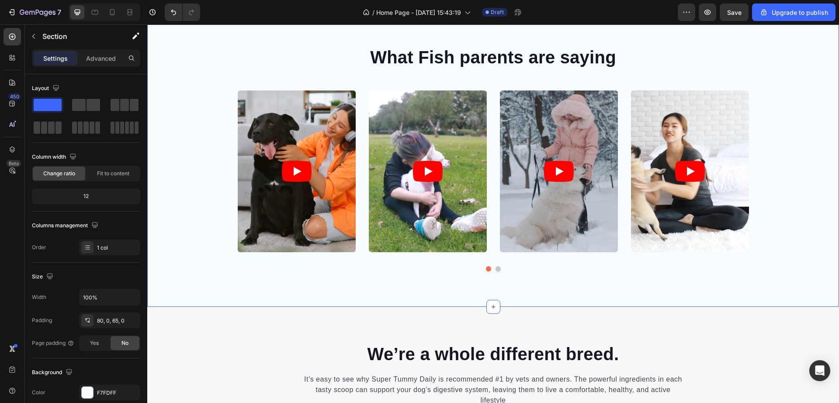
scroll to position [1152, 0]
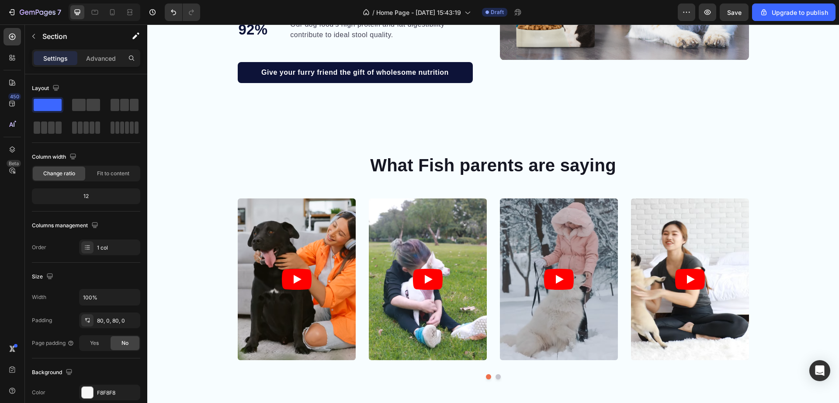
scroll to position [1039, 0]
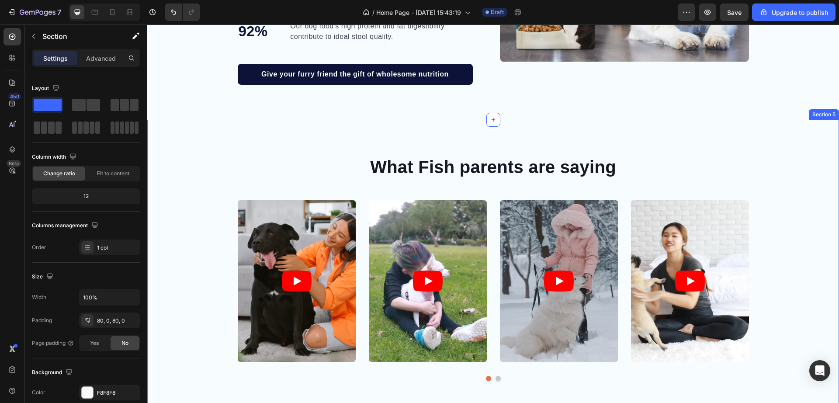
click at [756, 152] on div "What Fish parents are saying Heading Video Video Video Video Video Carousel Row…" at bounding box center [493, 268] width 692 height 297
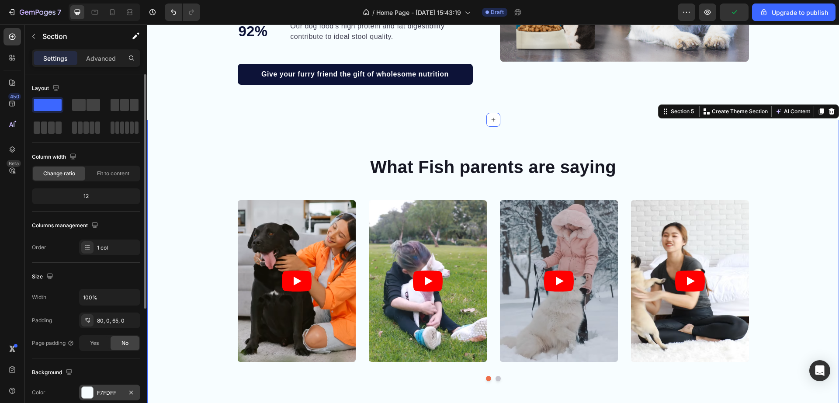
click at [90, 395] on div at bounding box center [87, 392] width 11 height 11
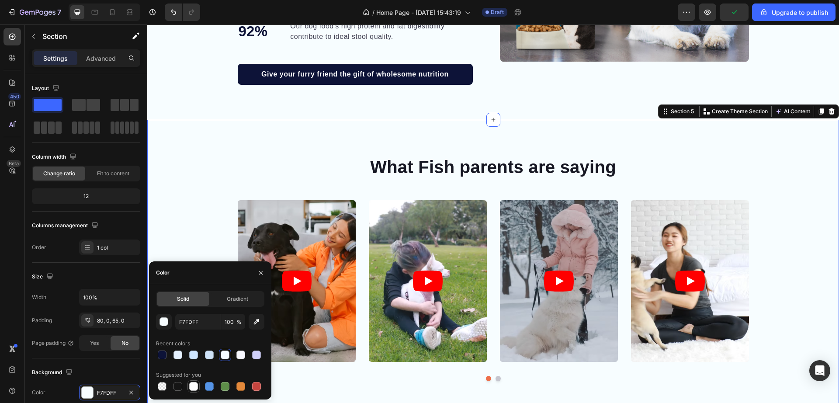
click at [196, 384] on div at bounding box center [193, 386] width 9 height 9
type input "FFFFFF"
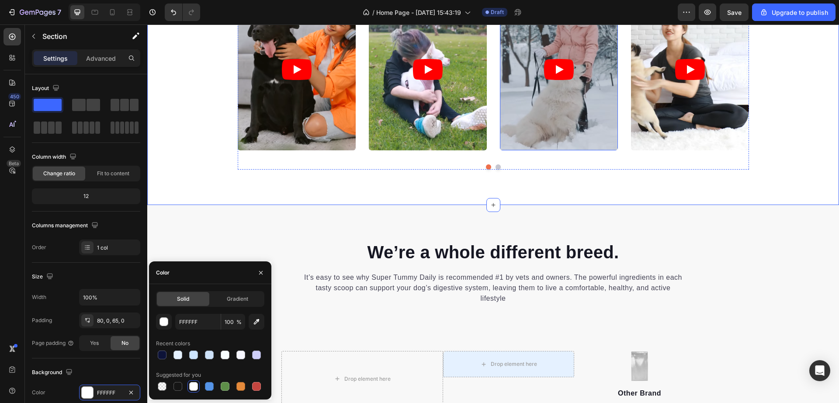
scroll to position [1269, 0]
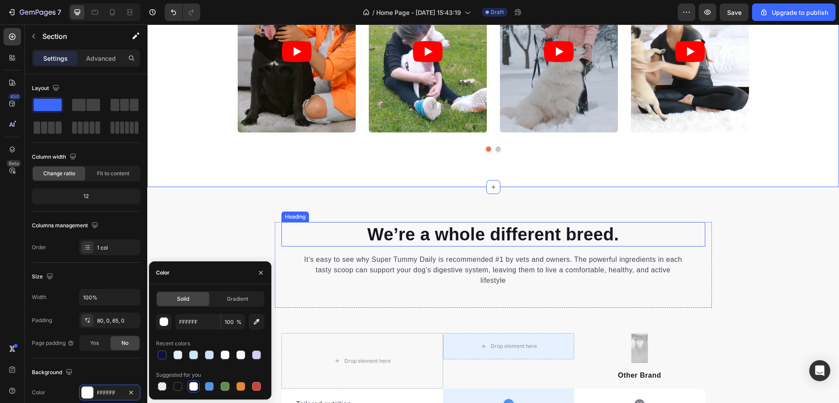
click at [682, 229] on p "We’re a whole different breed." at bounding box center [493, 234] width 422 height 23
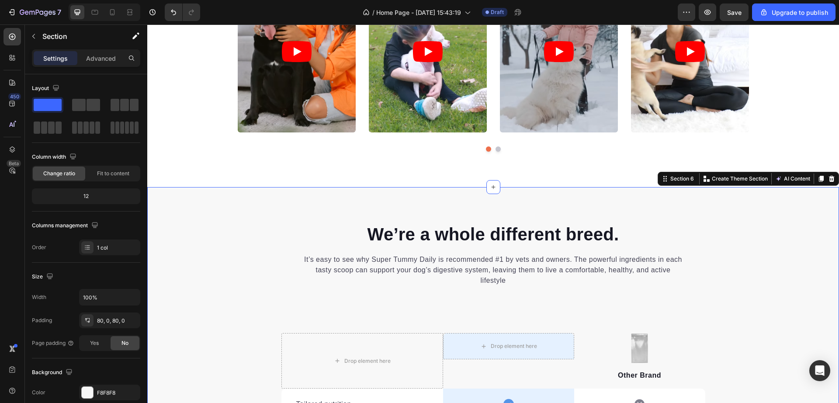
click at [88, 390] on div at bounding box center [87, 392] width 11 height 11
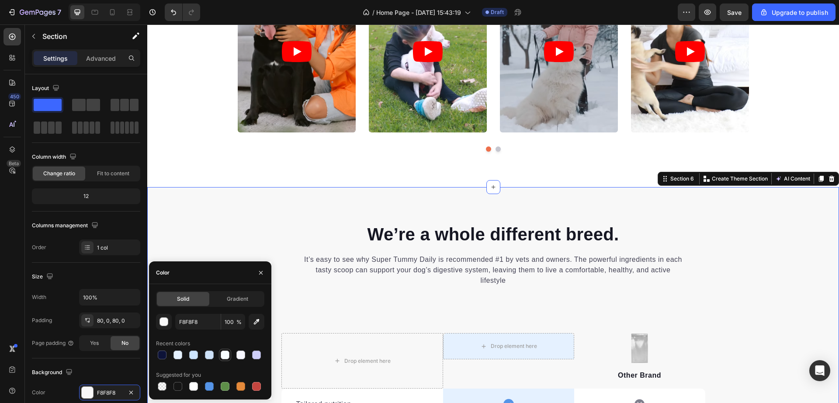
click at [222, 353] on div at bounding box center [225, 355] width 9 height 9
type input "F7FDFF"
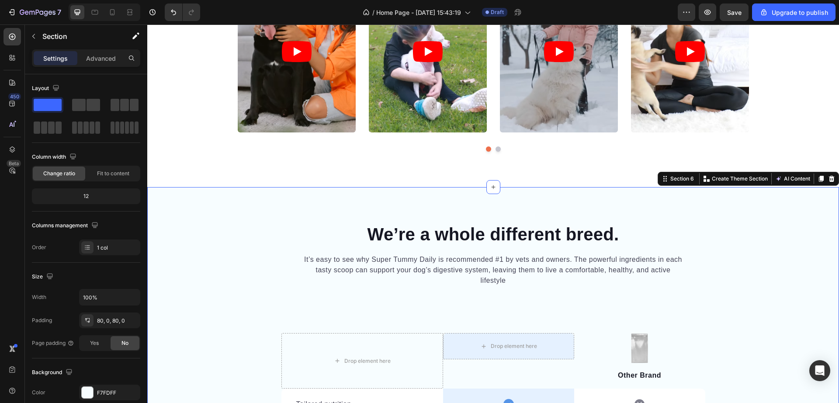
click at [231, 162] on div "What Fish parents are saying Heading Video Video Video Video Video Carousel Row…" at bounding box center [493, 38] width 692 height 297
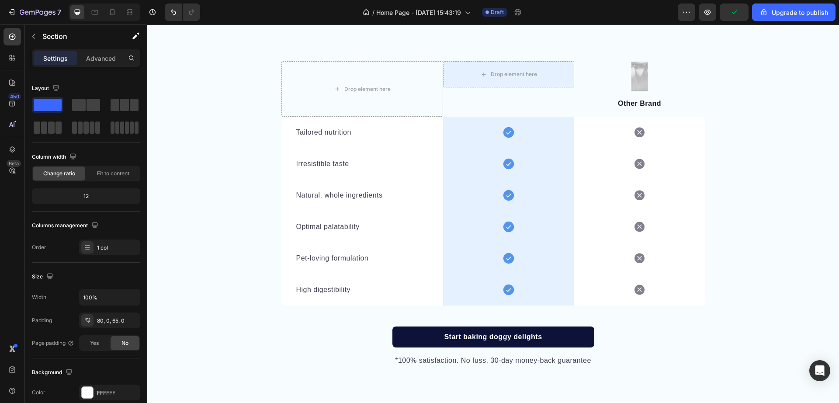
scroll to position [1530, 0]
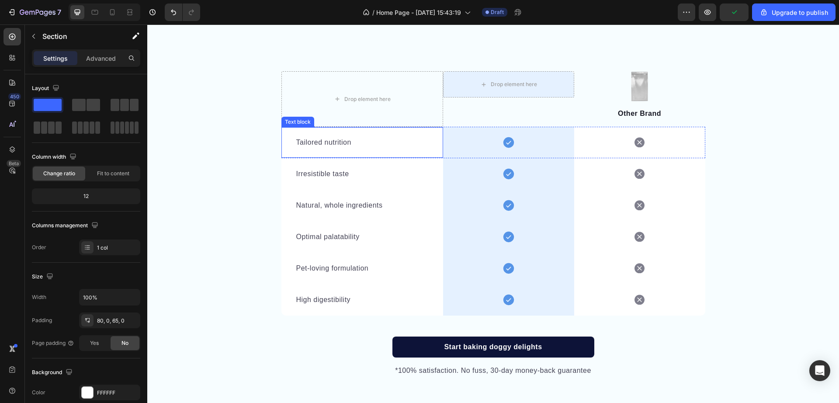
click at [282, 141] on div "Tailored nutrition Text block" at bounding box center [363, 142] width 162 height 31
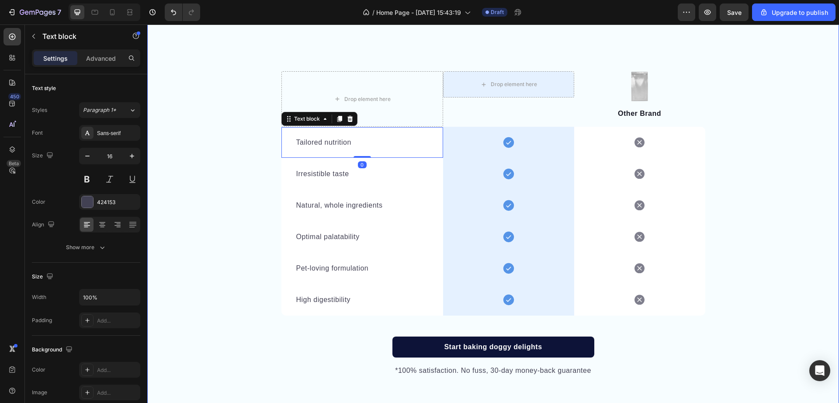
click at [218, 210] on div "We’re a whole different breed. Heading It’s easy to see why Super Tummy Daily i…" at bounding box center [493, 168] width 692 height 417
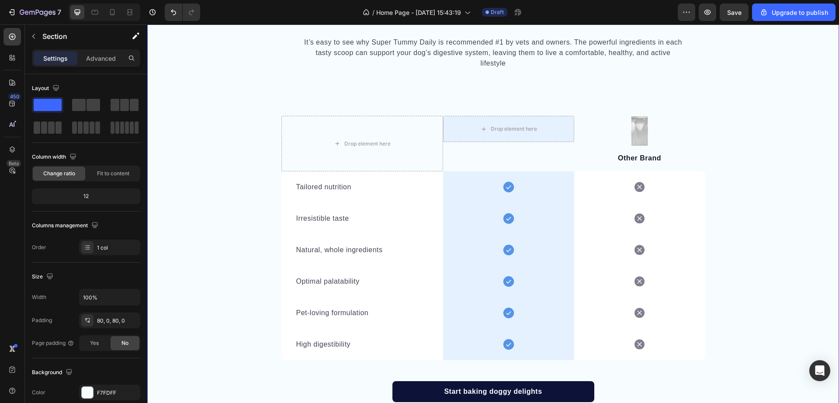
scroll to position [1395, 0]
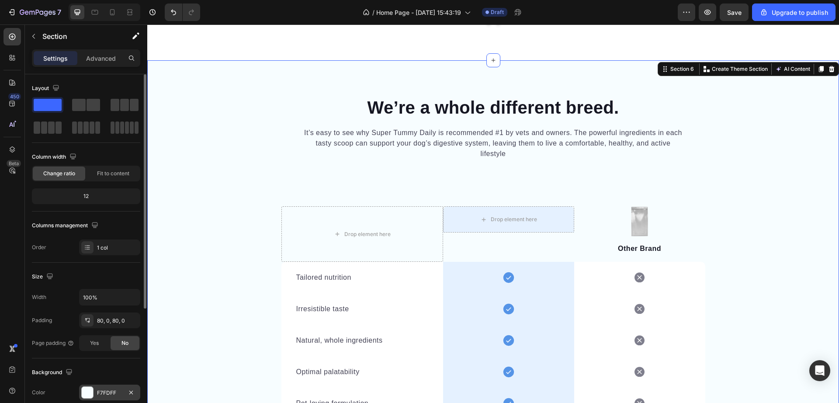
click at [90, 390] on div at bounding box center [87, 392] width 11 height 11
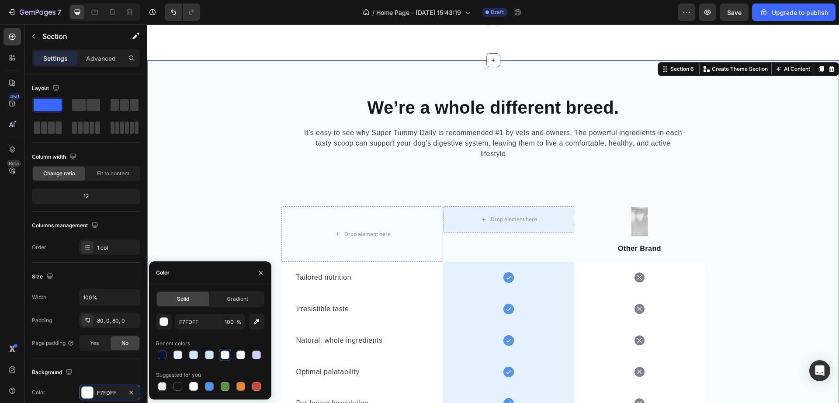
click at [200, 382] on div at bounding box center [210, 386] width 108 height 12
click at [196, 385] on div at bounding box center [193, 386] width 9 height 9
type input "FFFFFF"
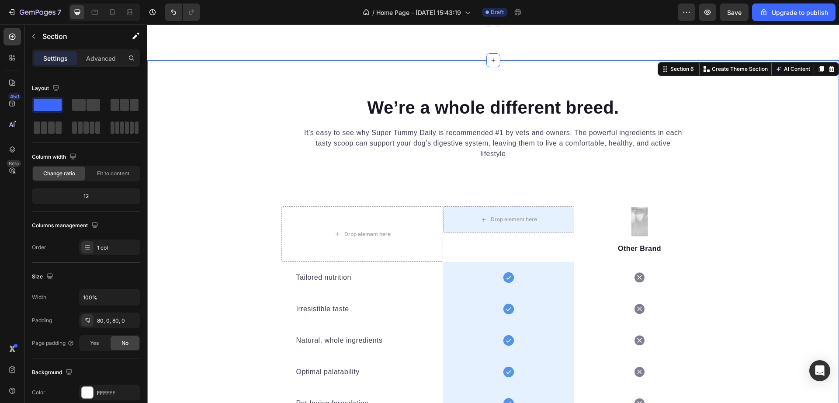
click at [209, 203] on div "We’re a whole different breed. Heading It’s easy to see why Super Tummy Daily i…" at bounding box center [493, 303] width 692 height 417
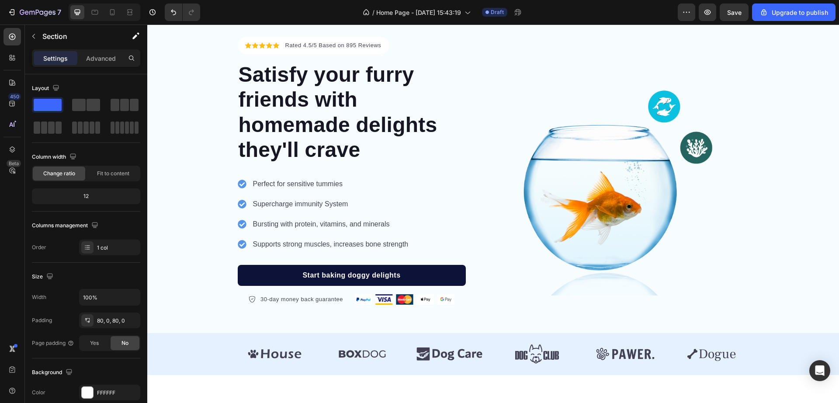
scroll to position [22, 0]
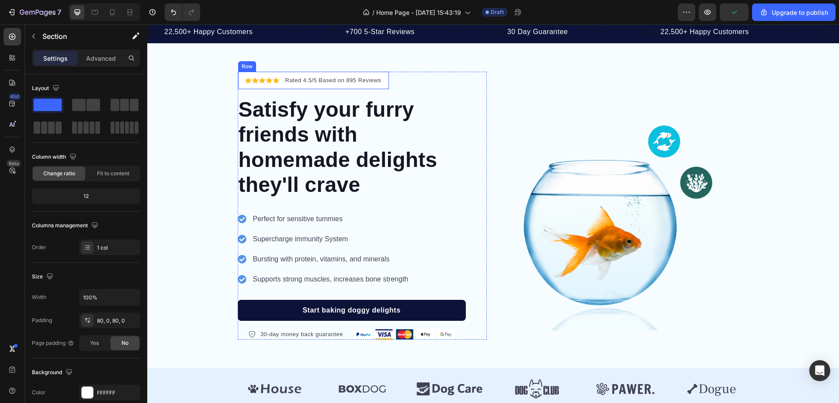
click at [382, 84] on div "Icon Icon Icon Icon Icon Icon List Hoz Rated 4.5/5 Based on 895 Reviews Text bl…" at bounding box center [313, 80] width 151 height 17
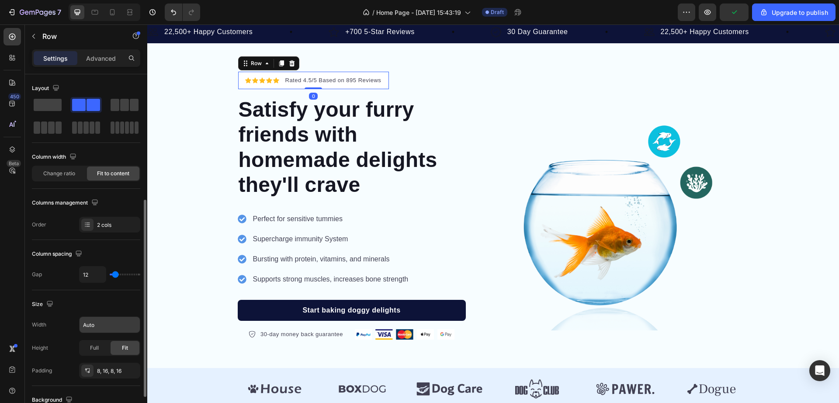
scroll to position [279, 0]
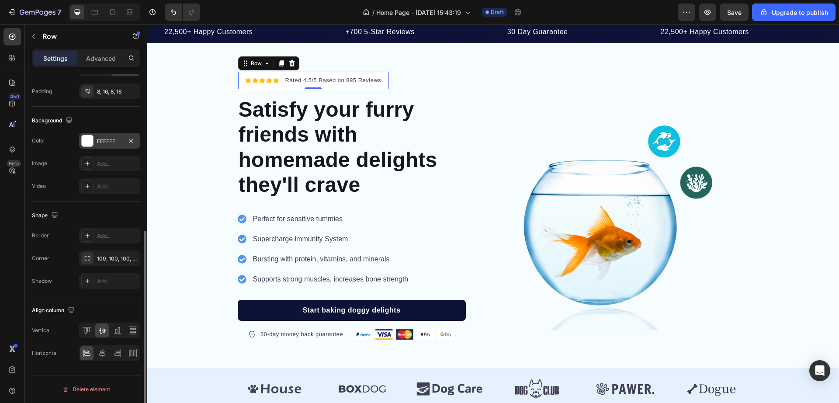
click at [89, 139] on div at bounding box center [87, 140] width 11 height 11
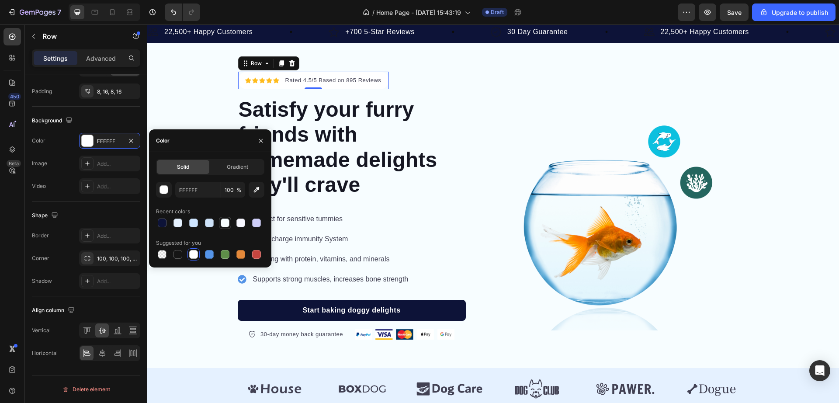
click at [224, 223] on div at bounding box center [225, 223] width 9 height 9
type input "F7FDFF"
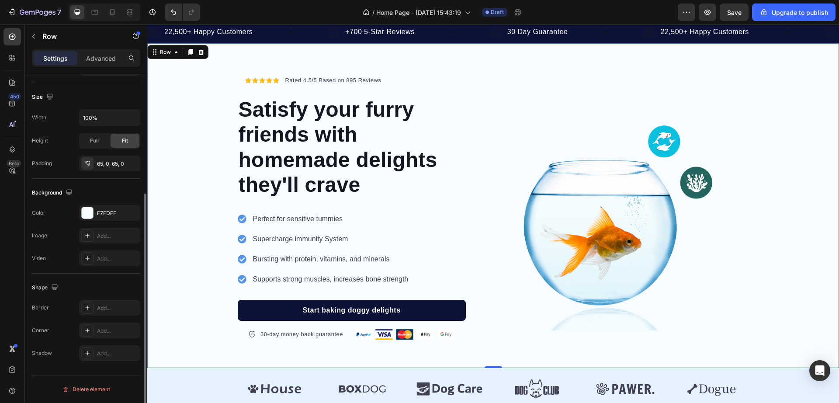
click at [192, 97] on div "Icon Icon Icon Icon Icon Icon List Hoz Rated 4.5/5 Based on 895 Reviews Text bl…" at bounding box center [493, 206] width 692 height 268
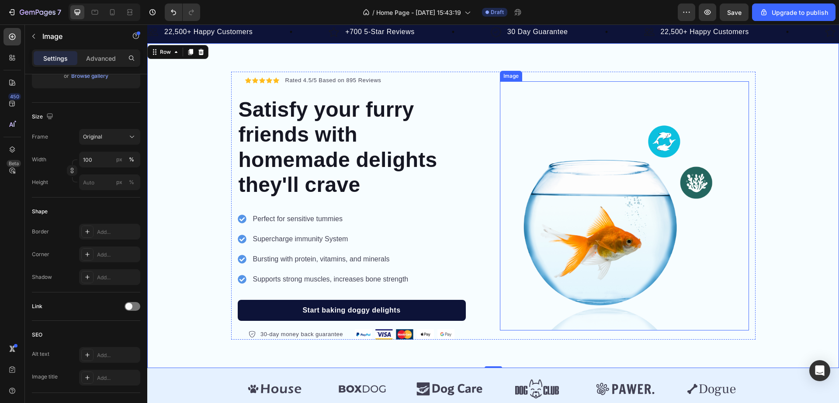
click at [633, 327] on img at bounding box center [624, 205] width 249 height 249
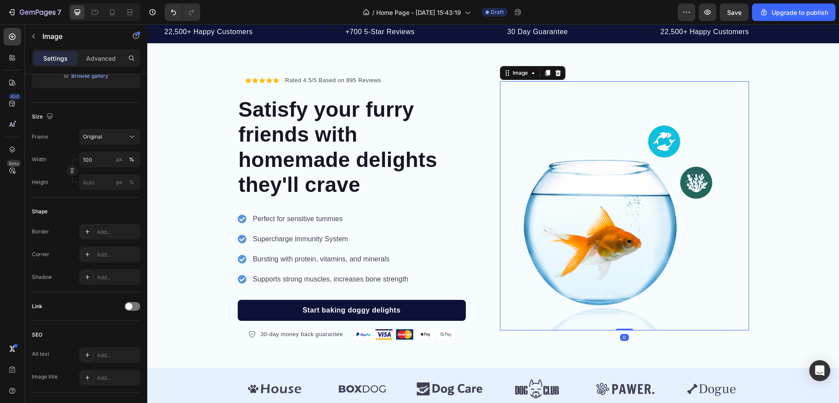
scroll to position [0, 0]
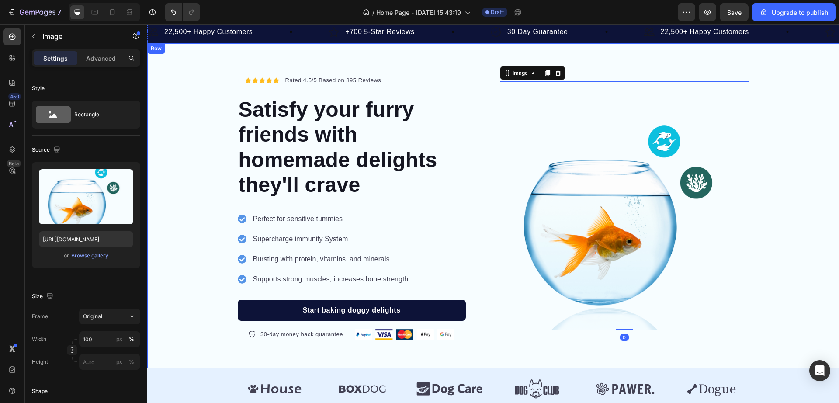
click at [806, 307] on div "Icon Icon Icon Icon Icon Icon List Hoz Rated 4.5/5 Based on 895 Reviews Text bl…" at bounding box center [493, 206] width 692 height 268
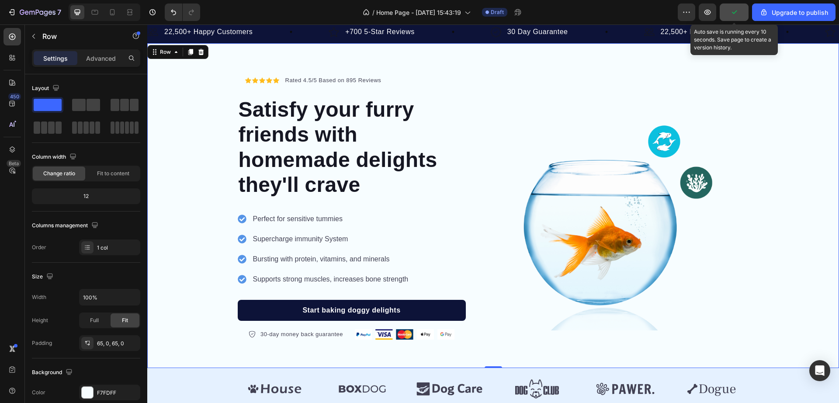
click at [732, 19] on button "button" at bounding box center [734, 11] width 29 height 17
